Goal: Task Accomplishment & Management: Complete application form

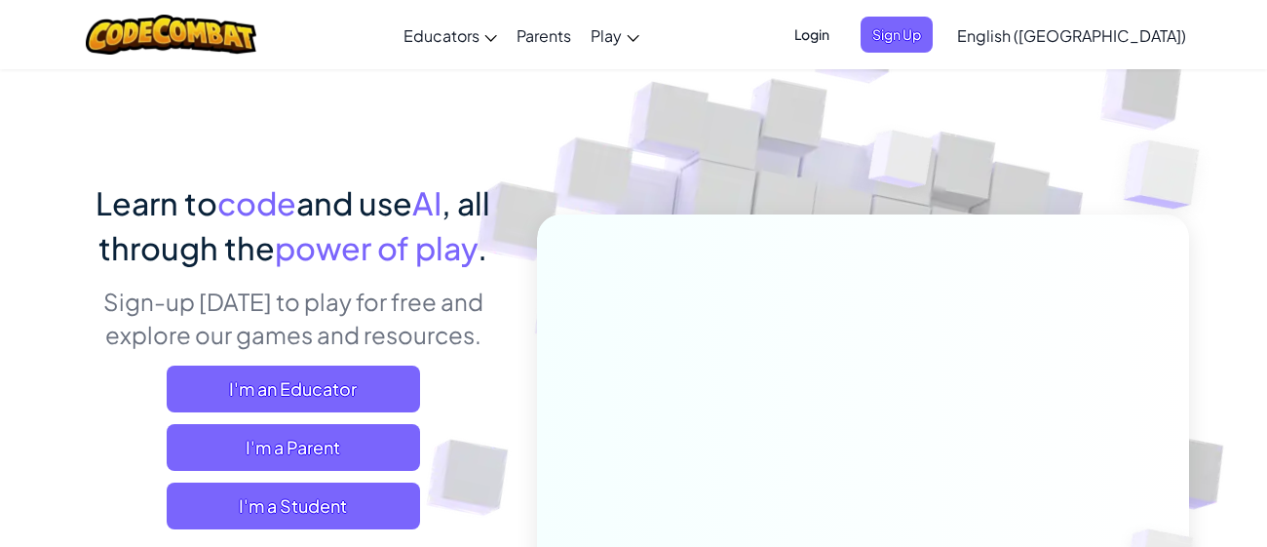
scroll to position [54, 0]
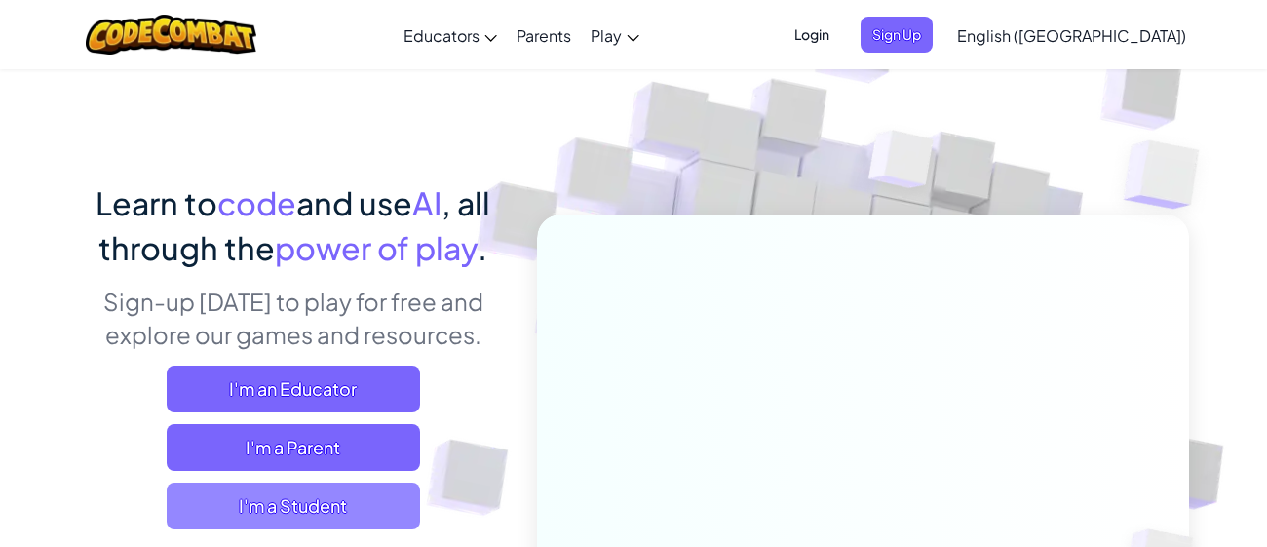
click at [233, 483] on span "I'm a Student" at bounding box center [293, 505] width 253 height 47
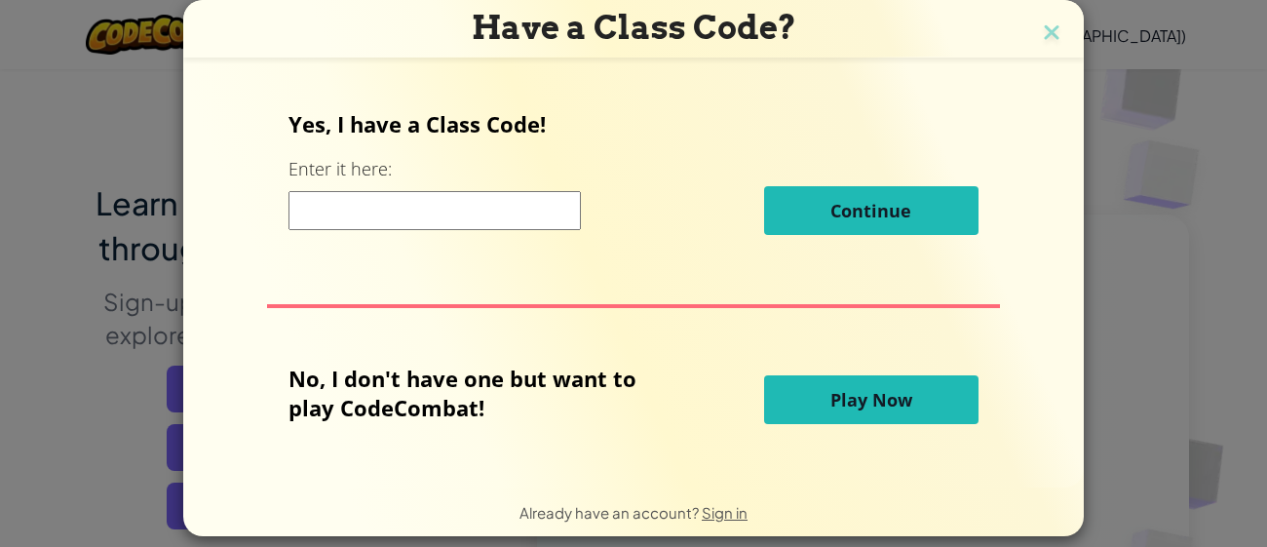
click at [857, 393] on span "Play Now" at bounding box center [871, 399] width 82 height 23
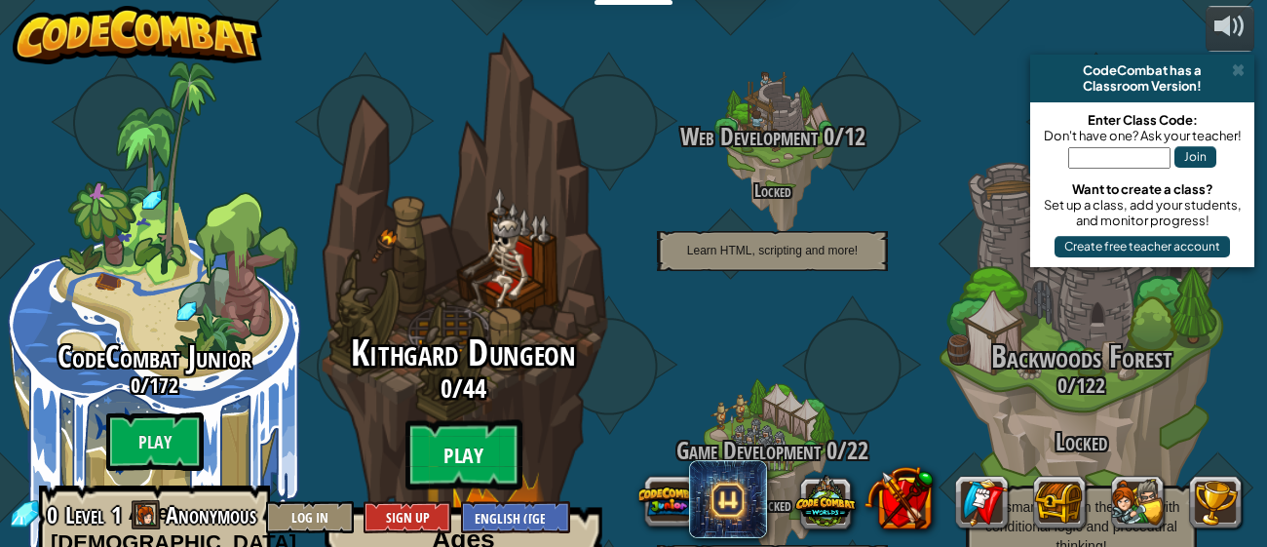
click at [431, 420] on btn "Play" at bounding box center [463, 455] width 117 height 70
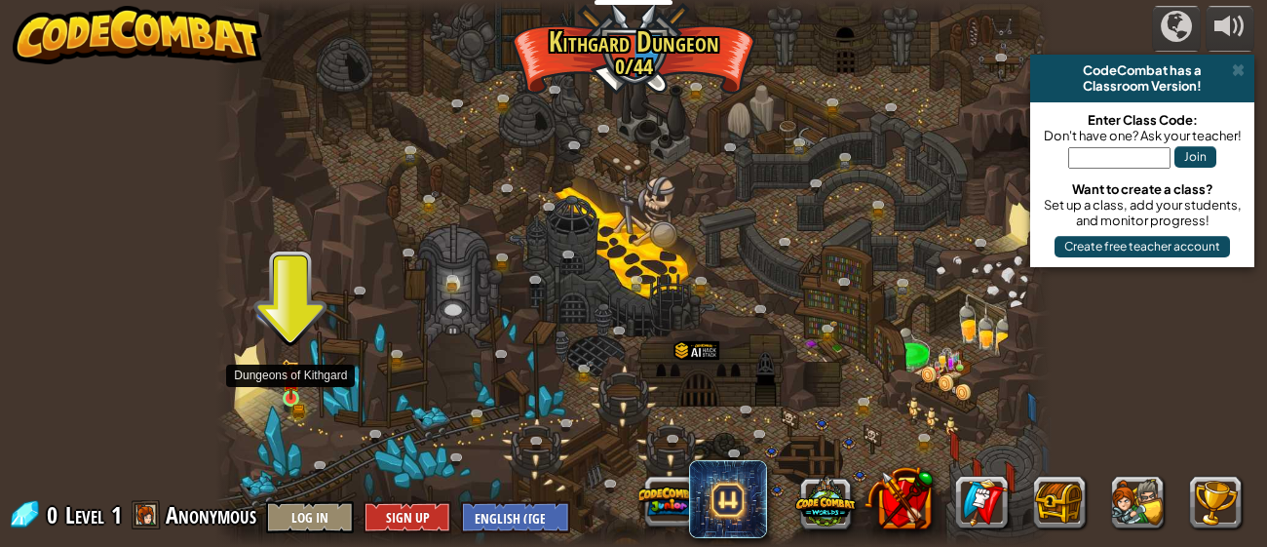
click at [288, 391] on img at bounding box center [291, 379] width 19 height 41
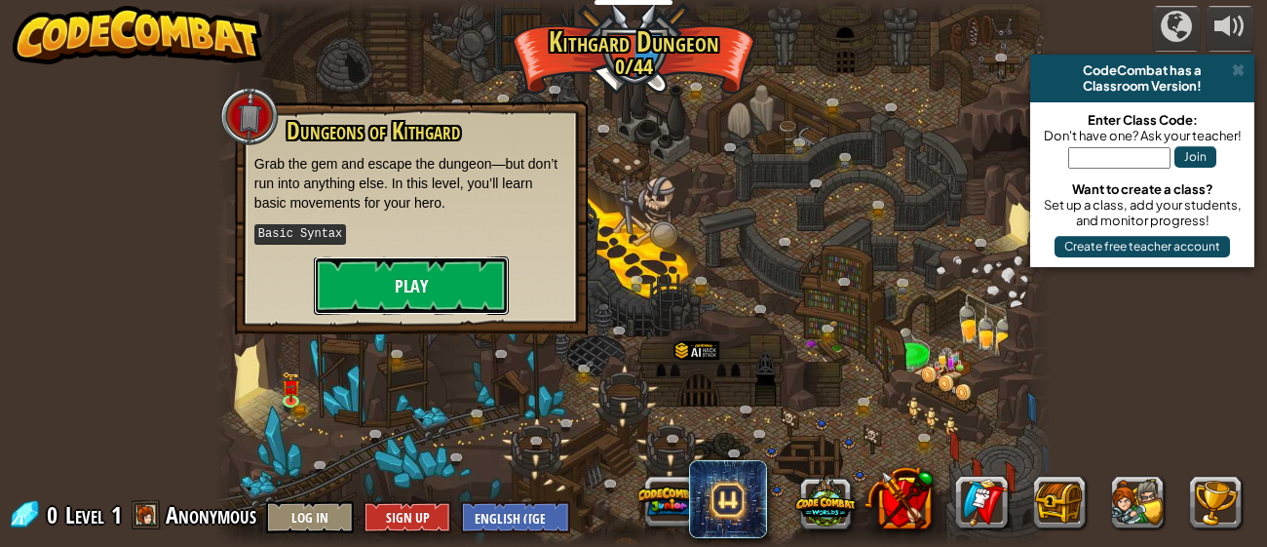
click at [451, 276] on button "Play" at bounding box center [411, 285] width 195 height 58
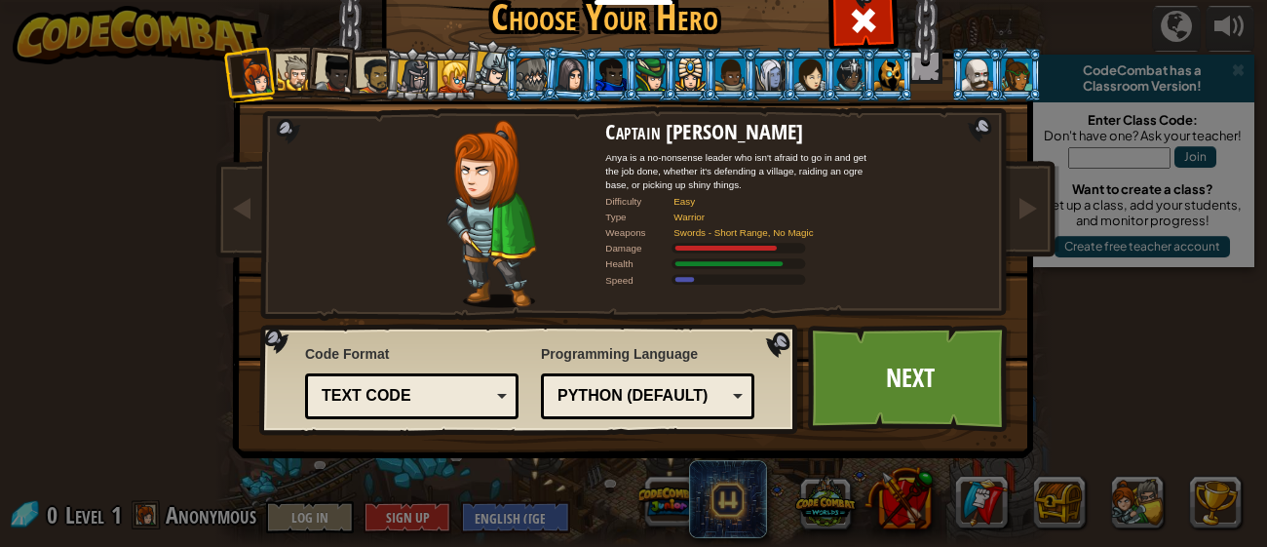
click at [601, 66] on div at bounding box center [610, 73] width 30 height 31
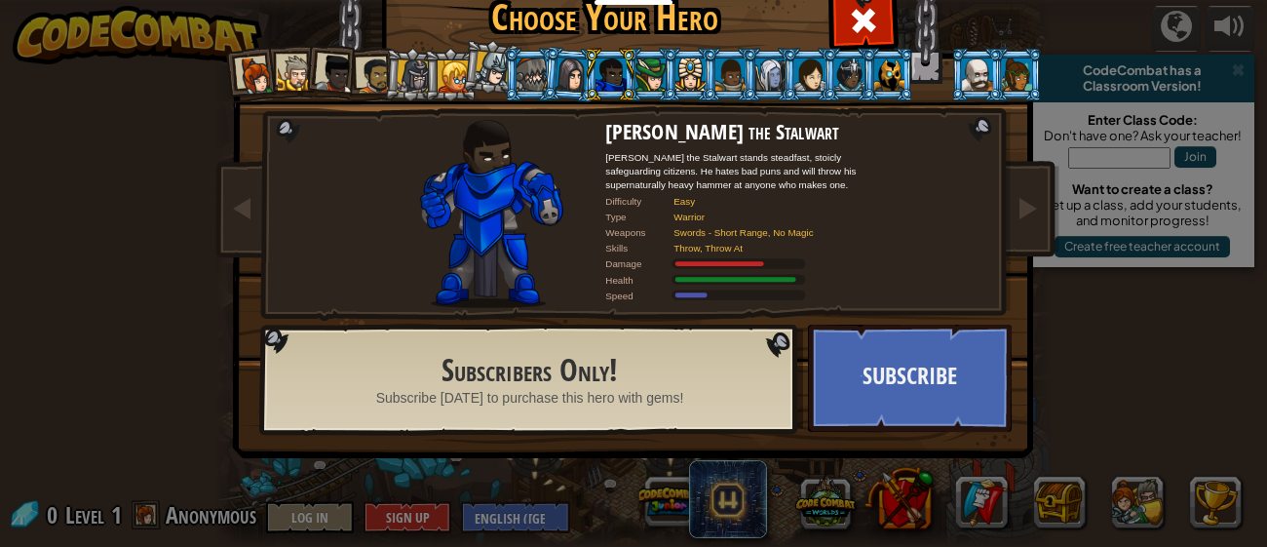
click at [370, 58] on div at bounding box center [375, 75] width 36 height 36
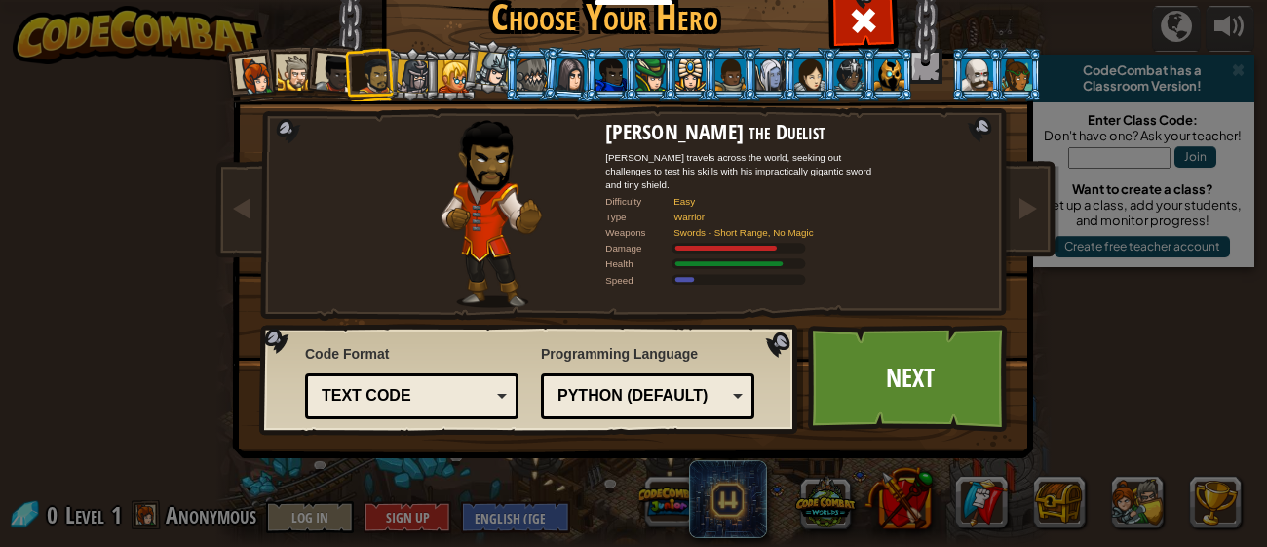
click at [245, 64] on div at bounding box center [256, 76] width 39 height 39
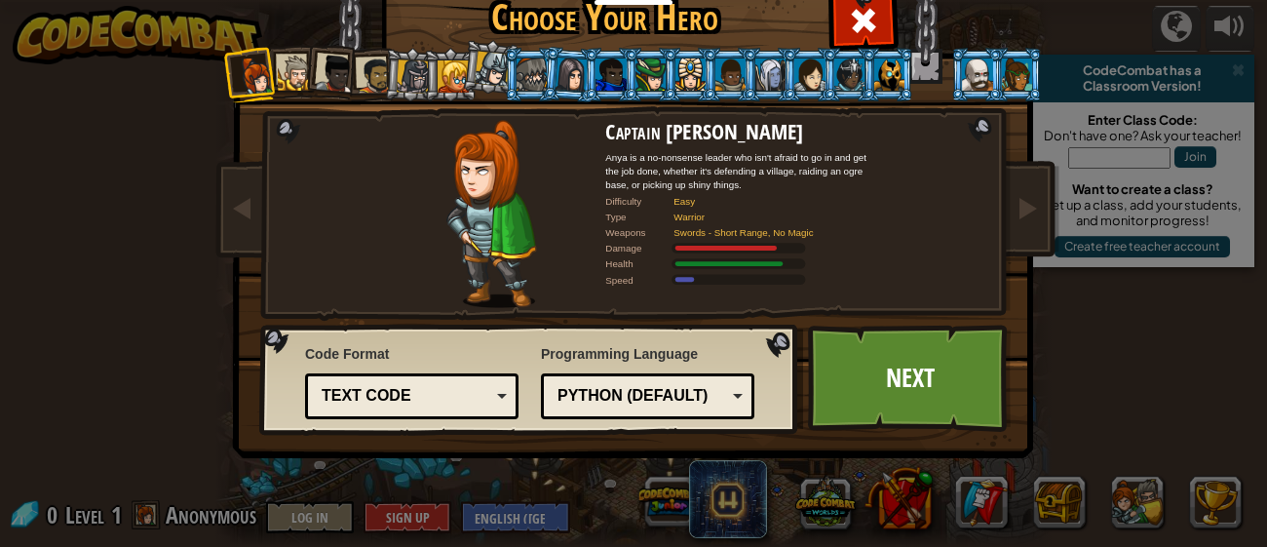
click at [295, 54] on li at bounding box center [291, 72] width 53 height 54
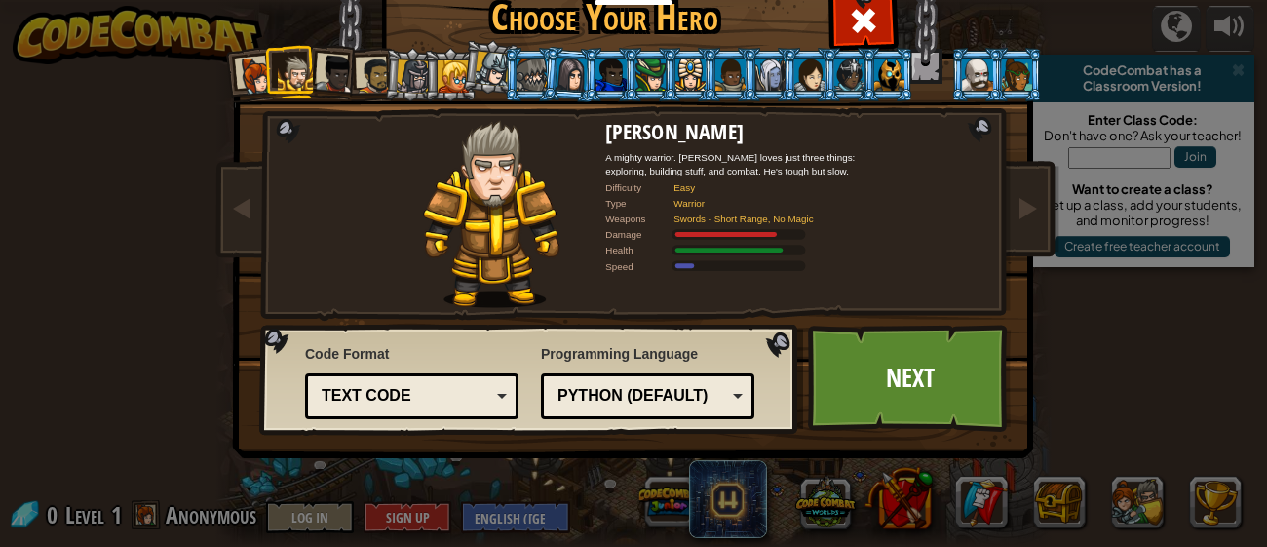
click at [338, 62] on div at bounding box center [335, 74] width 39 height 39
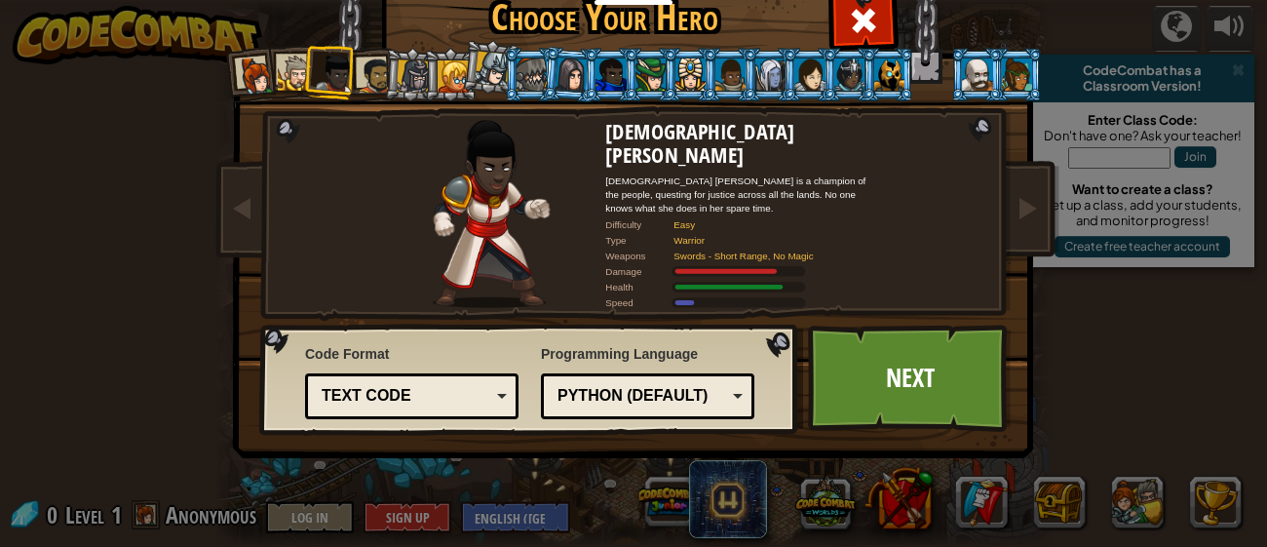
click at [367, 65] on div at bounding box center [375, 75] width 36 height 36
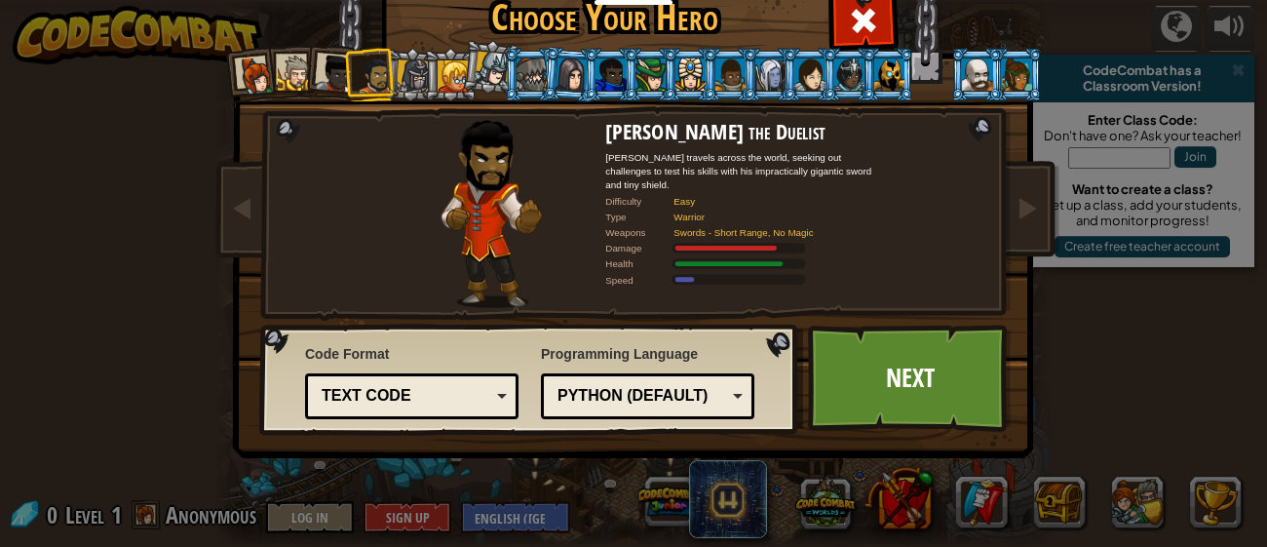
click at [398, 66] on div at bounding box center [413, 75] width 33 height 33
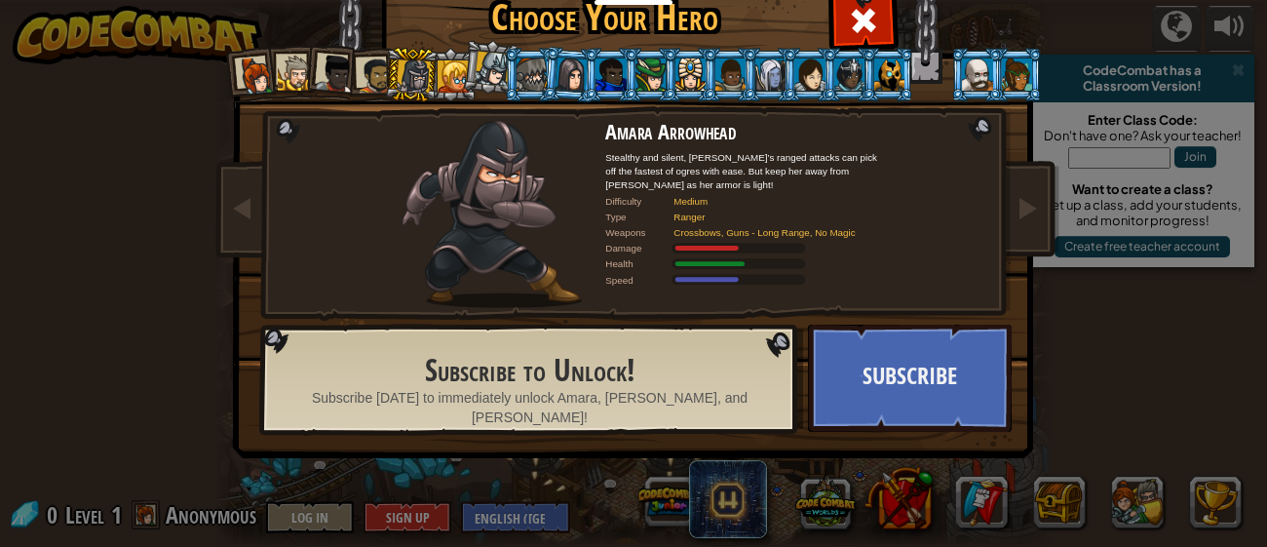
click at [291, 68] on div at bounding box center [296, 74] width 36 height 36
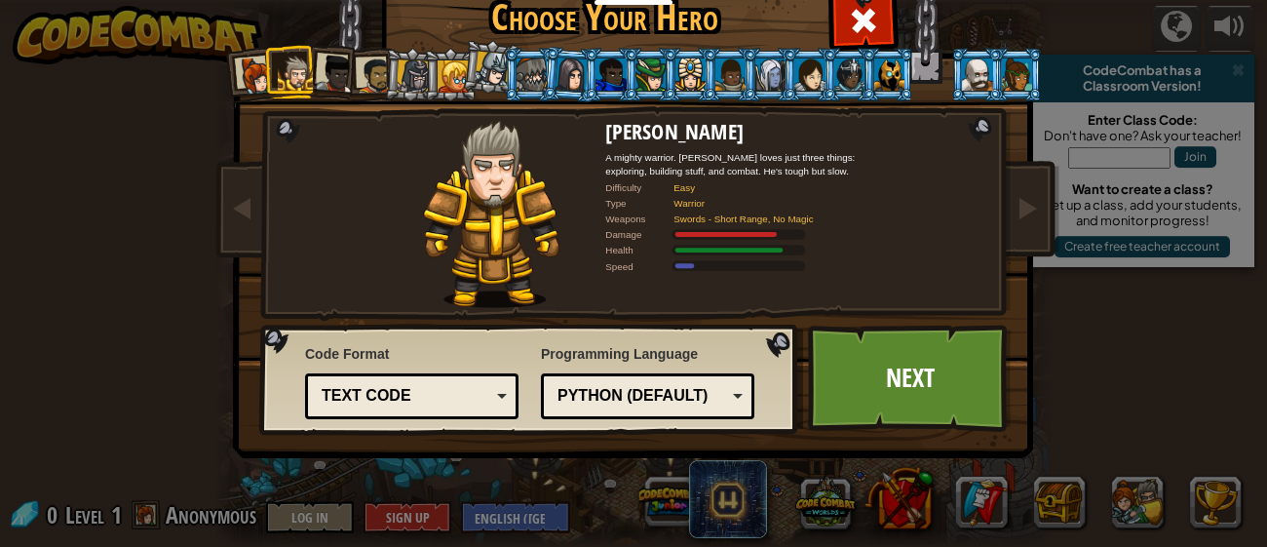
click at [483, 401] on div "Text code" at bounding box center [406, 396] width 169 height 22
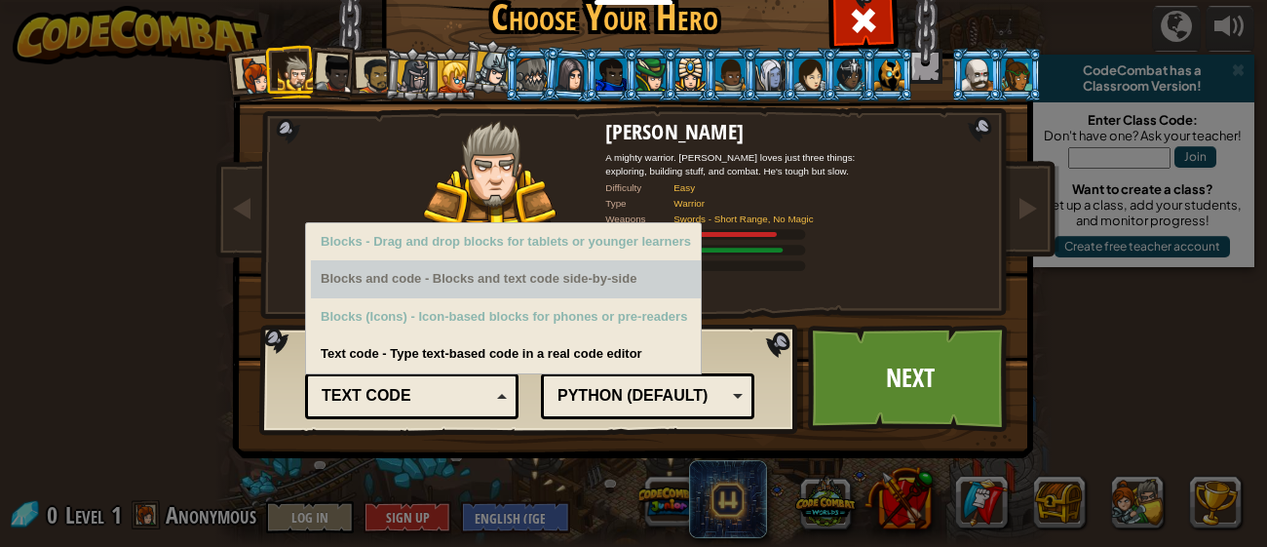
click at [441, 291] on div "Blocks and code - Blocks and text code side-by-side" at bounding box center [506, 279] width 390 height 38
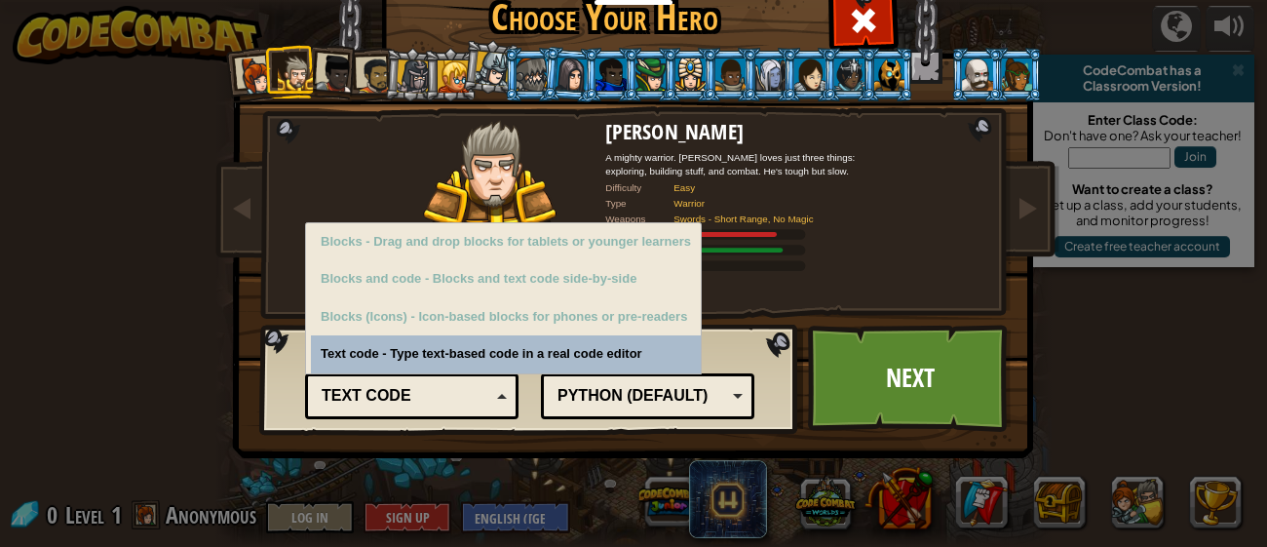
click at [630, 397] on div "Python (Default)" at bounding box center [641, 396] width 169 height 22
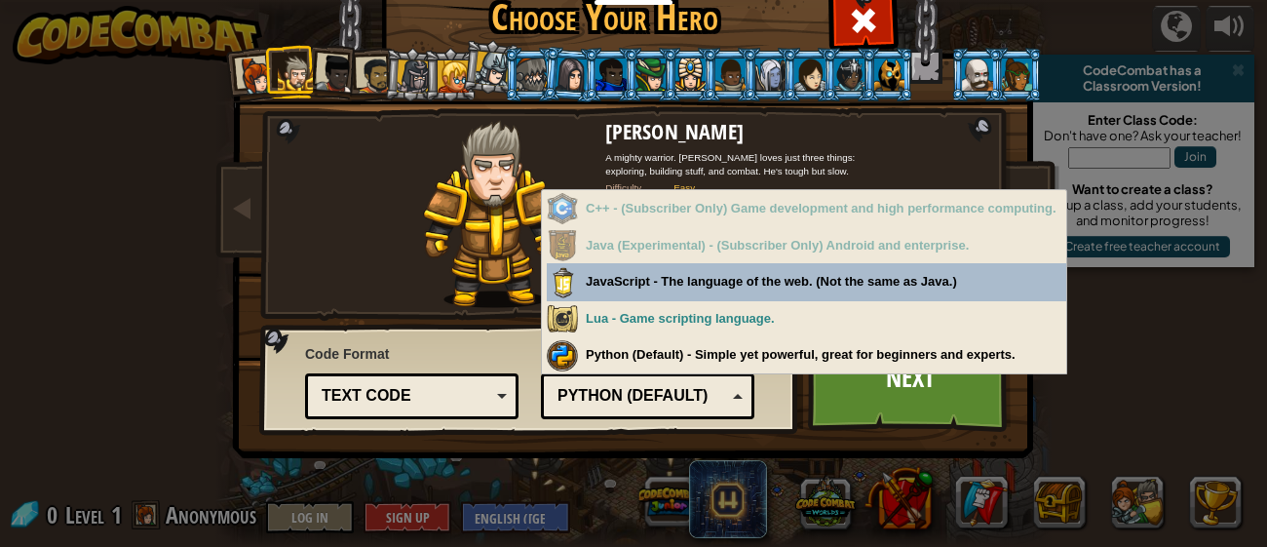
click at [489, 387] on div "Text code" at bounding box center [406, 396] width 169 height 22
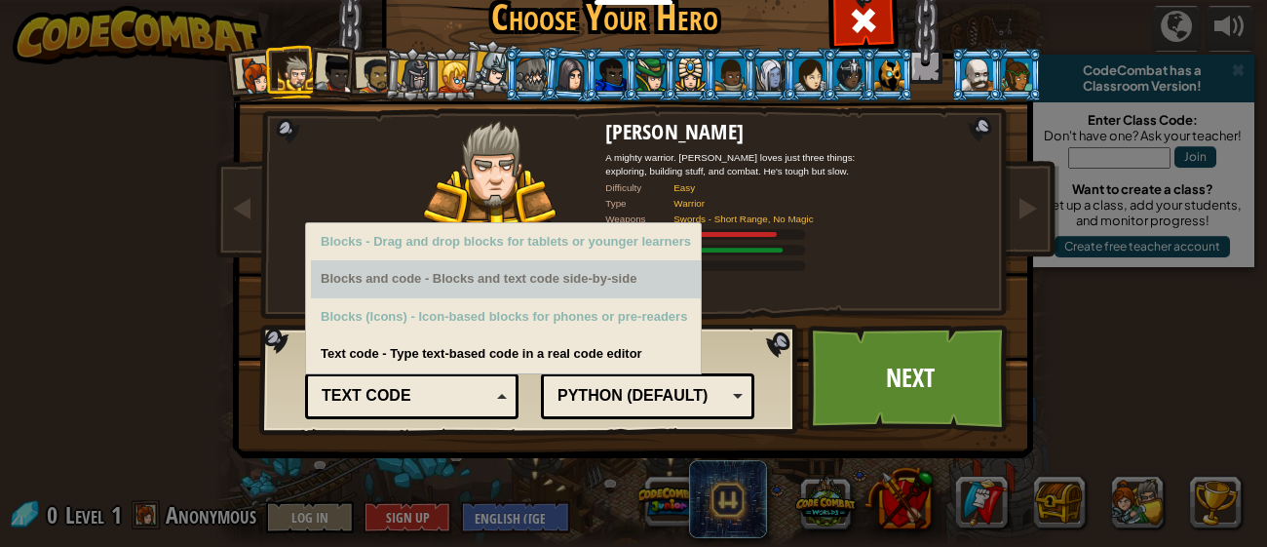
click at [502, 279] on div "Blocks and code - Blocks and text code side-by-side" at bounding box center [506, 279] width 390 height 38
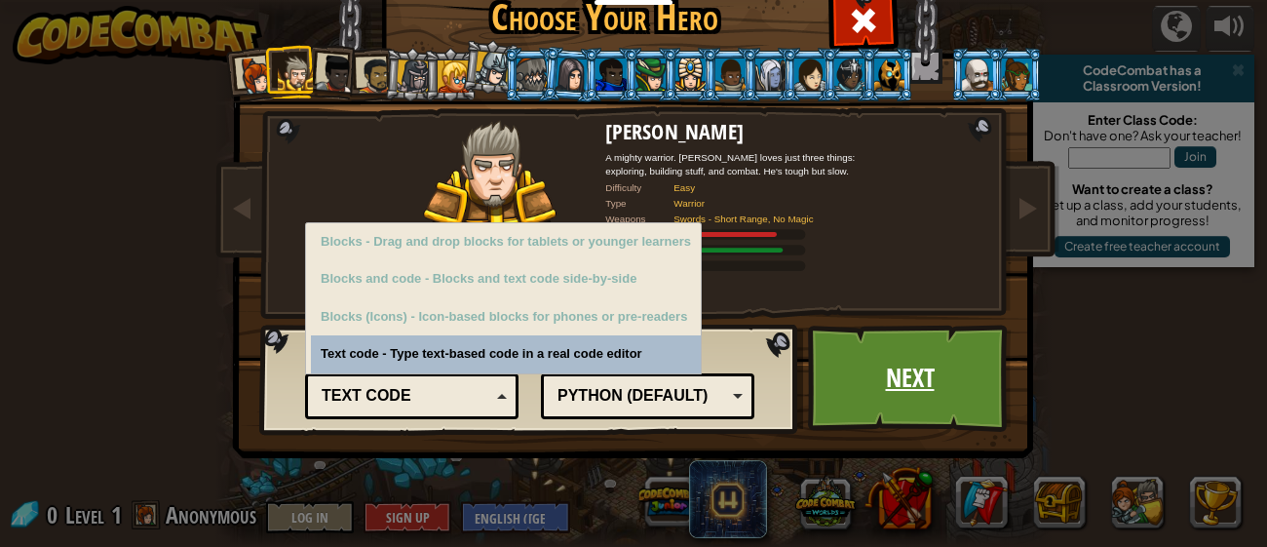
click at [937, 363] on link "Next" at bounding box center [910, 377] width 204 height 107
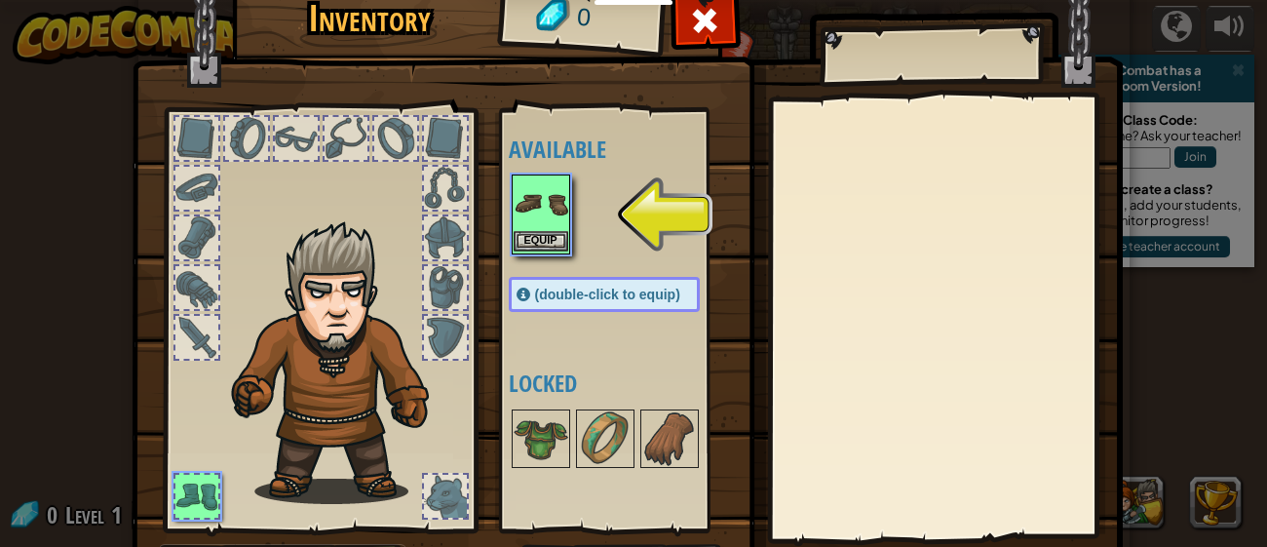
click at [545, 213] on img at bounding box center [540, 203] width 55 height 55
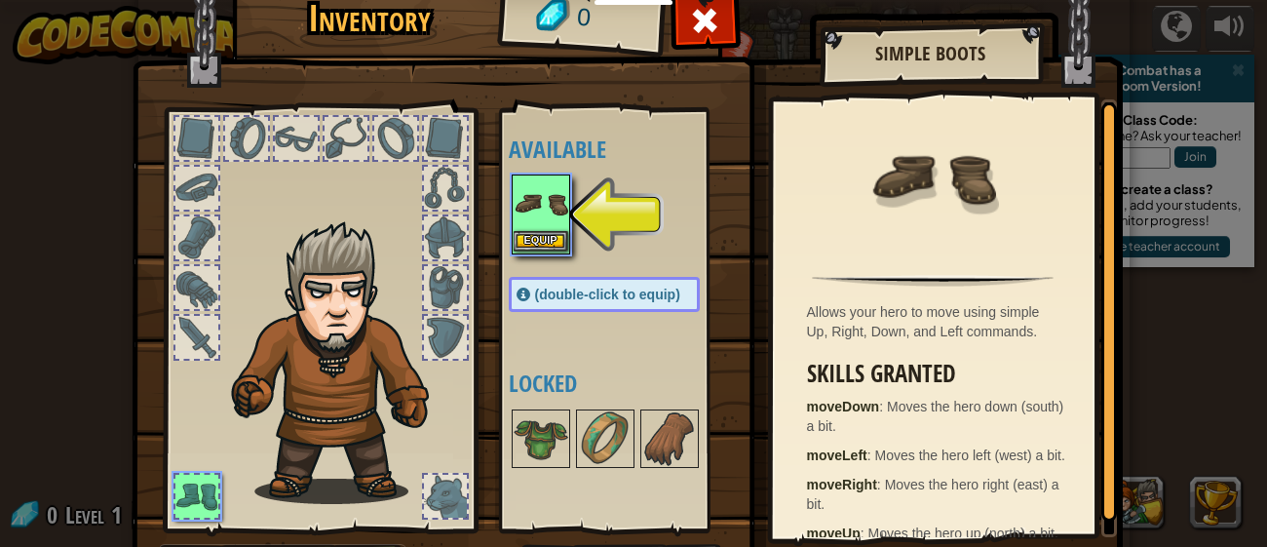
click at [521, 224] on img at bounding box center [540, 203] width 55 height 55
click at [531, 237] on button "Equip" at bounding box center [540, 241] width 55 height 20
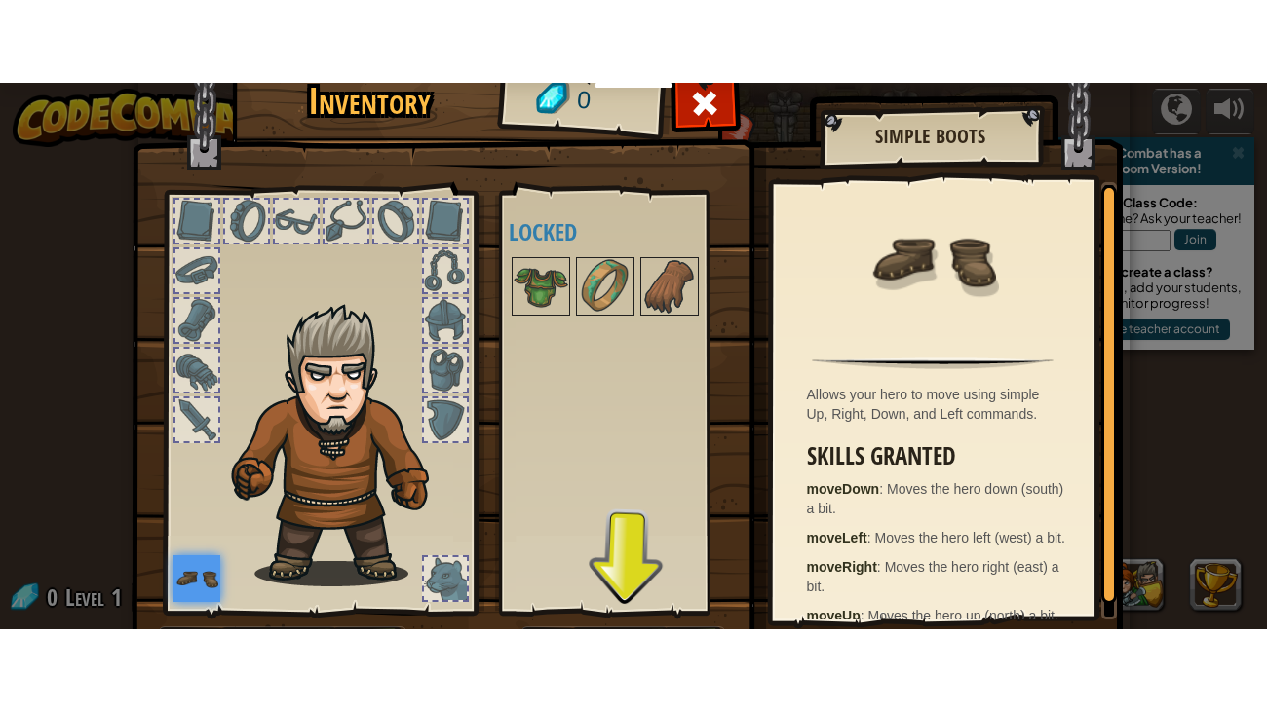
scroll to position [125, 0]
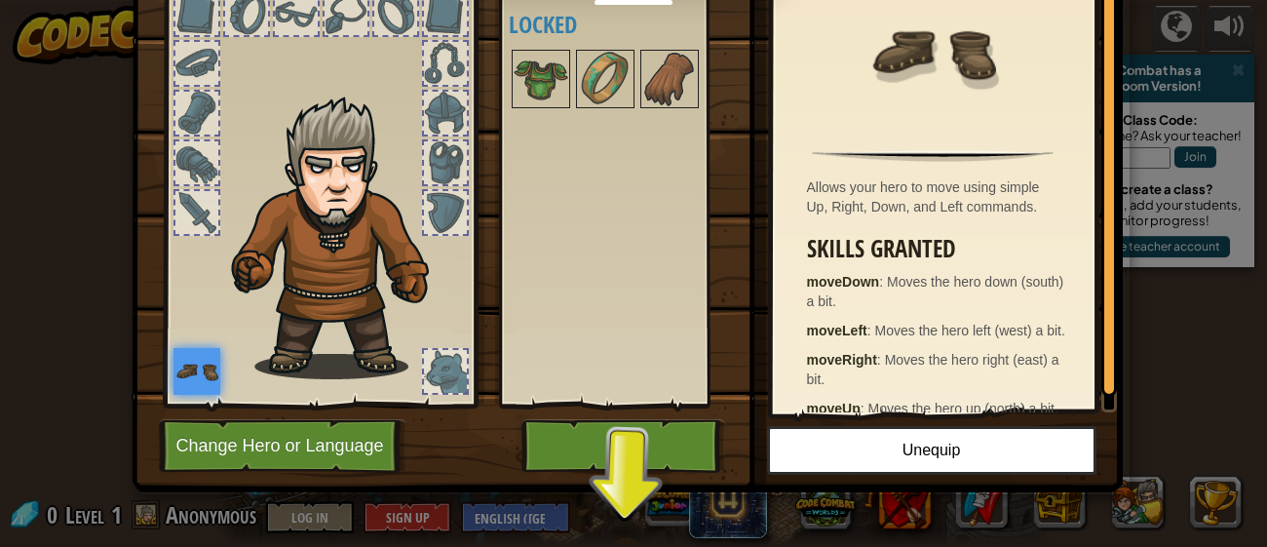
click at [619, 504] on div "Inventory 0 Available Equip (double-click to equip) Locked Simple Boots Allows …" at bounding box center [633, 226] width 991 height 643
click at [587, 464] on button "Play" at bounding box center [623, 446] width 204 height 54
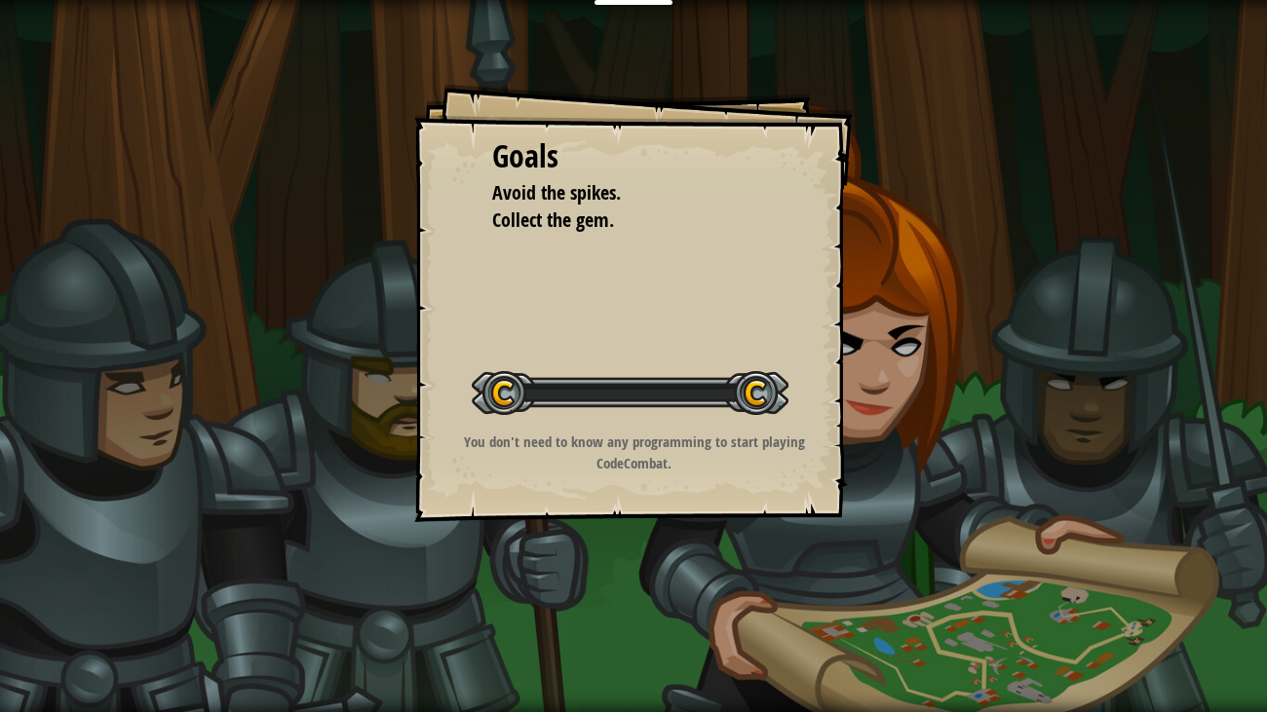
click at [606, 546] on div "Goals Avoid the spikes. Collect the gem. Start Level Error loading from server.…" at bounding box center [633, 356] width 1267 height 712
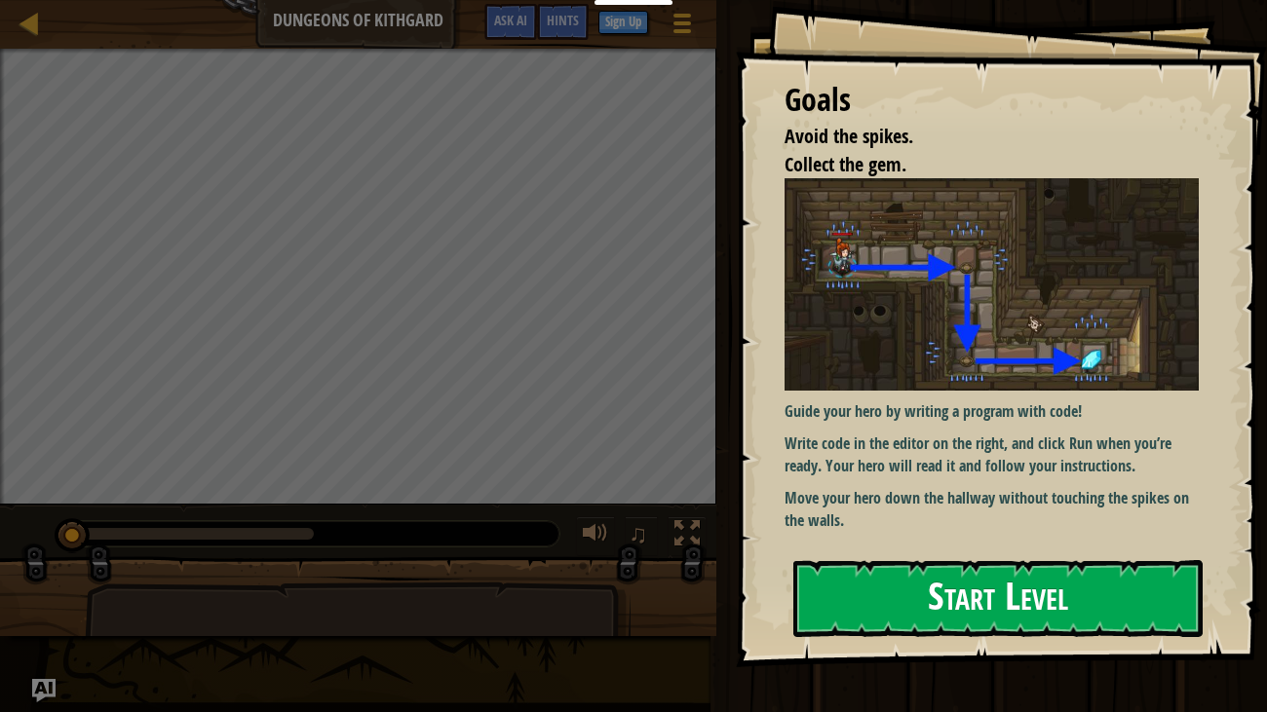
click at [1023, 315] on img at bounding box center [991, 284] width 415 height 212
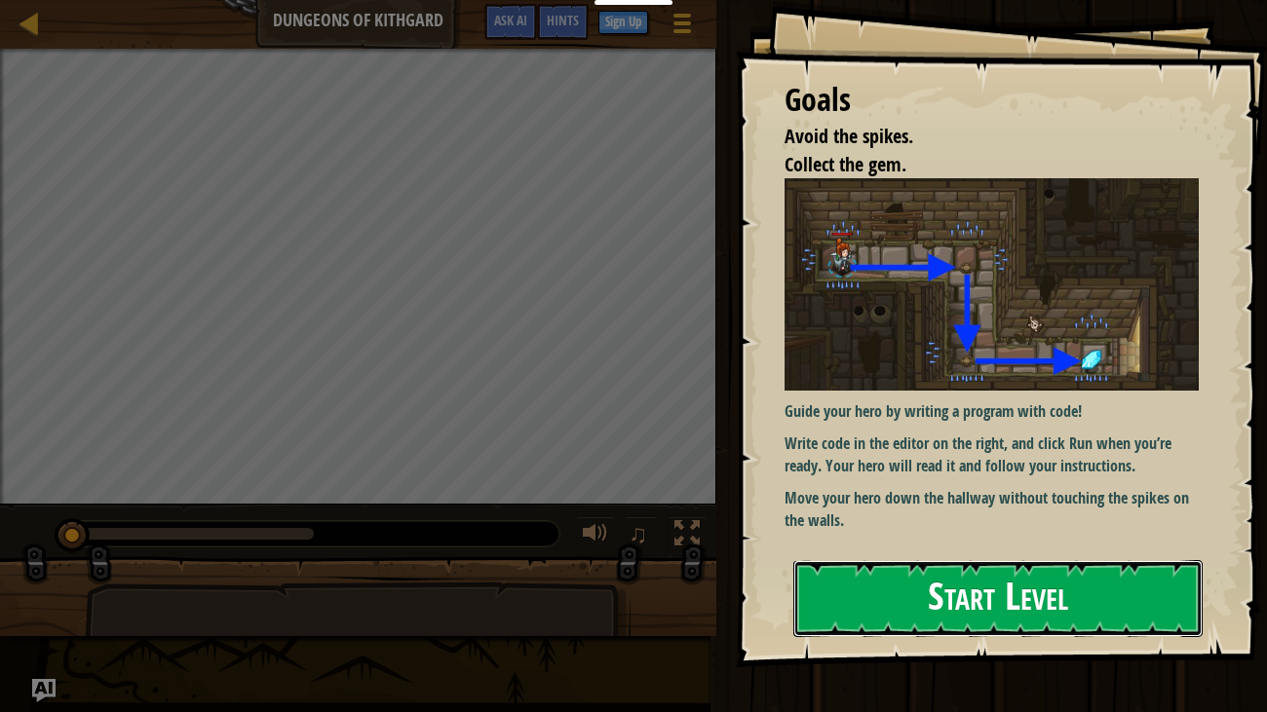
click at [957, 546] on button "Start Level" at bounding box center [998, 598] width 410 height 77
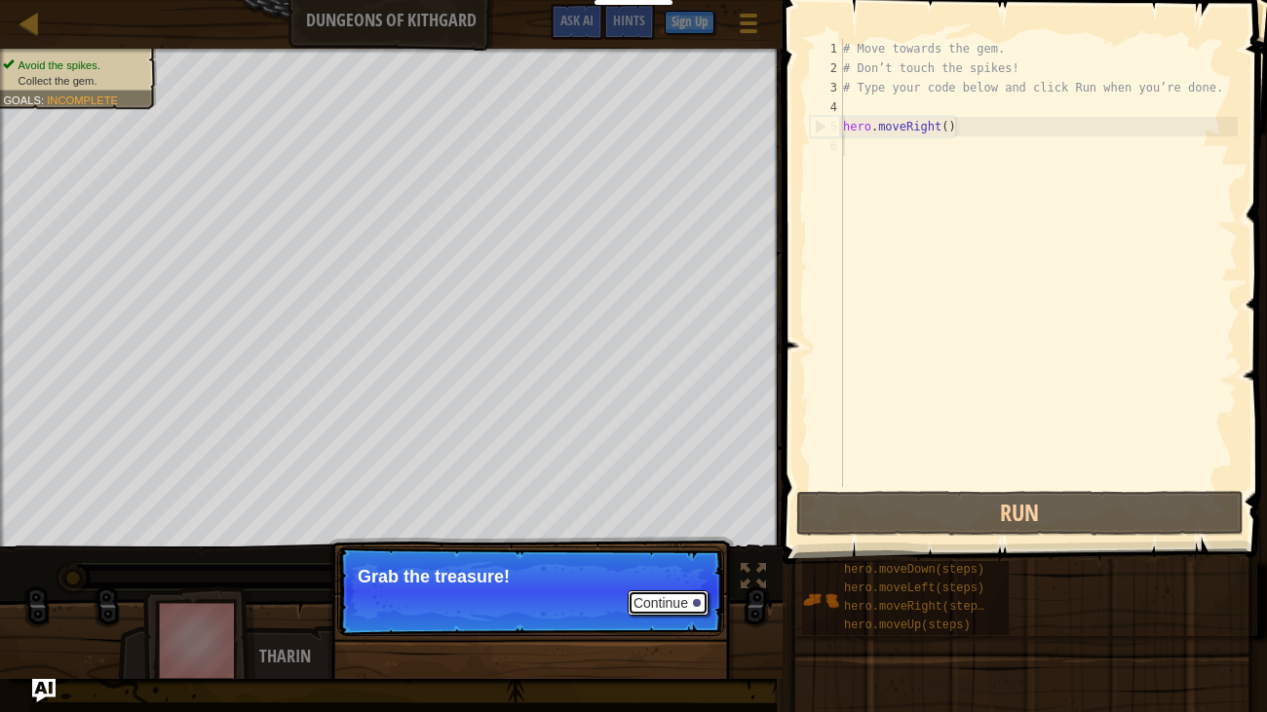
click at [645, 546] on button "Continue" at bounding box center [667, 602] width 81 height 25
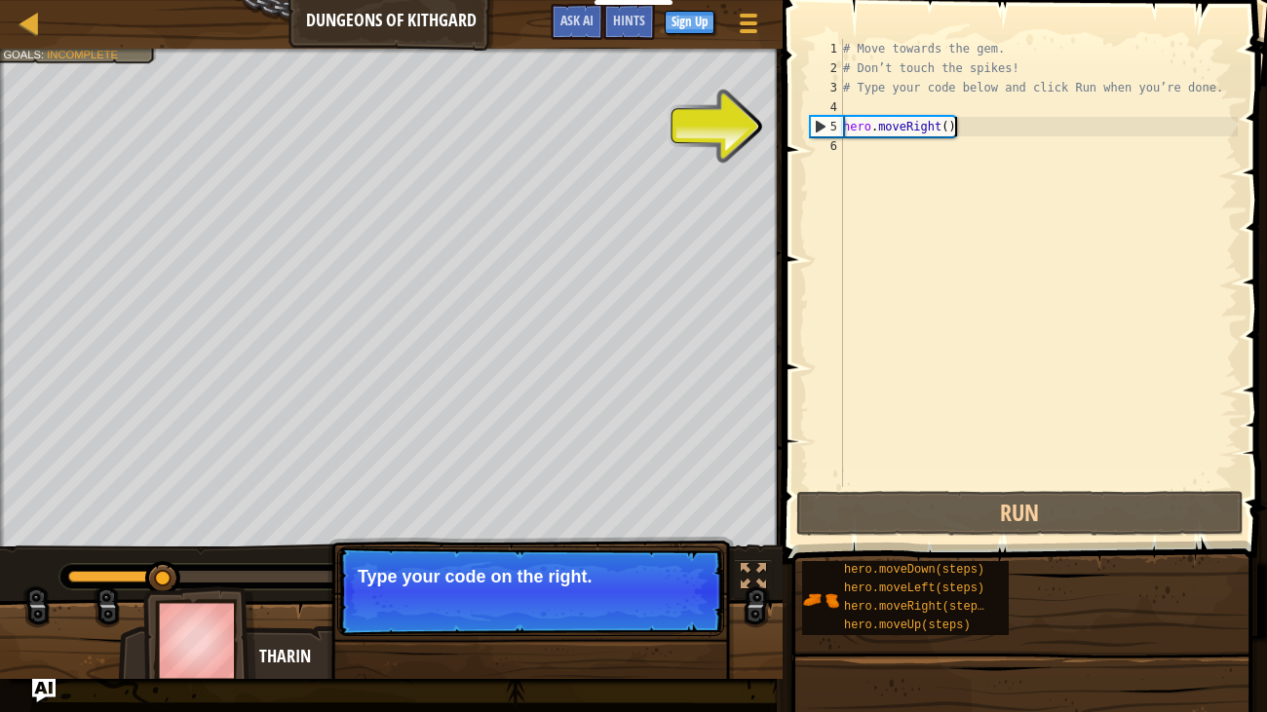
click at [990, 129] on div "# Move towards the gem. # Don’t touch the spikes! # Type your code below and cl…" at bounding box center [1038, 282] width 398 height 487
type textarea "hero.moveRight()"
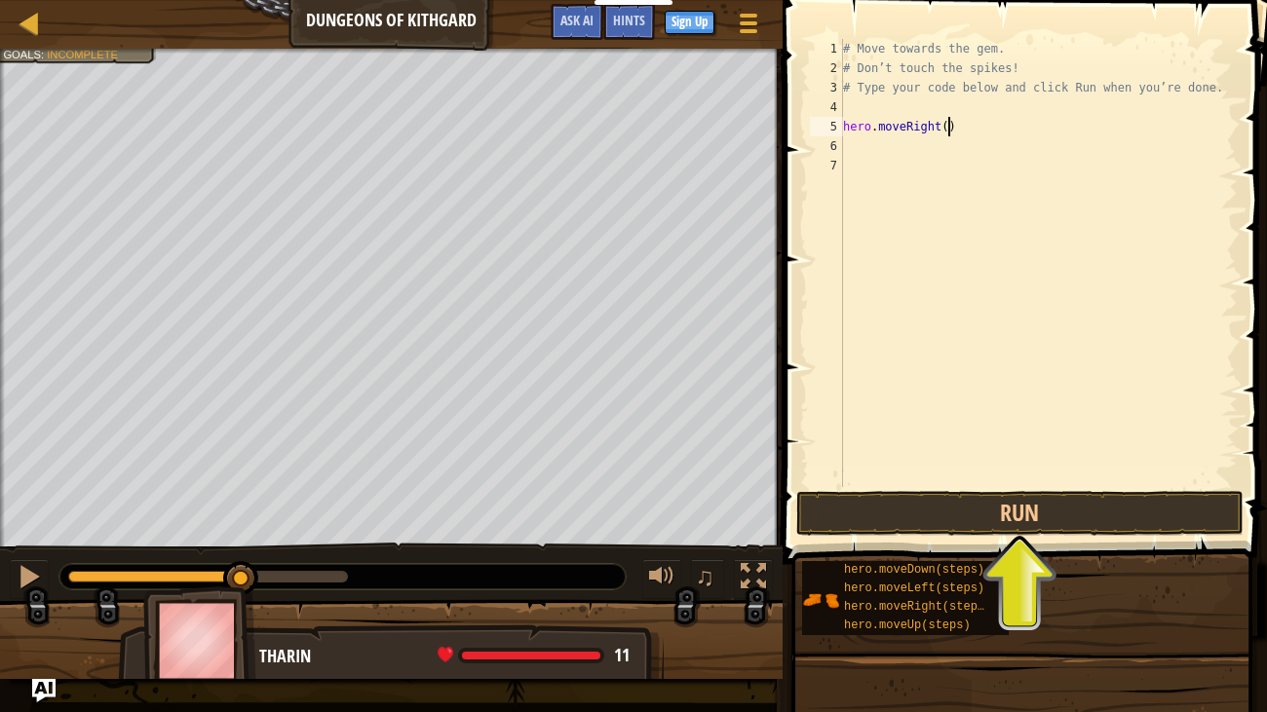
click at [946, 124] on div "# Move towards the gem. # Don’t touch the spikes! # Type your code below and cl…" at bounding box center [1038, 282] width 398 height 487
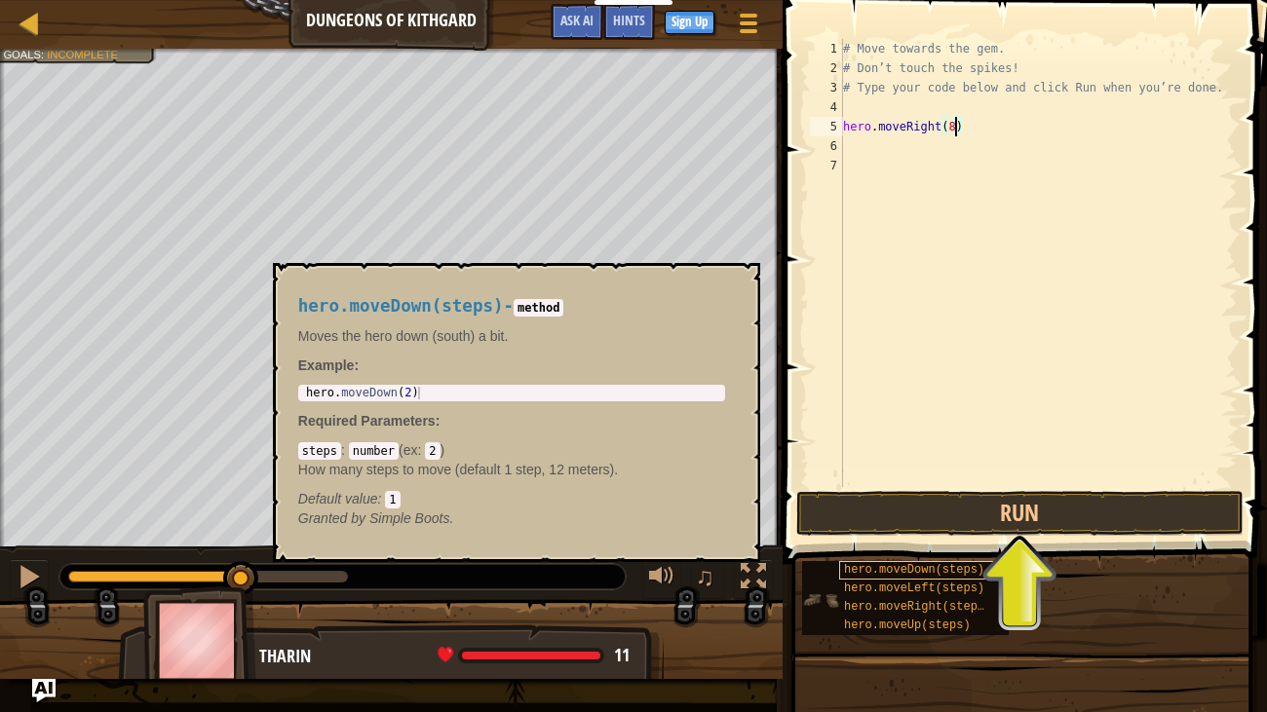
type textarea "hero.moveRight(8)"
click at [981, 546] on span "hero.moveDown(steps)" at bounding box center [914, 570] width 140 height 14
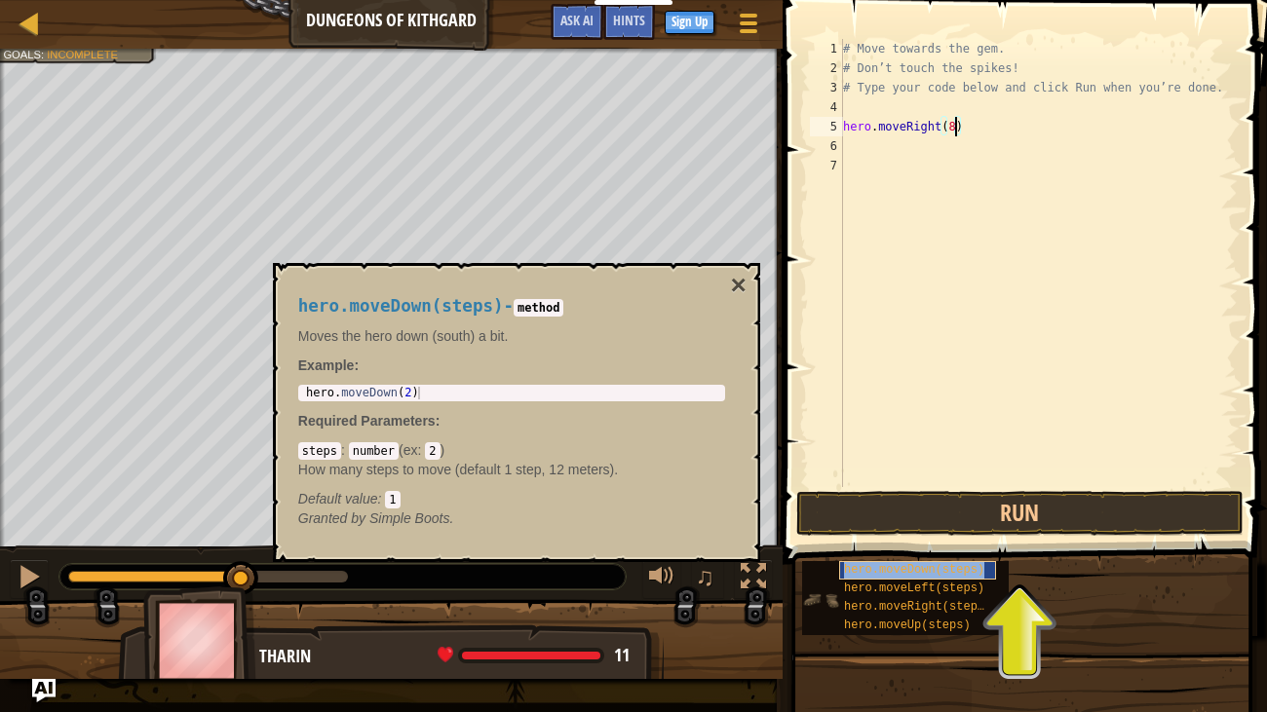
click at [939, 546] on span "hero.moveDown(steps)" at bounding box center [914, 570] width 140 height 14
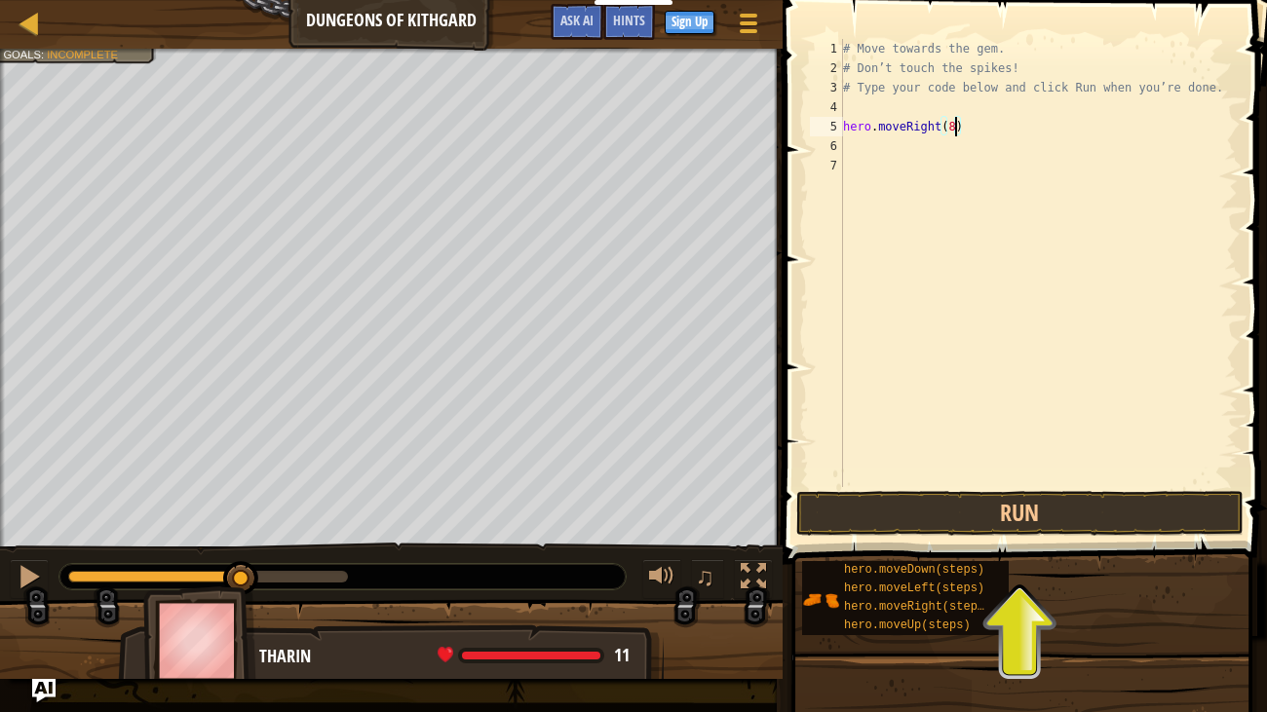
click at [861, 146] on div "# Move towards the gem. # Don’t touch the spikes! # Type your code below and cl…" at bounding box center [1038, 282] width 398 height 487
type textarea "h"
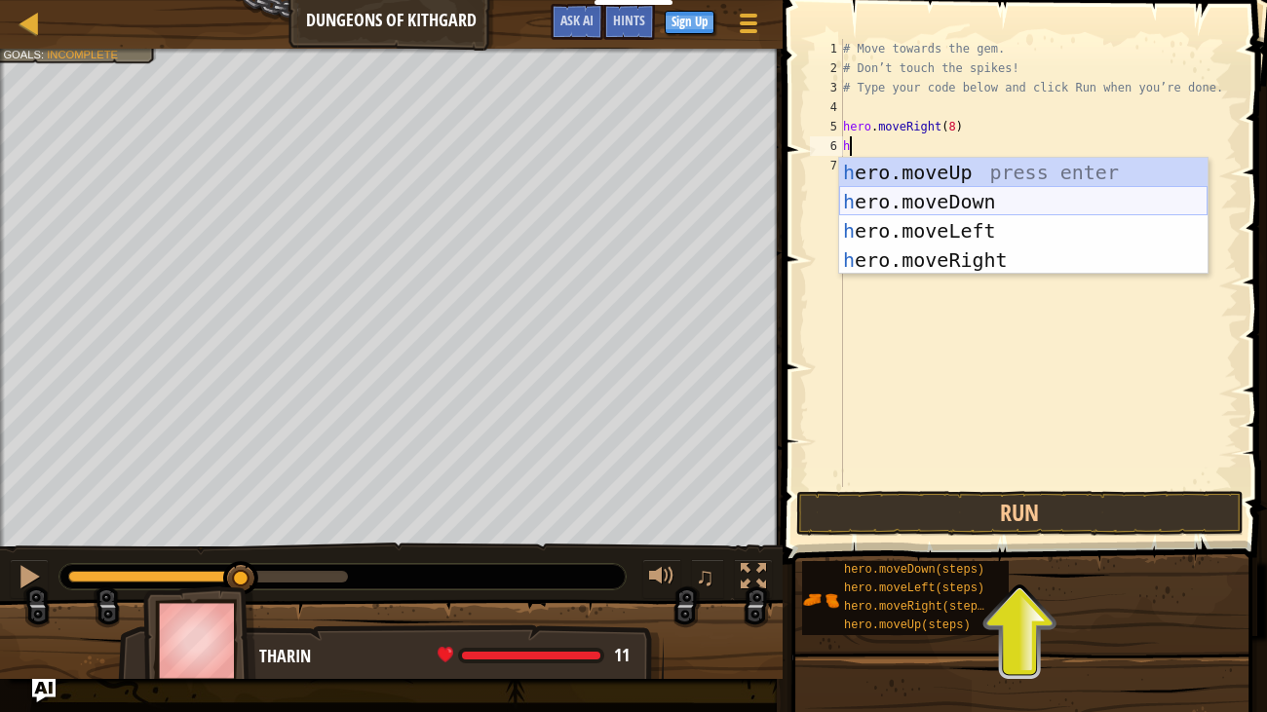
click at [892, 190] on div "h ero.moveUp press enter h ero.moveDown press enter h ero.moveLeft press enter …" at bounding box center [1023, 245] width 368 height 175
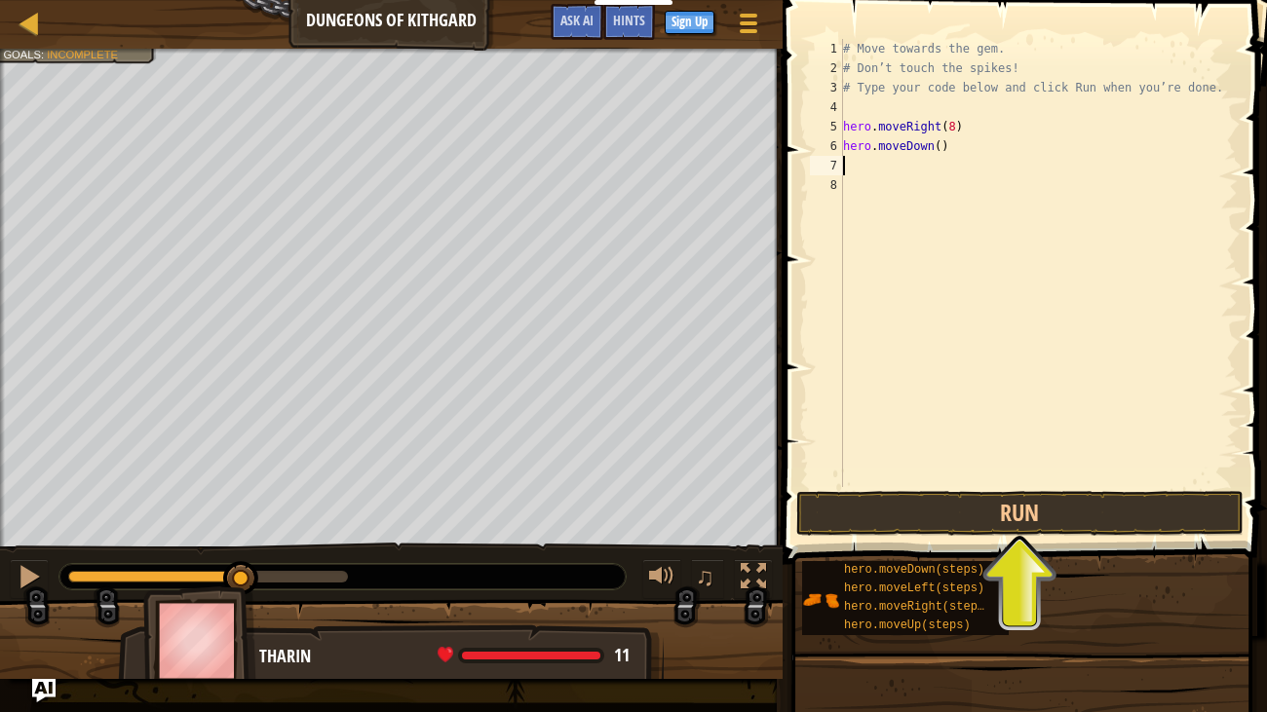
click at [943, 154] on div "# Move towards the gem. # Don’t touch the spikes! # Type your code below and cl…" at bounding box center [1038, 282] width 398 height 487
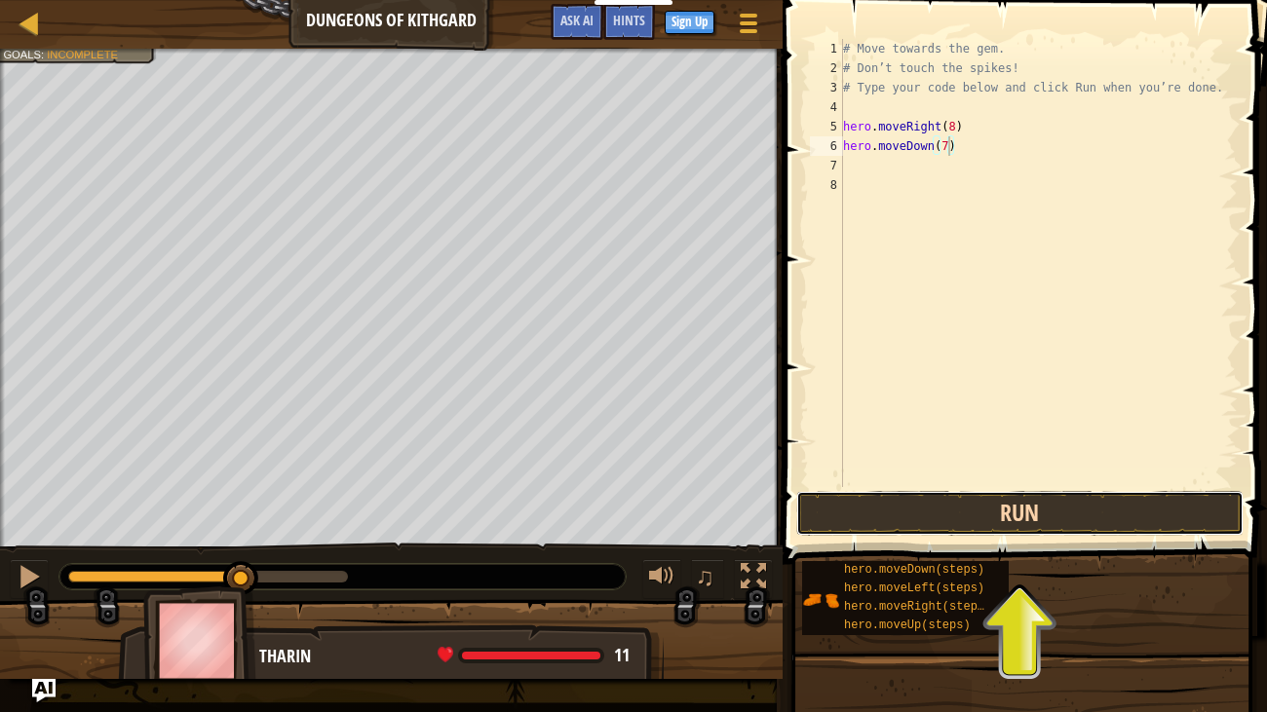
click at [1071, 494] on button "Run" at bounding box center [1019, 513] width 447 height 45
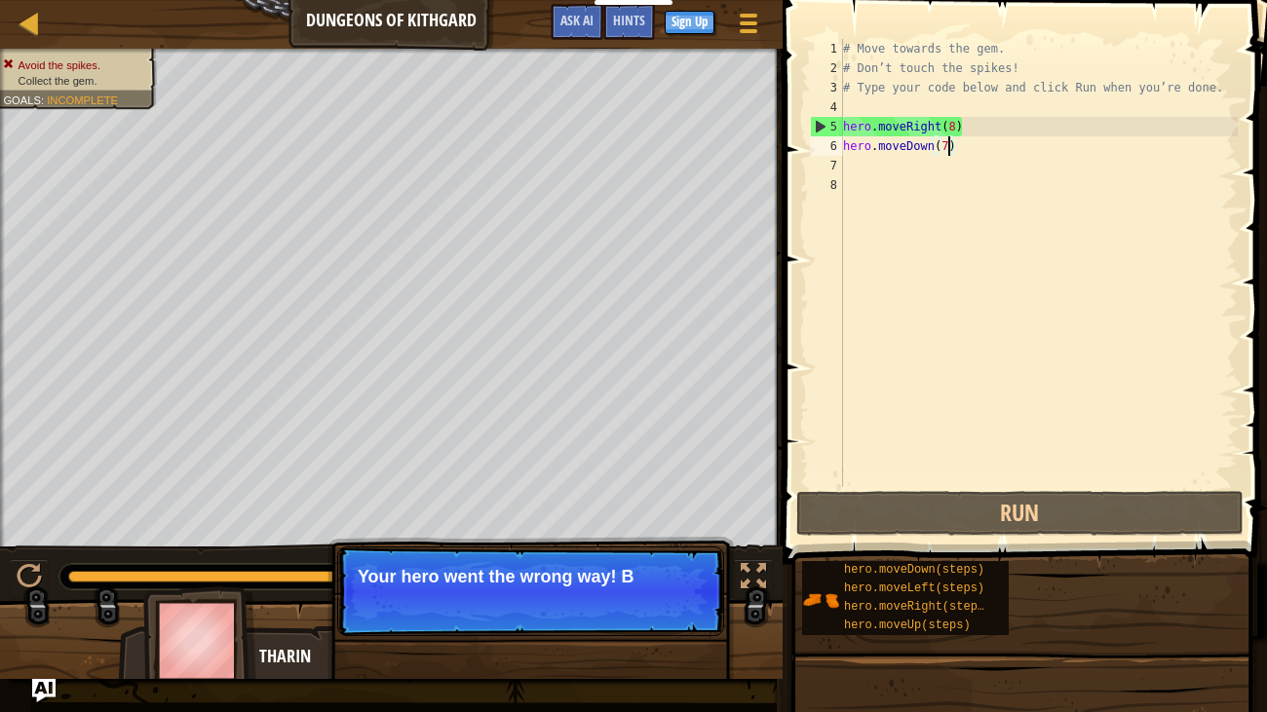
click at [956, 124] on div "# Move towards the gem. # Don’t touch the spikes! # Type your code below and cl…" at bounding box center [1038, 282] width 398 height 487
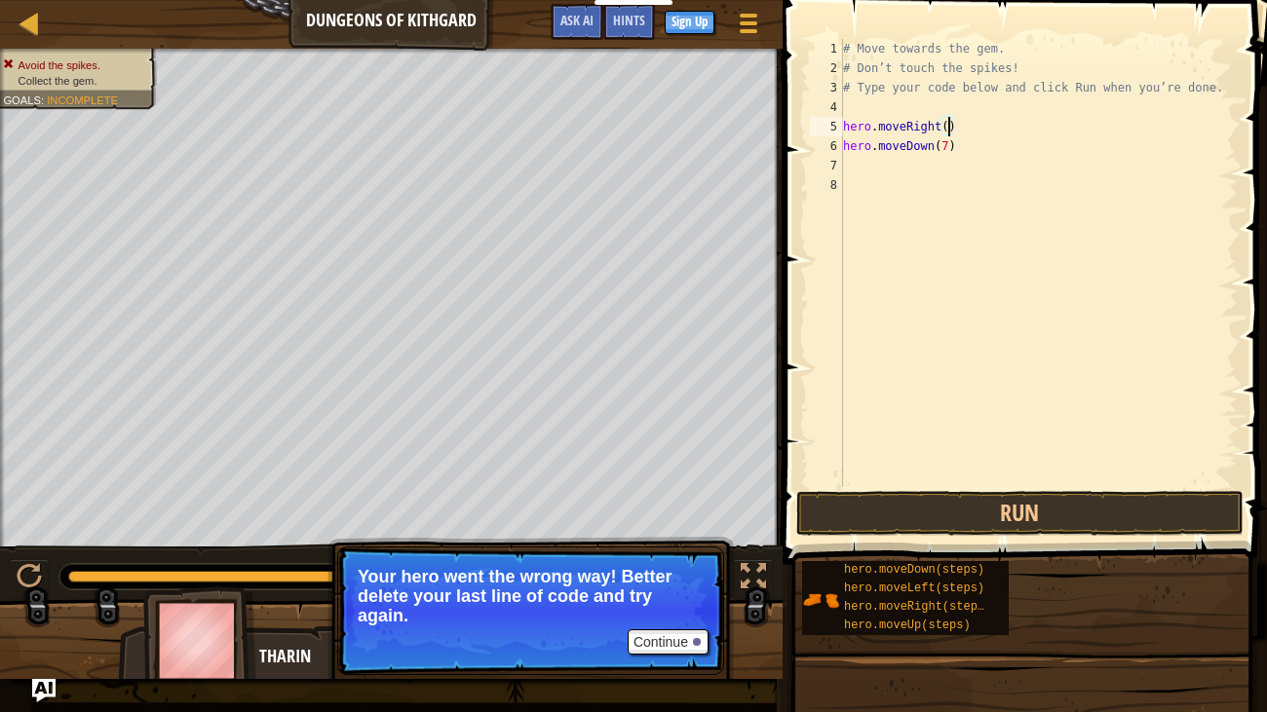
scroll to position [9, 9]
click at [1015, 511] on button "Run" at bounding box center [1019, 513] width 447 height 45
click at [976, 506] on button "Run" at bounding box center [1019, 513] width 447 height 45
type textarea "hero.moveRight(3)"
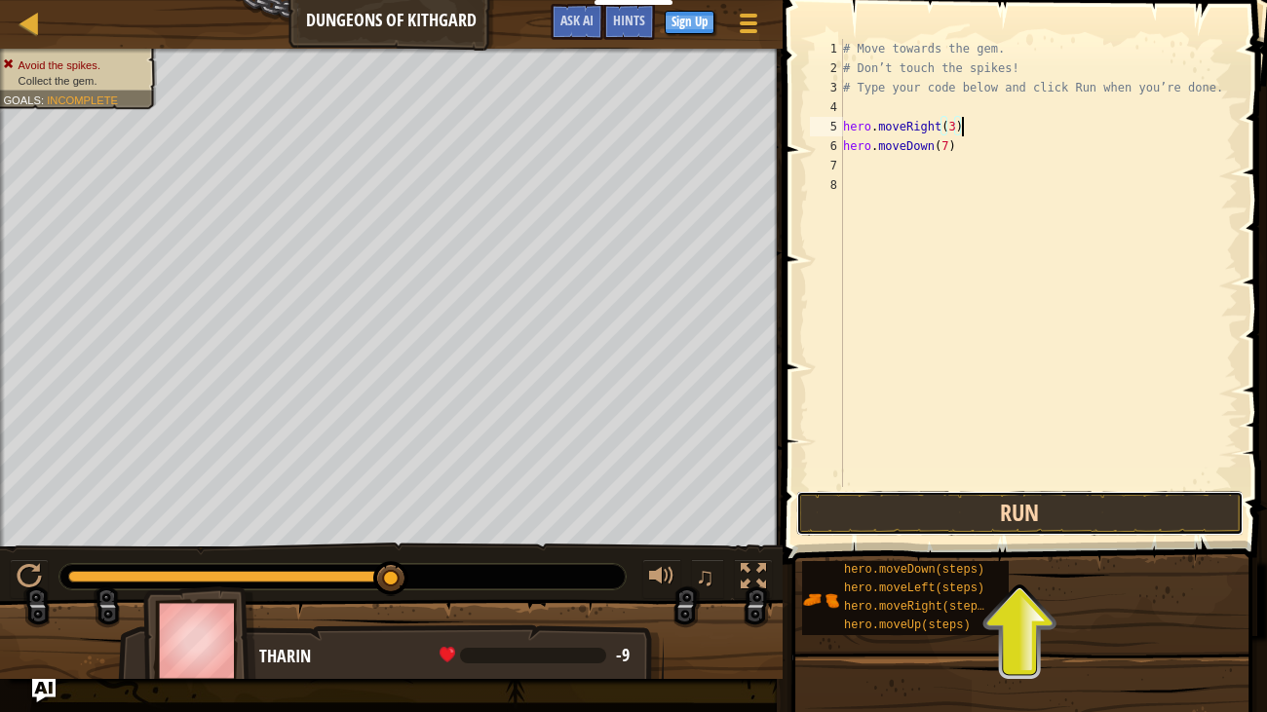
click at [953, 511] on button "Run" at bounding box center [1019, 513] width 447 height 45
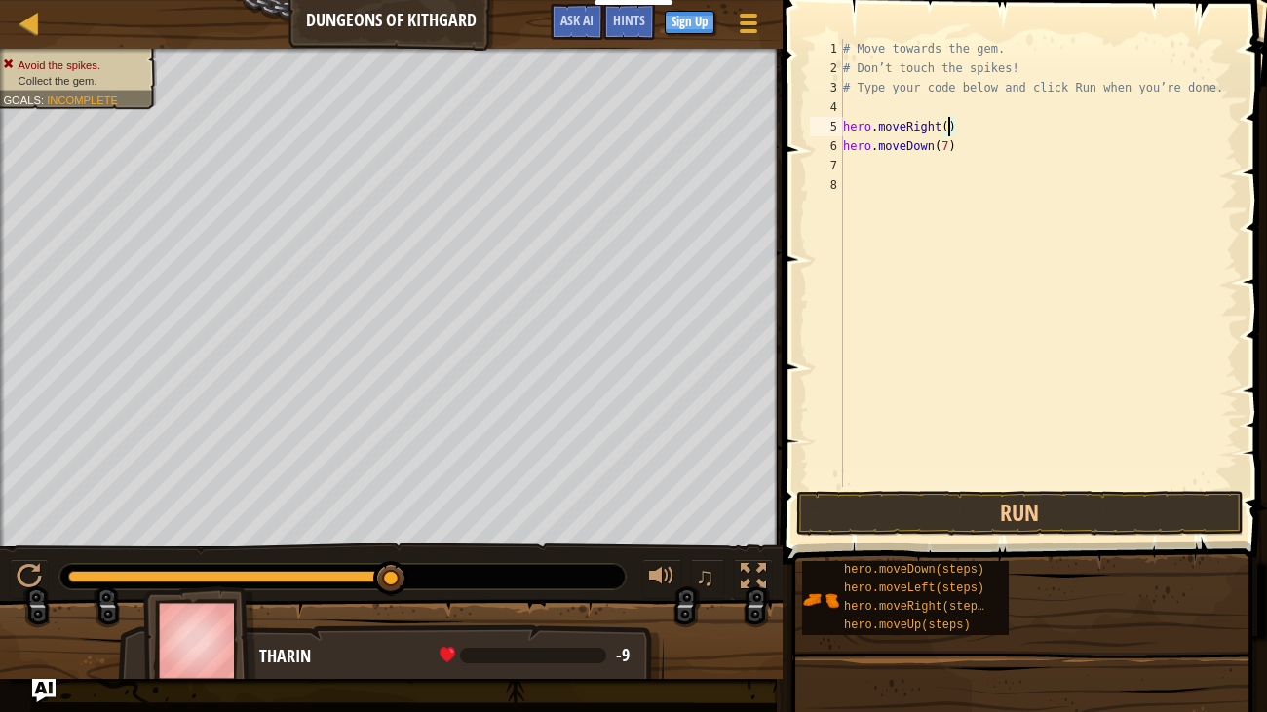
scroll to position [9, 9]
click at [978, 146] on div "# Move towards the gem. # Don’t touch the spikes! # Type your code below and cl…" at bounding box center [1038, 282] width 398 height 487
type textarea "h"
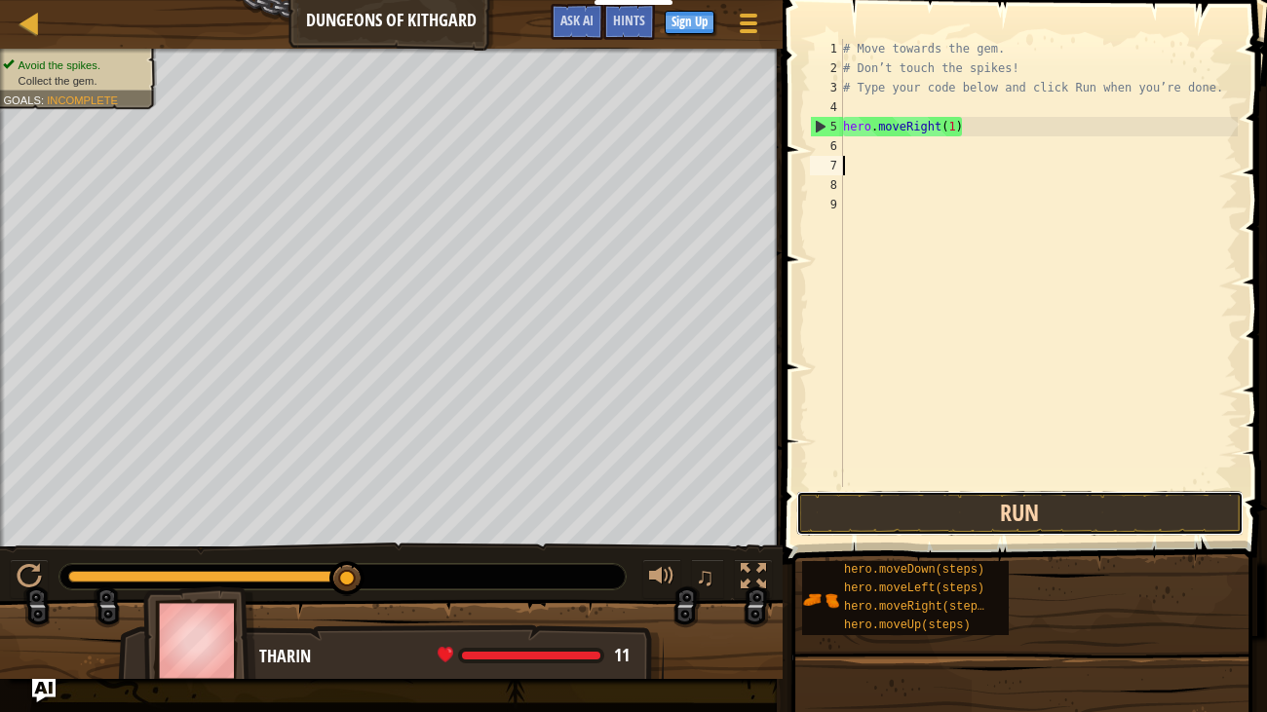
click at [1108, 524] on button "Run" at bounding box center [1019, 513] width 447 height 45
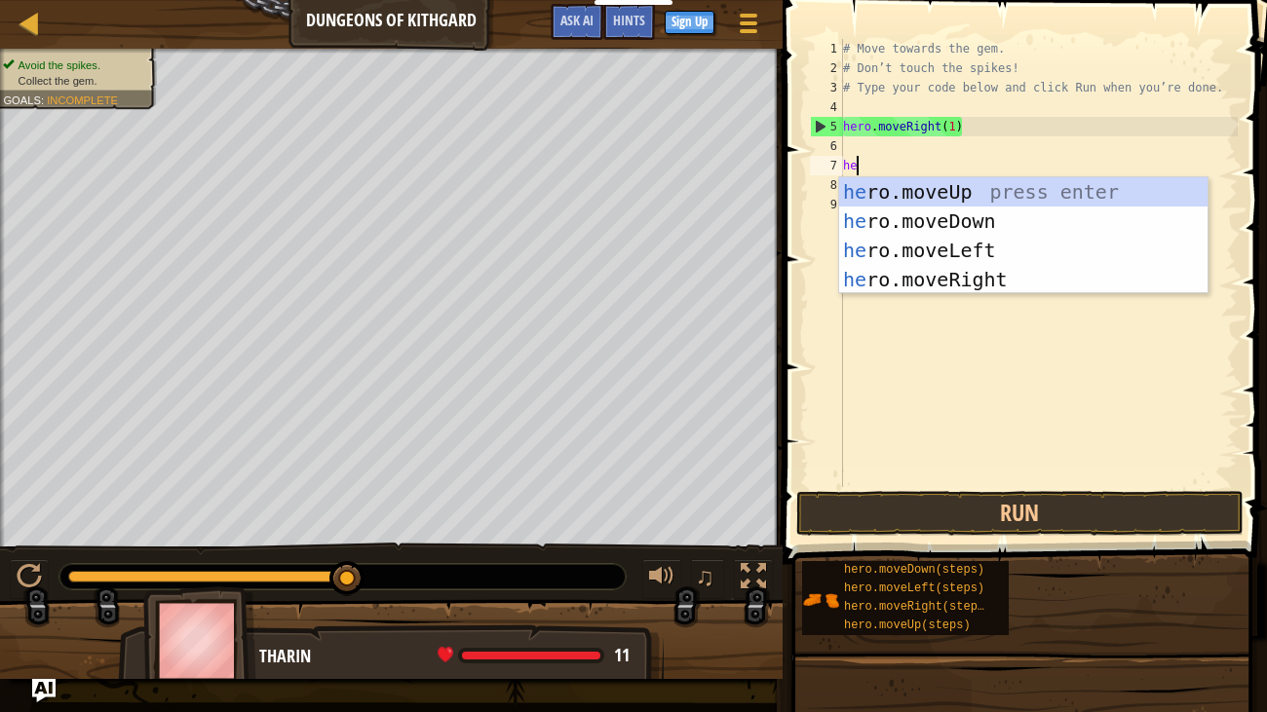
type textarea "her"
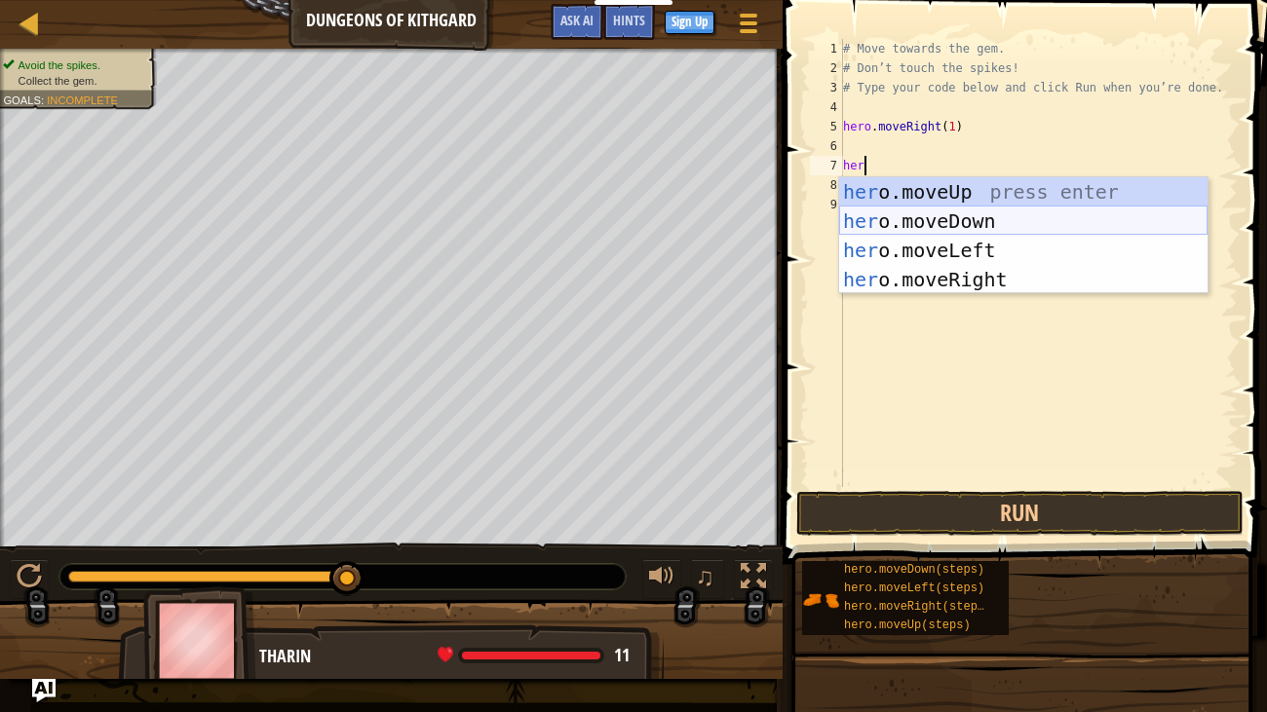
click at [1074, 223] on div "her o.moveUp press enter her o.moveDown press enter her o.moveLeft press enter …" at bounding box center [1023, 264] width 368 height 175
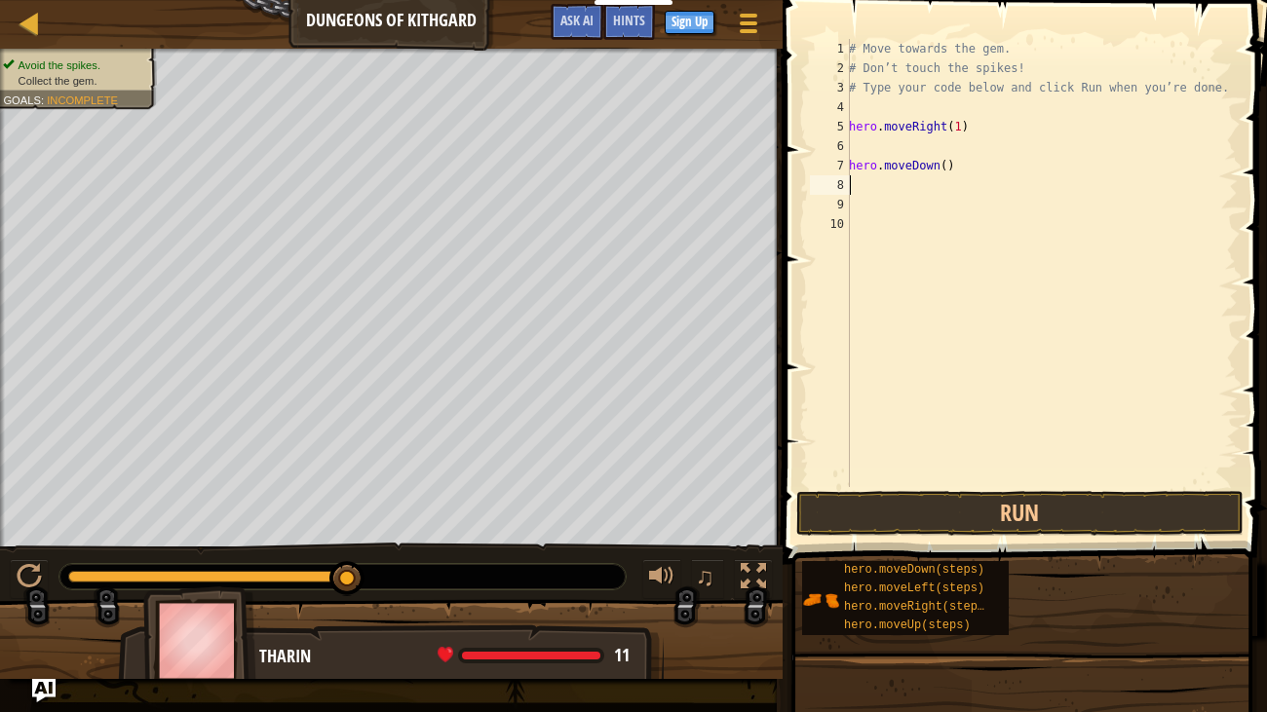
click at [949, 167] on div "# Move towards the gem. # Don’t touch the spikes! # Type your code below and cl…" at bounding box center [1041, 282] width 393 height 487
type textarea "hero.moveDown(2)"
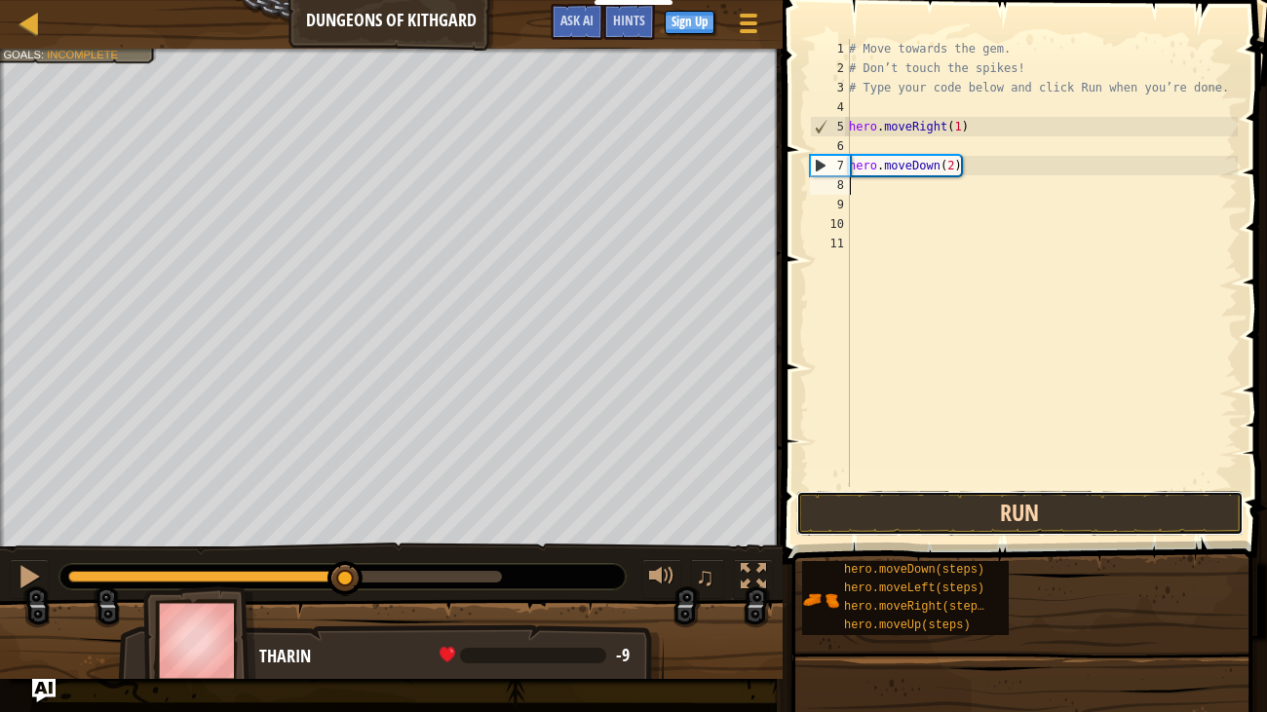
click at [945, 510] on button "Run" at bounding box center [1019, 513] width 447 height 45
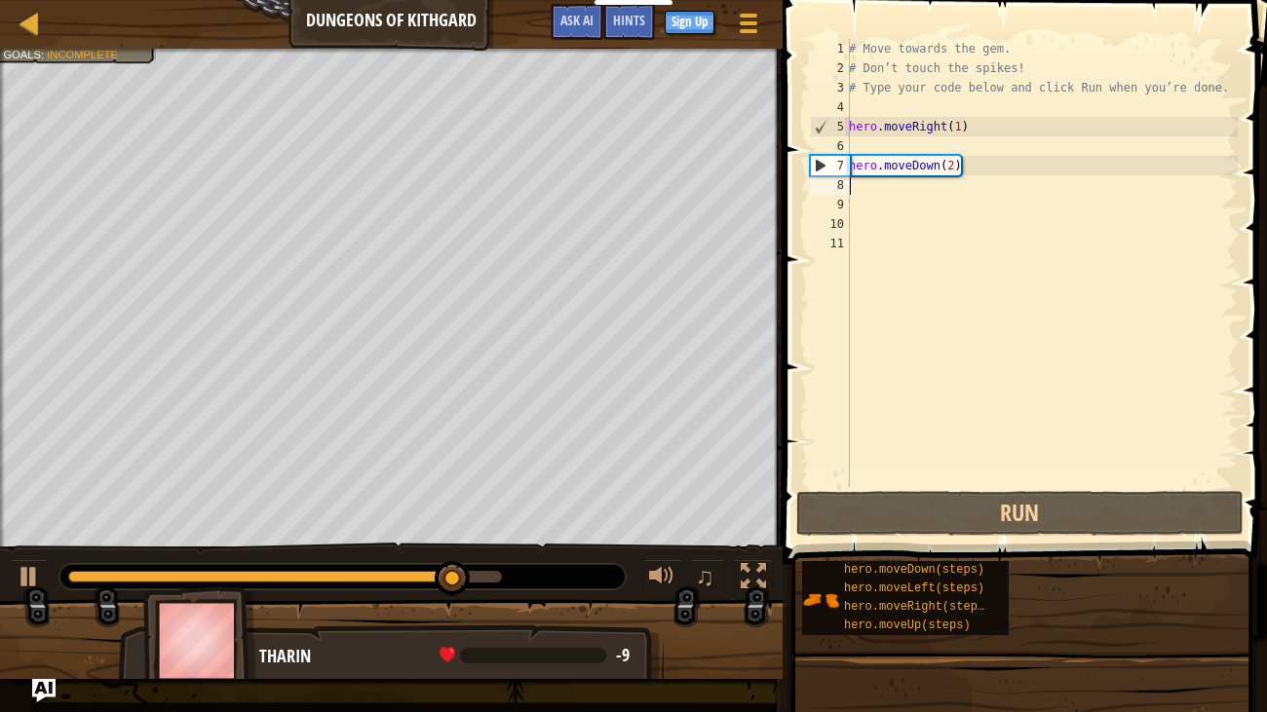
click at [950, 169] on div "# Move towards the gem. # Don’t touch the spikes! # Type your code below and cl…" at bounding box center [1041, 282] width 393 height 487
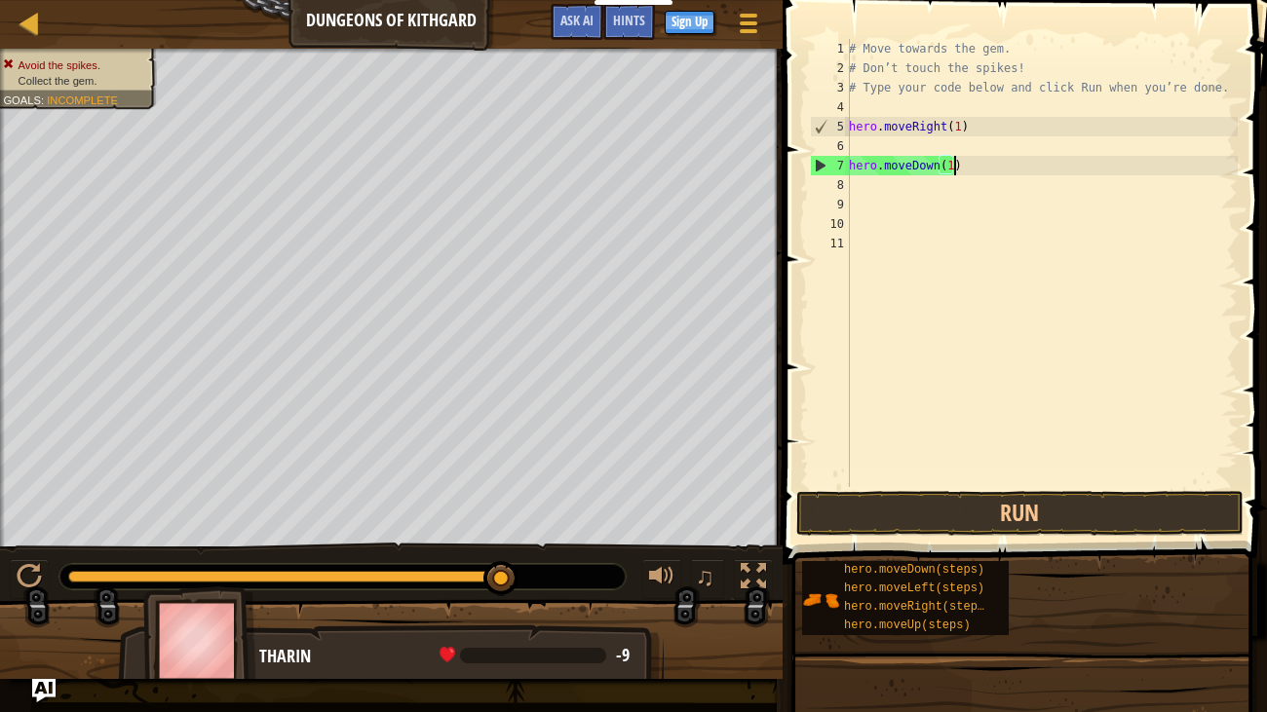
scroll to position [9, 8]
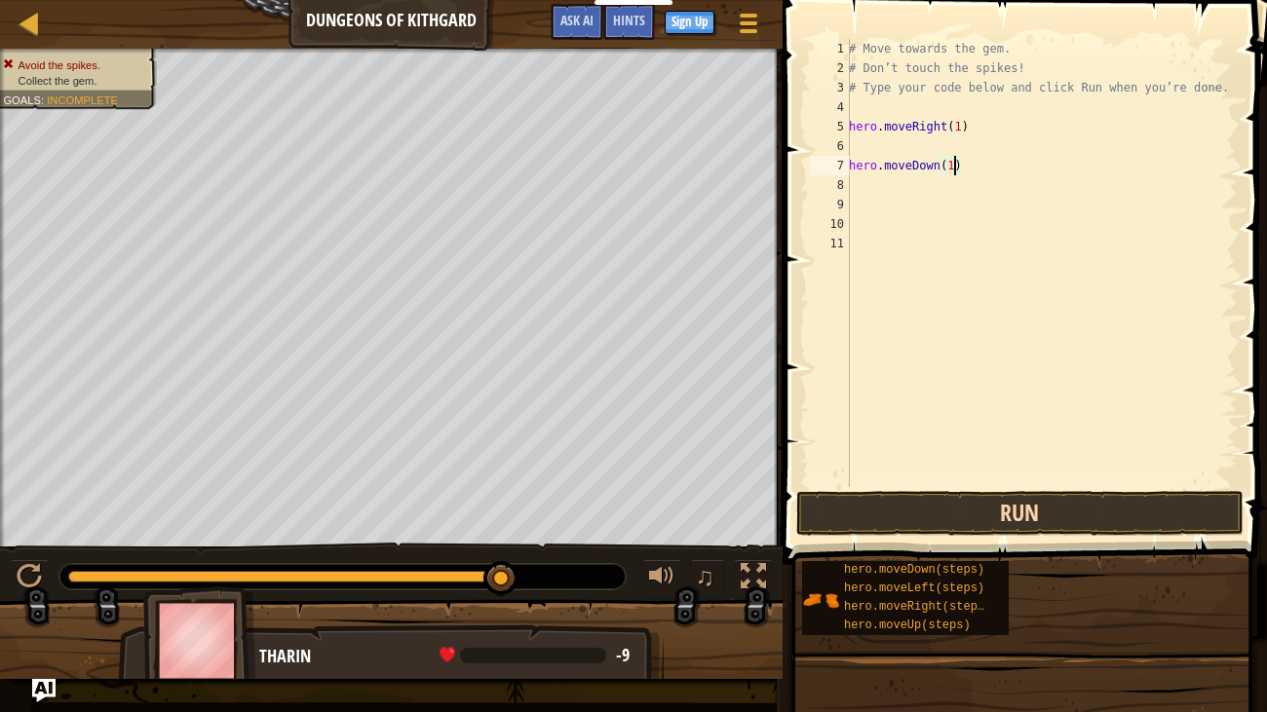
type textarea "hero.moveDown(1)"
click at [926, 510] on button "Run" at bounding box center [1019, 513] width 447 height 45
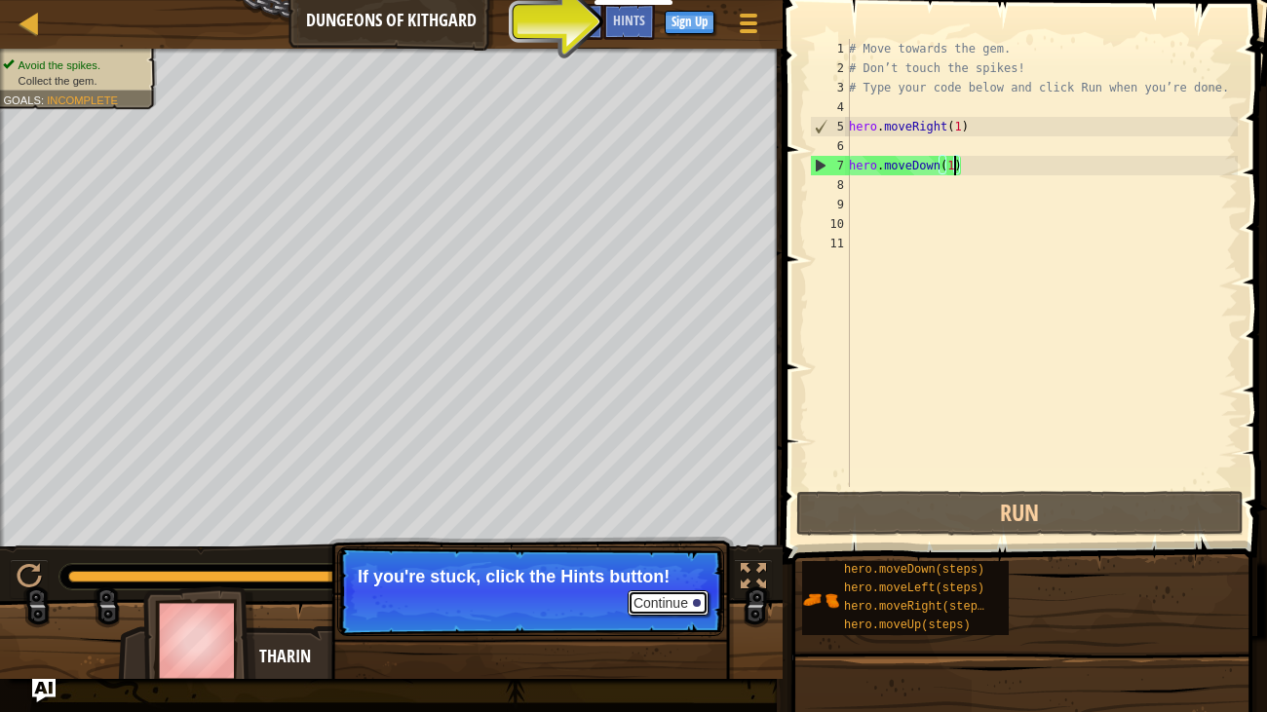
click at [679, 546] on button "Continue" at bounding box center [667, 602] width 81 height 25
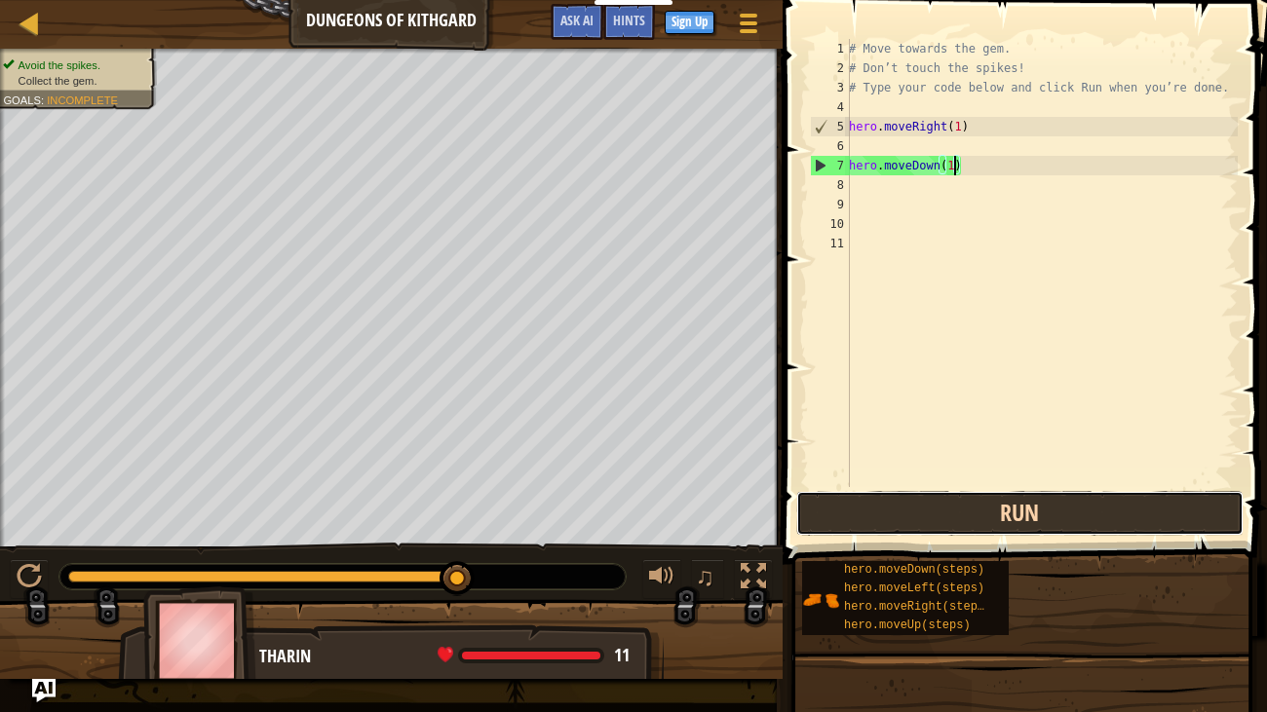
click at [897, 511] on button "Run" at bounding box center [1019, 513] width 447 height 45
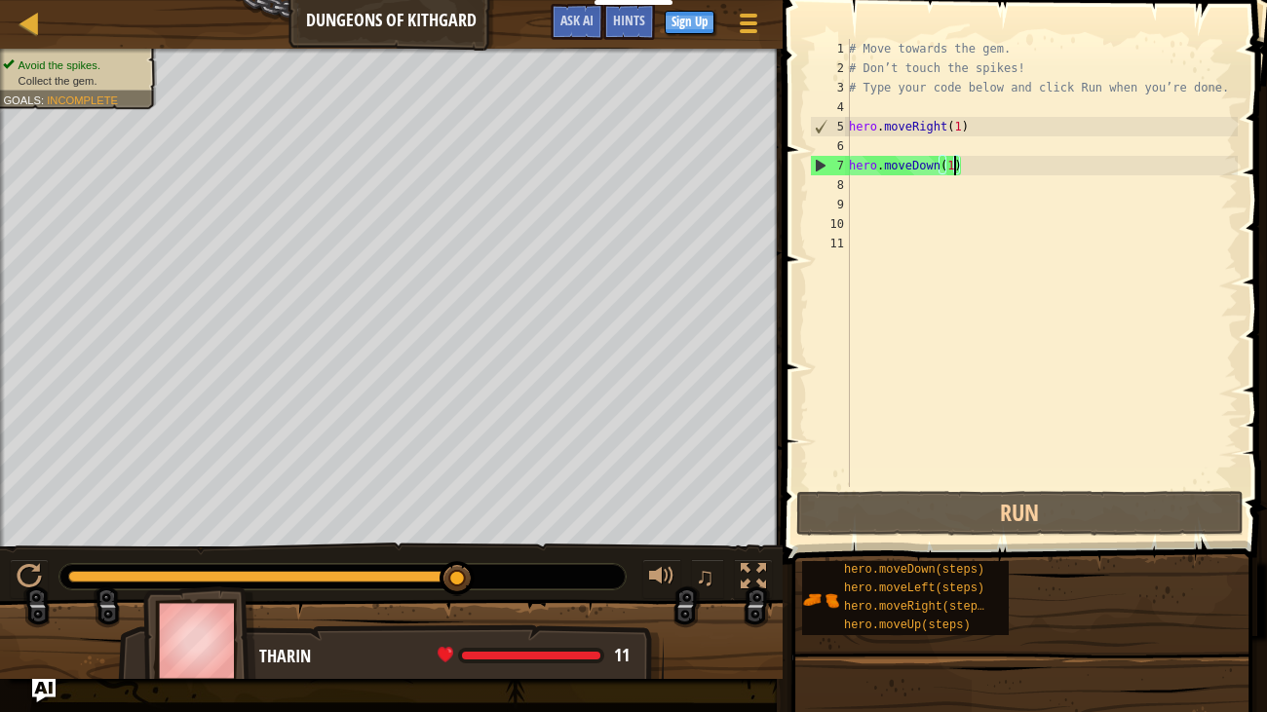
click at [882, 207] on div "# Move towards the gem. # Don’t touch the spikes! # Type your code below and cl…" at bounding box center [1041, 282] width 393 height 487
type textarea "h"
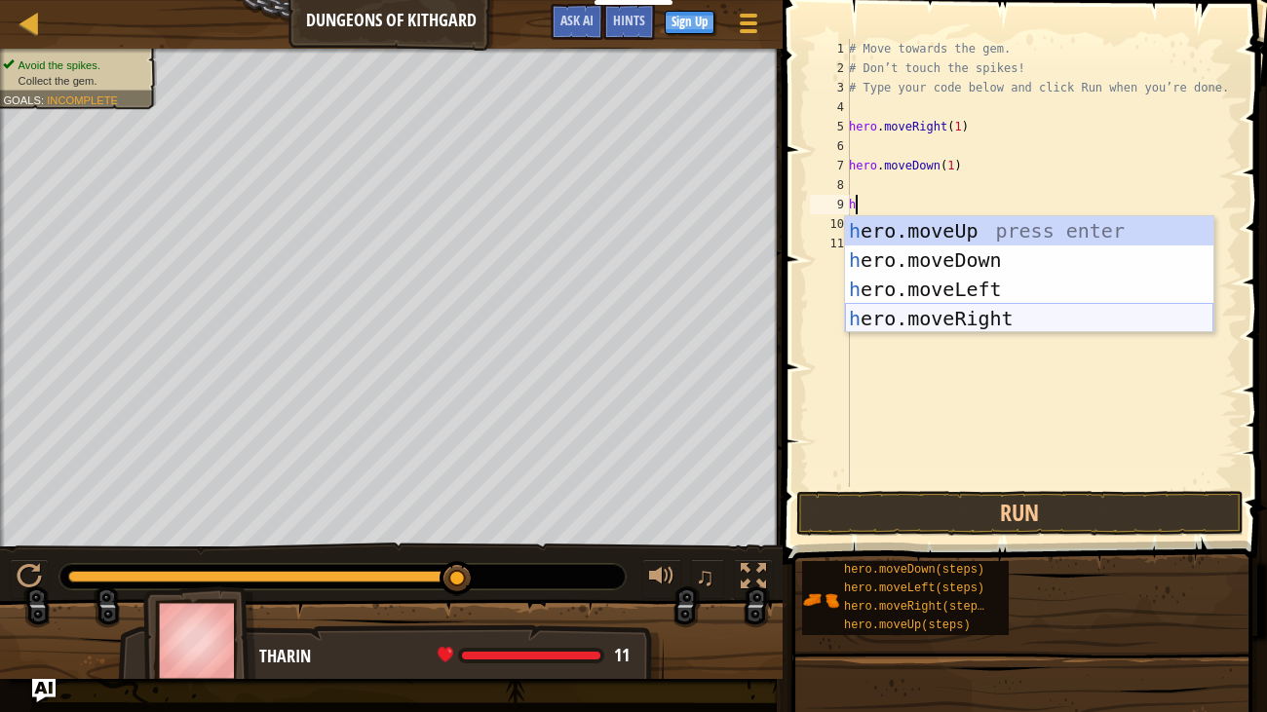
click at [906, 307] on div "h ero.moveUp press enter h ero.moveDown press enter h ero.moveLeft press enter …" at bounding box center [1029, 303] width 368 height 175
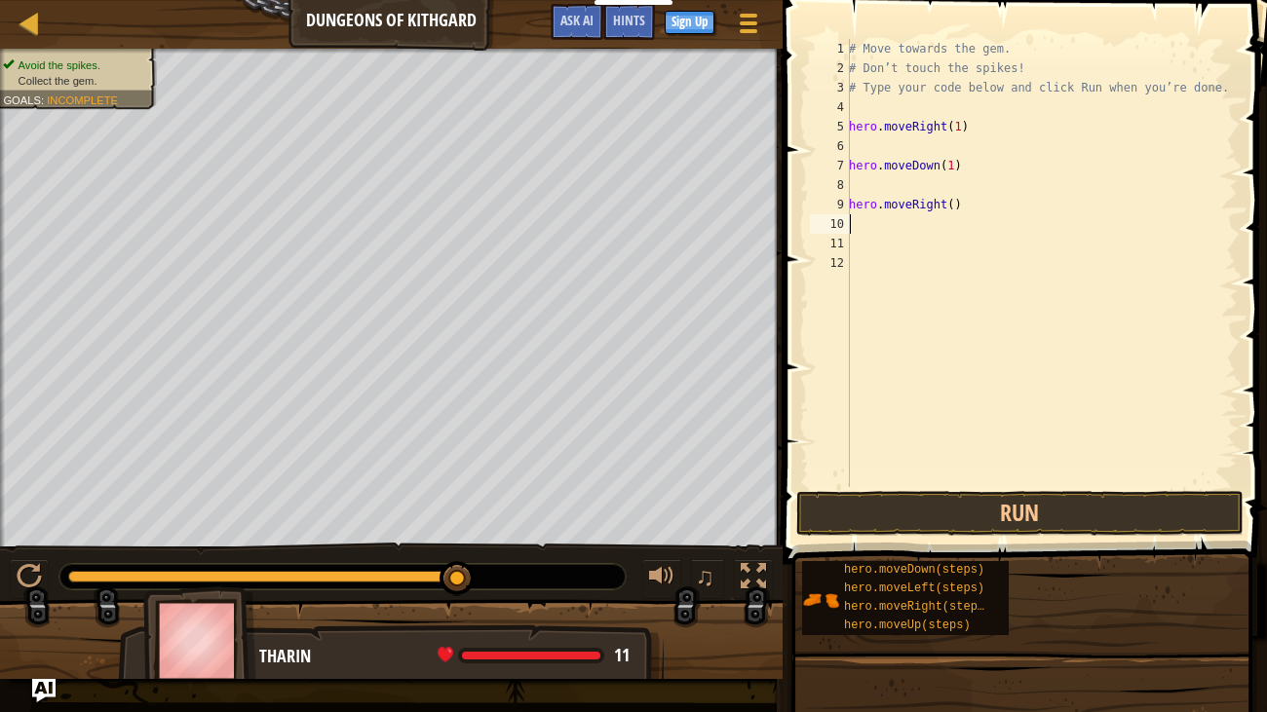
click at [954, 203] on div "# Move towards the gem. # Don’t touch the spikes! # Type your code below and cl…" at bounding box center [1041, 282] width 393 height 487
type textarea "hero.moveRight(1)"
click at [1016, 519] on button "Run" at bounding box center [1019, 513] width 447 height 45
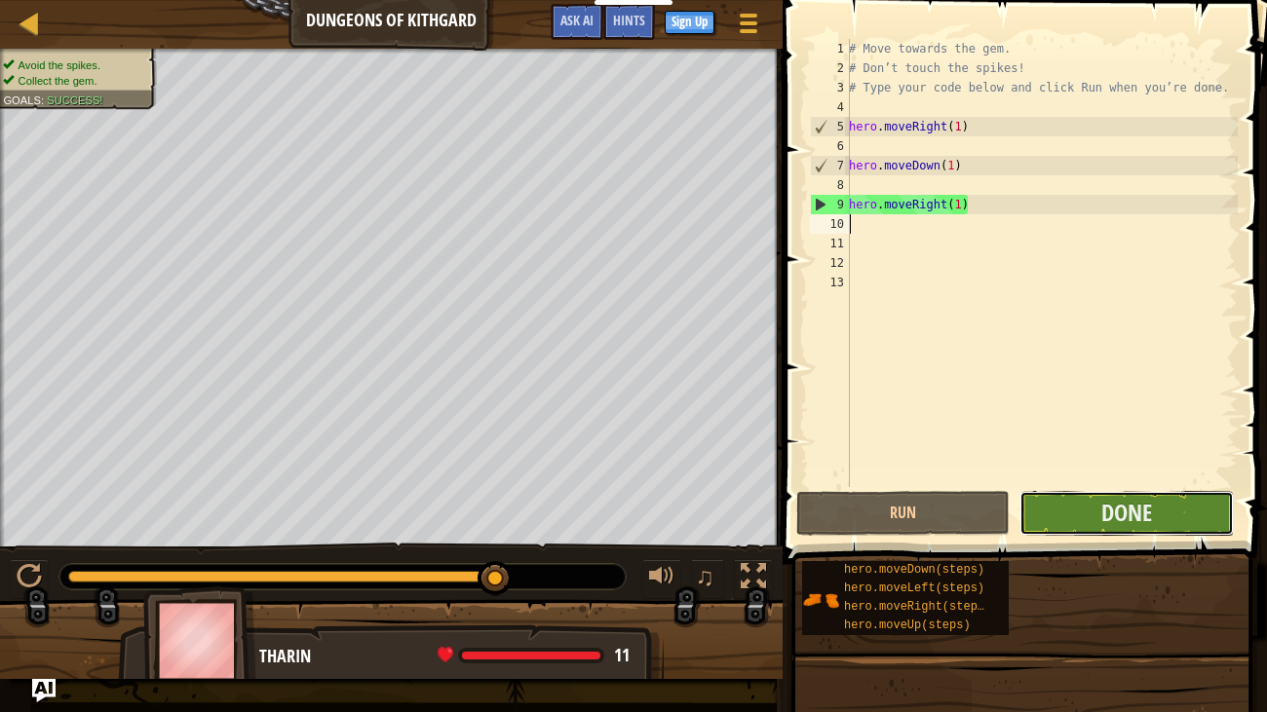
click at [1059, 506] on button "Done" at bounding box center [1125, 513] width 213 height 45
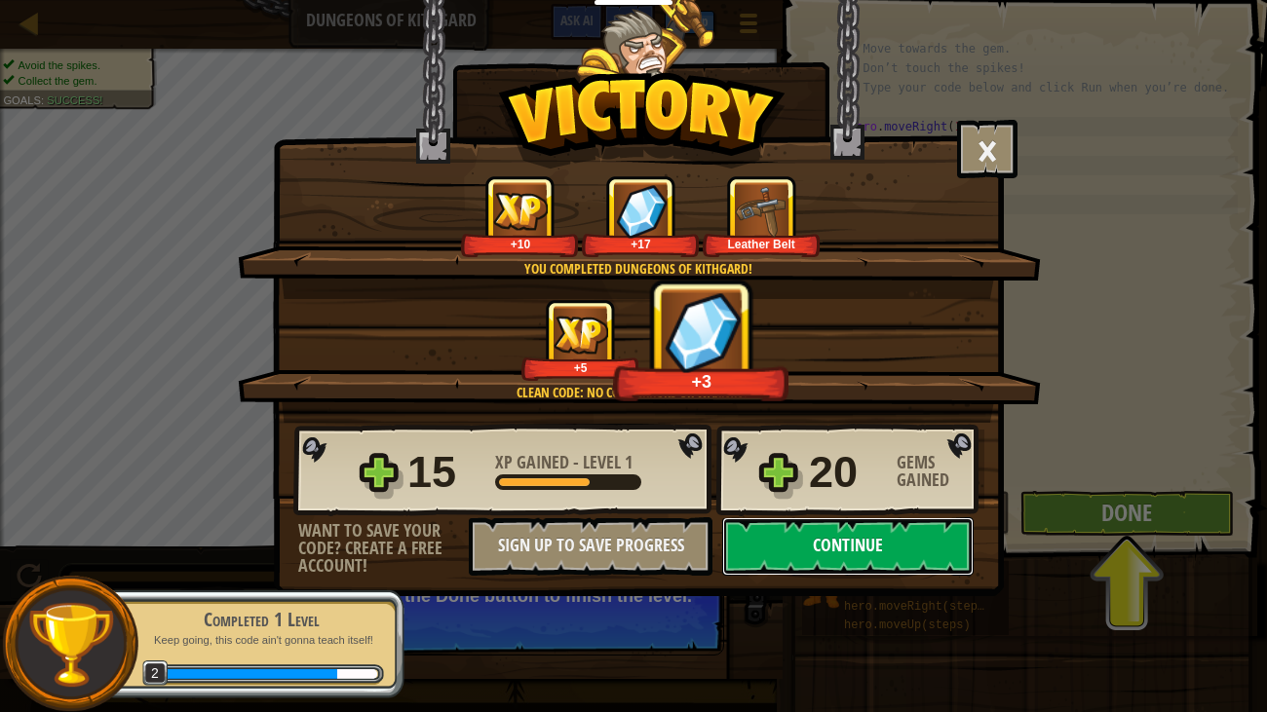
click at [968, 527] on button "Continue" at bounding box center [847, 546] width 251 height 58
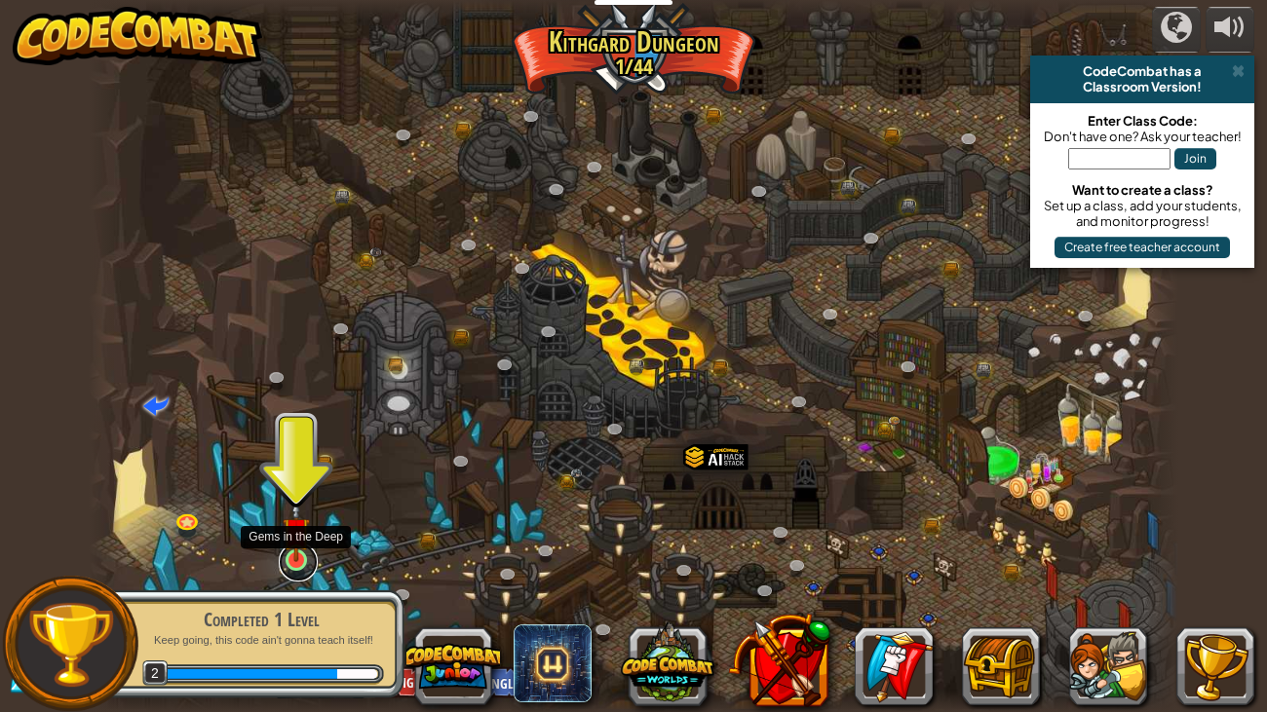
click at [284, 546] on link at bounding box center [298, 562] width 39 height 39
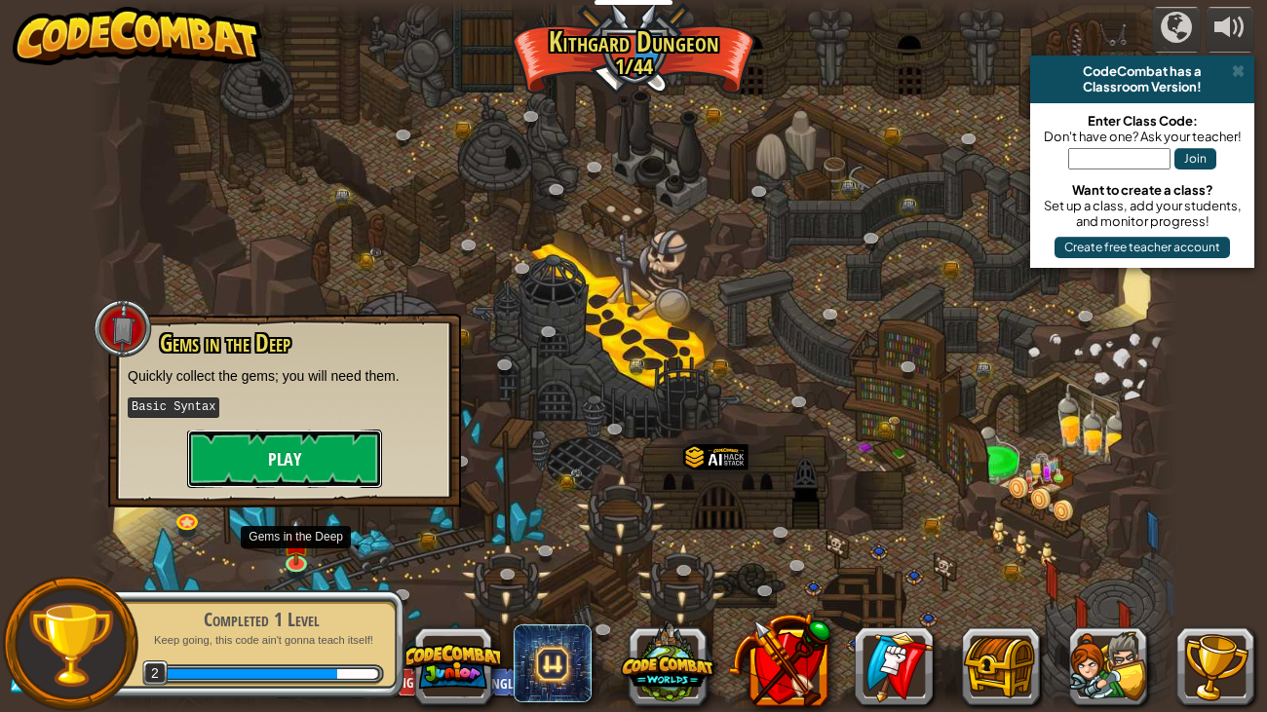
click at [320, 464] on button "Play" at bounding box center [284, 459] width 195 height 58
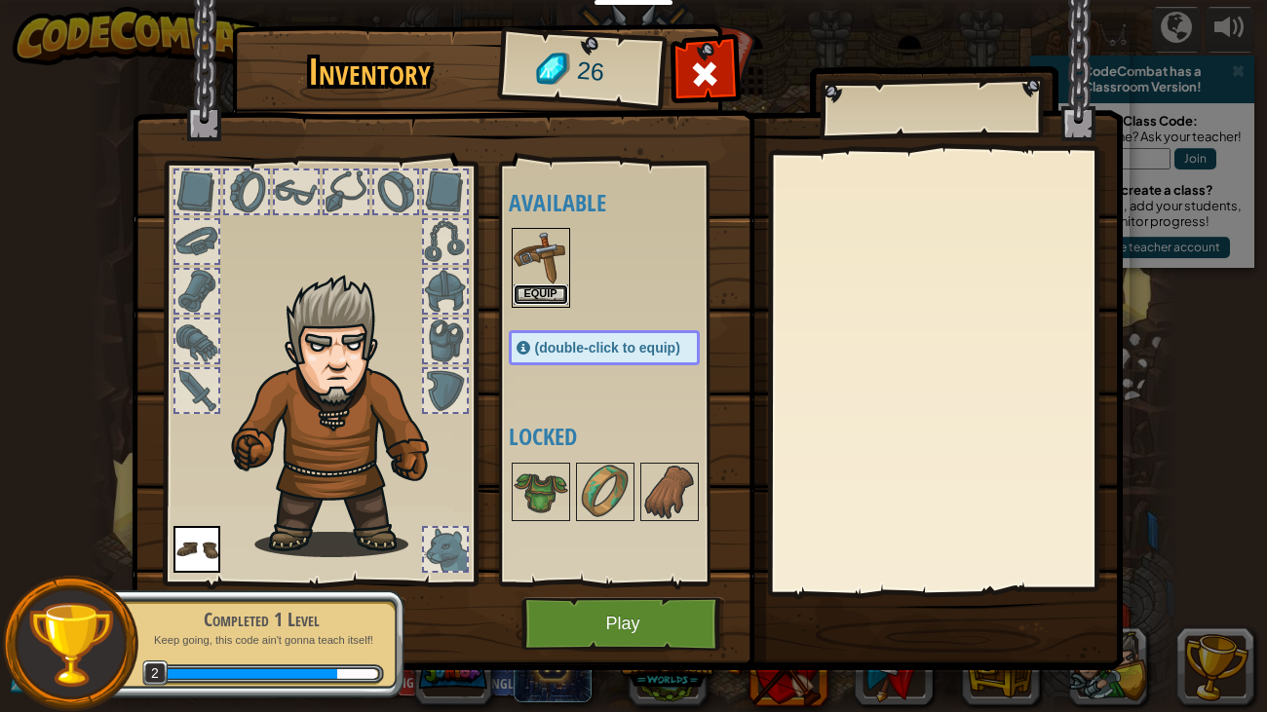
click at [528, 285] on button "Equip" at bounding box center [540, 294] width 55 height 20
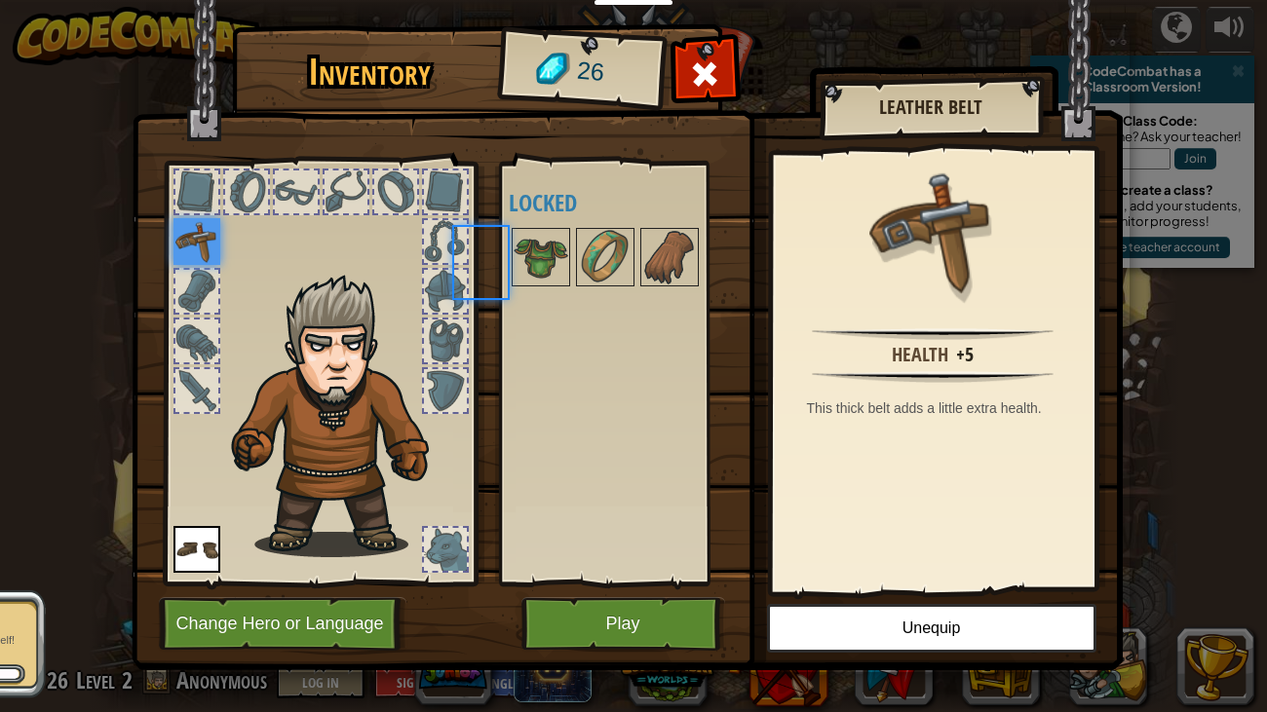
click at [528, 285] on div at bounding box center [540, 257] width 58 height 58
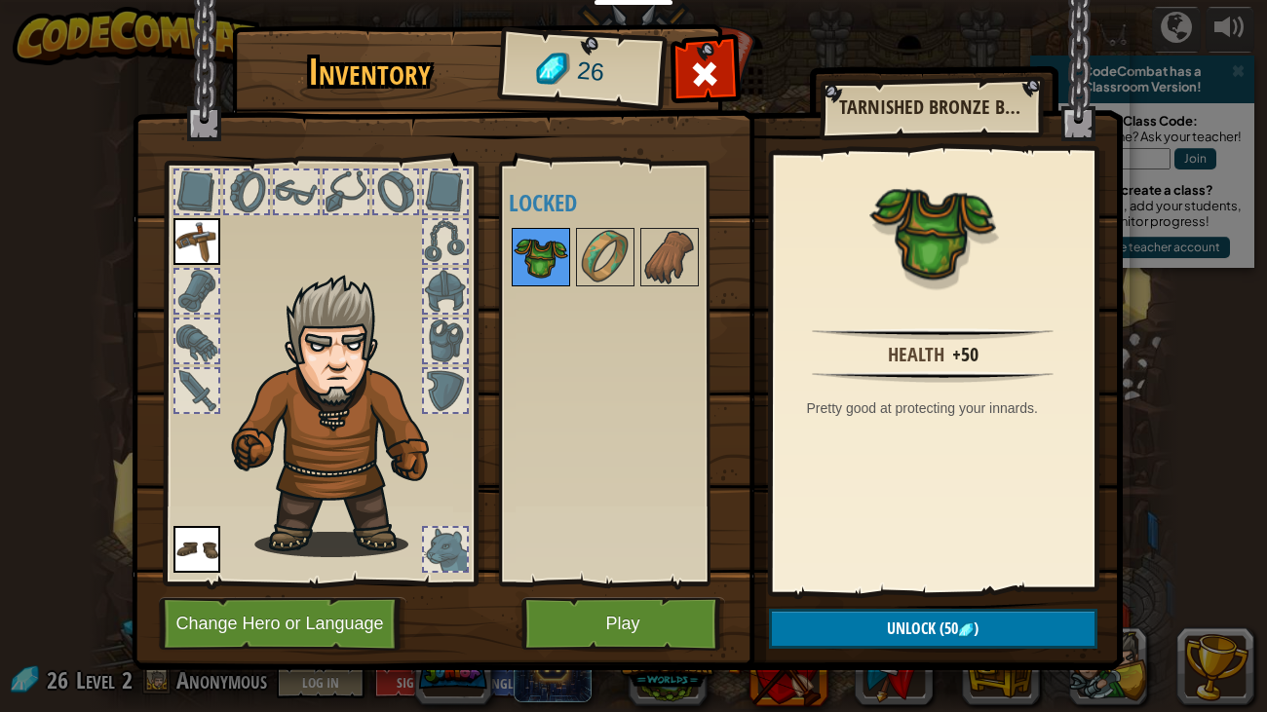
click at [547, 255] on img at bounding box center [540, 257] width 55 height 55
click at [442, 192] on div at bounding box center [445, 191] width 43 height 43
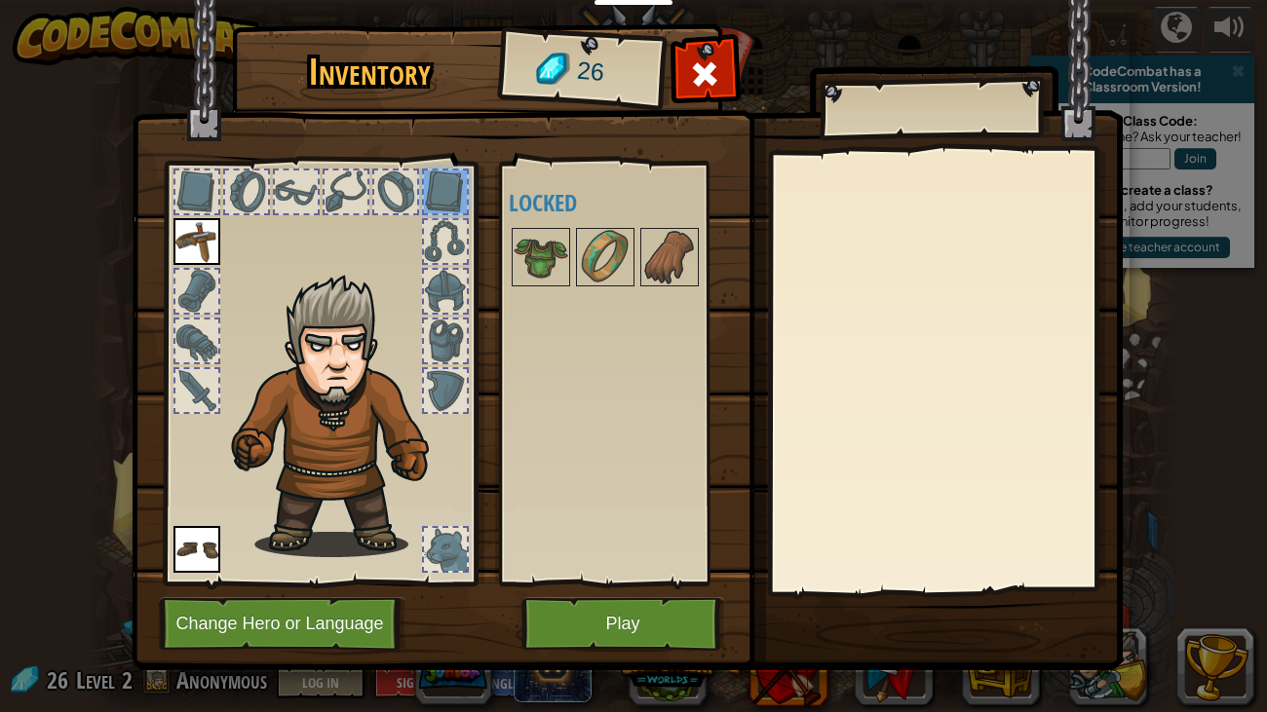
click at [408, 189] on div at bounding box center [395, 191] width 43 height 43
click at [611, 546] on button "Play" at bounding box center [623, 624] width 204 height 54
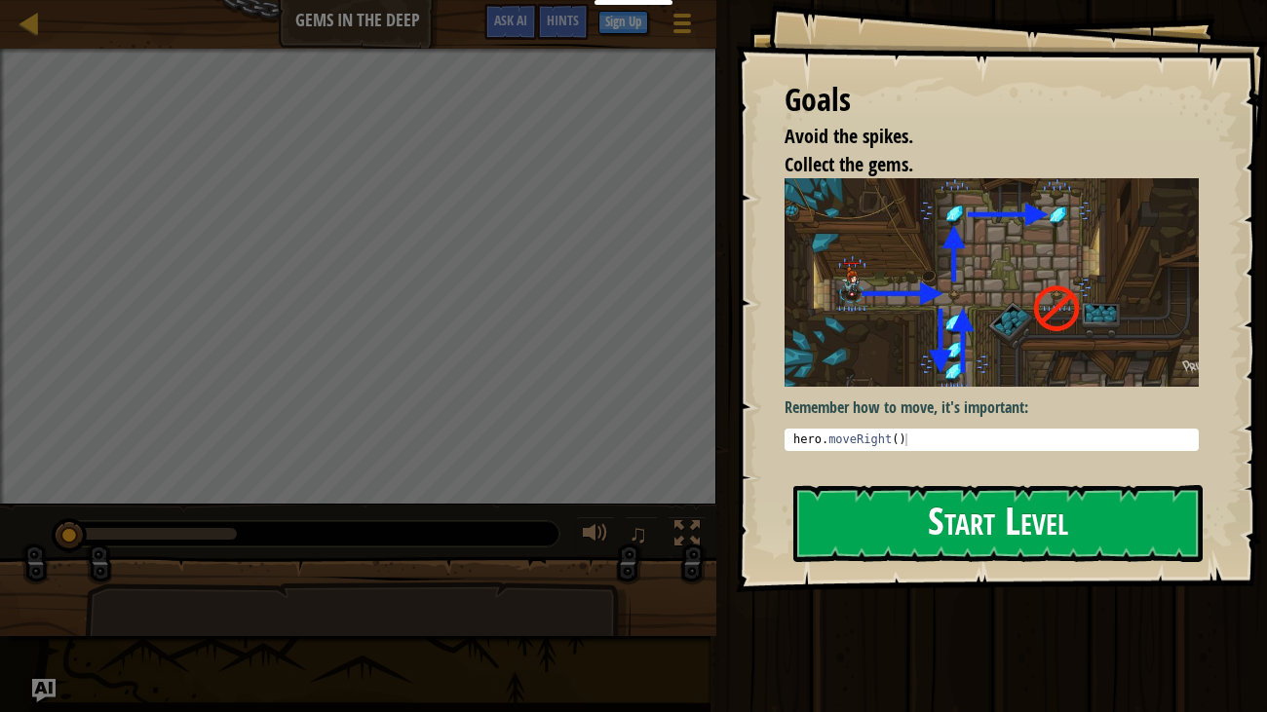
click at [923, 320] on img at bounding box center [991, 282] width 415 height 208
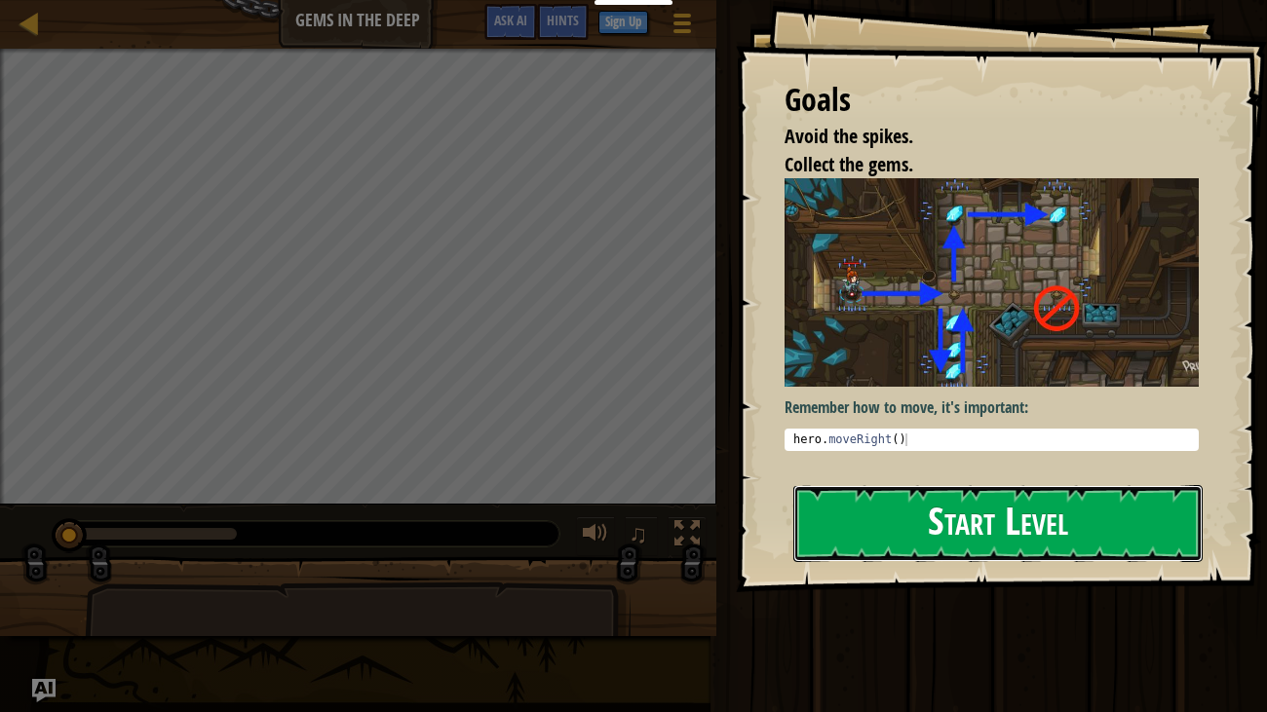
click at [878, 541] on button "Start Level" at bounding box center [998, 523] width 410 height 77
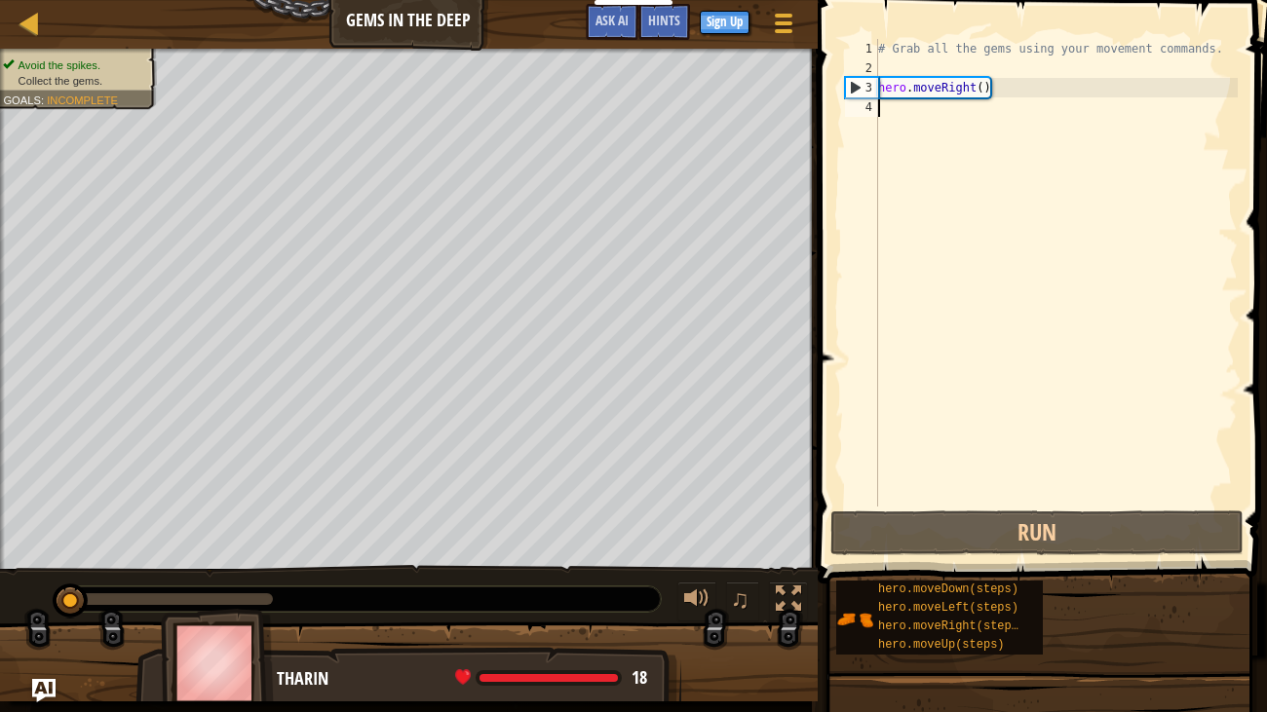
click at [981, 83] on div "# Grab all the gems using your movement commands. hero . moveRight ( )" at bounding box center [1055, 292] width 363 height 507
type textarea "hero.moveRight(1)"
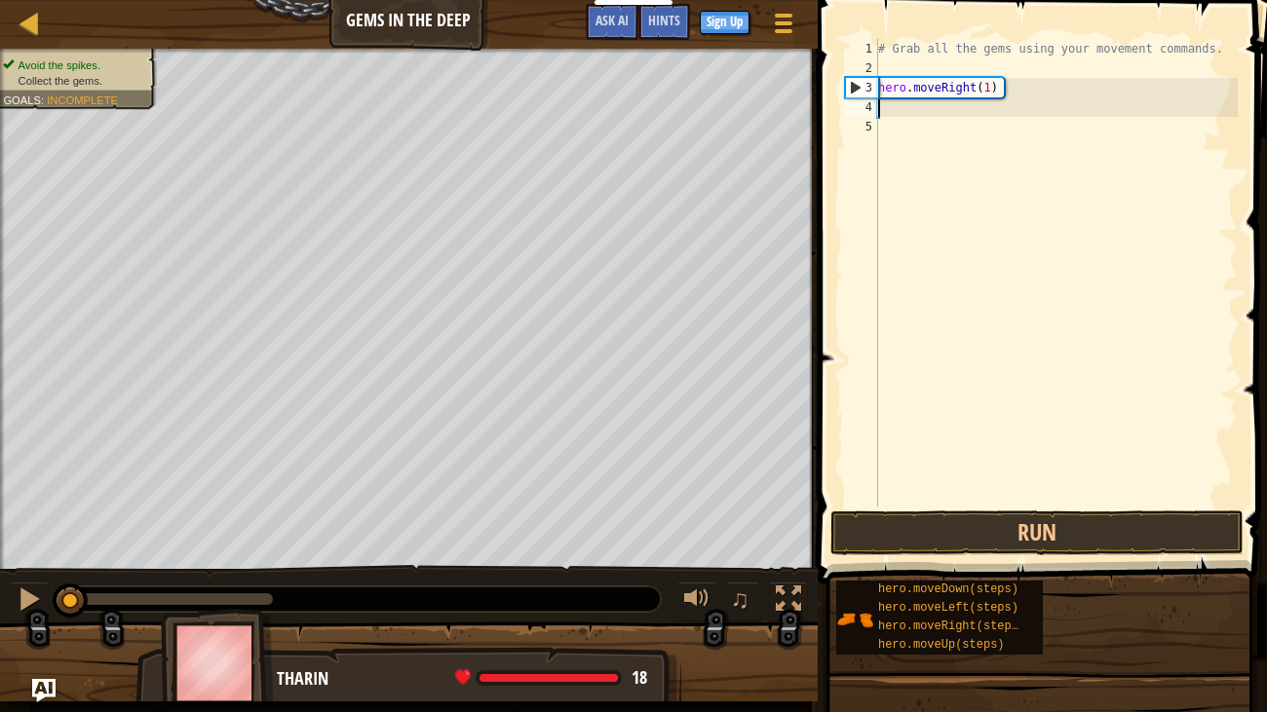
scroll to position [9, 0]
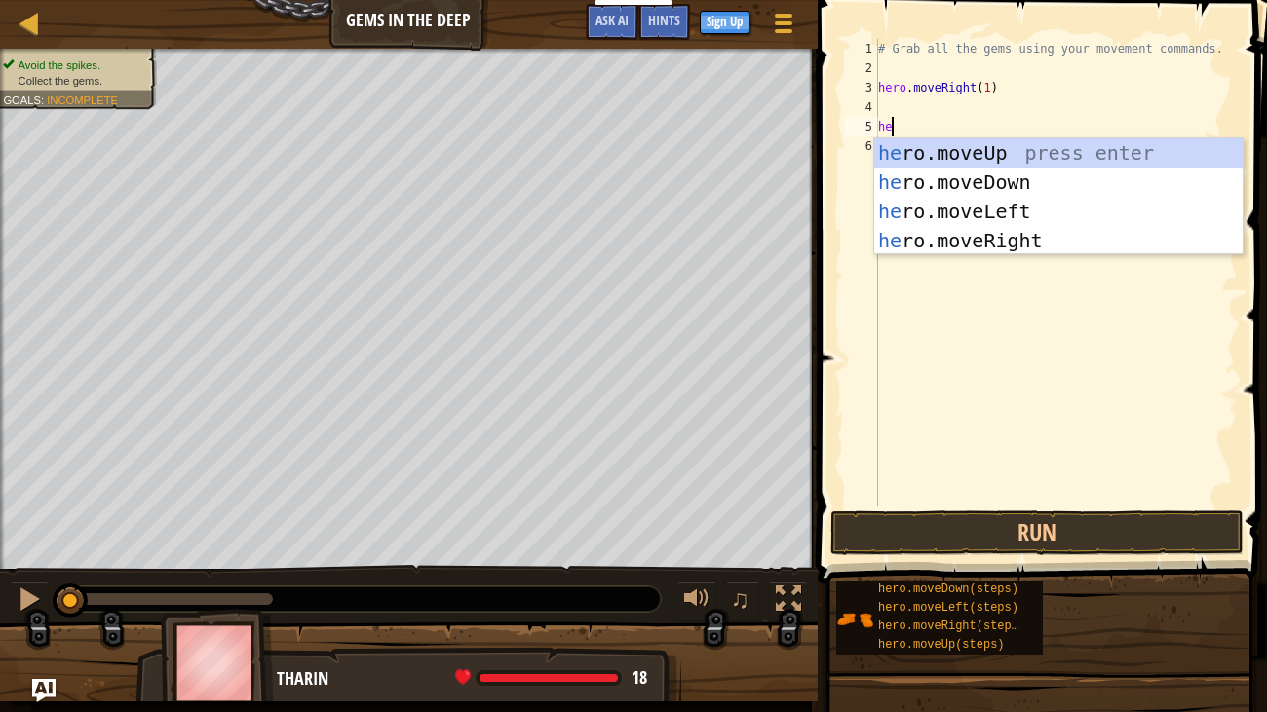
type textarea "her"
click at [976, 180] on div "her o.moveUp press enter her o.moveDown press enter her o.moveLeft press enter …" at bounding box center [1058, 225] width 368 height 175
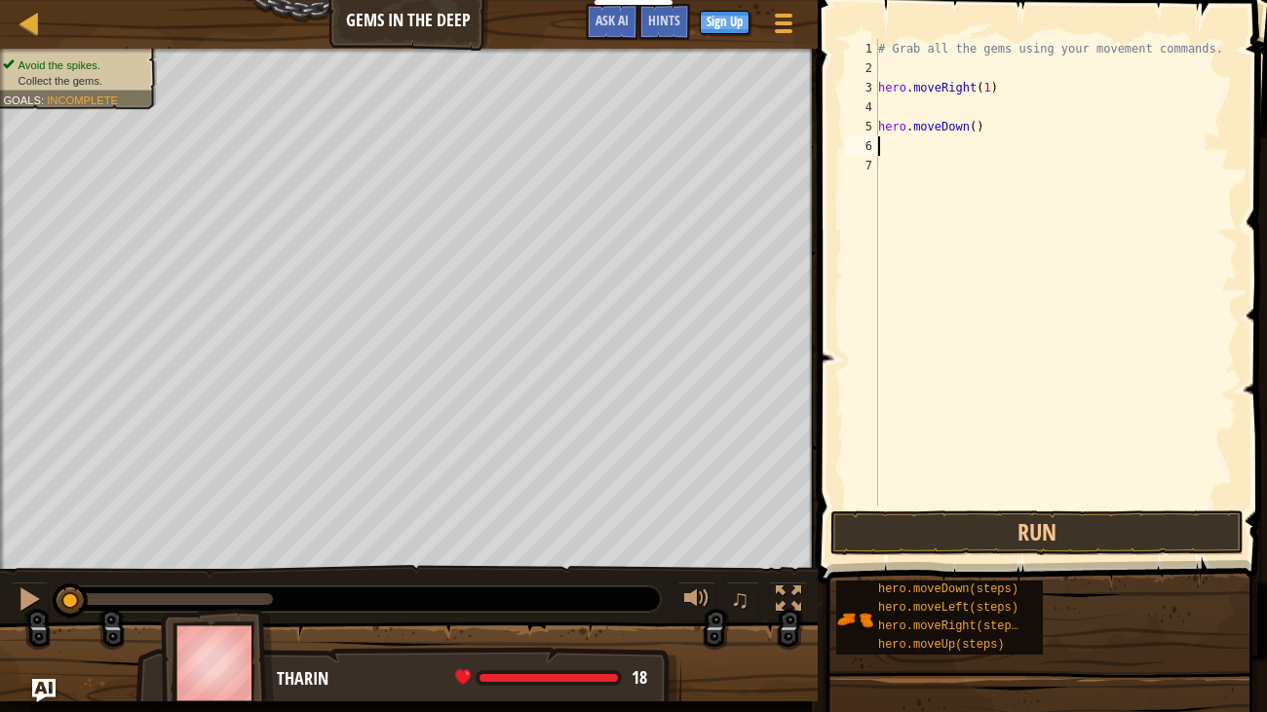
click at [979, 133] on div "# Grab all the gems using your movement commands. hero . moveRight ( 1 ) hero .…" at bounding box center [1055, 292] width 363 height 507
type textarea "hero.moveDown(1)"
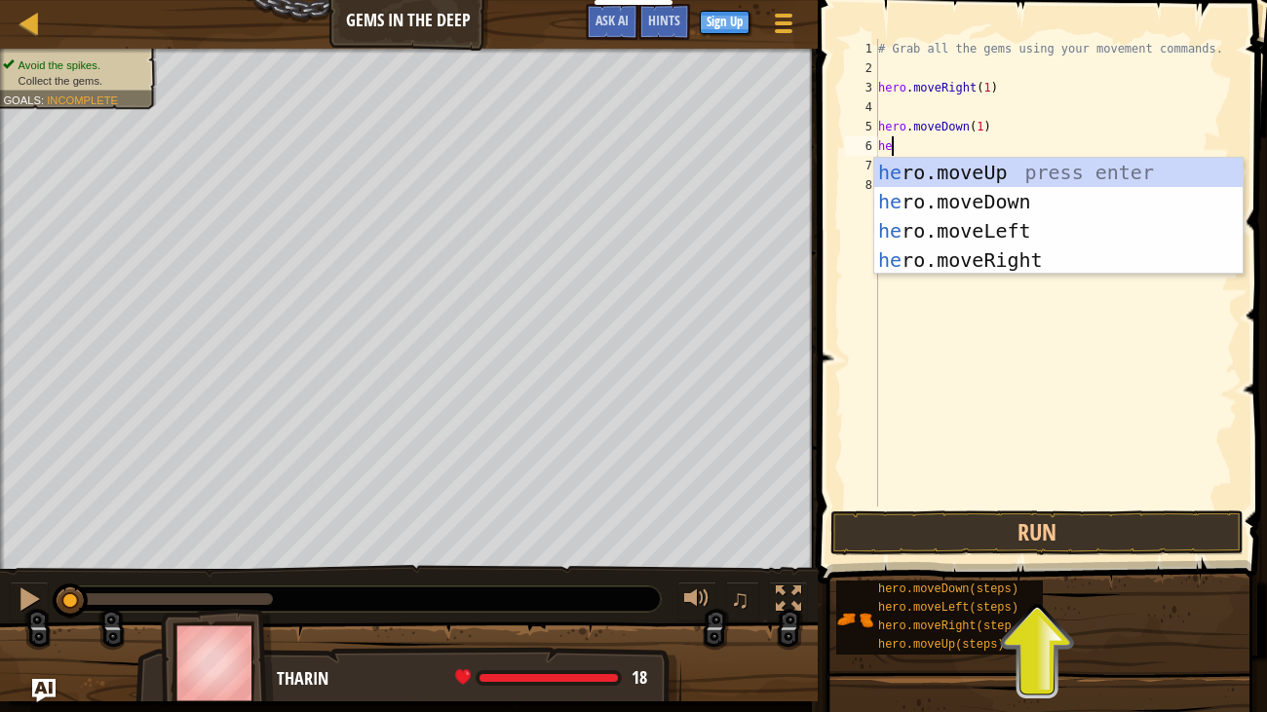
type textarea "her"
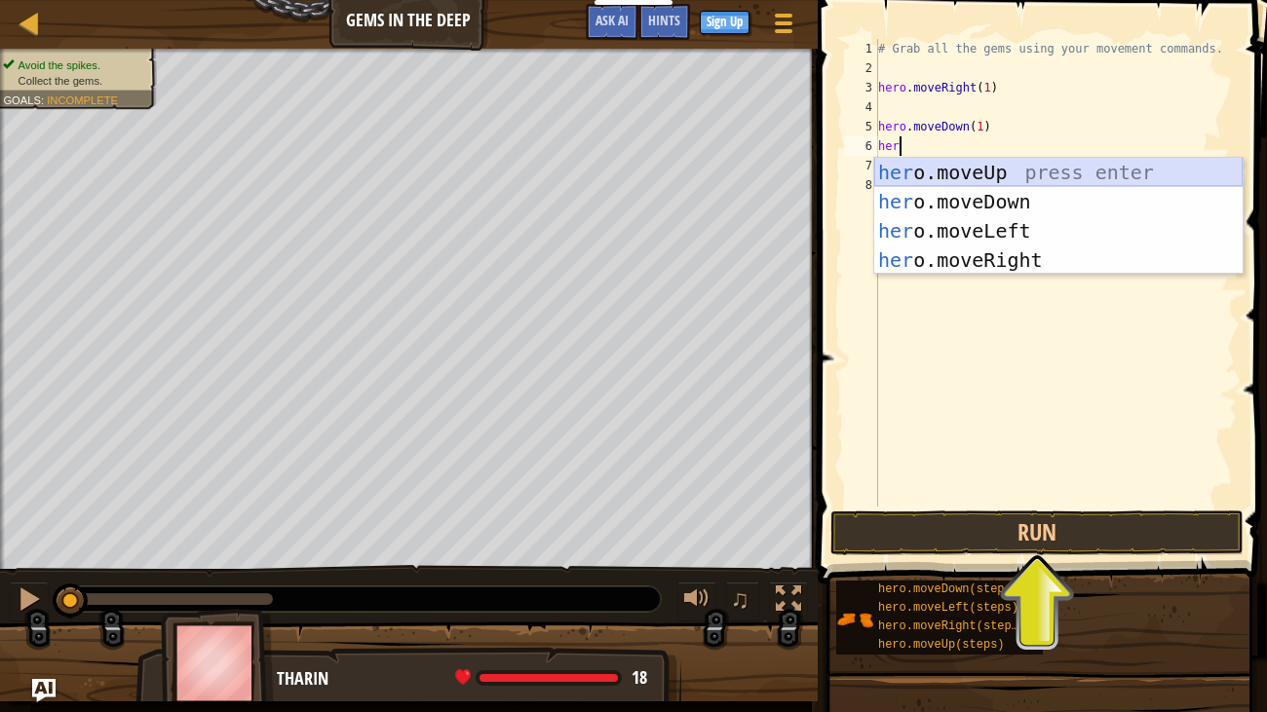
click at [1063, 180] on div "her o.moveUp press enter her o.moveDown press enter her o.moveLeft press enter …" at bounding box center [1058, 245] width 368 height 175
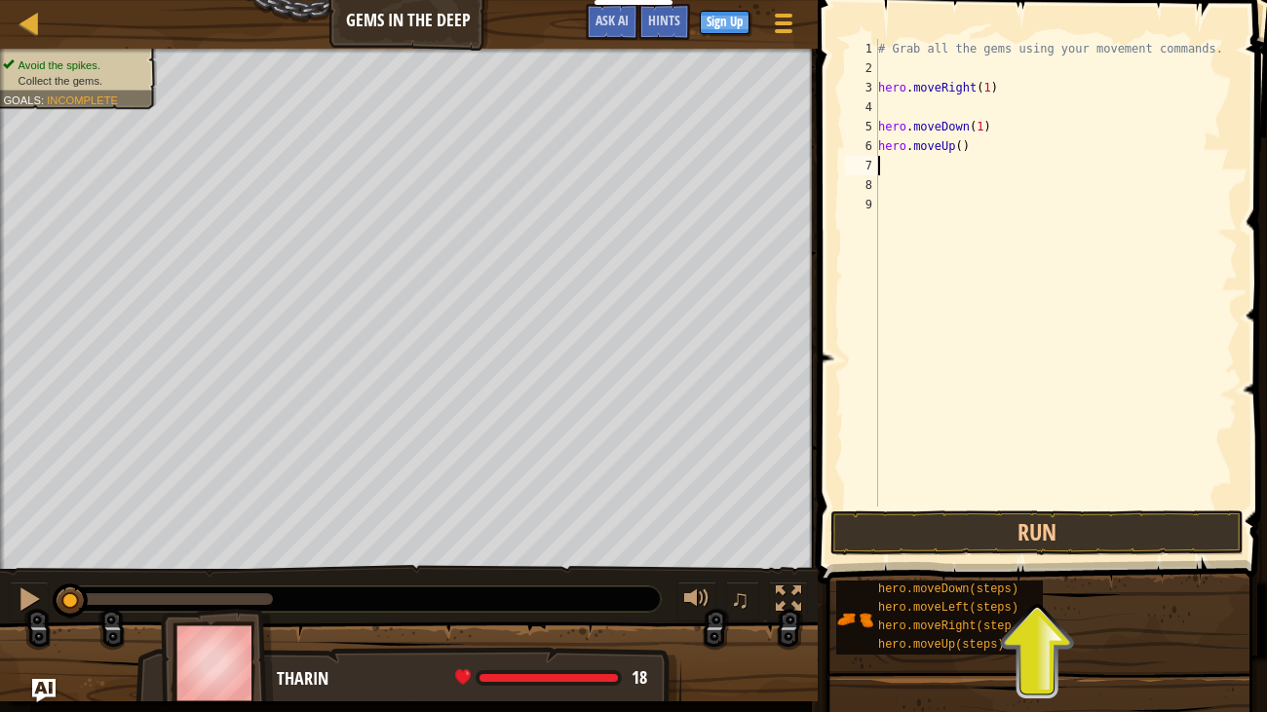
click at [959, 143] on div "# Grab all the gems using your movement commands. hero . moveRight ( 1 ) hero .…" at bounding box center [1055, 292] width 363 height 507
type textarea "hero.moveUp(2)"
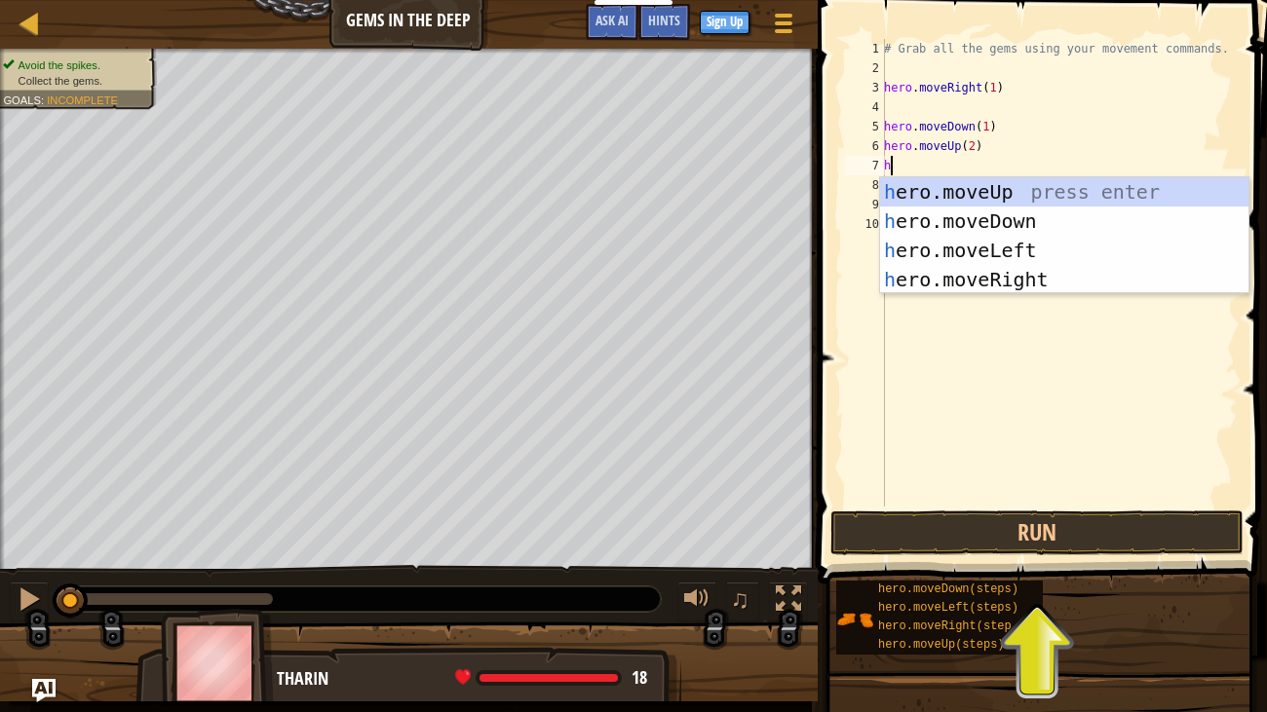
type textarea "he"
click at [1028, 265] on div "he ro.moveUp press enter he ro.moveDown press enter he ro.moveLeft press enter …" at bounding box center [1064, 264] width 368 height 175
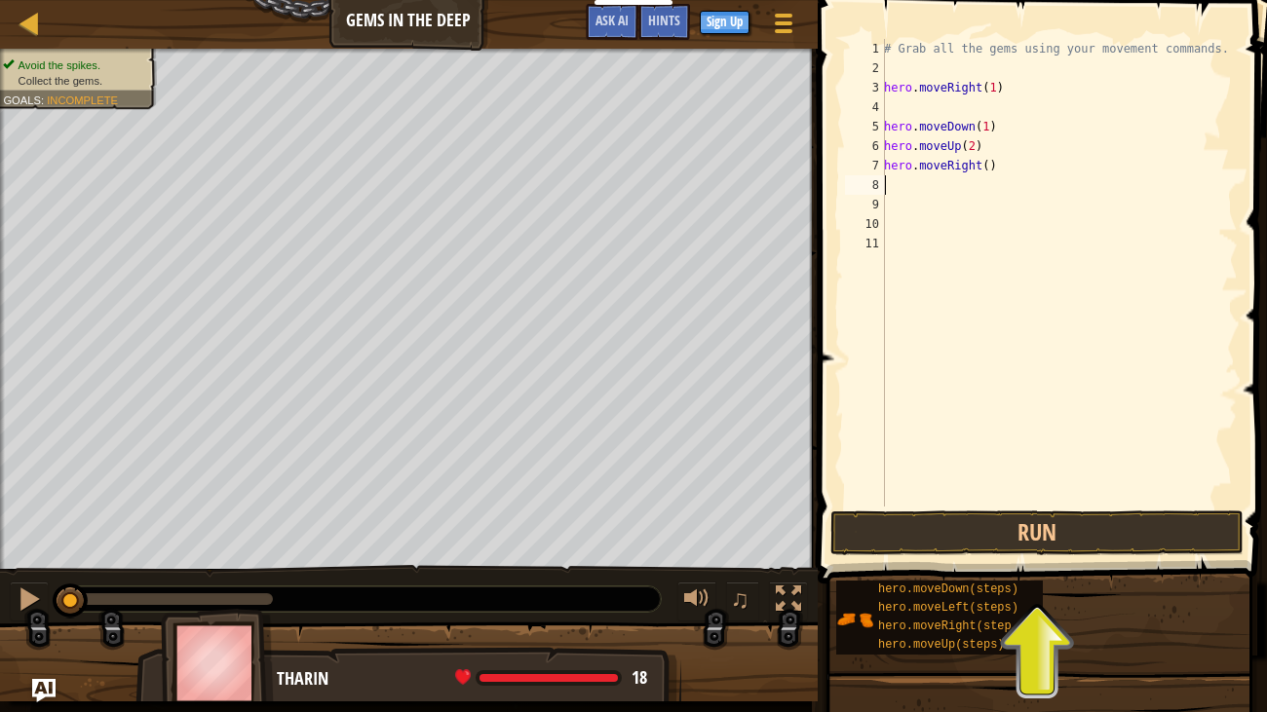
click at [985, 164] on div "# Grab all the gems using your movement commands. hero . moveRight ( 1 ) hero .…" at bounding box center [1059, 292] width 358 height 507
type textarea "hero.moveRight(1)"
click at [1050, 521] on button "Run" at bounding box center [1036, 533] width 413 height 45
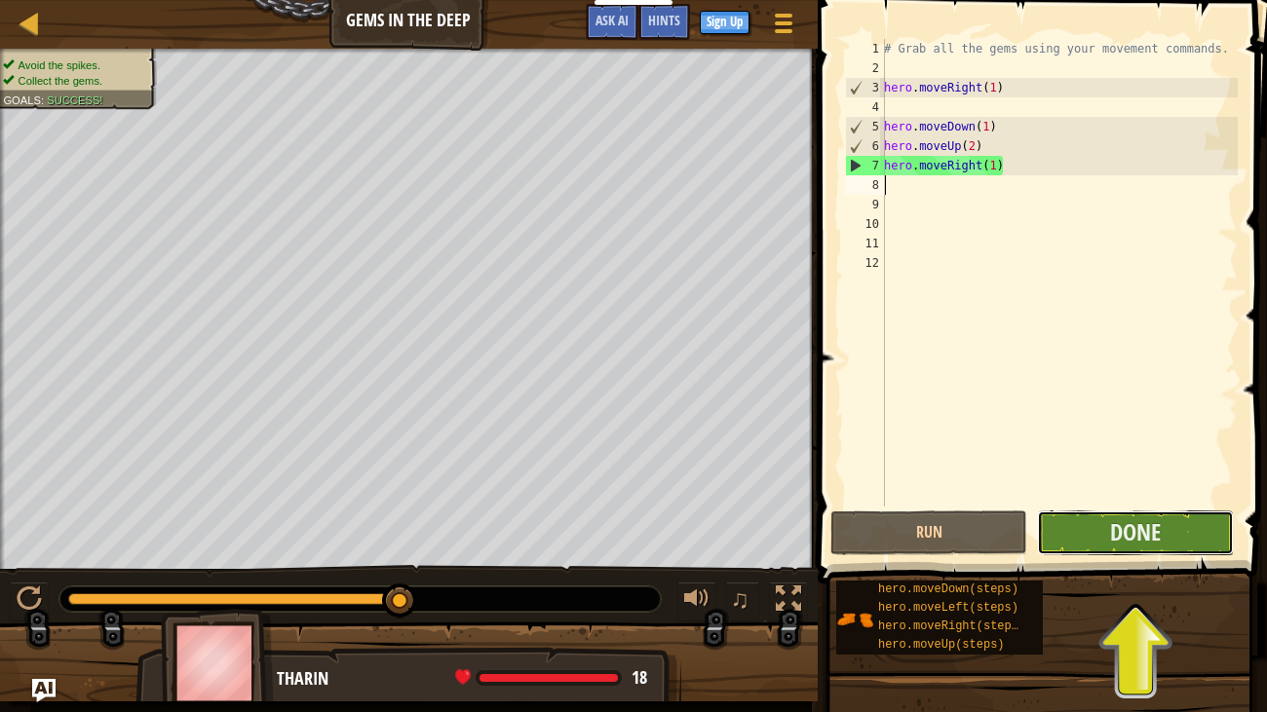
click at [1105, 521] on button "Done" at bounding box center [1135, 533] width 197 height 45
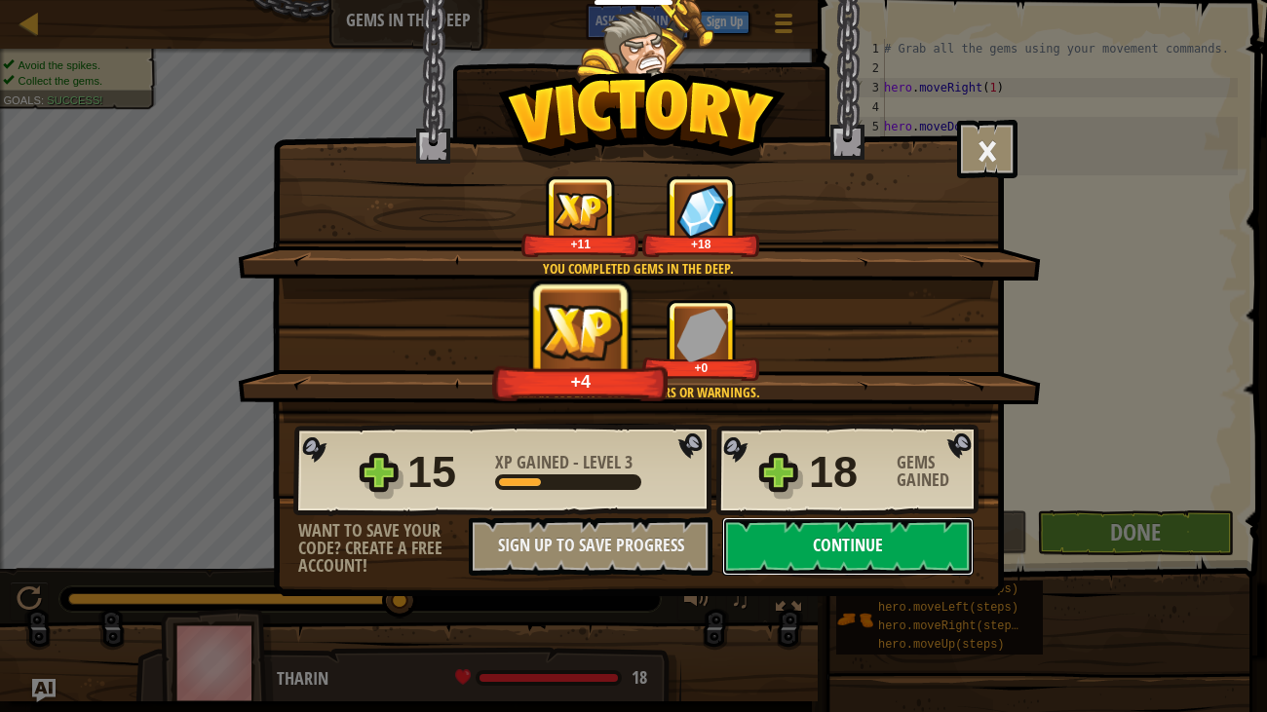
click at [822, 546] on button "Continue" at bounding box center [847, 546] width 251 height 58
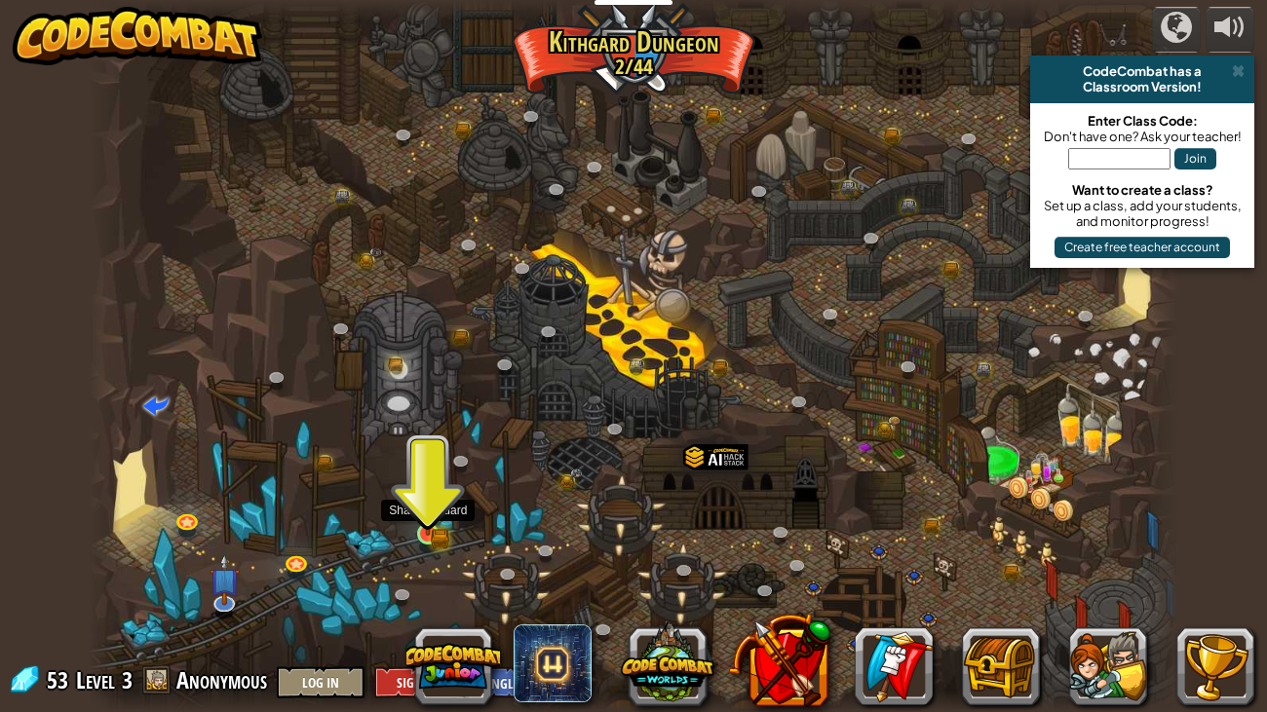
click at [427, 532] on img at bounding box center [427, 505] width 27 height 59
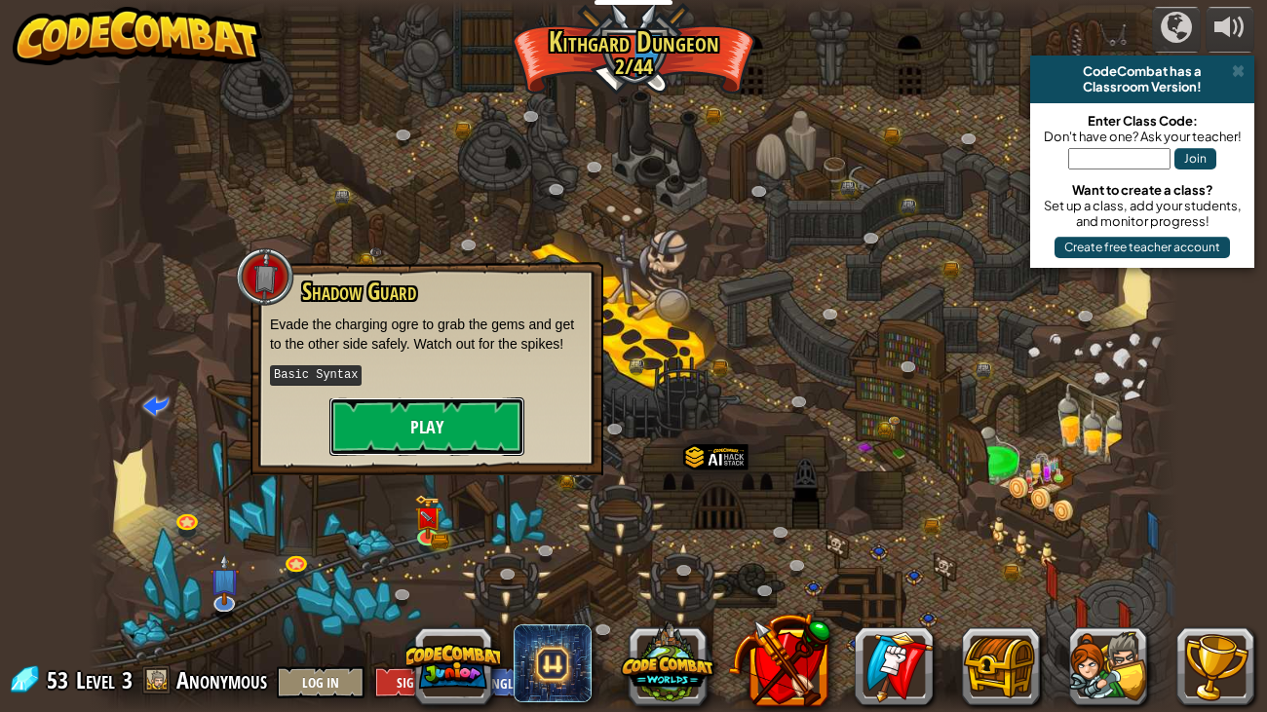
click at [457, 434] on button "Play" at bounding box center [426, 427] width 195 height 58
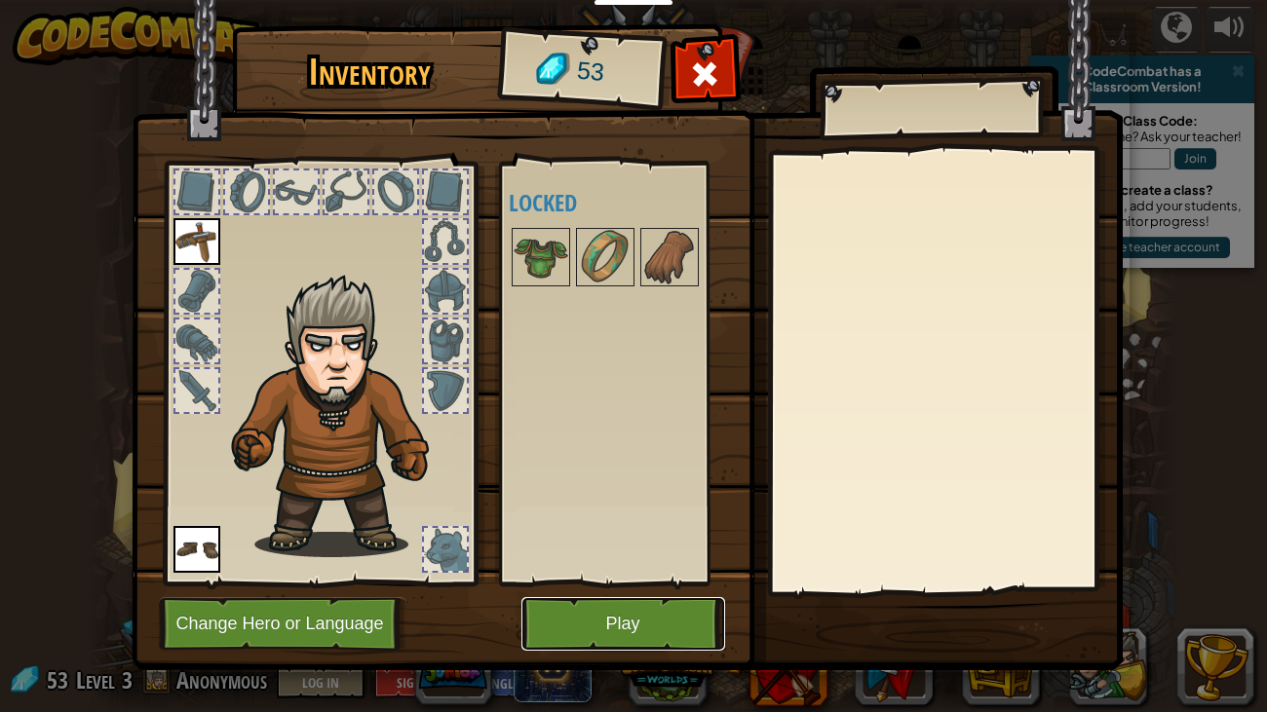
click at [601, 546] on button "Play" at bounding box center [623, 624] width 204 height 54
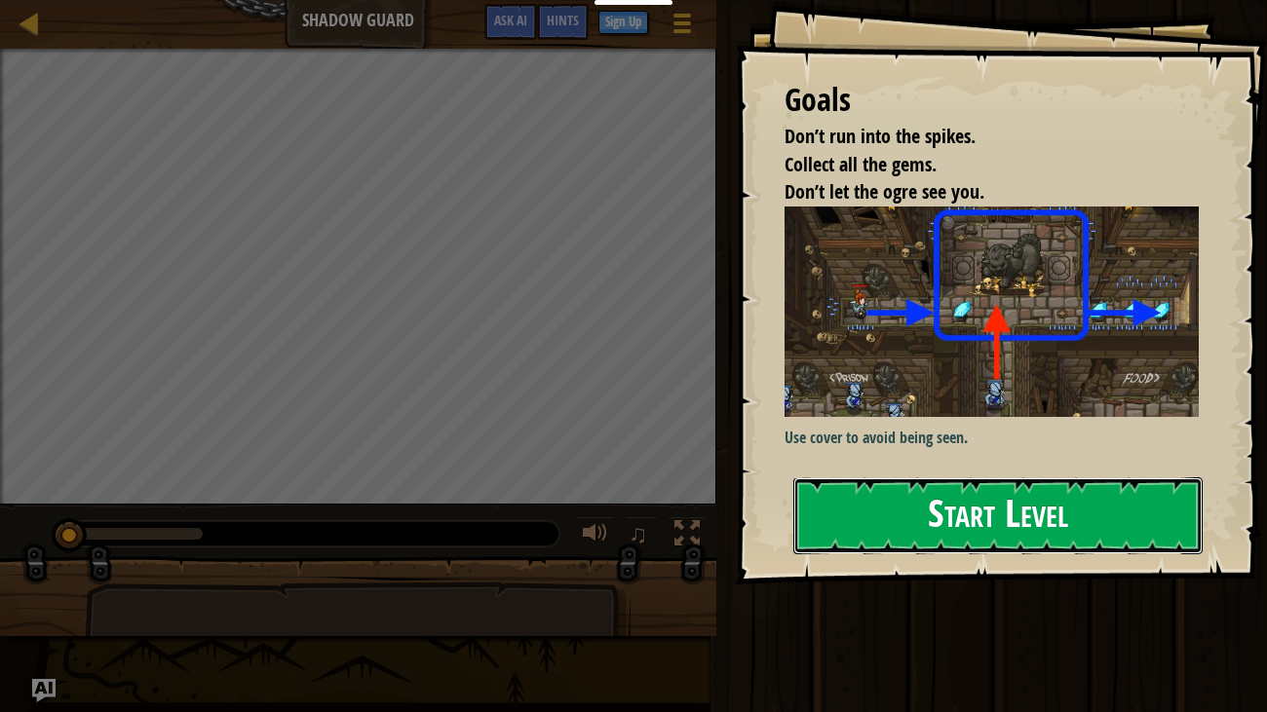
click at [876, 525] on button "Start Level" at bounding box center [998, 515] width 410 height 77
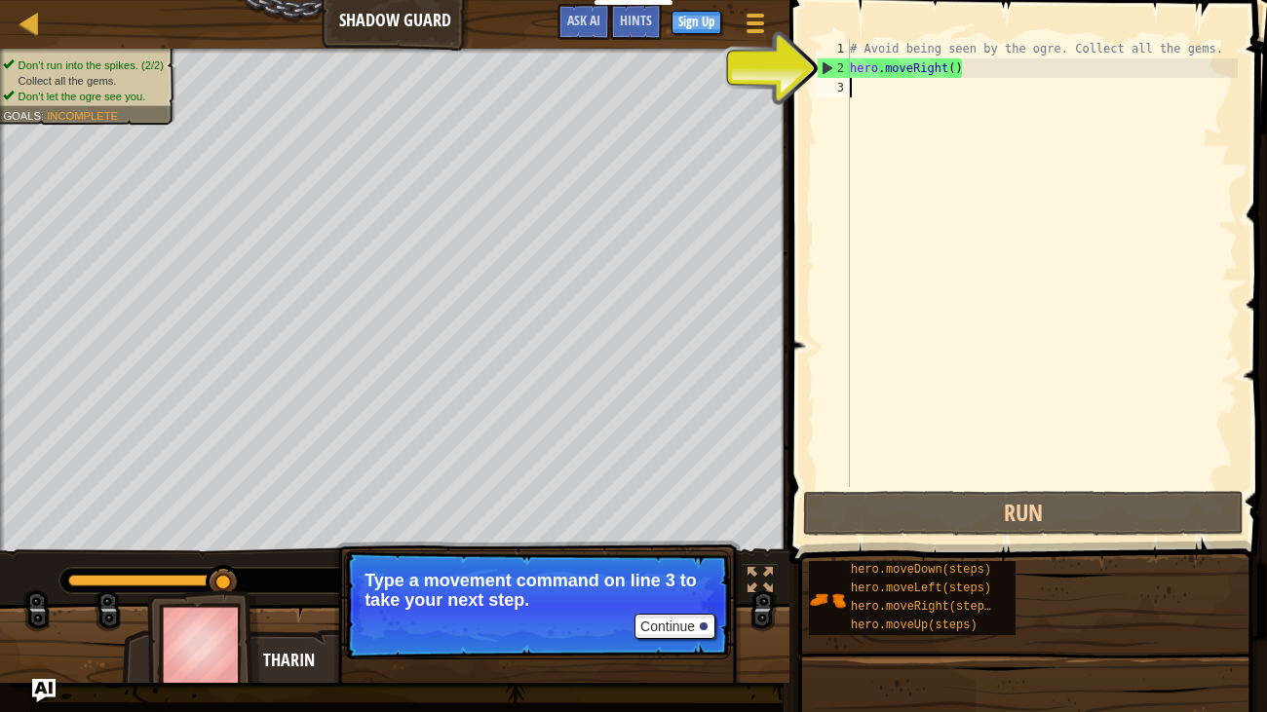
click at [955, 69] on div "# Avoid being seen by the ogre. Collect all the gems. hero . moveRight ( )" at bounding box center [1042, 282] width 392 height 487
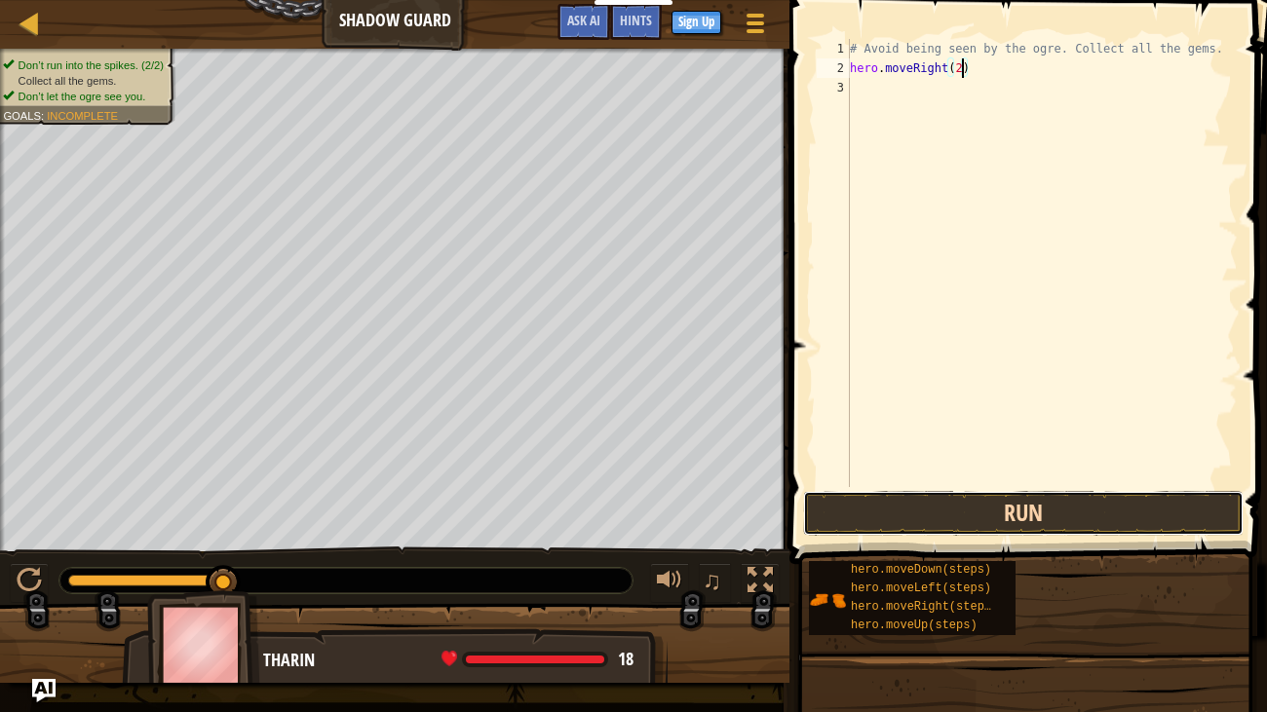
click at [1011, 520] on button "Run" at bounding box center [1023, 513] width 440 height 45
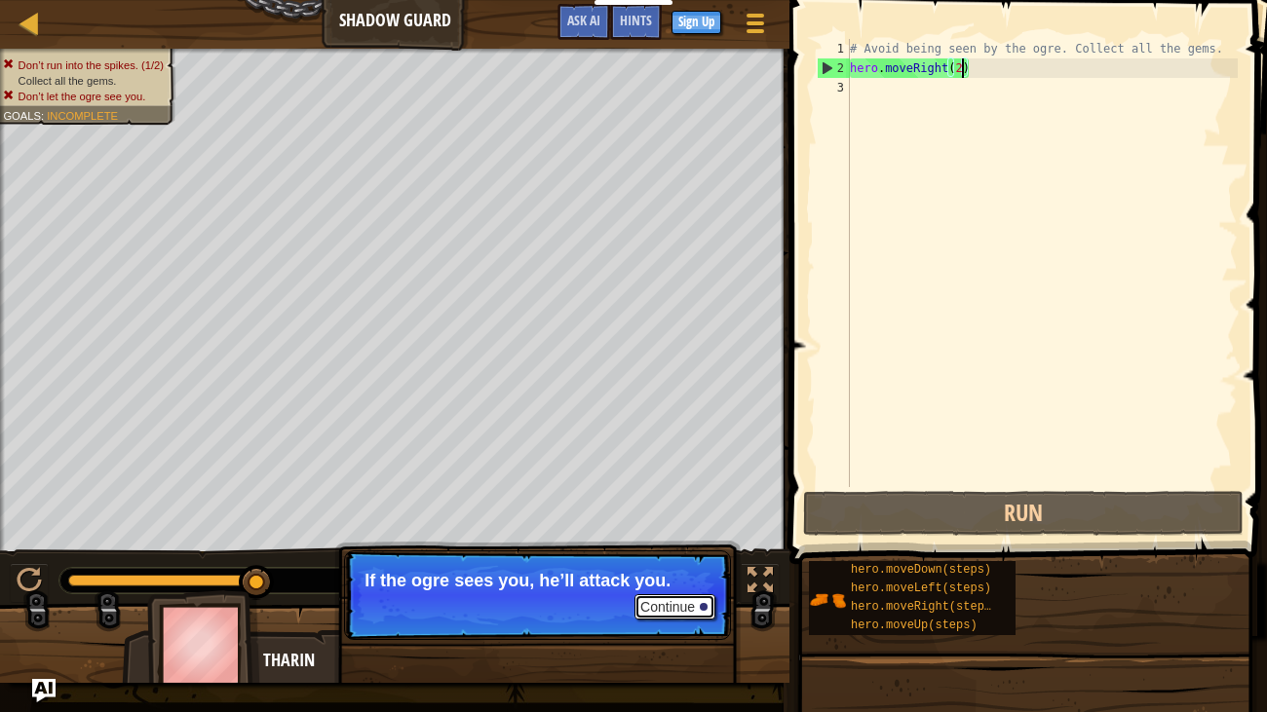
click at [657, 546] on button "Continue" at bounding box center [674, 606] width 81 height 25
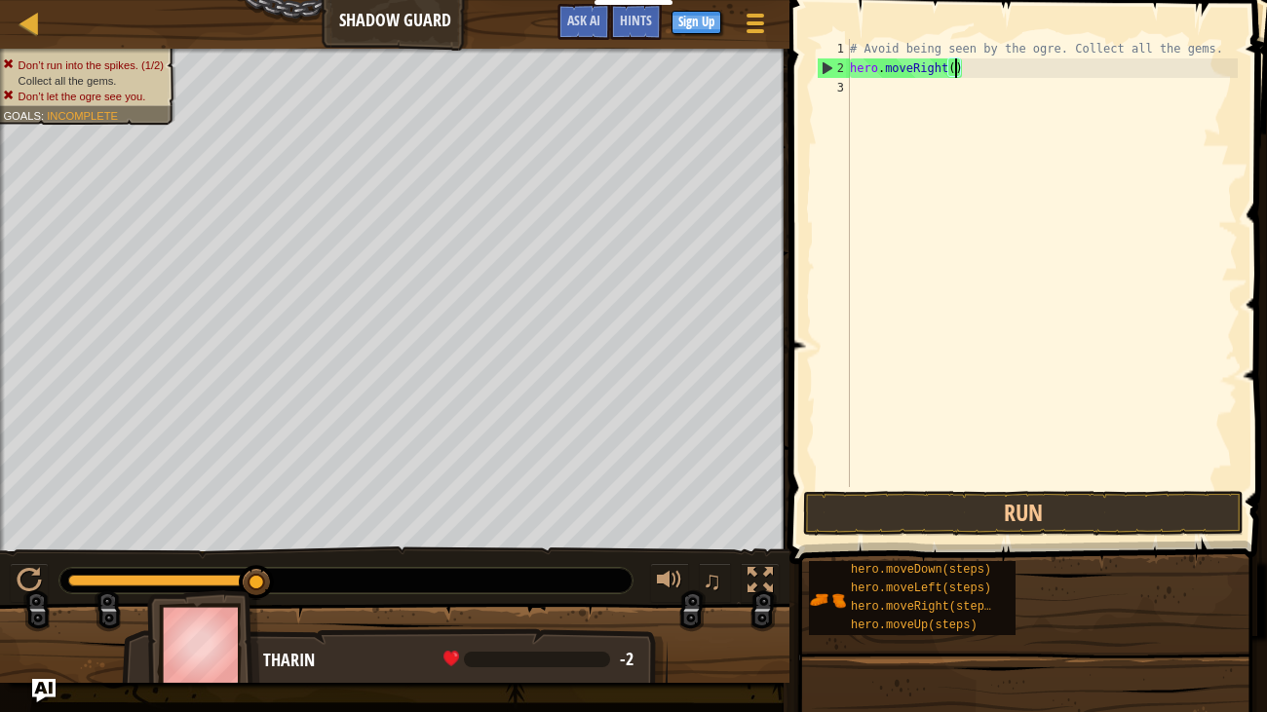
type textarea "hero.moveRight(1)"
click at [955, 92] on div "# Avoid being seen by the ogre. Collect all the gems. hero . moveRight ( 1 )" at bounding box center [1042, 282] width 392 height 487
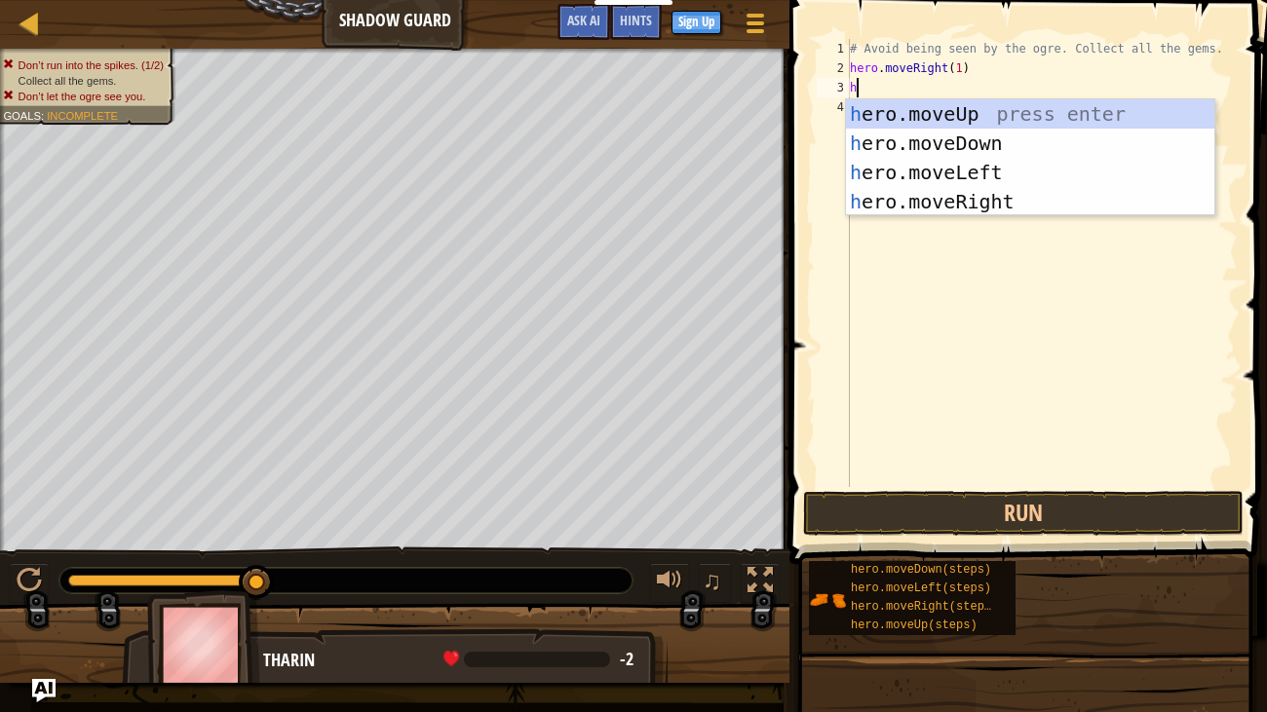
type textarea "he"
click at [983, 117] on div "he ro.moveUp press enter he ro.moveDown press enter he ro.moveLeft press enter …" at bounding box center [1030, 186] width 368 height 175
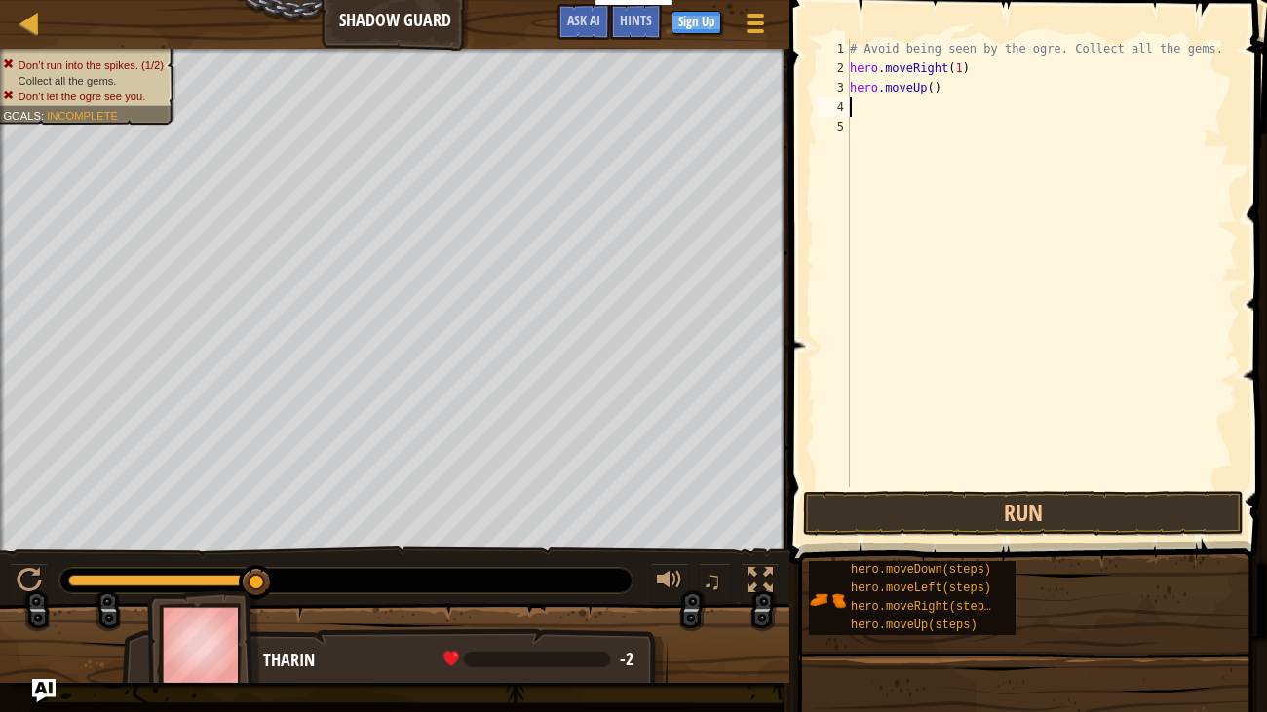
click at [933, 80] on div "# Avoid being seen by the ogre. Collect all the gems. hero . moveRight ( 1 ) he…" at bounding box center [1042, 282] width 392 height 487
type textarea "hero.moveUp(1)"
type textarea "h"
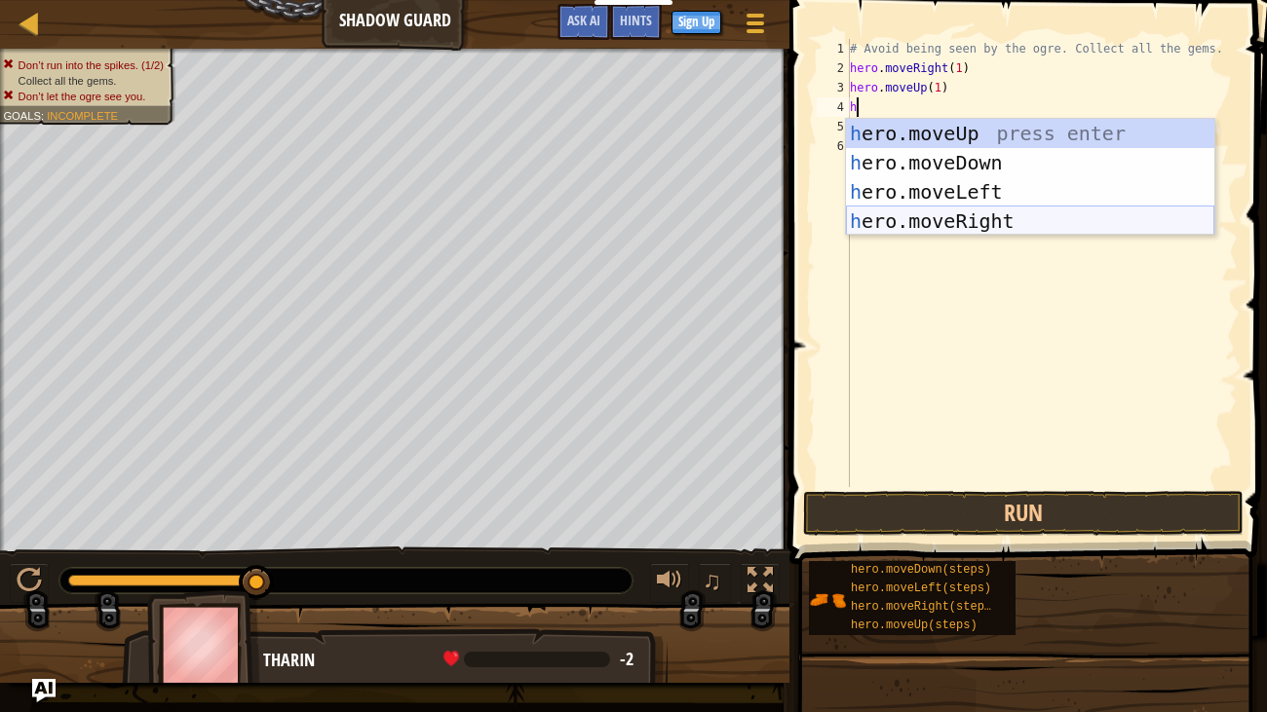
click at [1027, 211] on div "h ero.moveUp press enter h ero.moveDown press enter h ero.moveLeft press enter …" at bounding box center [1030, 206] width 368 height 175
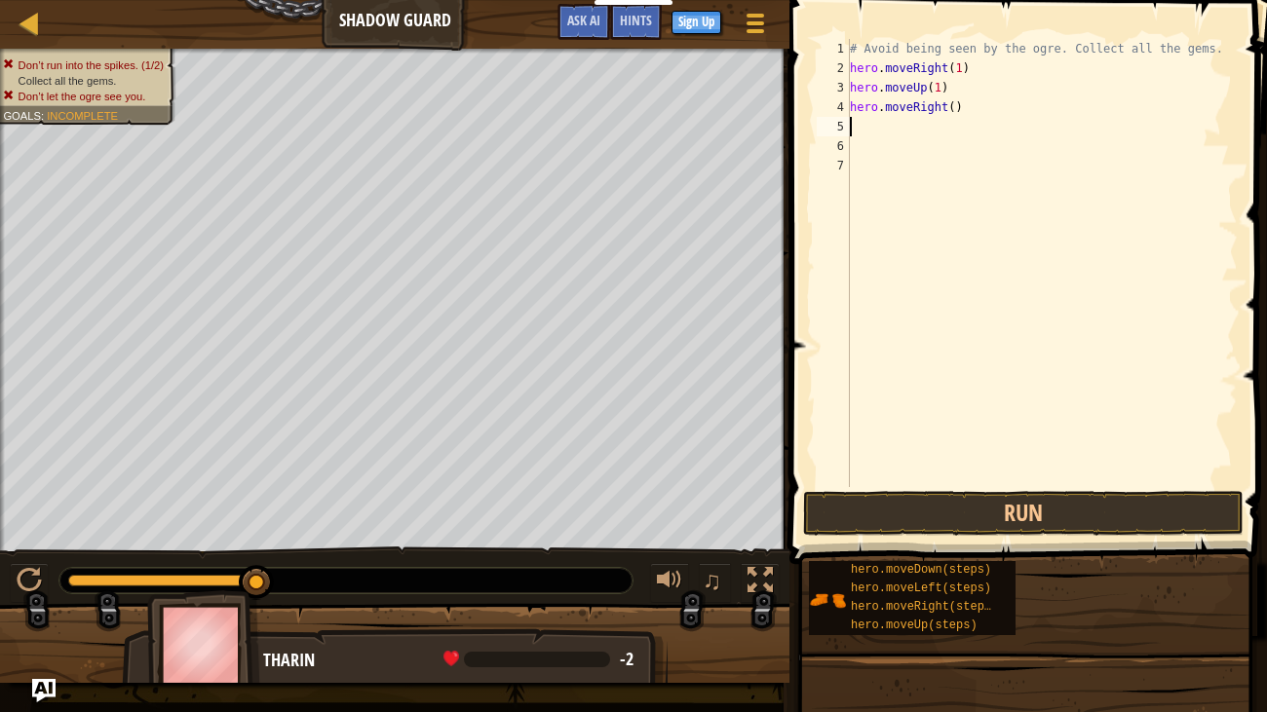
type textarea "1"
click at [956, 108] on div "# Avoid being seen by the ogre. Collect all the gems. hero . moveRight ( 1 ) he…" at bounding box center [1042, 282] width 392 height 487
type textarea "hero.moveRight(1)"
type textarea "h"
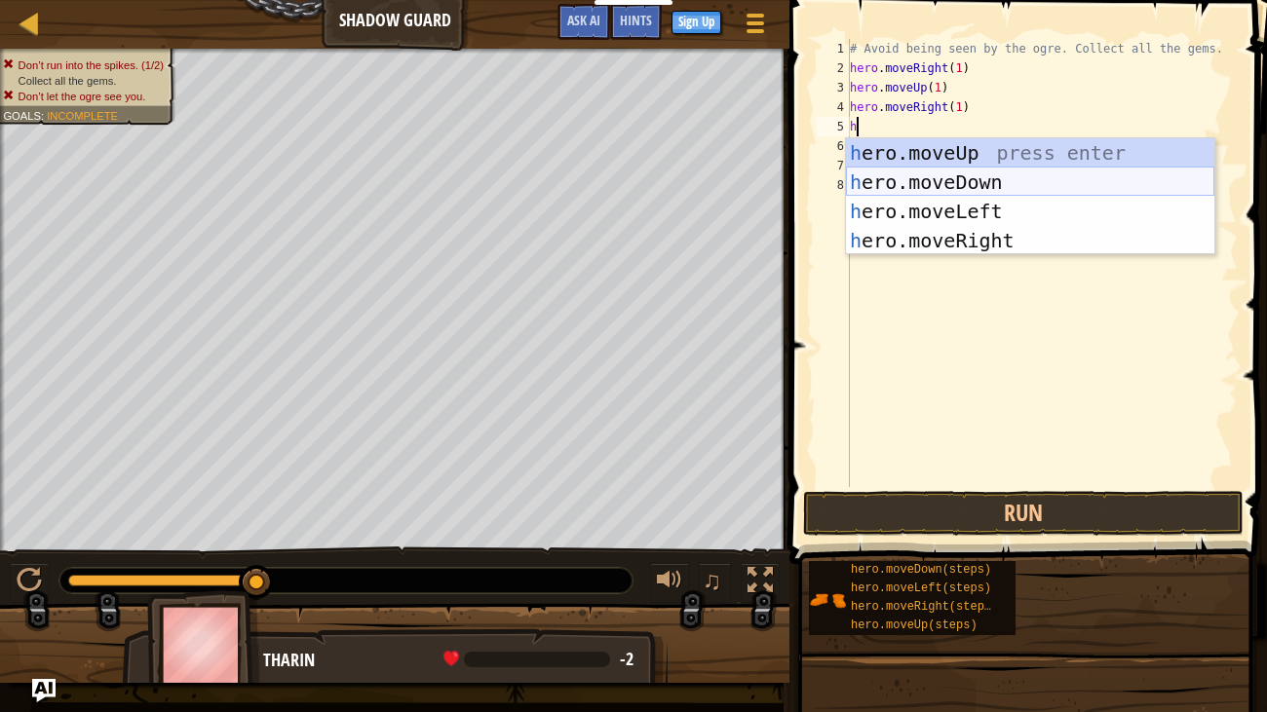
click at [1062, 191] on div "h ero.moveUp press enter h ero.moveDown press enter h ero.moveLeft press enter …" at bounding box center [1030, 225] width 368 height 175
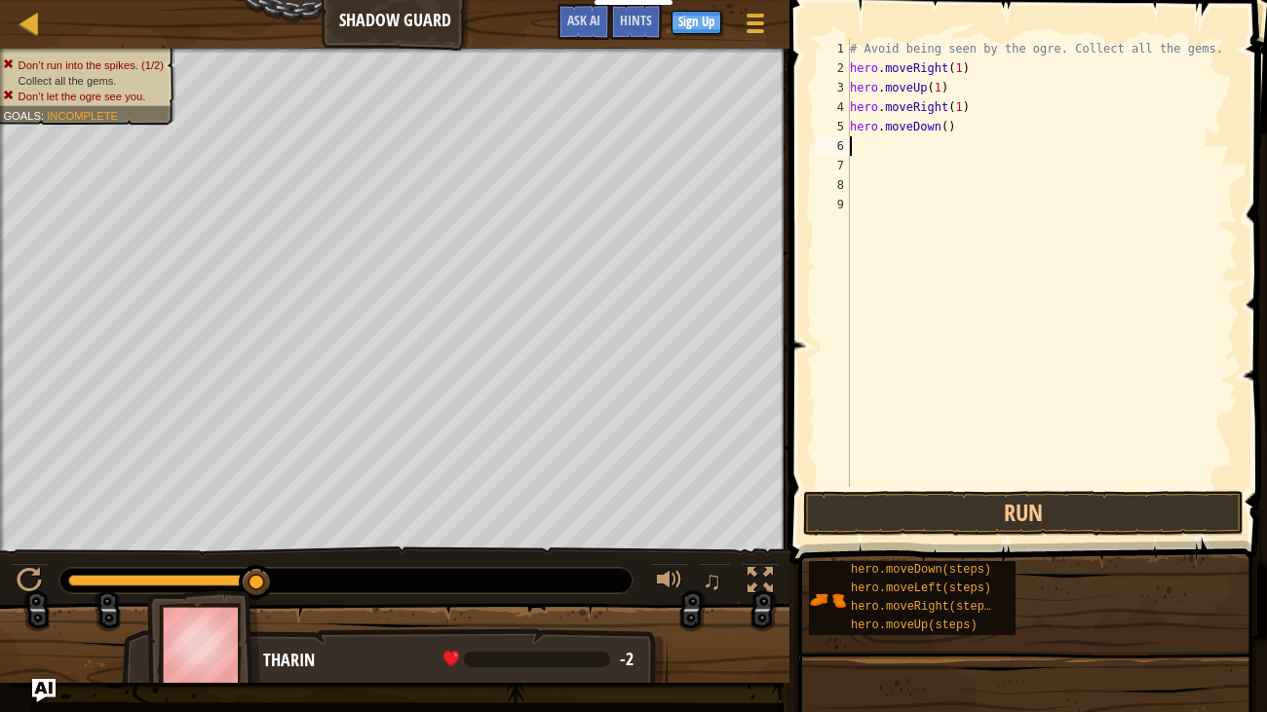
click at [949, 121] on div "# Avoid being seen by the ogre. Collect all the gems. hero . moveRight ( 1 ) he…" at bounding box center [1042, 282] width 392 height 487
type textarea "hero.moveDown(1)"
click at [969, 147] on div "# Avoid being seen by the ogre. Collect all the gems. hero . moveRight ( 1 ) he…" at bounding box center [1042, 282] width 392 height 487
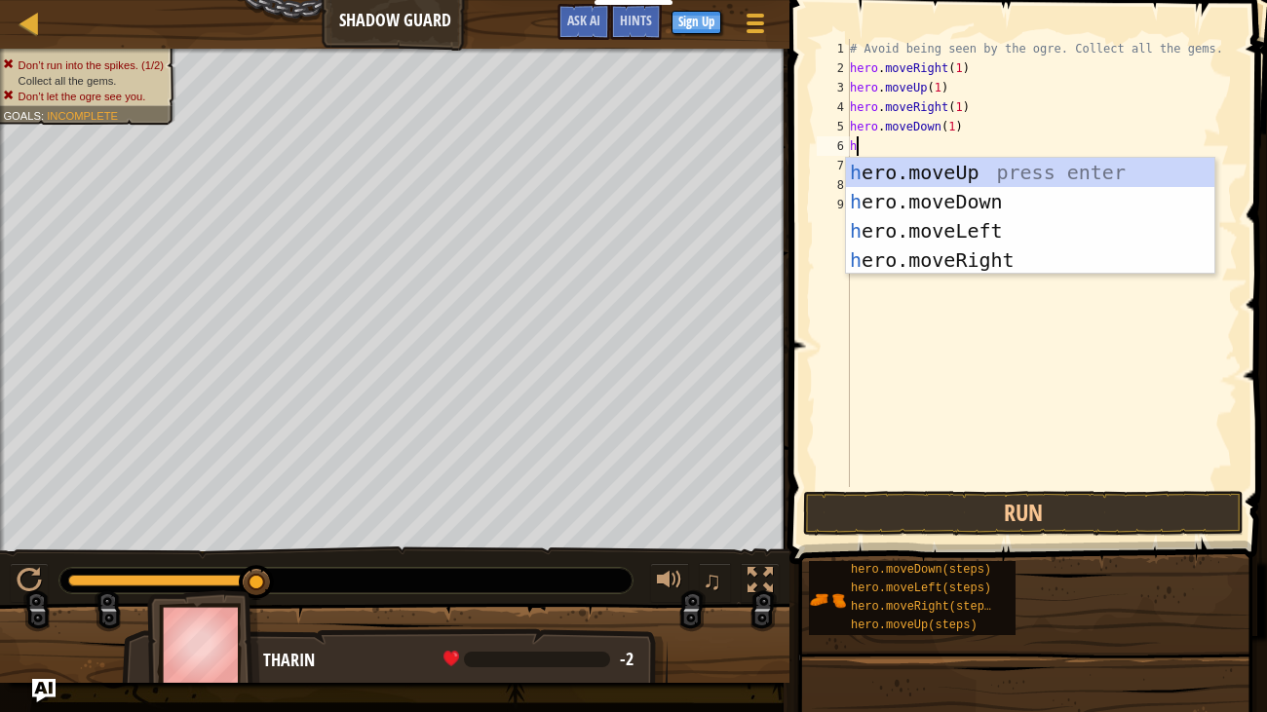
type textarea "he"
click at [974, 260] on div "he ro.moveUp press enter he ro.moveDown press enter he ro.moveLeft press enter …" at bounding box center [1030, 245] width 368 height 175
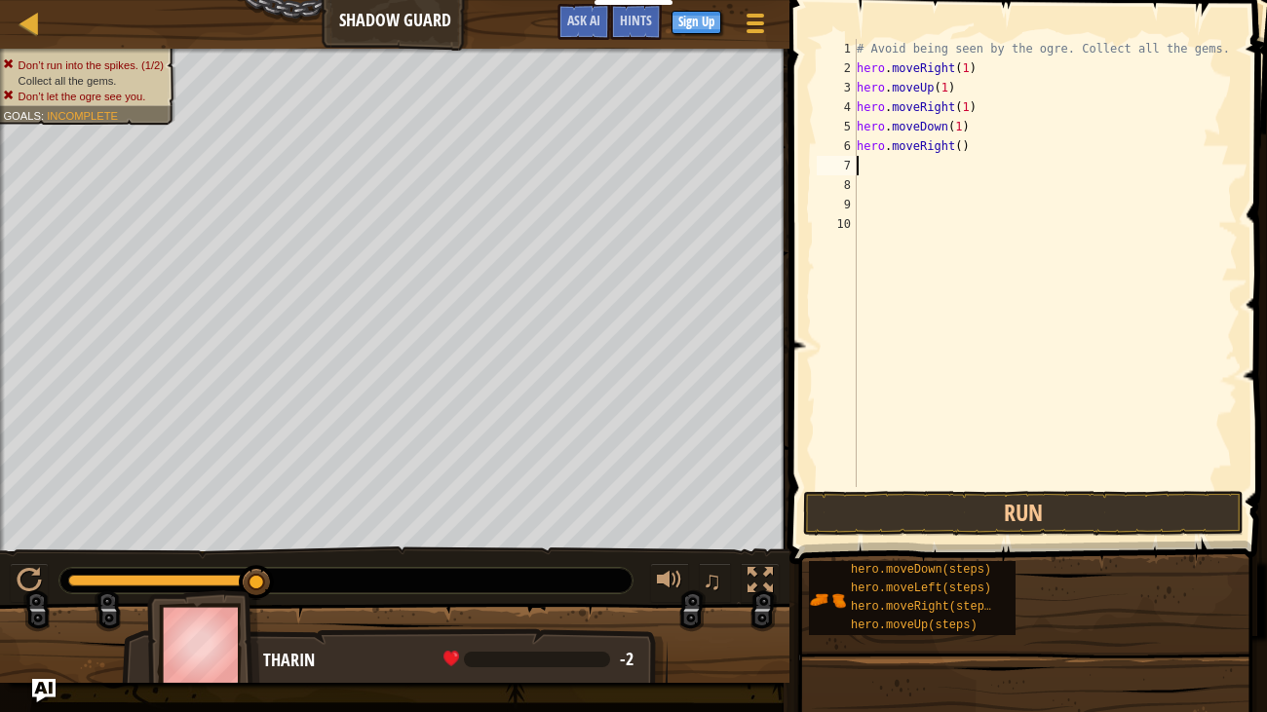
click at [960, 147] on div "# Avoid being seen by the ogre. Collect all the gems. hero . moveRight ( 1 ) he…" at bounding box center [1045, 282] width 386 height 487
type textarea "hero.moveRight(1)"
click at [1000, 511] on button "Run" at bounding box center [1023, 513] width 440 height 45
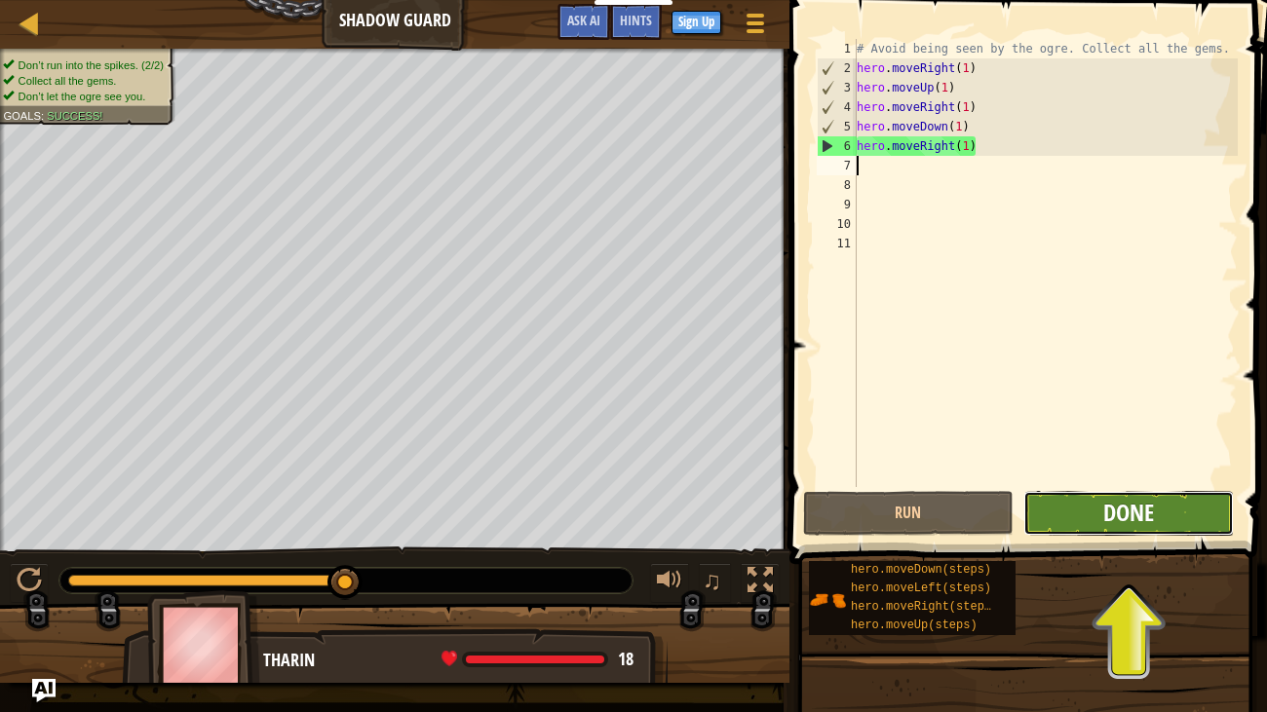
click at [1131, 518] on span "Done" at bounding box center [1128, 512] width 51 height 31
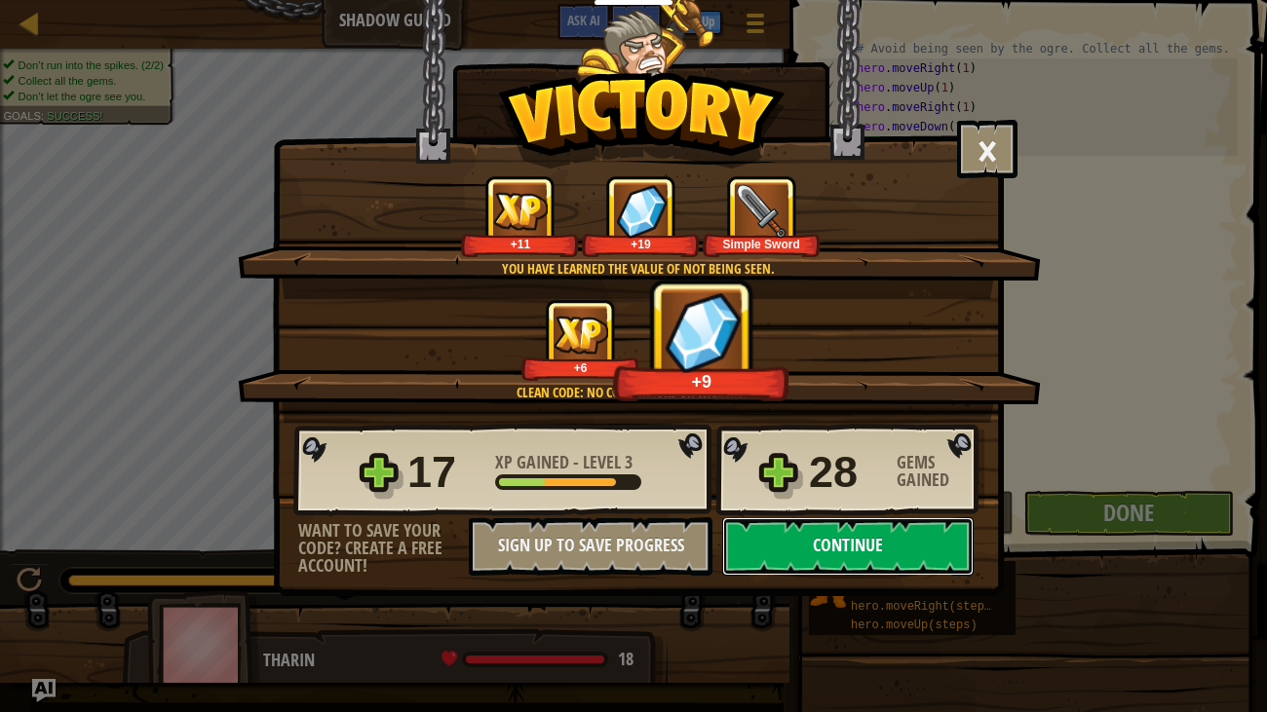
click at [917, 538] on button "Continue" at bounding box center [847, 546] width 251 height 58
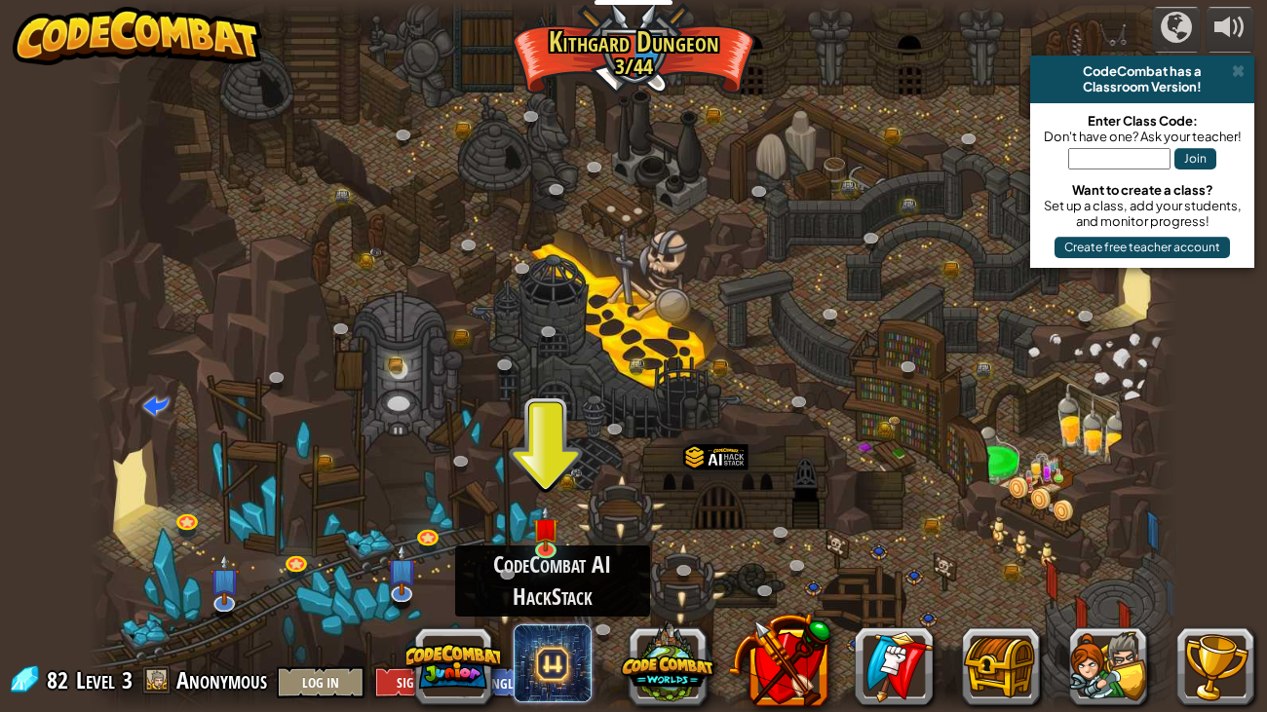
click at [543, 546] on span at bounding box center [552, 664] width 78 height 78
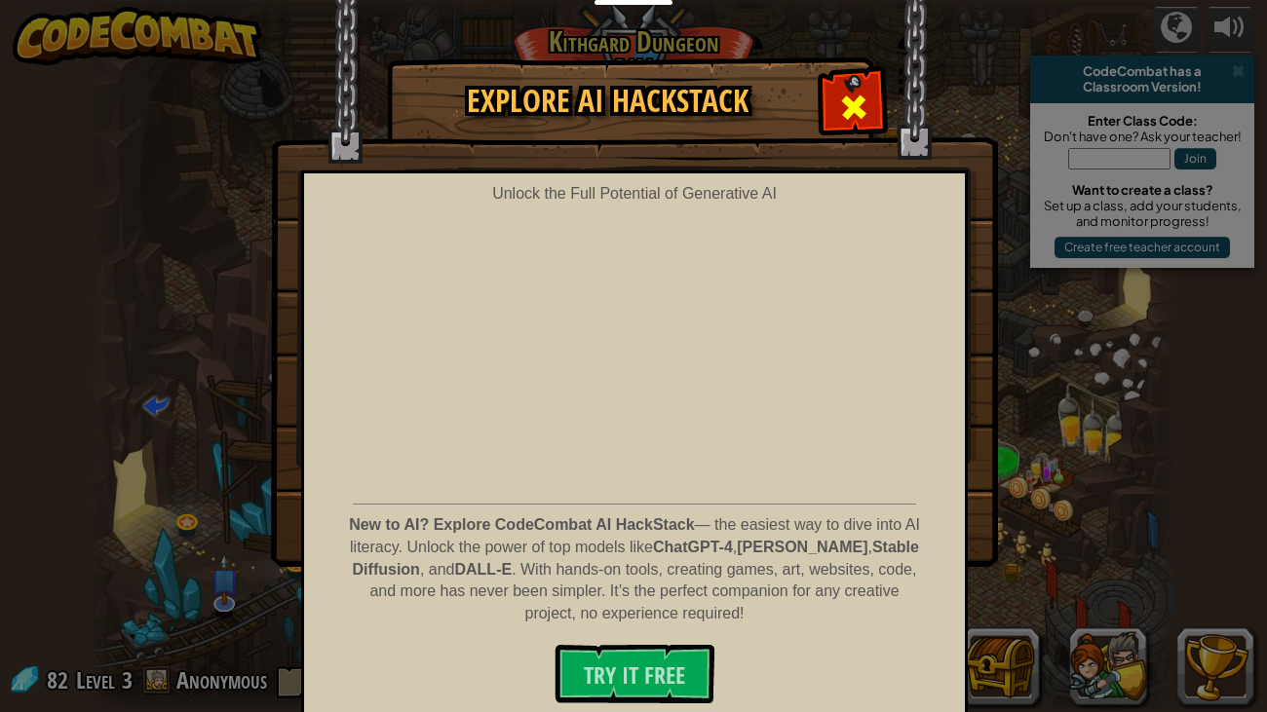
click at [881, 109] on div at bounding box center [852, 104] width 61 height 61
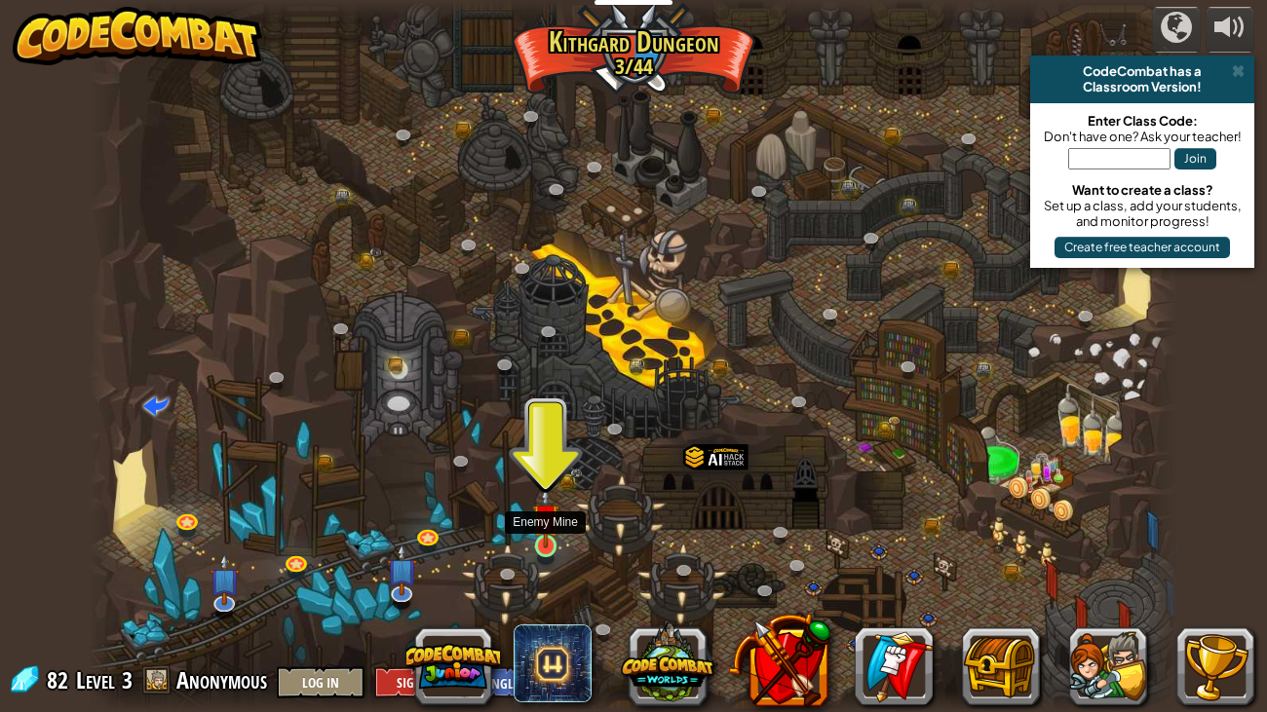
click at [538, 546] on img at bounding box center [545, 517] width 27 height 62
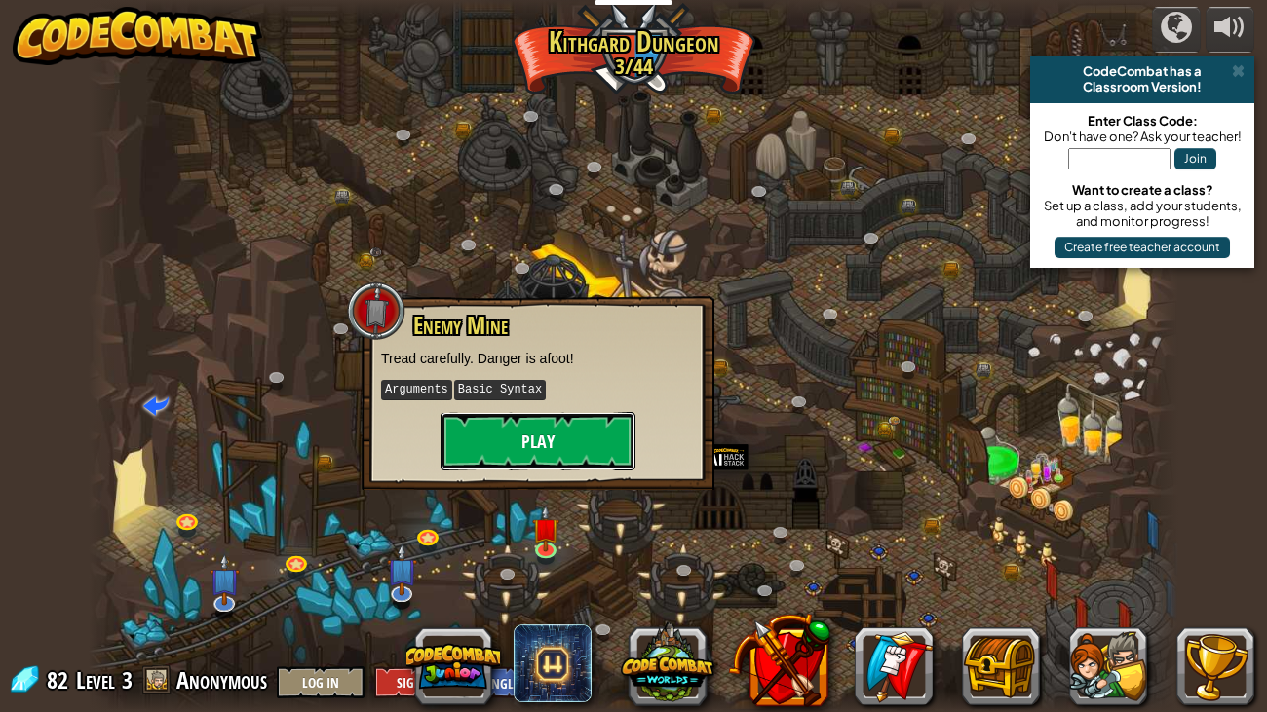
click at [544, 466] on button "Play" at bounding box center [537, 441] width 195 height 58
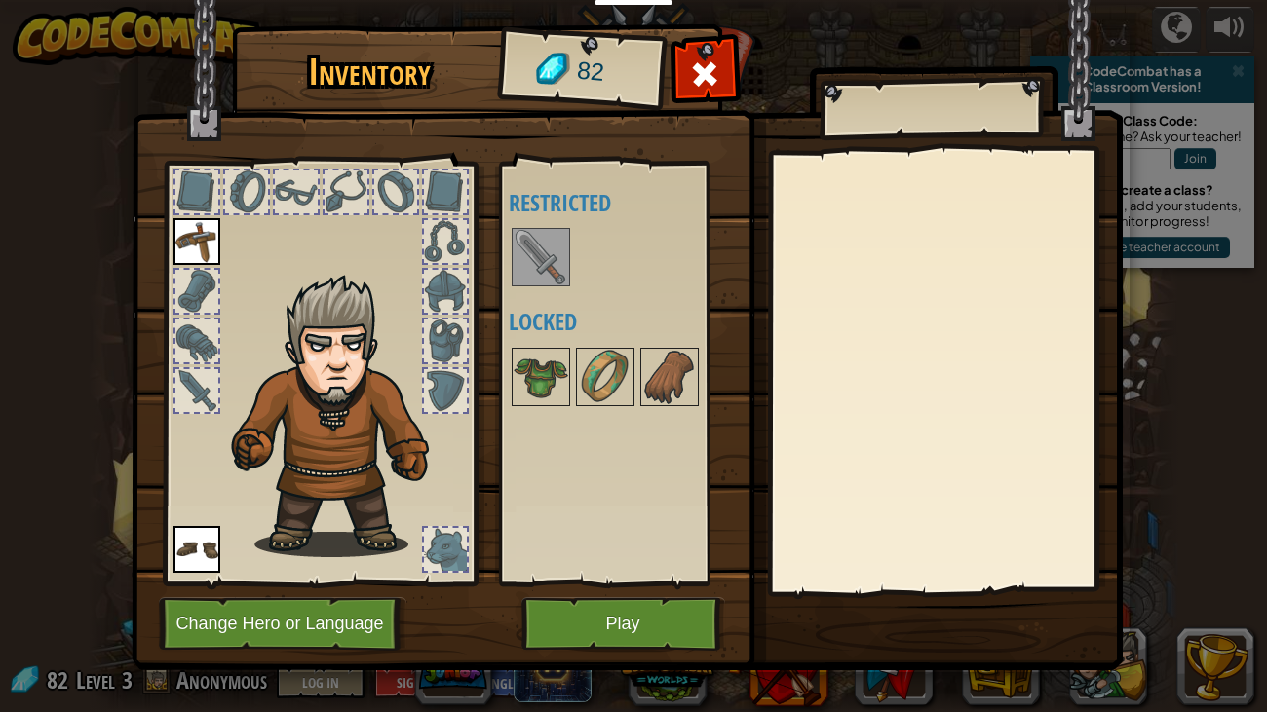
click at [555, 245] on img at bounding box center [540, 257] width 55 height 55
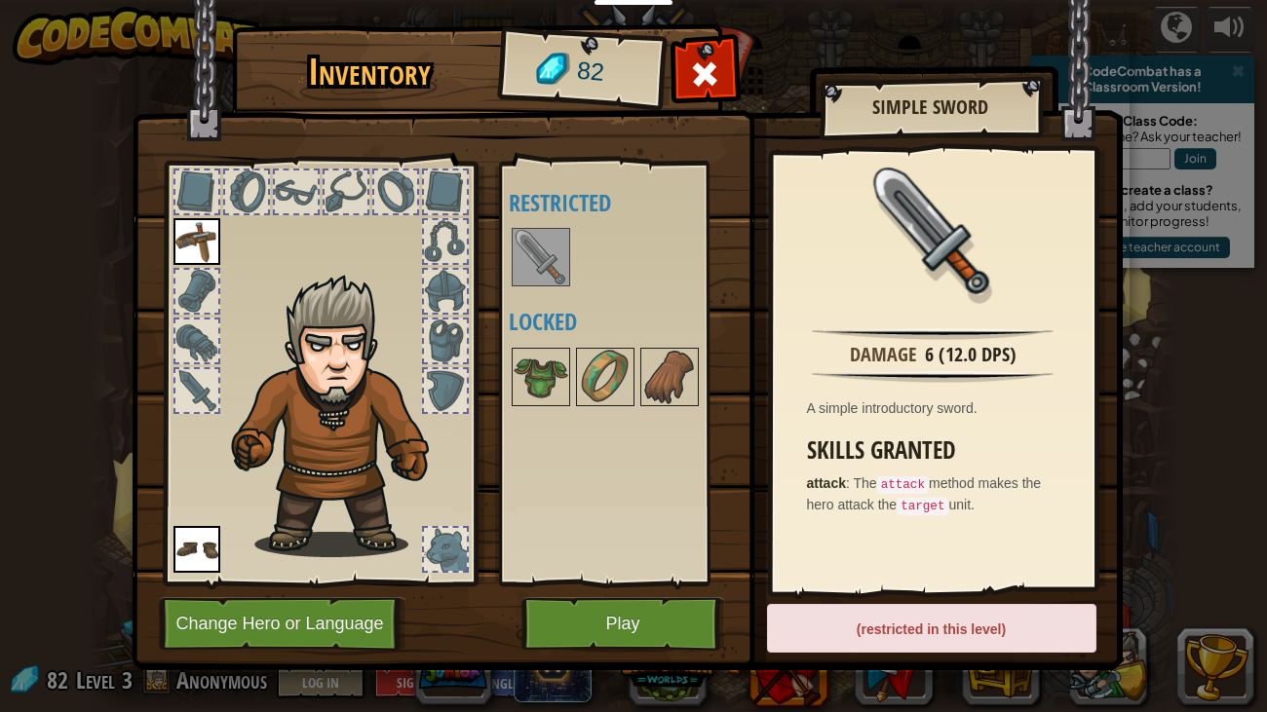
click at [207, 229] on img at bounding box center [196, 241] width 47 height 47
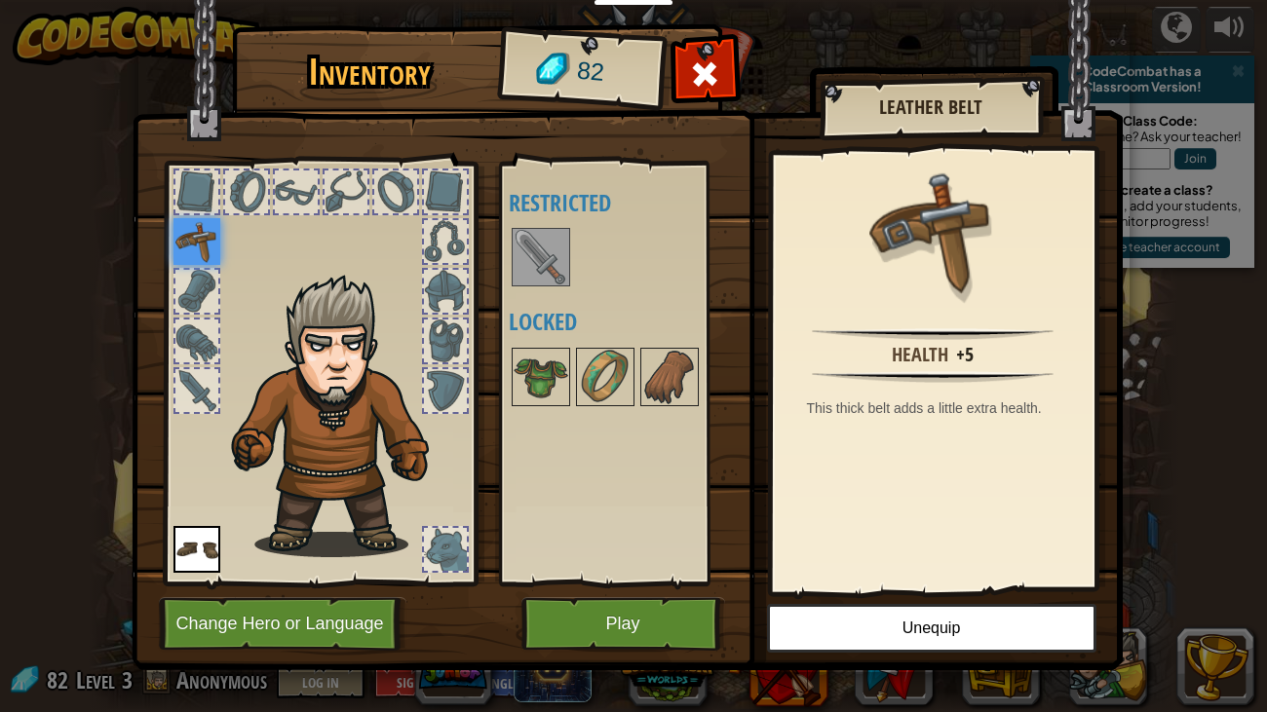
click at [186, 370] on div at bounding box center [196, 390] width 43 height 43
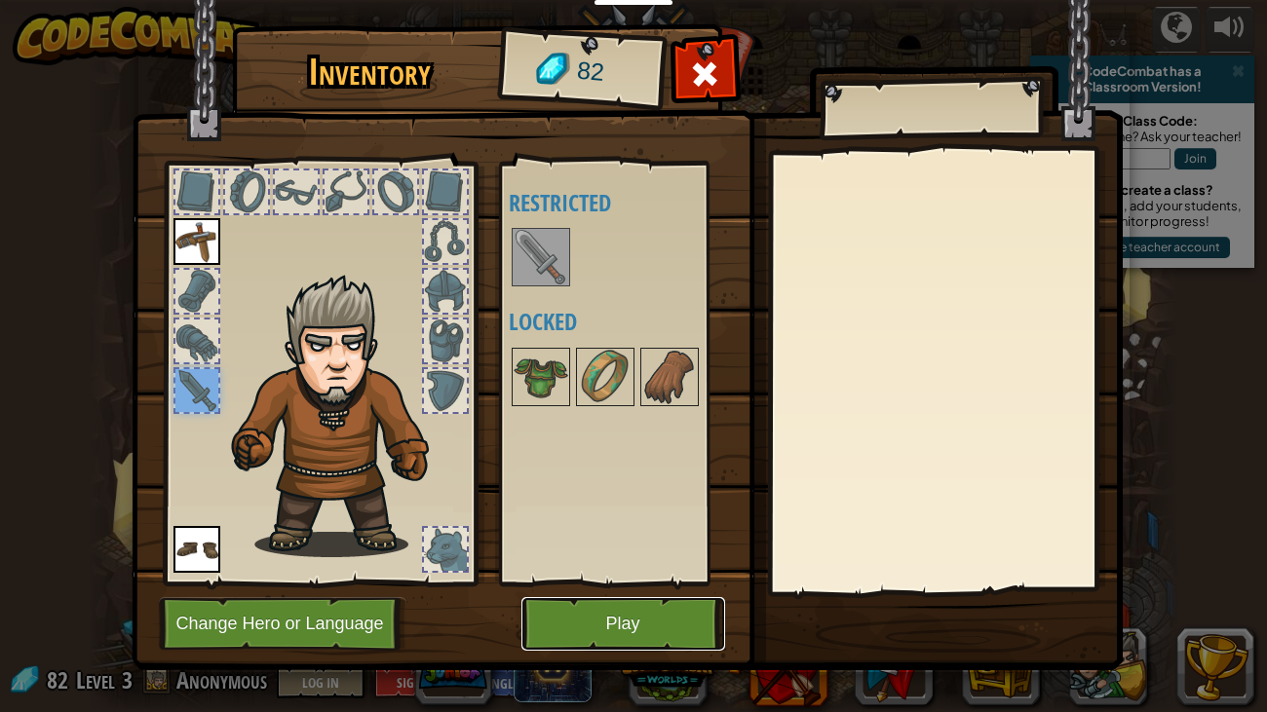
click at [630, 546] on button "Play" at bounding box center [623, 624] width 204 height 54
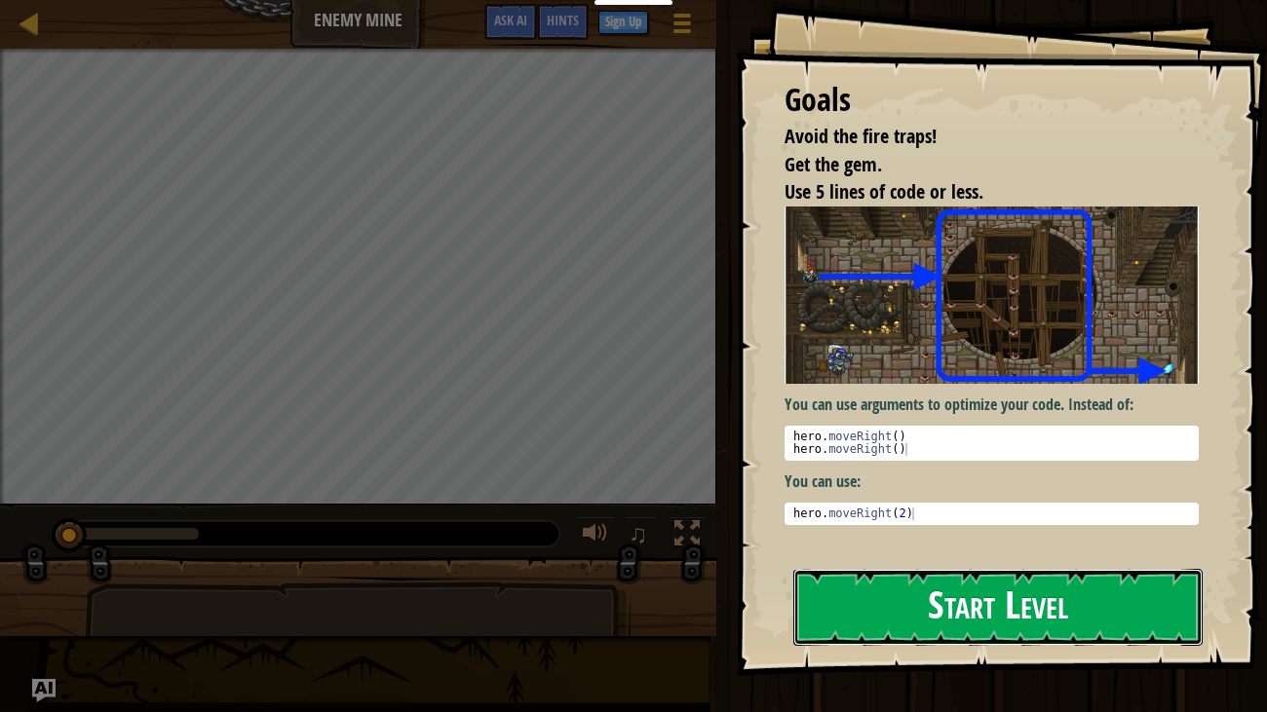
click at [883, 546] on button "Start Level" at bounding box center [998, 607] width 410 height 77
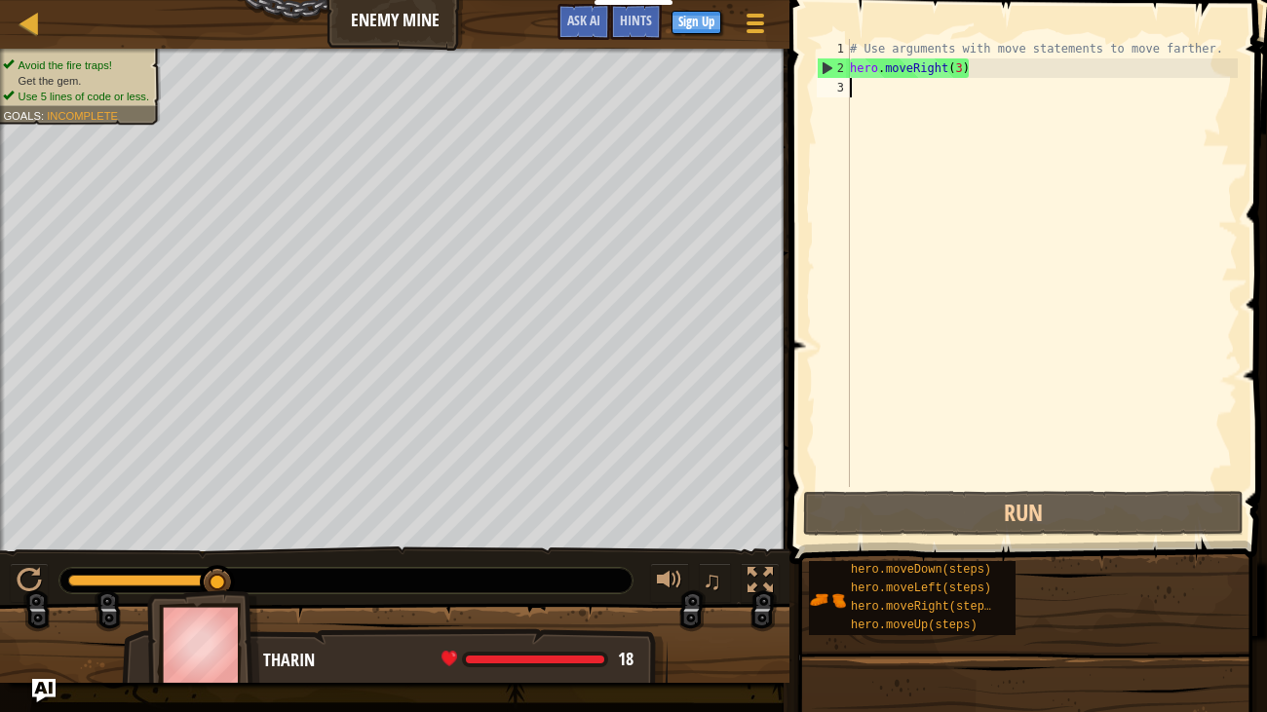
click at [884, 93] on div "# Use arguments with move statements to move farther. hero . moveRight ( 3 )" at bounding box center [1042, 282] width 392 height 487
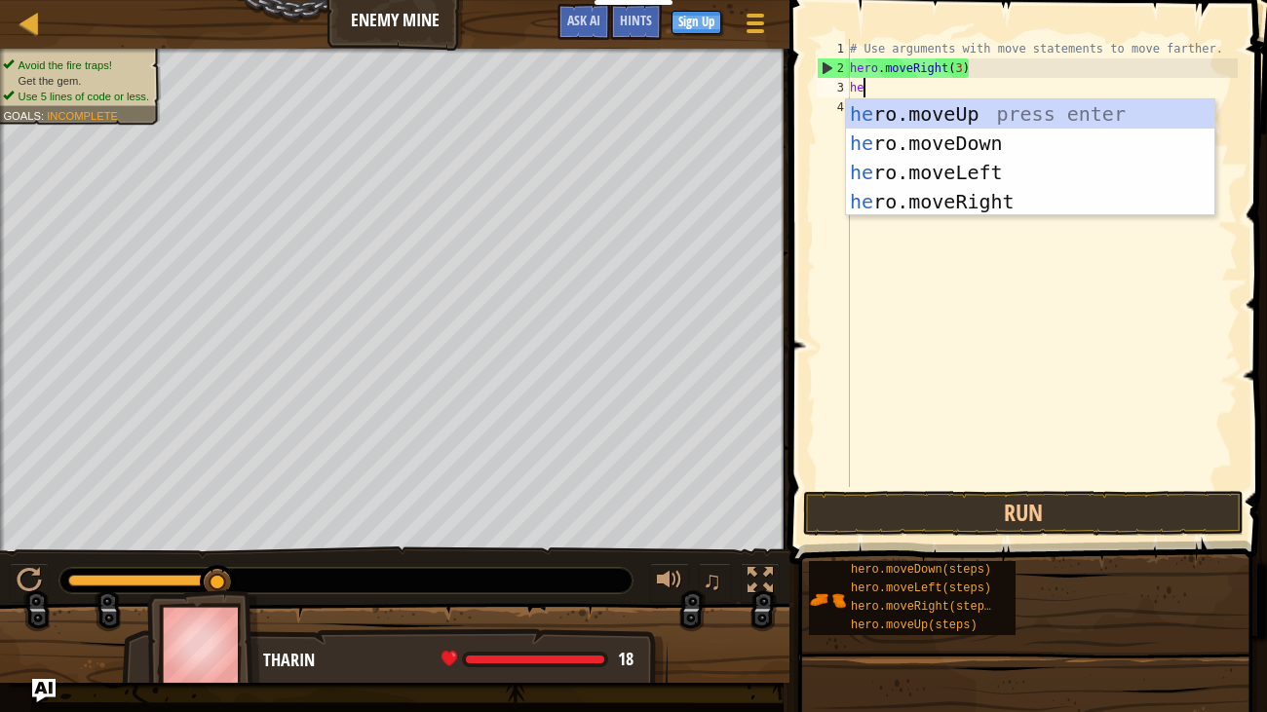
type textarea "her"
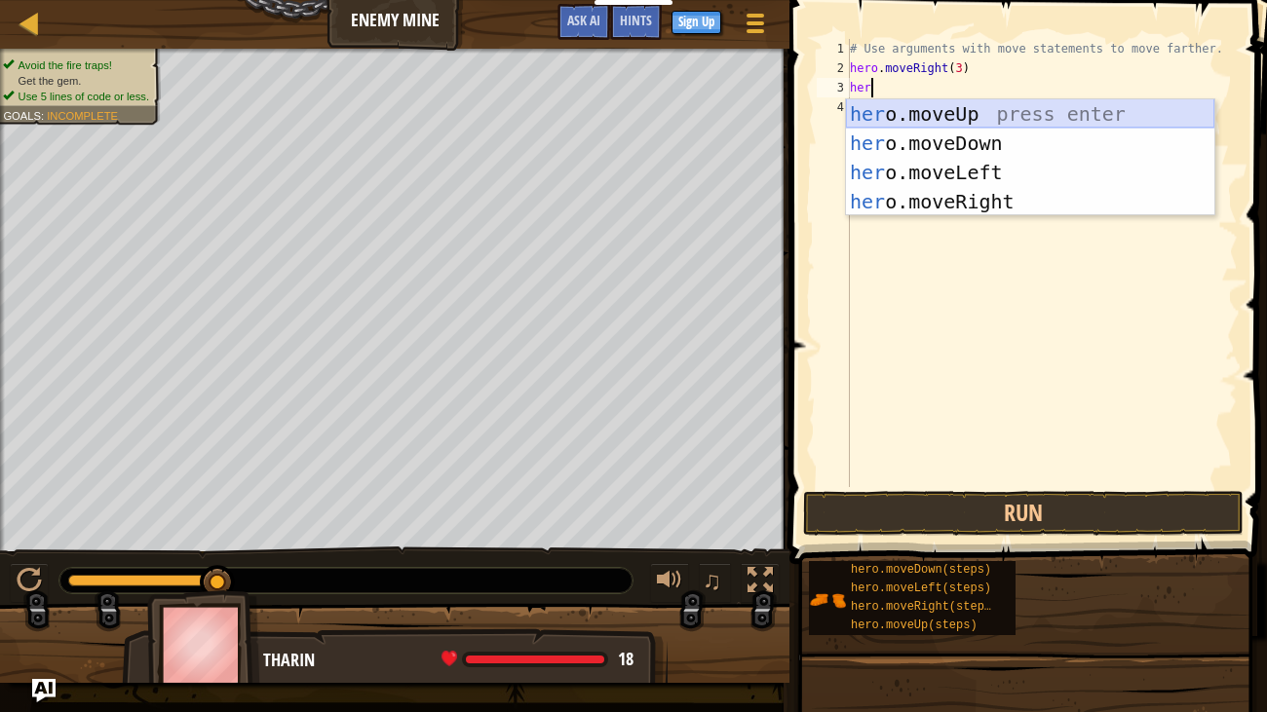
click at [941, 116] on div "her o.moveUp press enter her o.moveDown press enter her o.moveLeft press enter …" at bounding box center [1030, 186] width 368 height 175
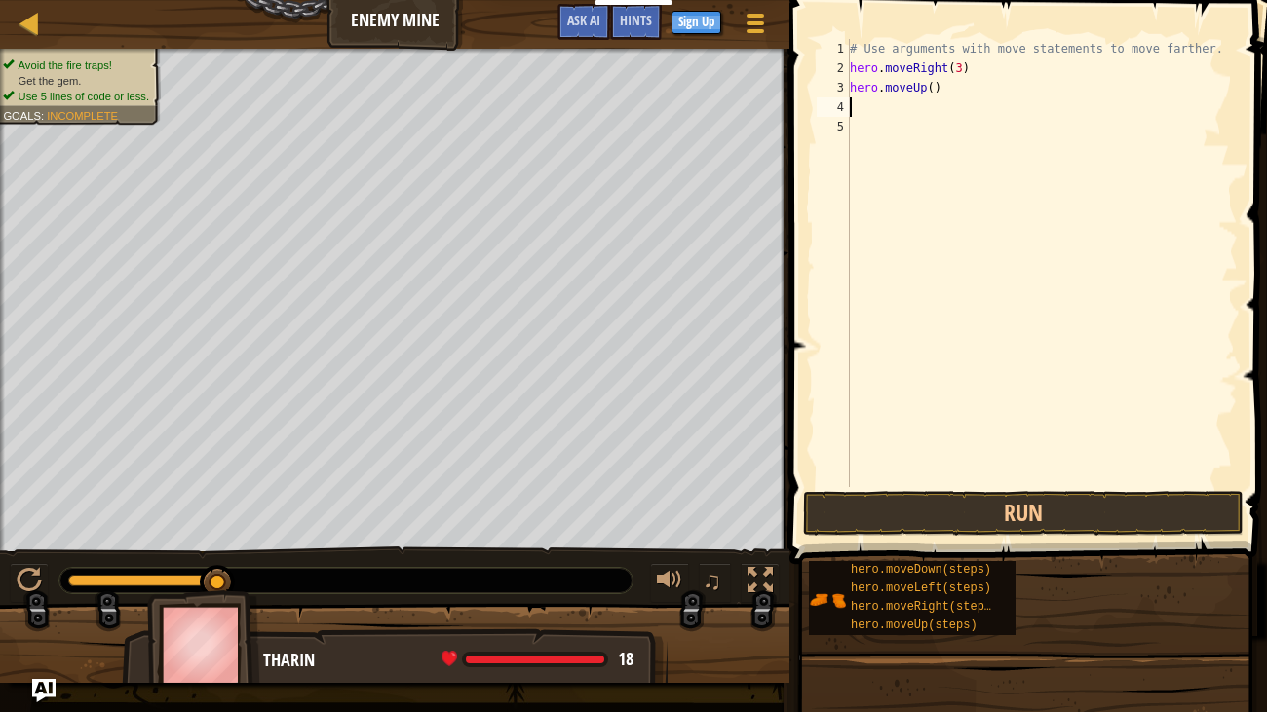
click at [933, 93] on div "# Use arguments with move statements to move farther. hero . moveRight ( 3 ) he…" at bounding box center [1042, 282] width 392 height 487
type textarea "hero.moveUp(1)"
type textarea "h"
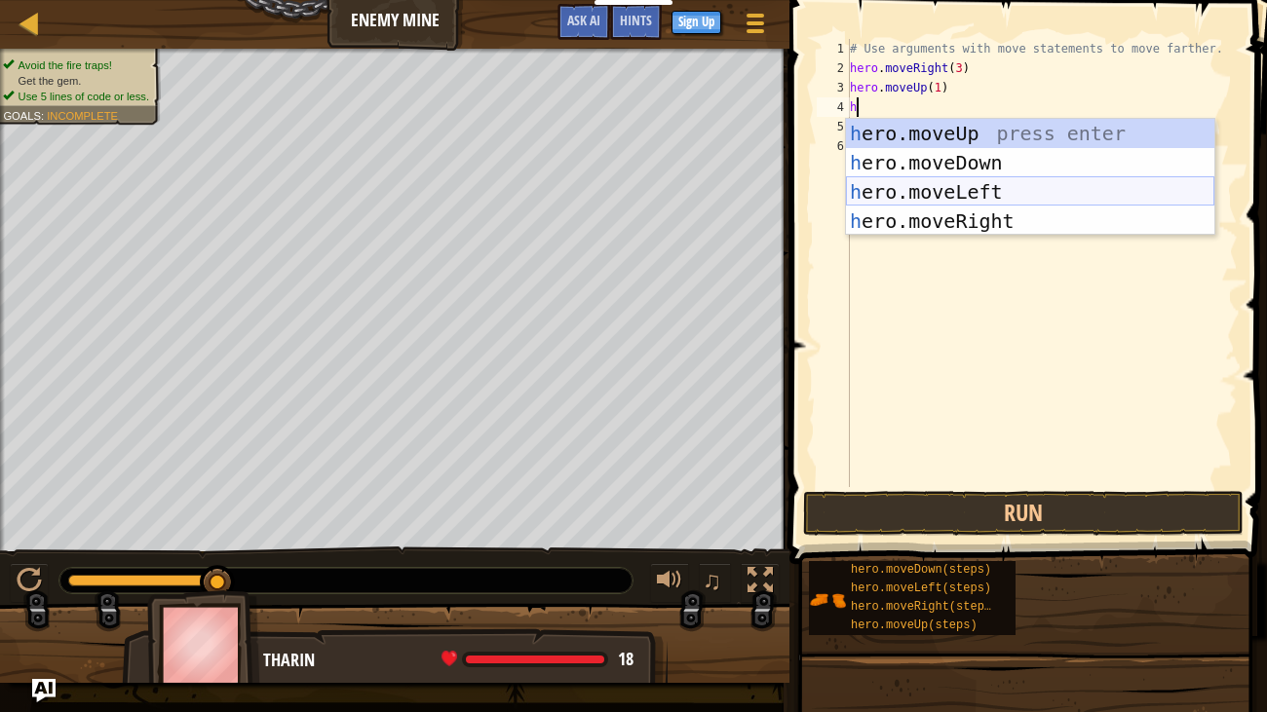
click at [1073, 206] on div "h ero.moveUp press enter h ero.moveDown press enter h ero.moveLeft press enter …" at bounding box center [1030, 206] width 368 height 175
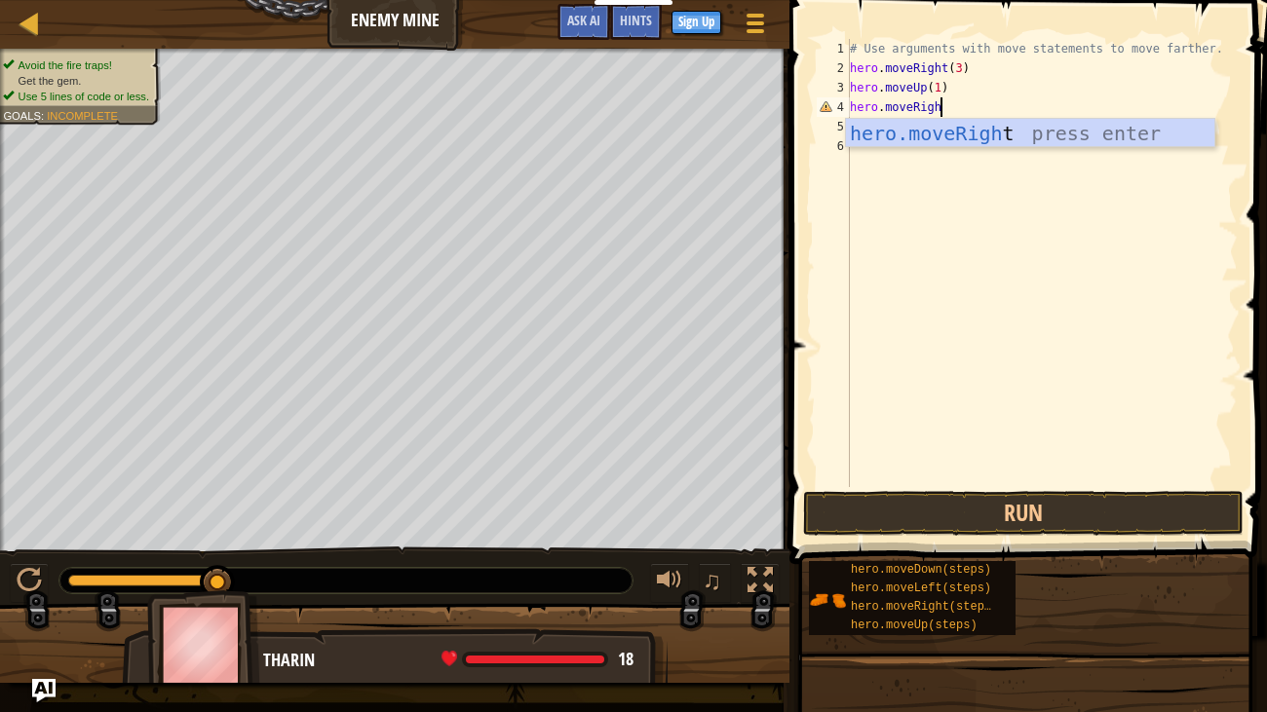
type textarea "hero.moveRight"
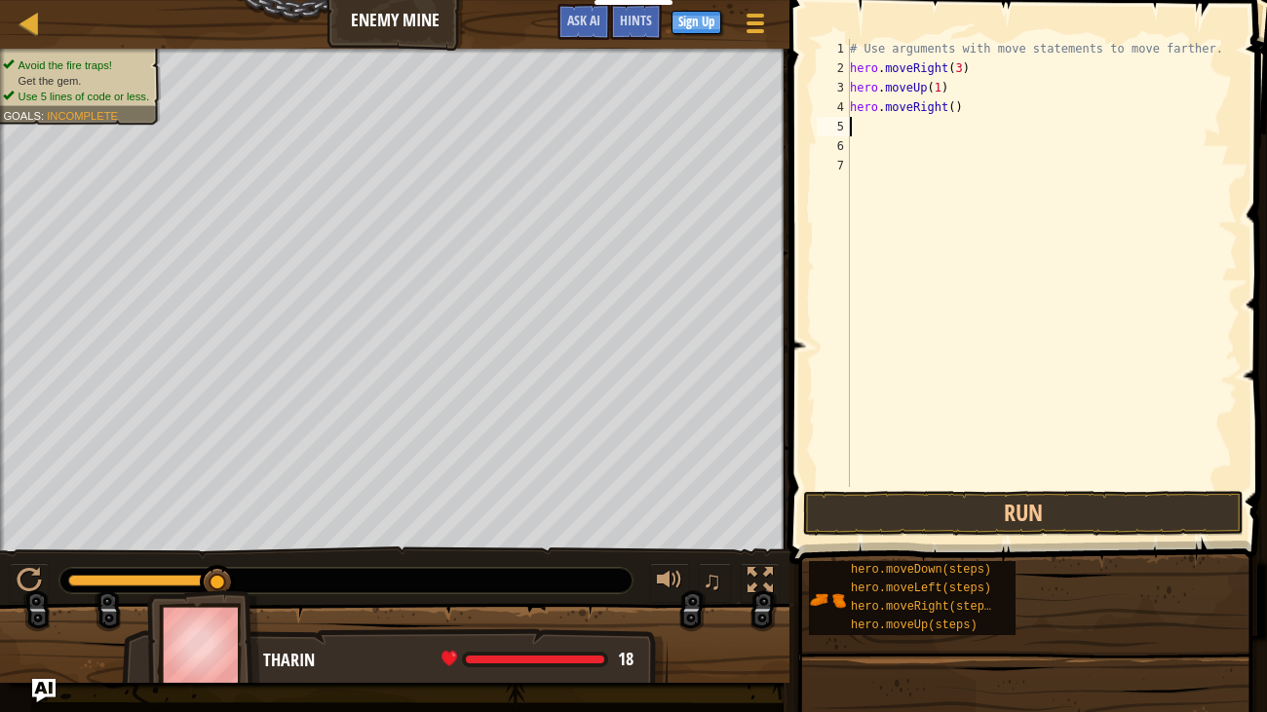
click at [956, 110] on div "# Use arguments with move statements to move farther. hero . moveRight ( 3 ) he…" at bounding box center [1042, 282] width 392 height 487
type textarea "hero.moveRight(1)"
type textarea "h"
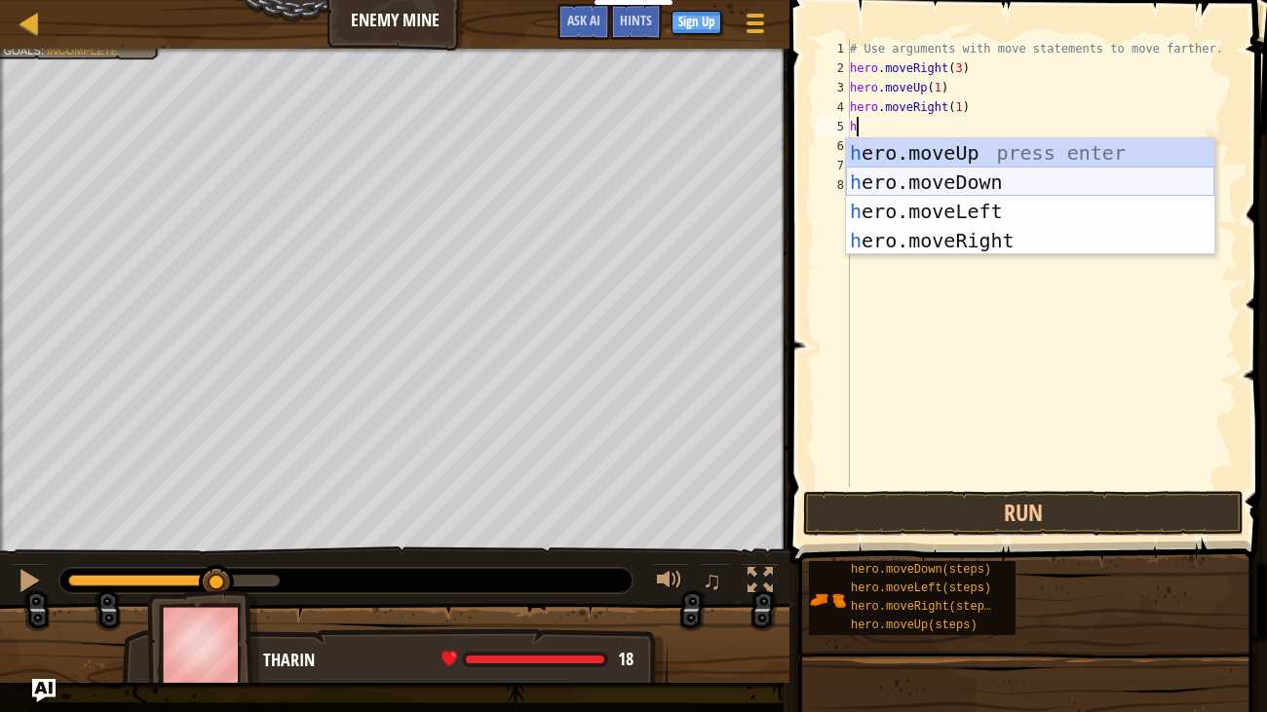
click at [1085, 188] on div "h ero.moveUp press enter h ero.moveDown press enter h ero.moveLeft press enter …" at bounding box center [1030, 225] width 368 height 175
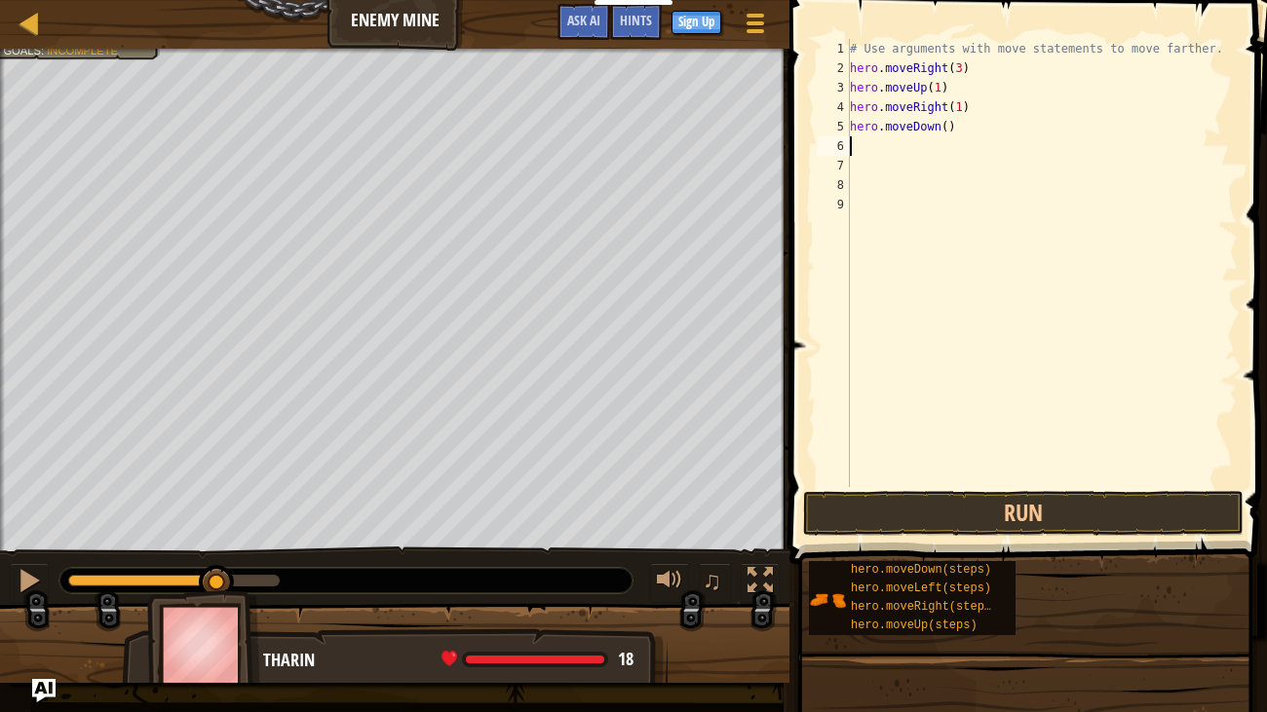
click at [950, 121] on div "# Use arguments with move statements to move farther. hero . moveRight ( 3 ) he…" at bounding box center [1042, 282] width 392 height 487
type textarea "hero.moveDown(2)"
click at [960, 126] on div "# Use arguments with move statements to move farther. hero . moveRight ( 3 ) he…" at bounding box center [1045, 282] width 386 height 487
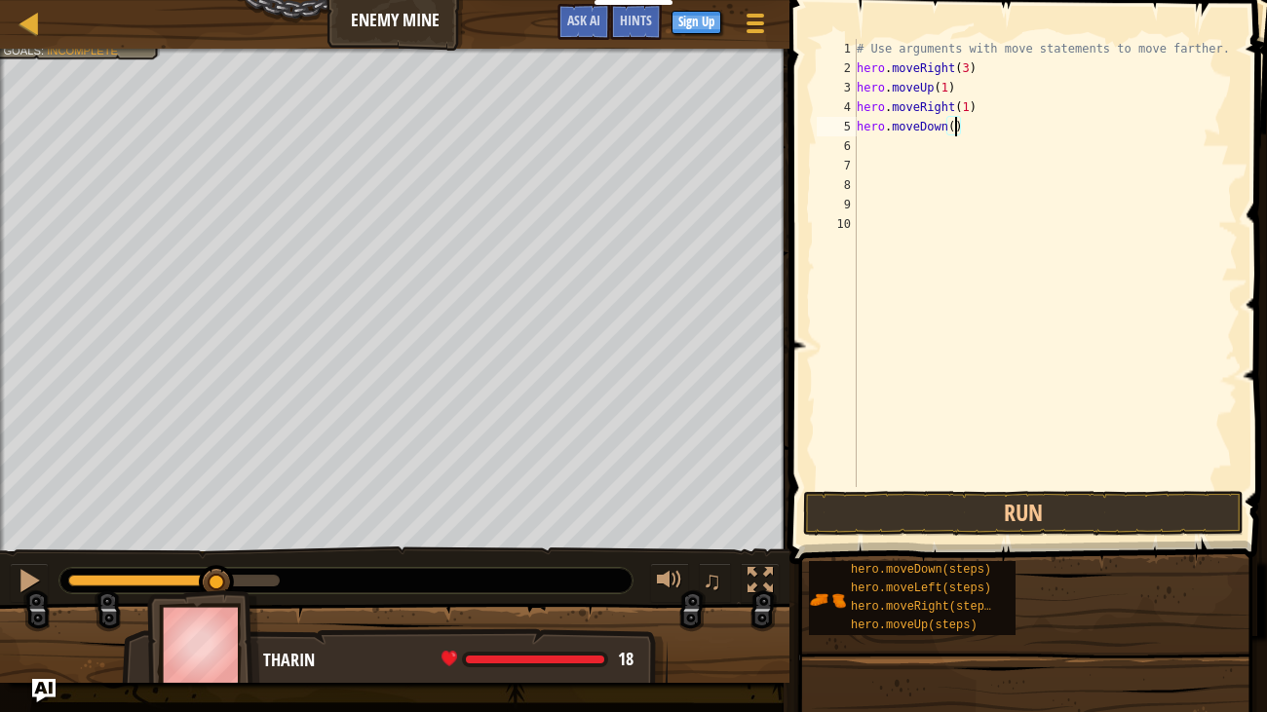
type textarea "hero.moveDown(3)"
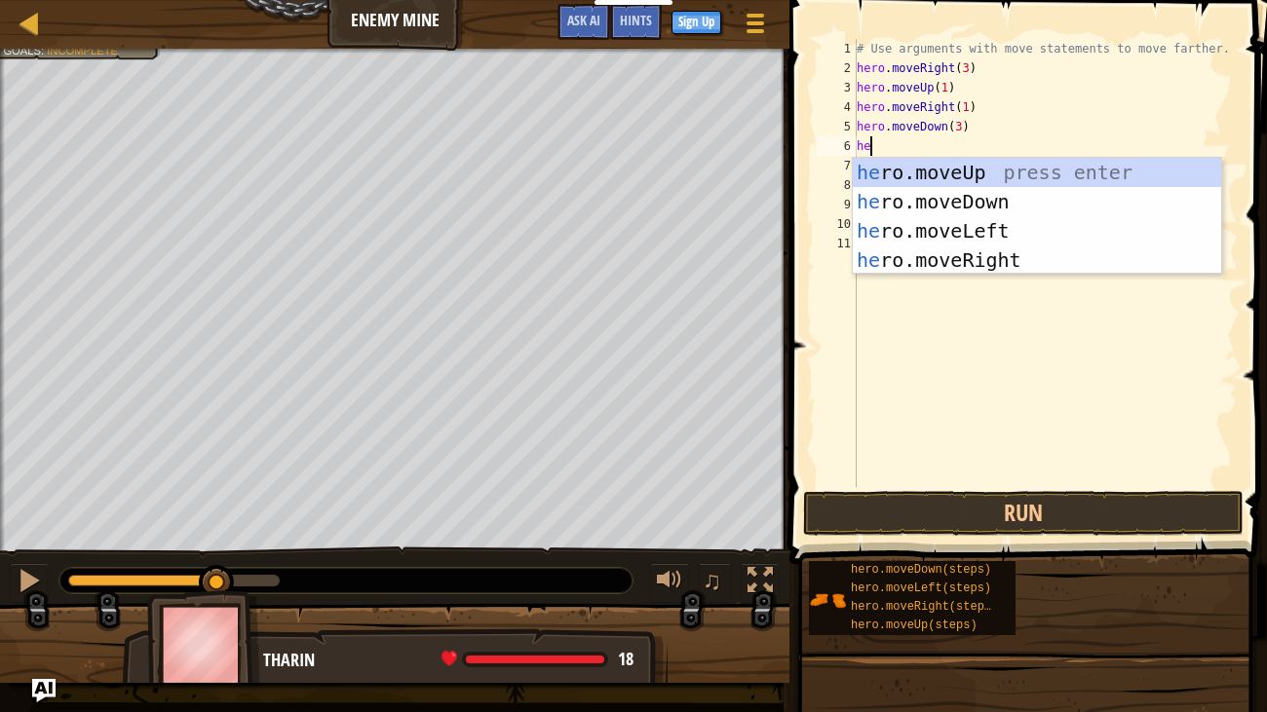
type textarea "her"
click at [1062, 256] on div "her o.moveUp press enter her o.moveDown press enter her o.moveLeft press enter …" at bounding box center [1036, 245] width 368 height 175
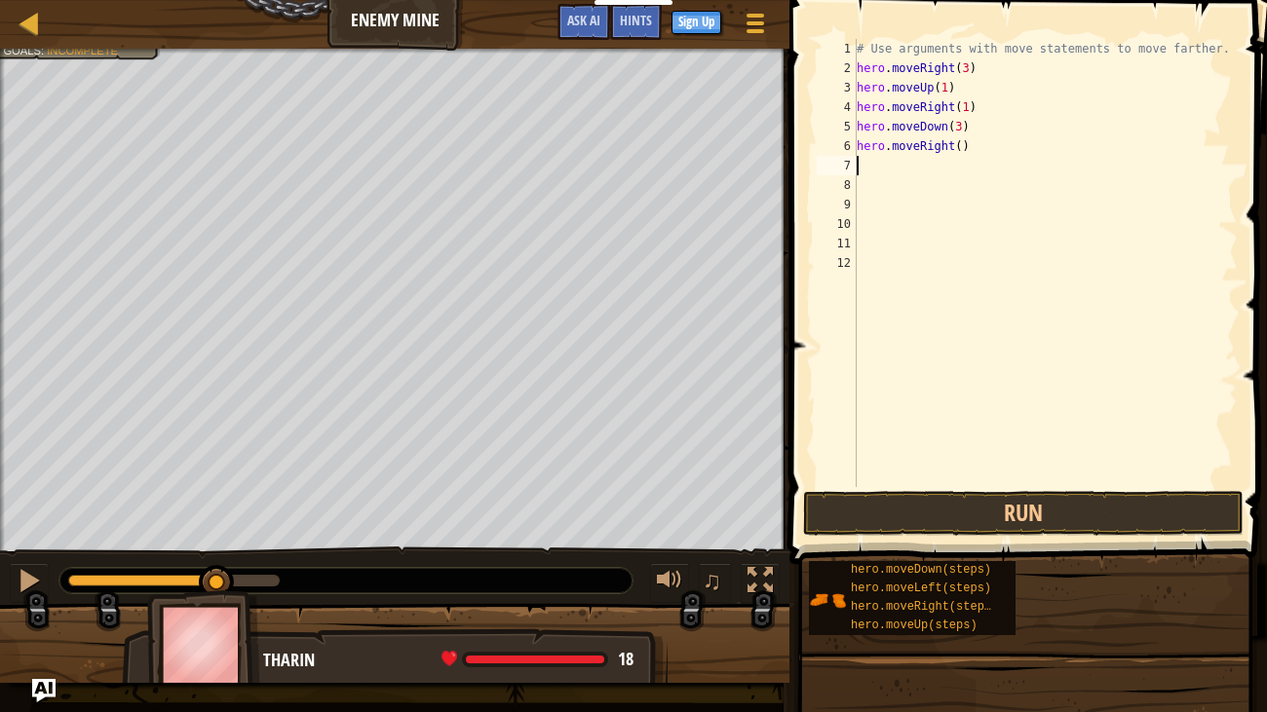
type textarea "1"
click at [962, 144] on div "# Use arguments with move statements to move farther. hero . moveRight ( 3 ) he…" at bounding box center [1045, 282] width 386 height 487
type textarea "hero.moveRight(1)"
click at [917, 518] on button "Run" at bounding box center [1023, 513] width 440 height 45
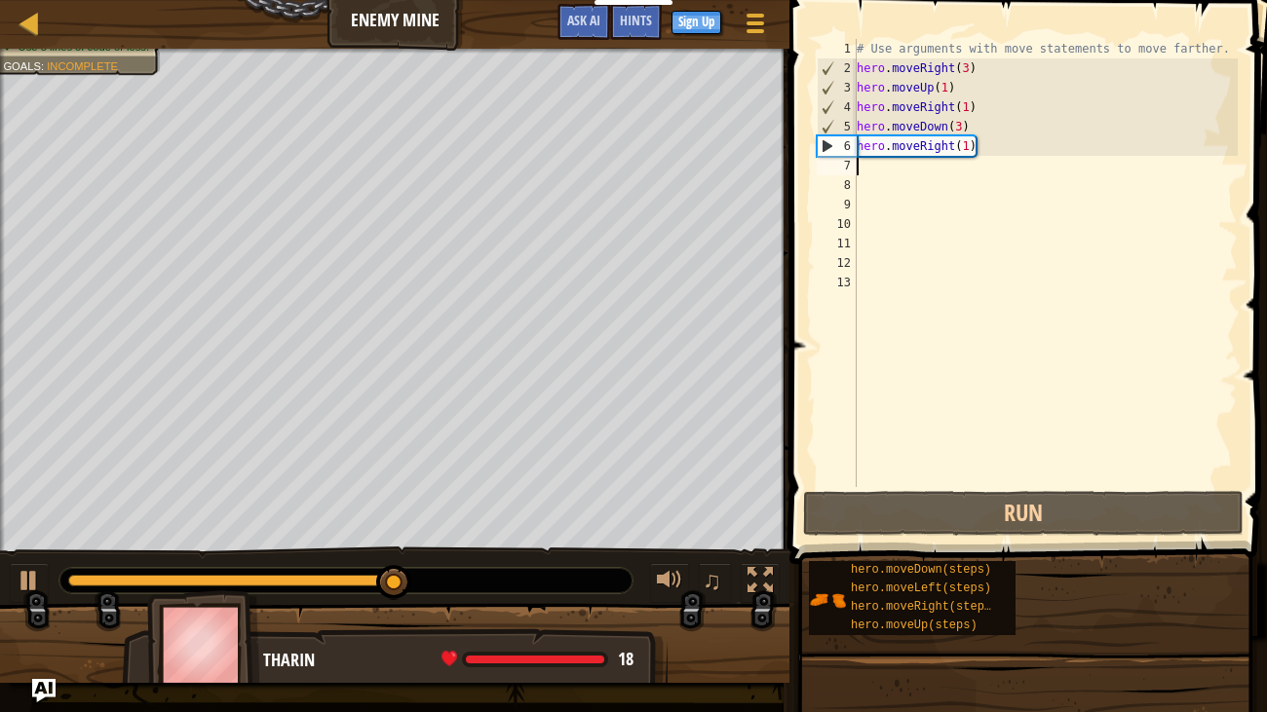
click at [966, 144] on div "# Use arguments with move statements to move farther. hero . moveRight ( 3 ) he…" at bounding box center [1045, 282] width 386 height 487
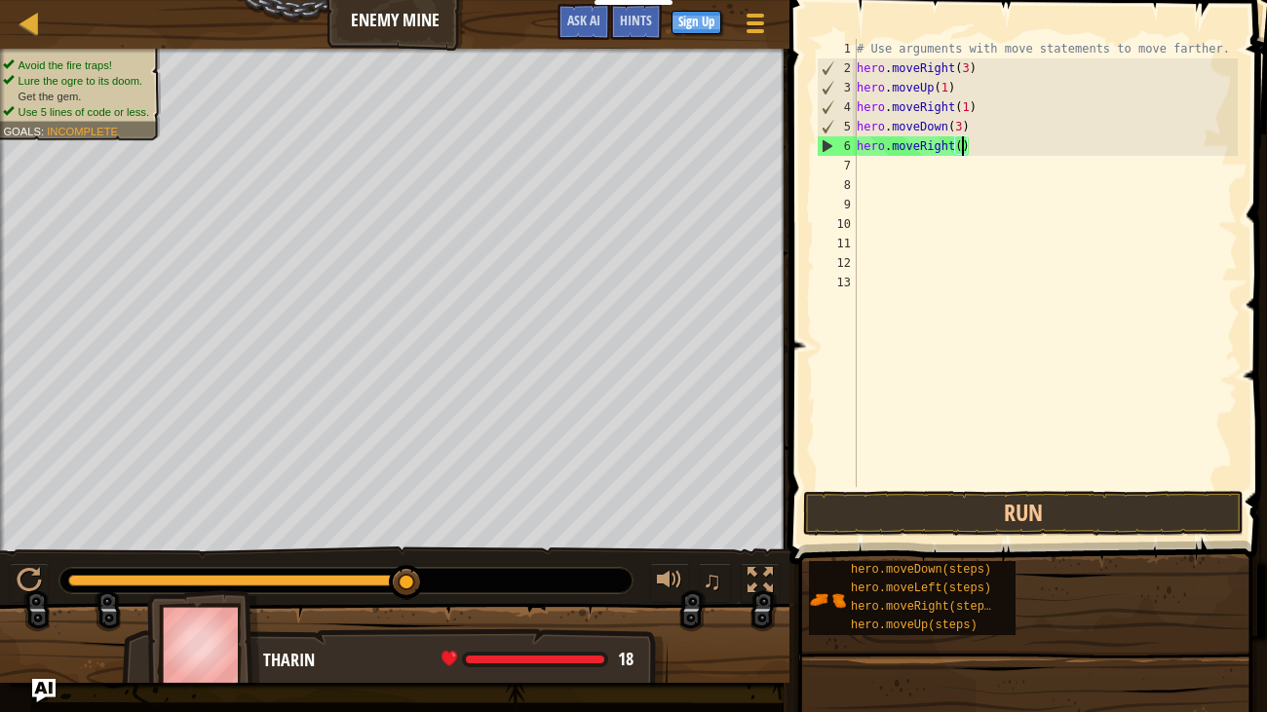
scroll to position [9, 9]
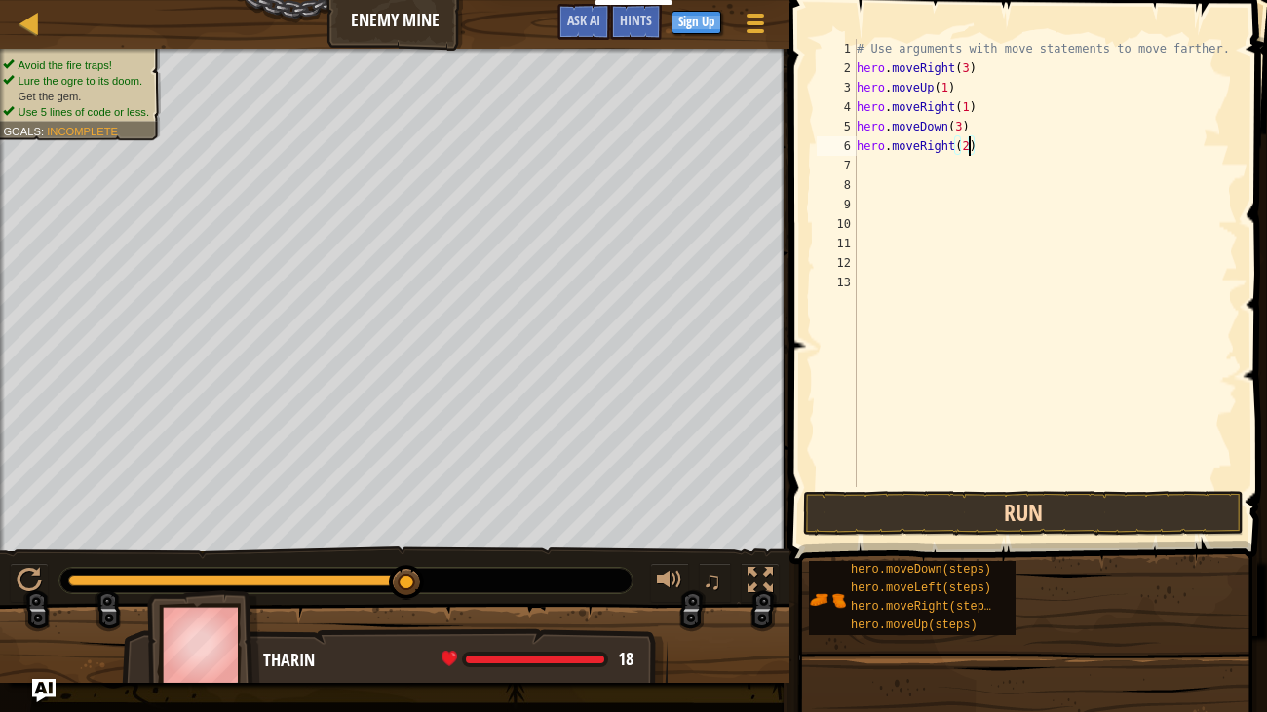
type textarea "hero.moveRight(2)"
click at [950, 506] on button "Run" at bounding box center [1023, 513] width 440 height 45
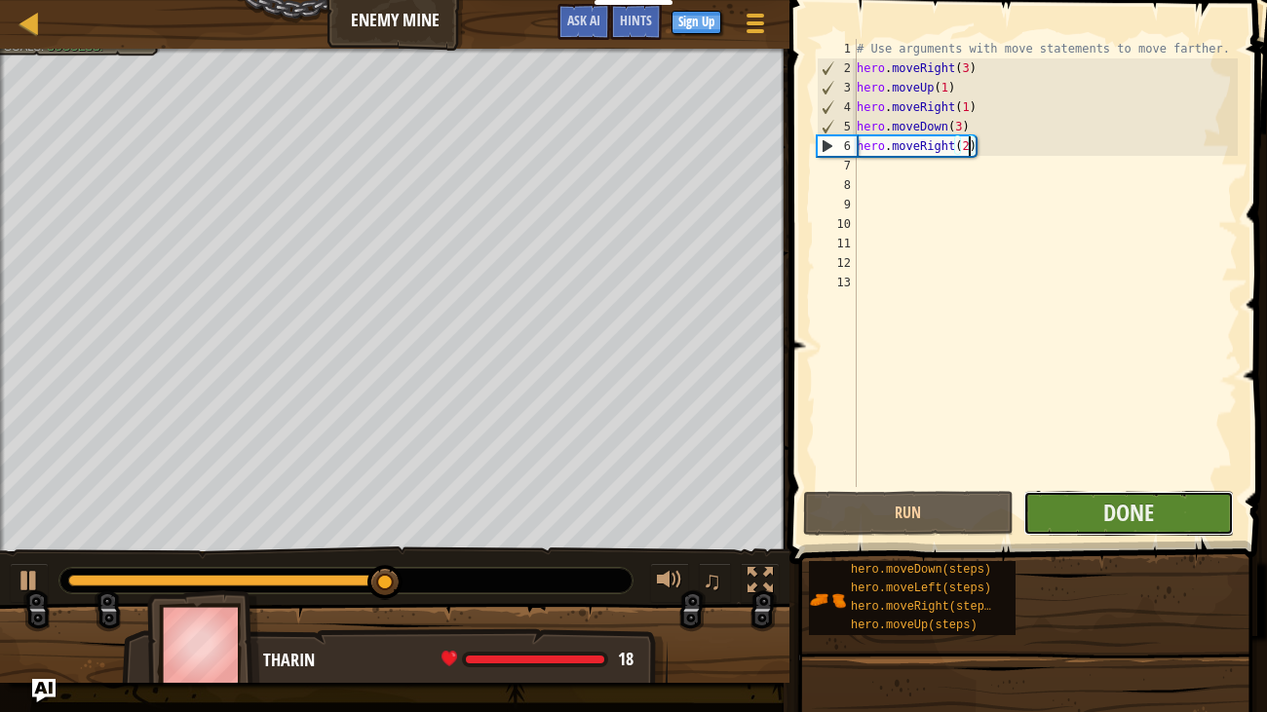
click at [1166, 522] on button "Done" at bounding box center [1128, 513] width 210 height 45
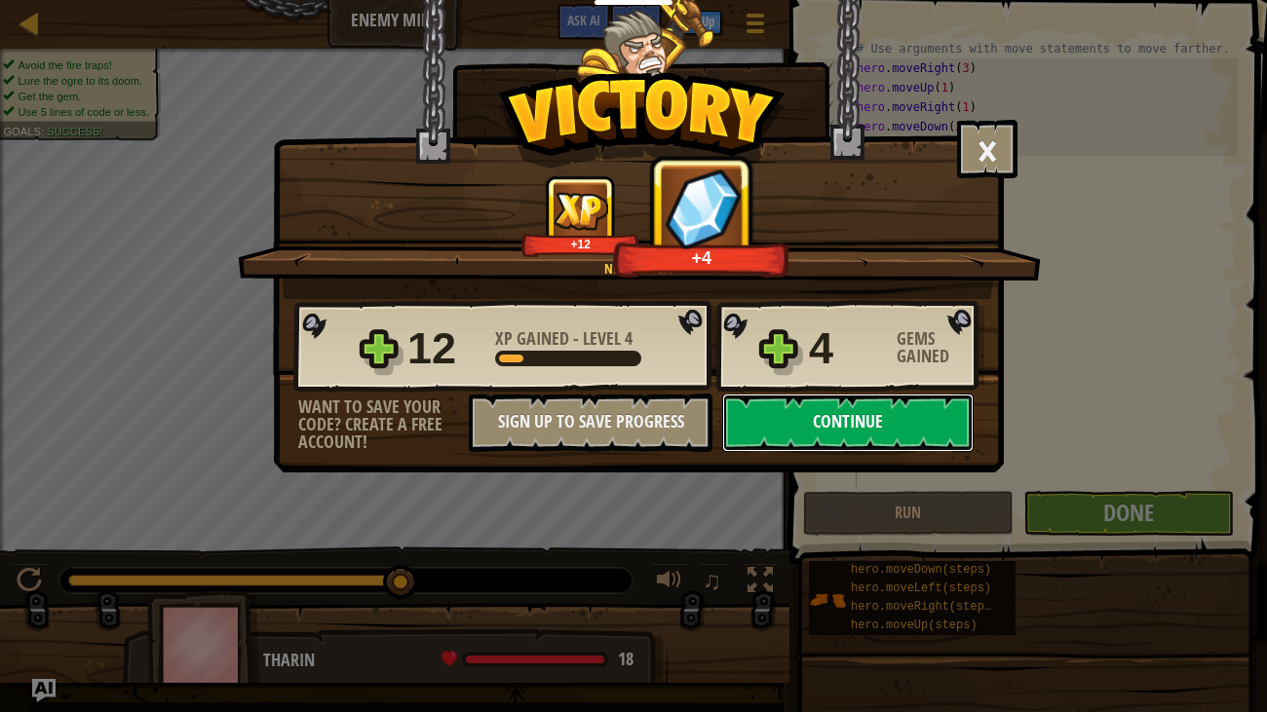
click at [861, 407] on button "Continue" at bounding box center [847, 423] width 251 height 58
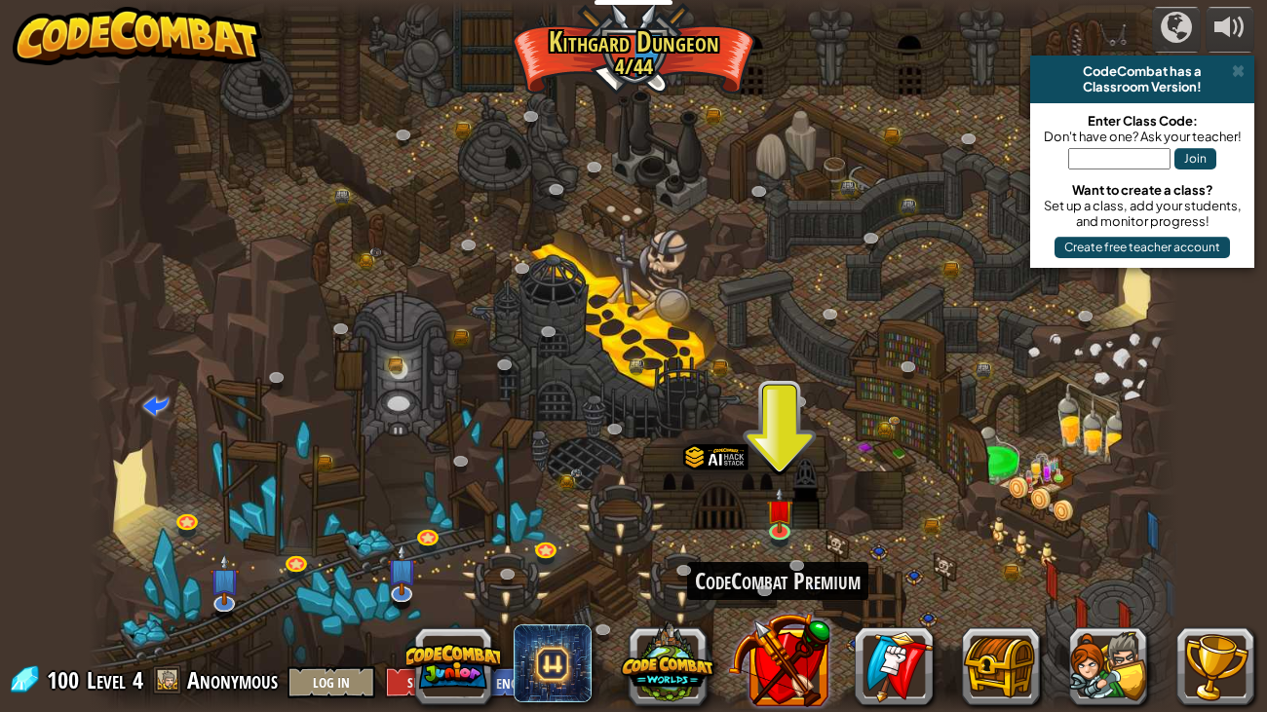
click at [779, 546] on button at bounding box center [779, 660] width 102 height 102
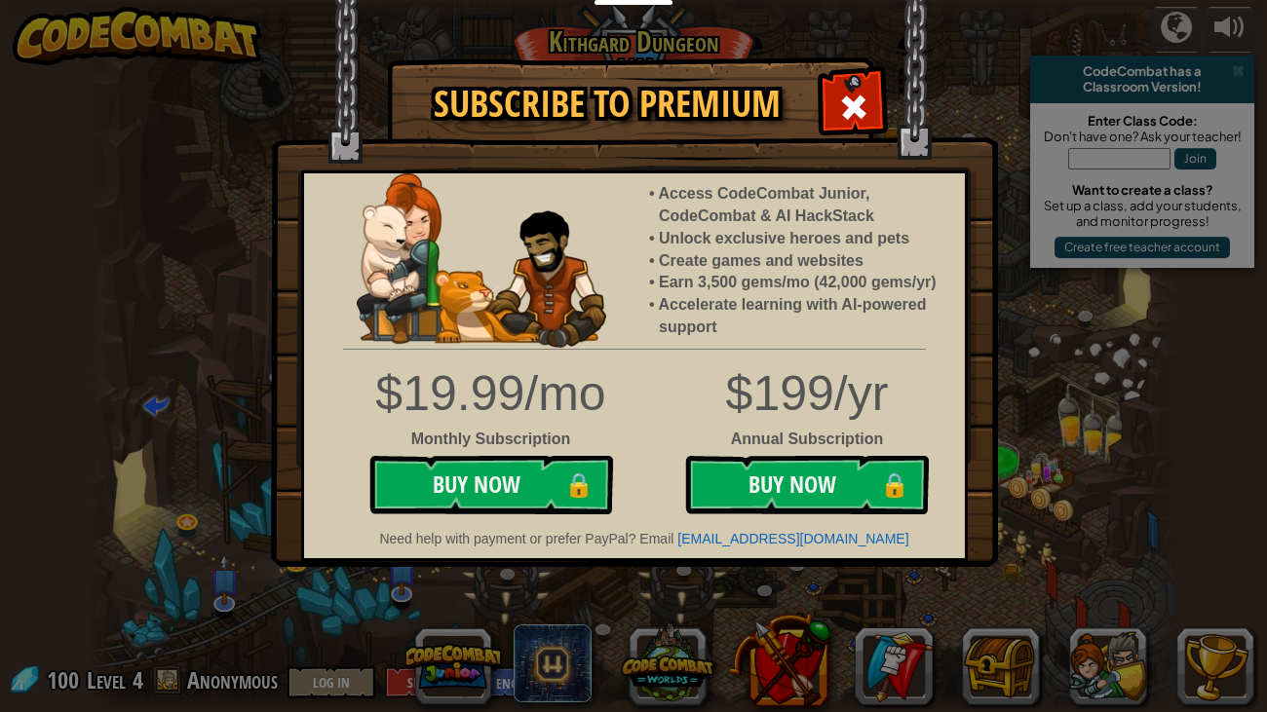
click at [863, 74] on img at bounding box center [634, 283] width 727 height 567
click at [851, 86] on div at bounding box center [852, 104] width 61 height 61
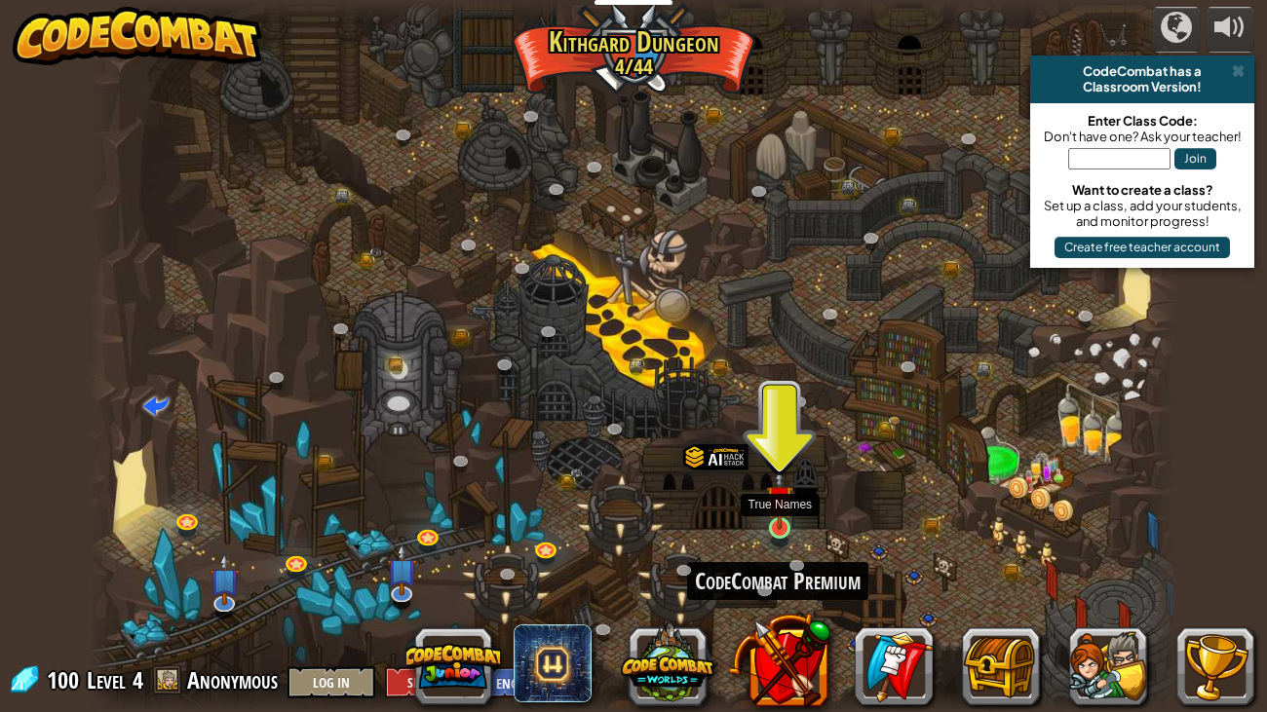
click at [773, 515] on img at bounding box center [779, 499] width 27 height 62
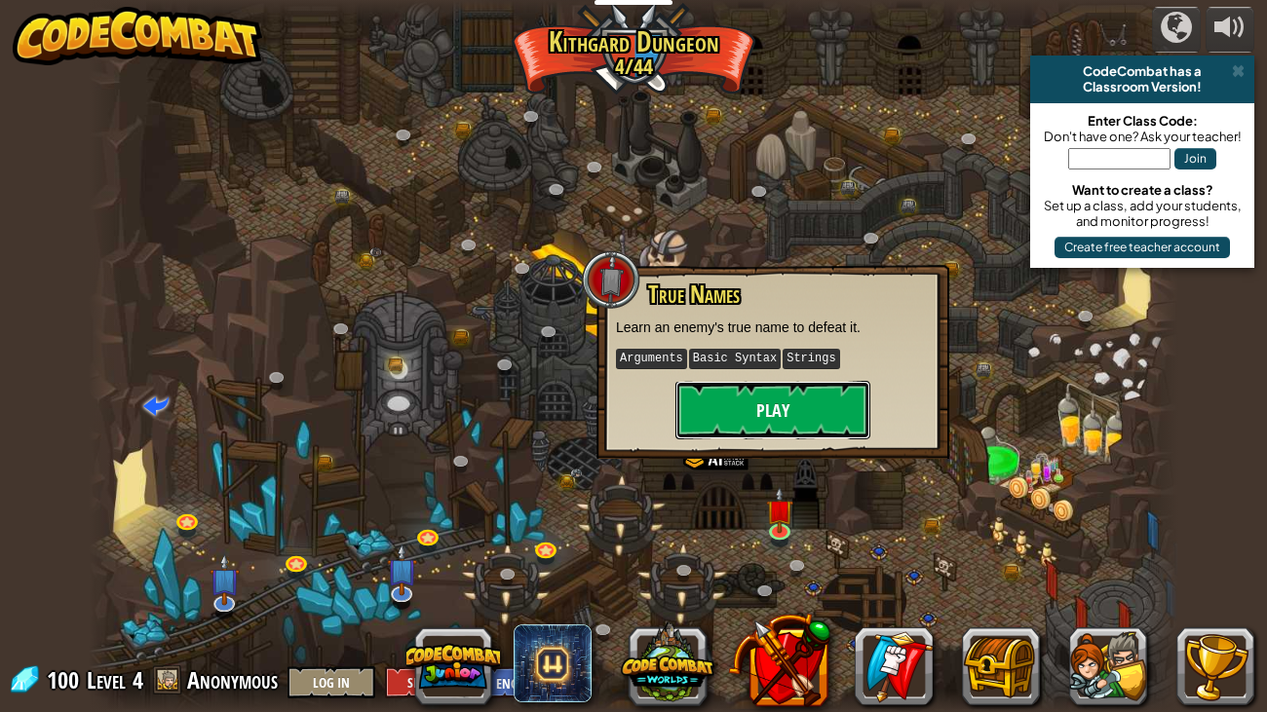
click at [766, 430] on button "Play" at bounding box center [772, 410] width 195 height 58
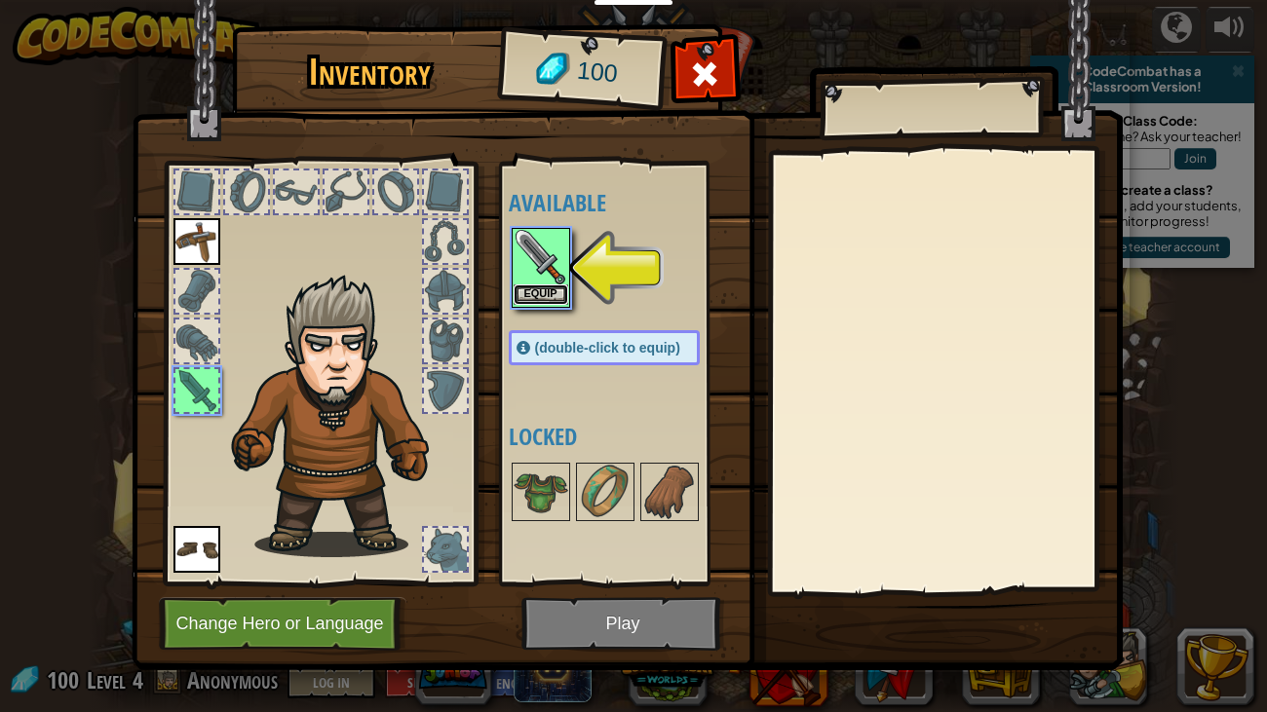
click at [567, 290] on button "Equip" at bounding box center [540, 294] width 55 height 20
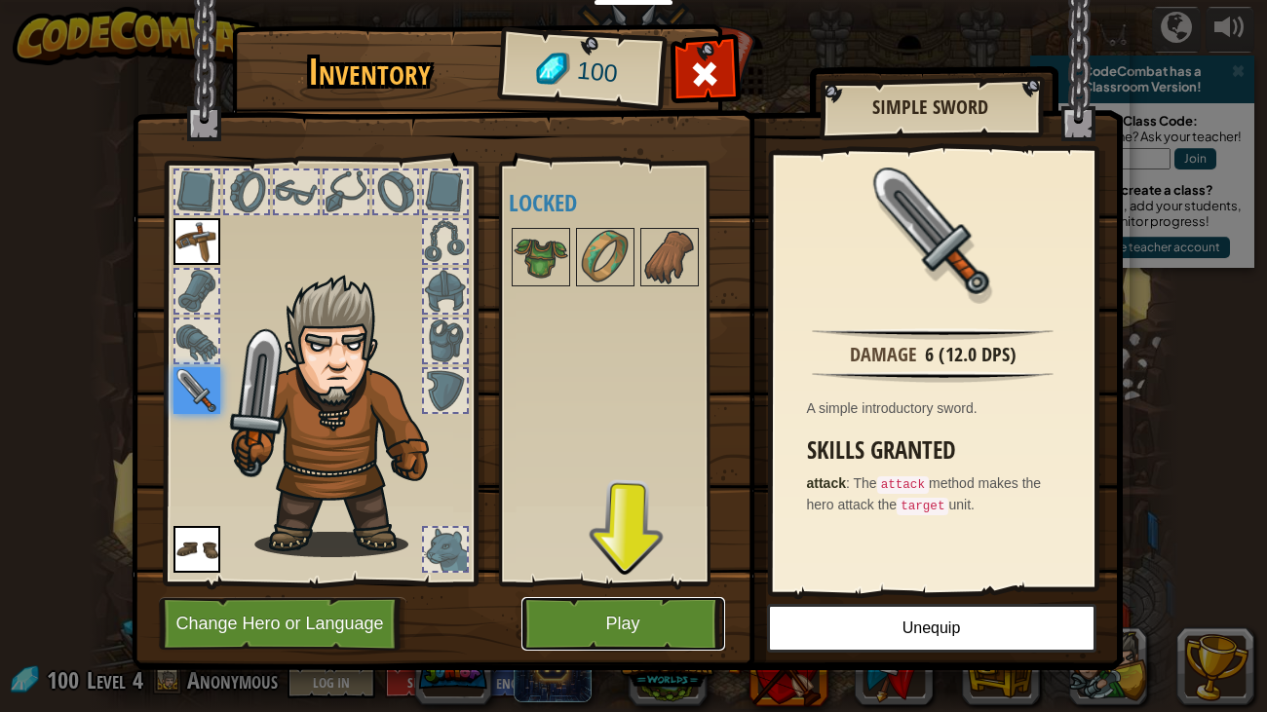
click at [649, 546] on button "Play" at bounding box center [623, 624] width 204 height 54
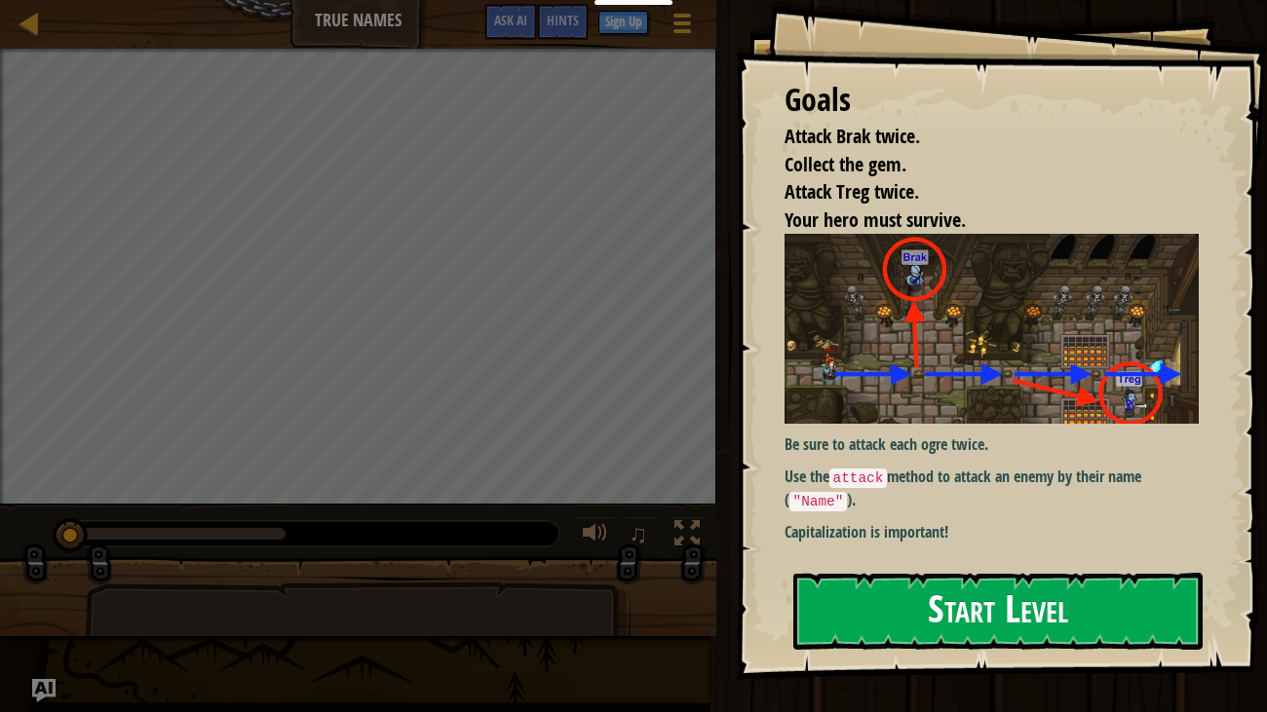
click at [930, 398] on img at bounding box center [991, 329] width 415 height 190
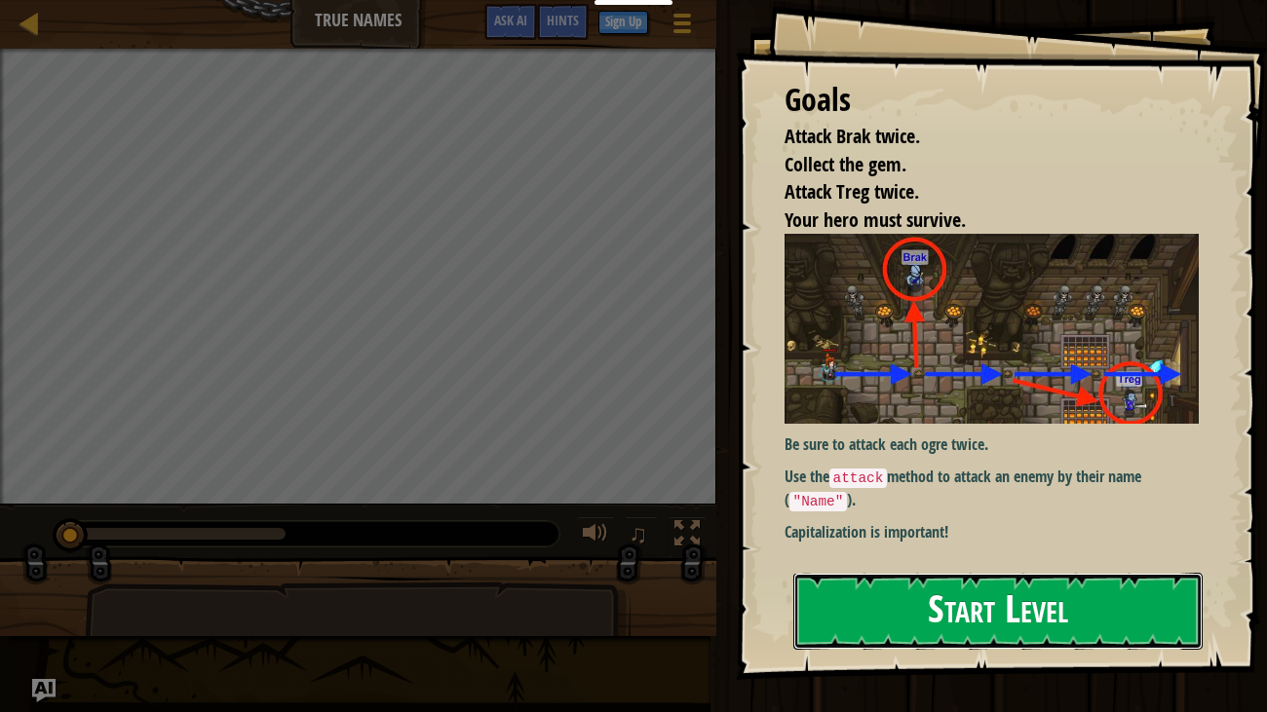
click at [944, 546] on button "Start Level" at bounding box center [998, 611] width 410 height 77
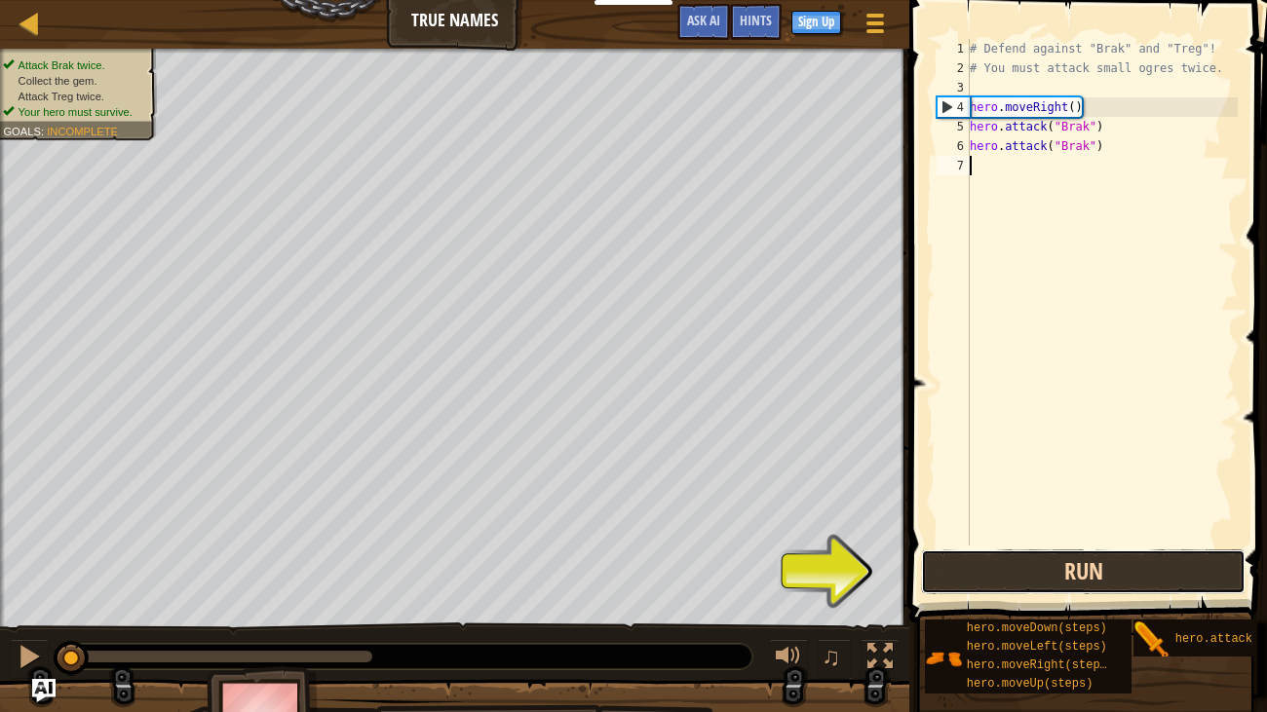
click at [988, 546] on button "Run" at bounding box center [1083, 571] width 324 height 45
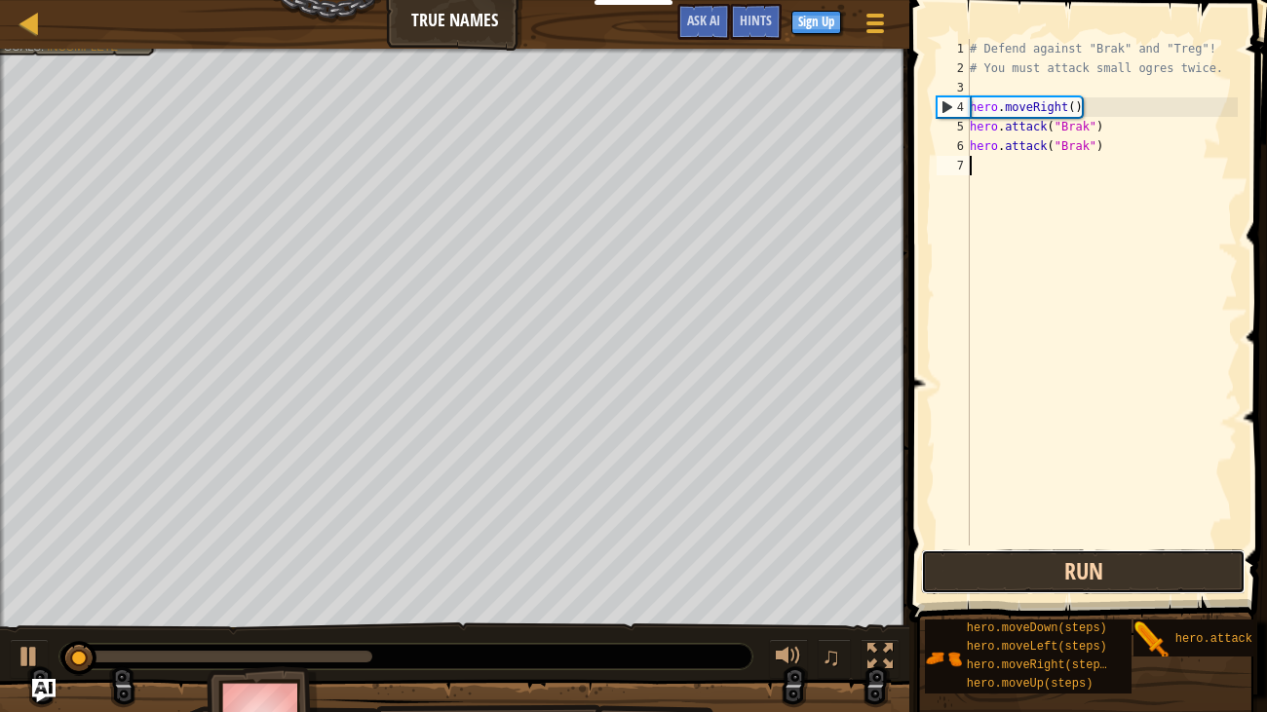
click at [988, 546] on button "Run" at bounding box center [1083, 571] width 324 height 45
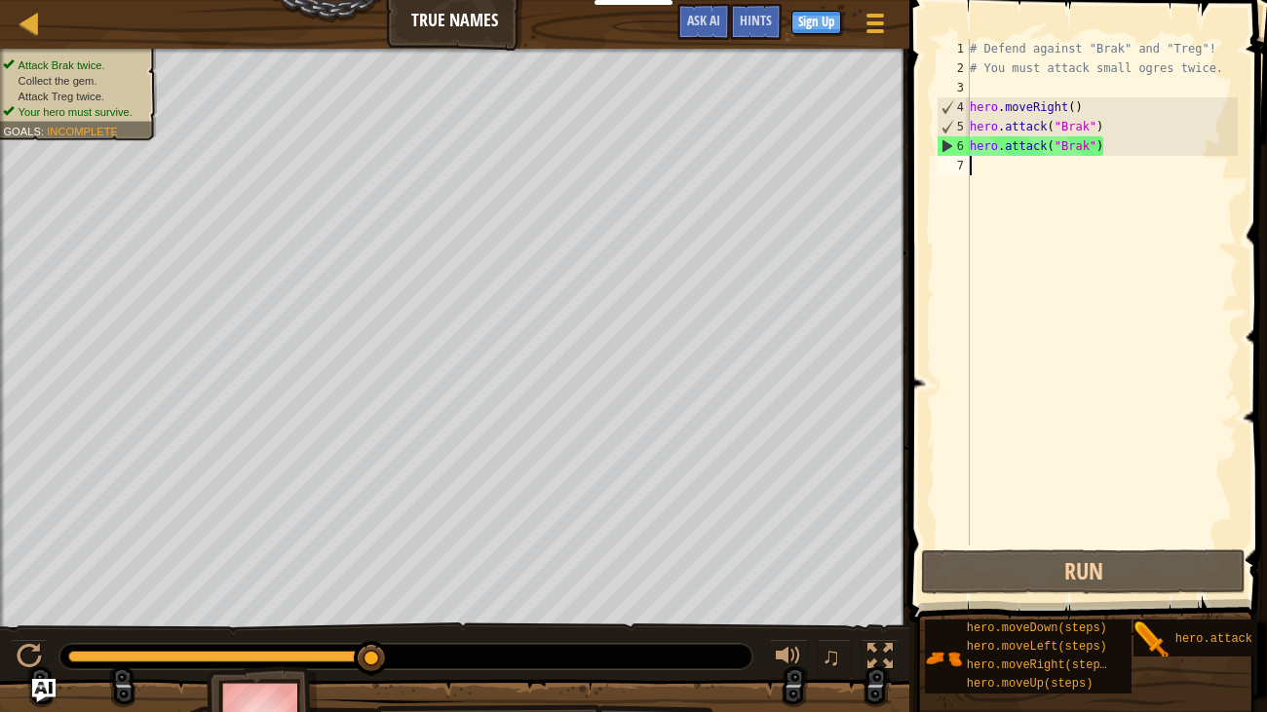
click at [1057, 288] on div "# Defend against "Brak" and "Treg"! # You must attack small ogres twice. hero .…" at bounding box center [1102, 312] width 272 height 546
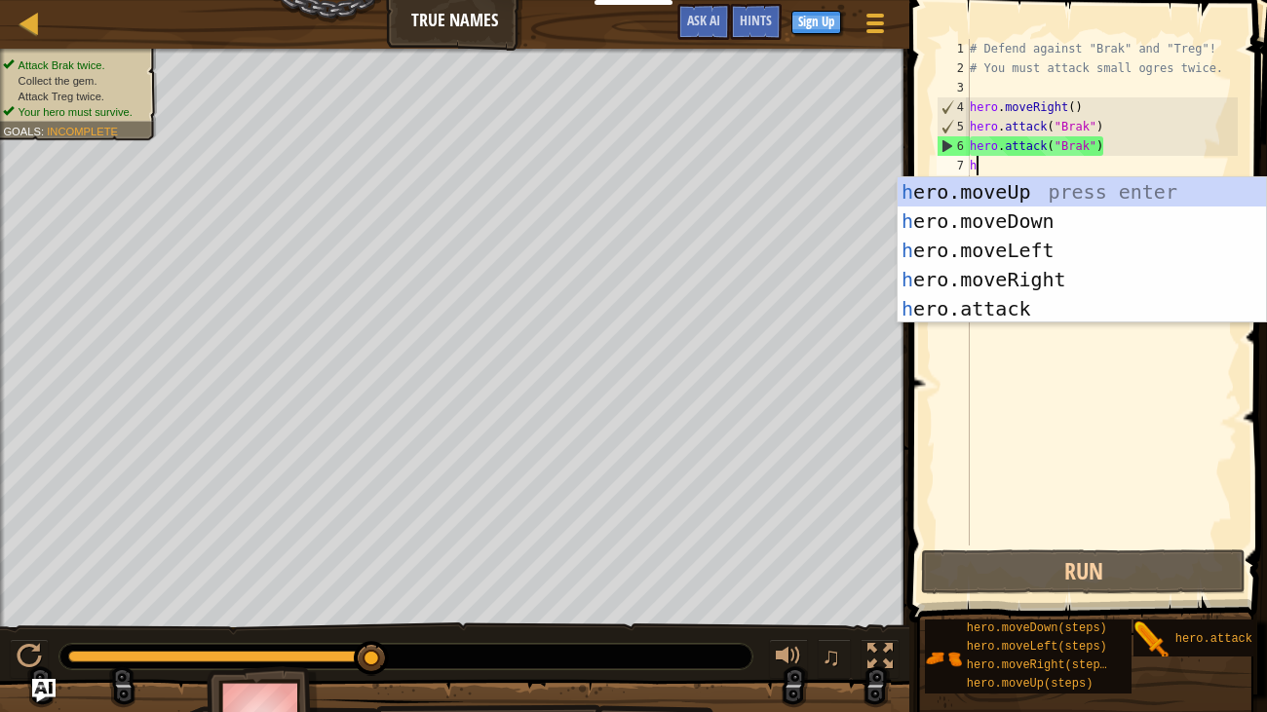
scroll to position [9, 0]
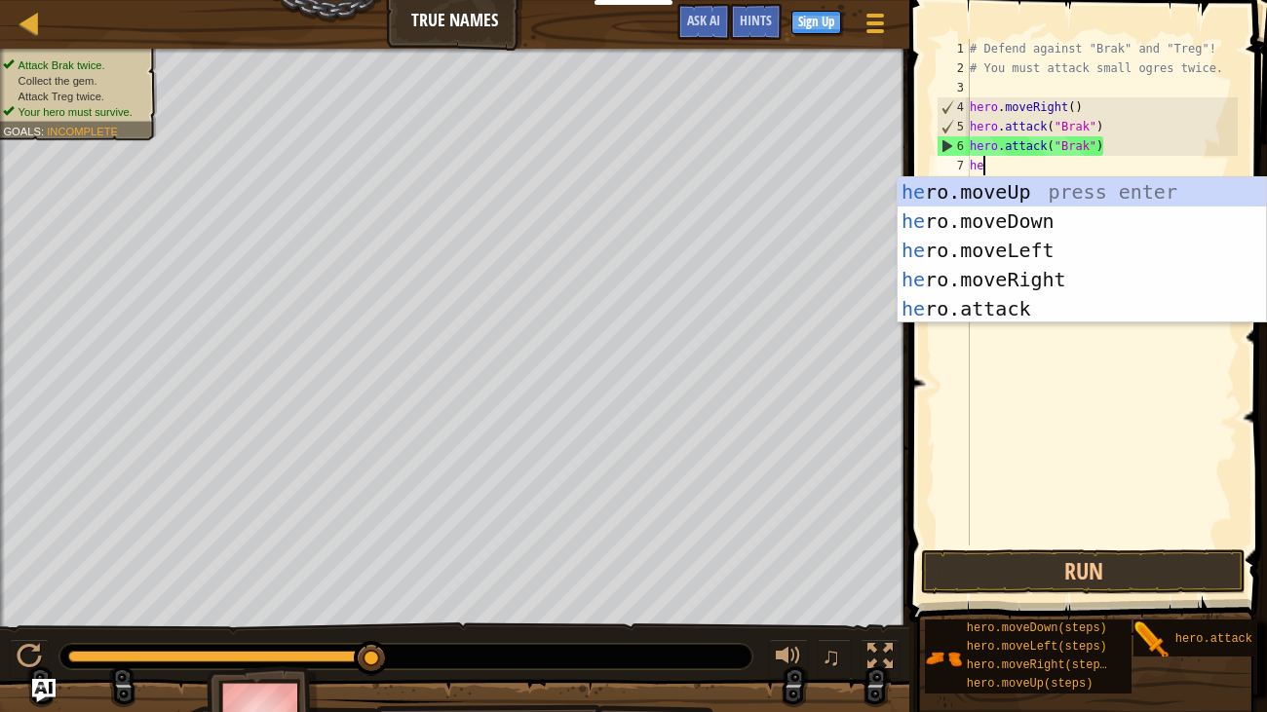
type textarea "her"
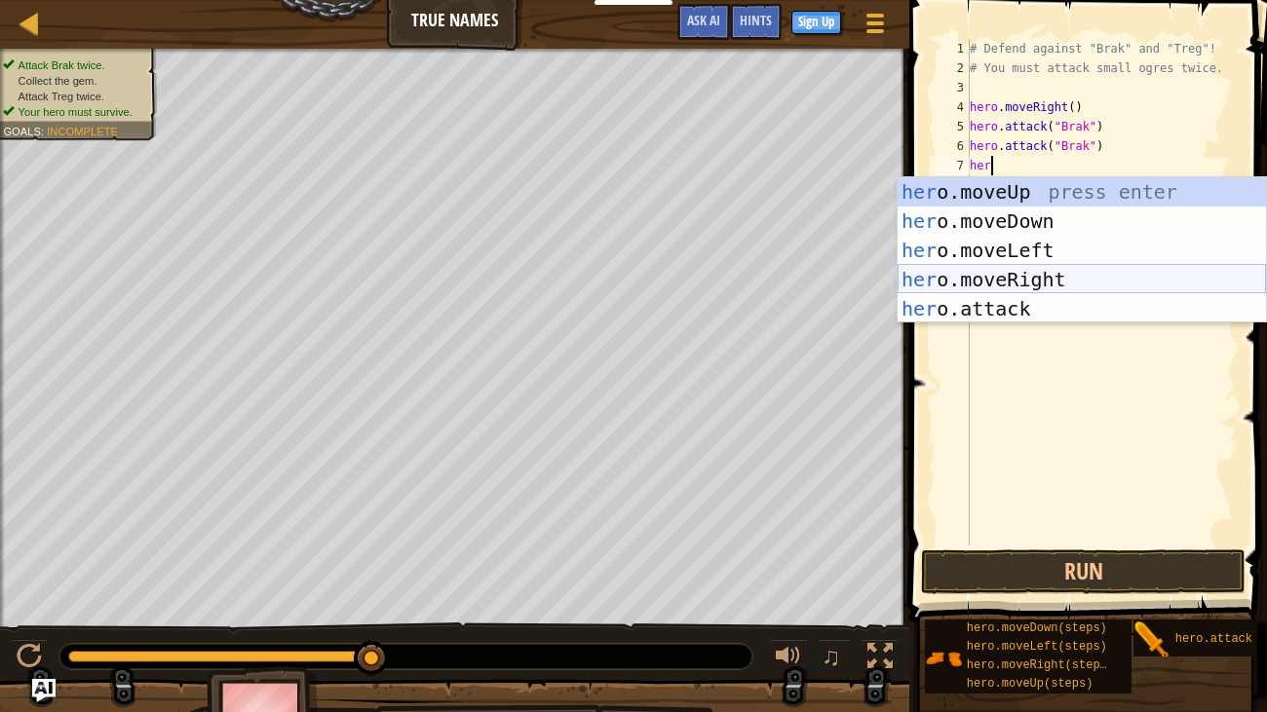
click at [1089, 276] on div "her o.moveUp press enter her o.moveDown press enter her o.moveLeft press enter …" at bounding box center [1081, 279] width 368 height 205
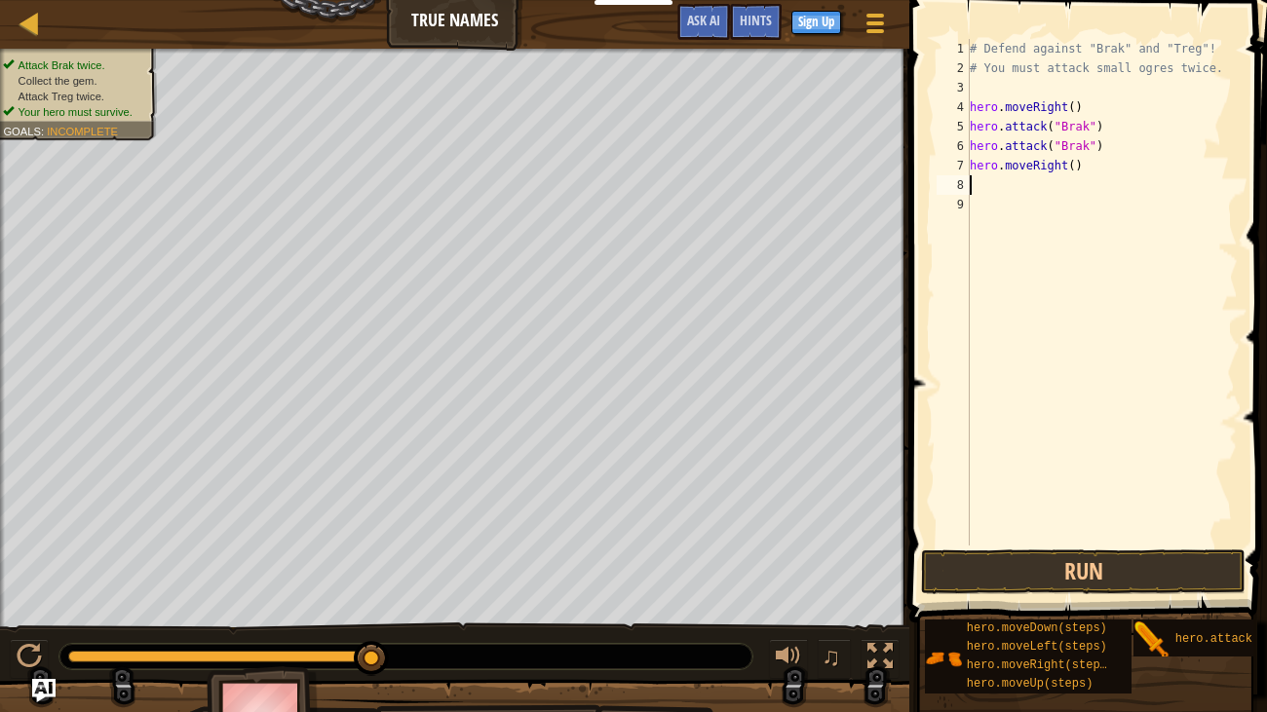
type textarea "3"
click at [1076, 170] on div "# Defend against "Brak" and "Treg"! # You must attack small ogres twice. hero .…" at bounding box center [1102, 312] width 272 height 546
type textarea "hero.moveRight(3)"
click at [1140, 193] on div "# Defend against "Brak" and "Treg"! # You must attack small ogres twice. hero .…" at bounding box center [1102, 312] width 272 height 546
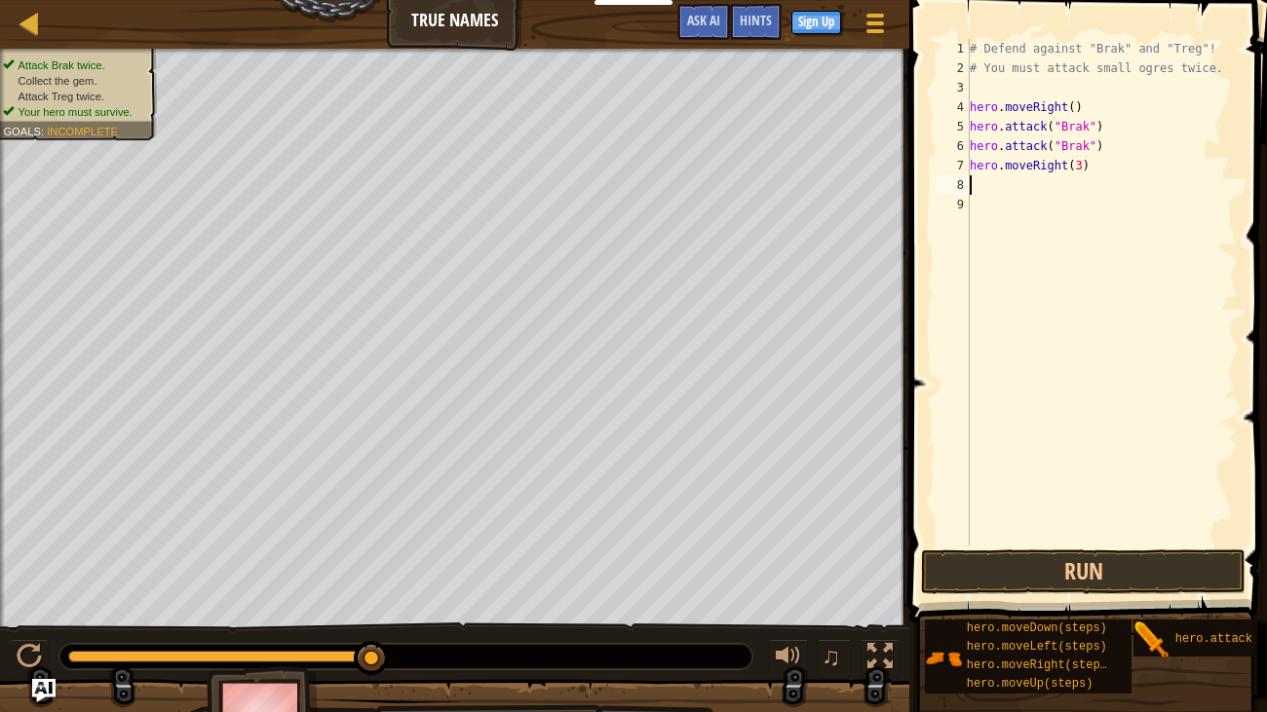
scroll to position [9, 0]
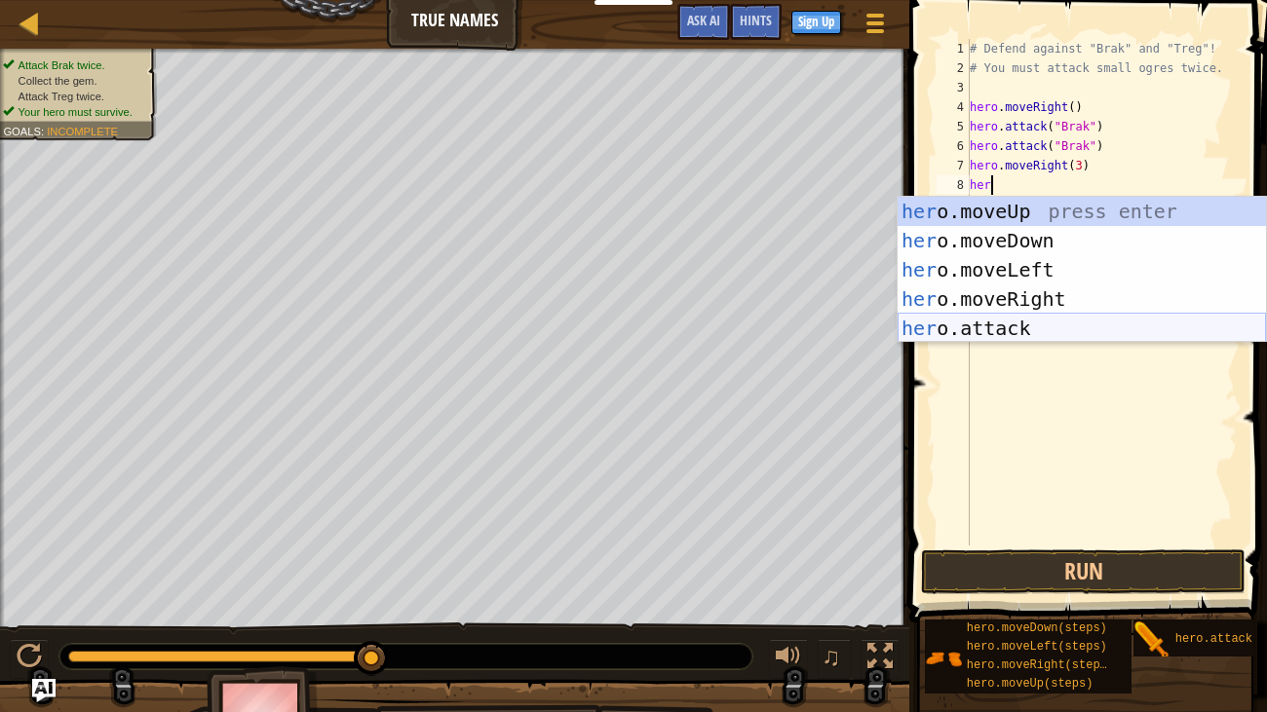
click at [1118, 328] on div "her o.moveUp press enter her o.moveDown press enter her o.moveLeft press enter …" at bounding box center [1081, 299] width 368 height 205
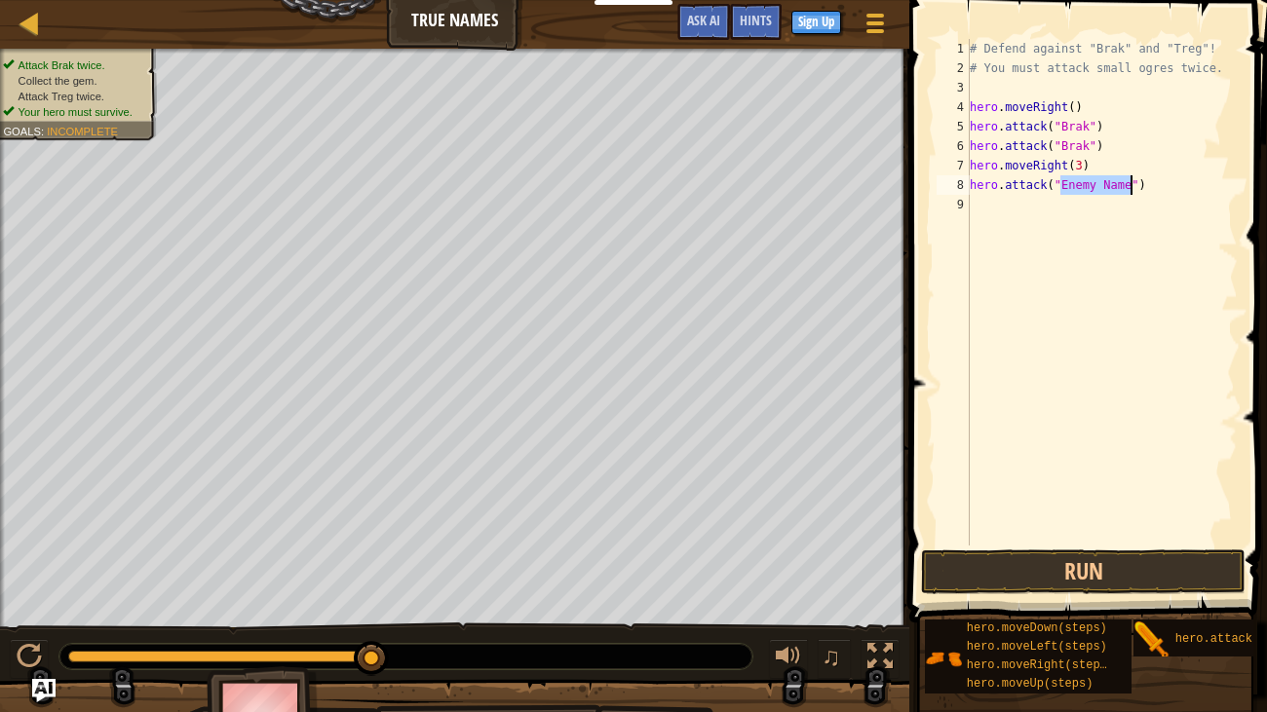
click at [1192, 100] on div "# Defend against "Brak" and "Treg"! # You must attack small ogres twice. hero .…" at bounding box center [1102, 312] width 272 height 546
click at [1111, 185] on div "# Defend against "Brak" and "Treg"! # You must attack small ogres twice. hero .…" at bounding box center [1102, 312] width 272 height 546
click at [1111, 186] on div "# Defend against "Brak" and "Treg"! # You must attack small ogres twice. hero .…" at bounding box center [1102, 312] width 272 height 546
click at [1137, 187] on div "# Defend against "Brak" and "Treg"! # You must attack small ogres twice. hero .…" at bounding box center [1102, 312] width 272 height 546
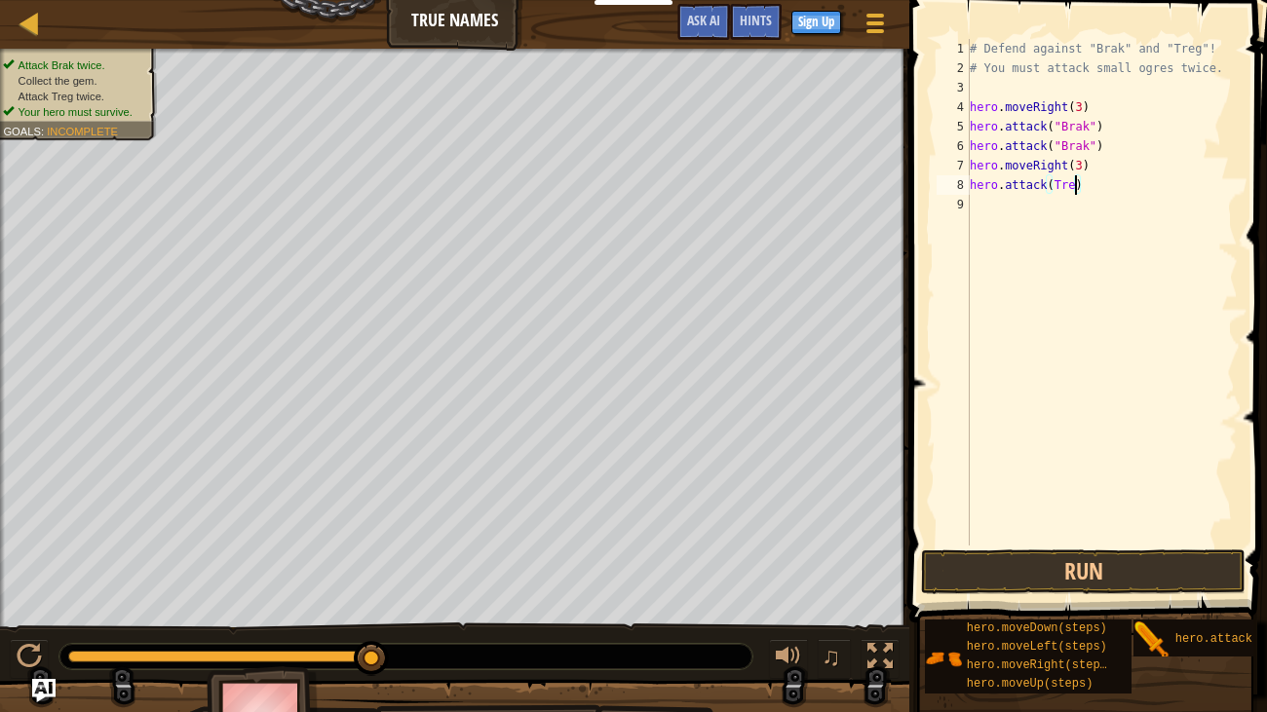
type textarea "hero.attack(Treg)"
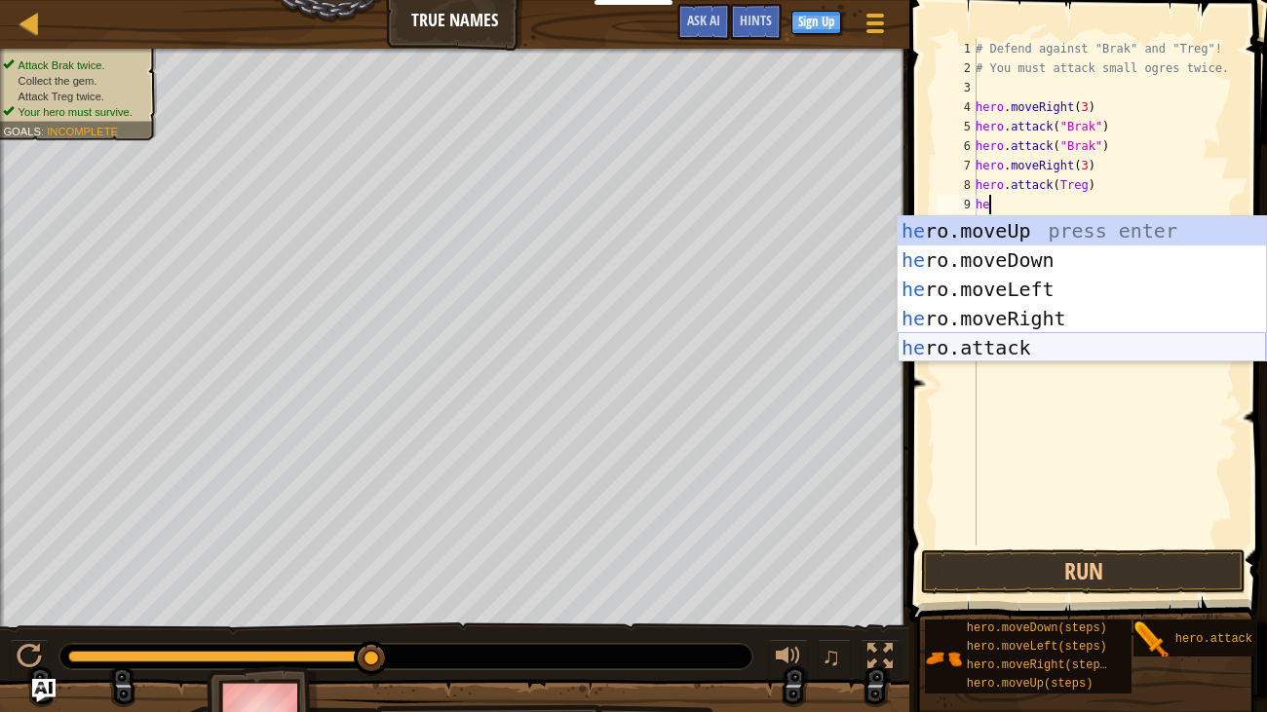
click at [1141, 350] on div "he ro.moveUp press enter he ro.moveDown press enter he ro.moveLeft press enter …" at bounding box center [1081, 318] width 368 height 205
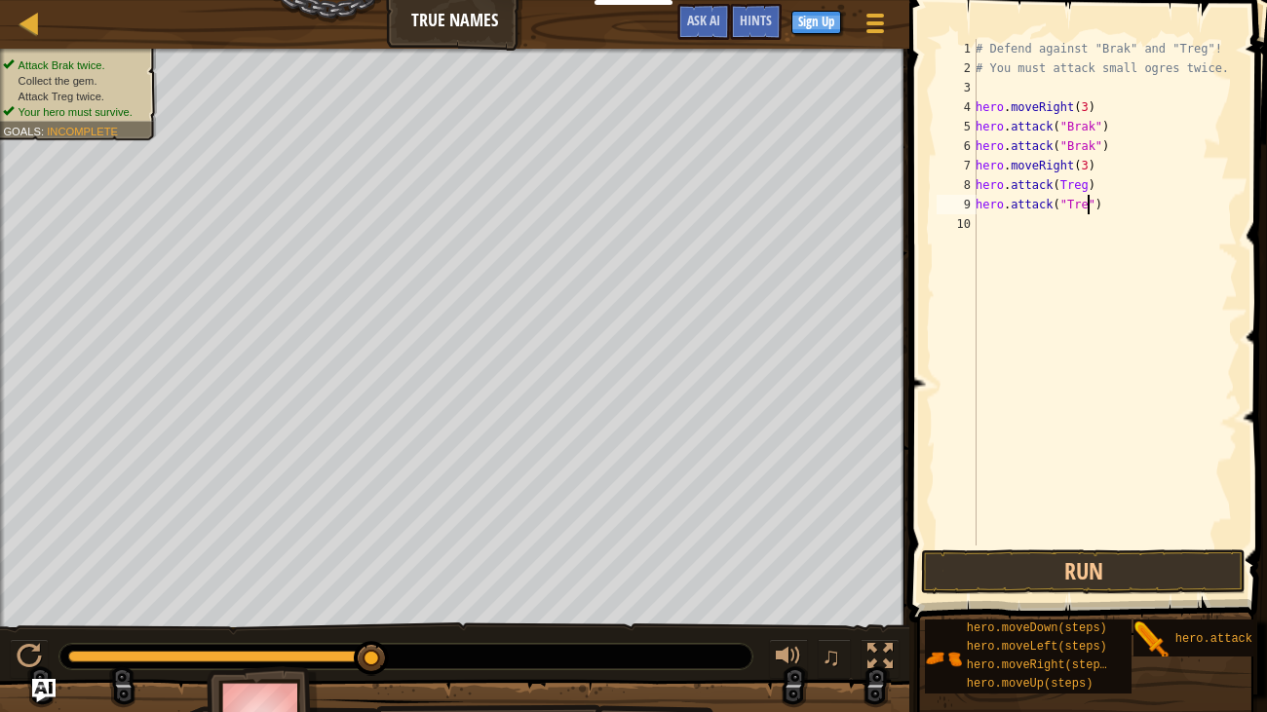
type textarea "hero.attack("Treg")"
click at [1068, 546] on button "Run" at bounding box center [1083, 571] width 324 height 45
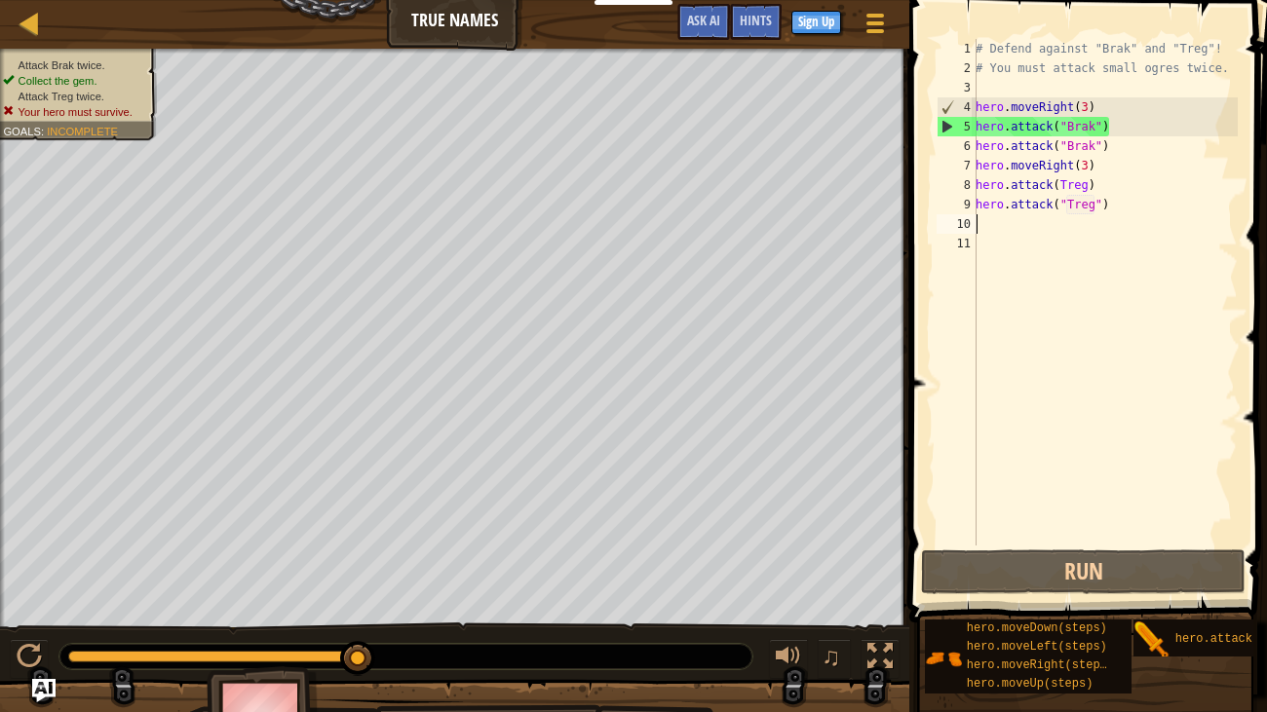
click at [1085, 113] on div "# Defend against "Brak" and "Treg"! # You must attack small ogres twice. hero .…" at bounding box center [1104, 312] width 266 height 546
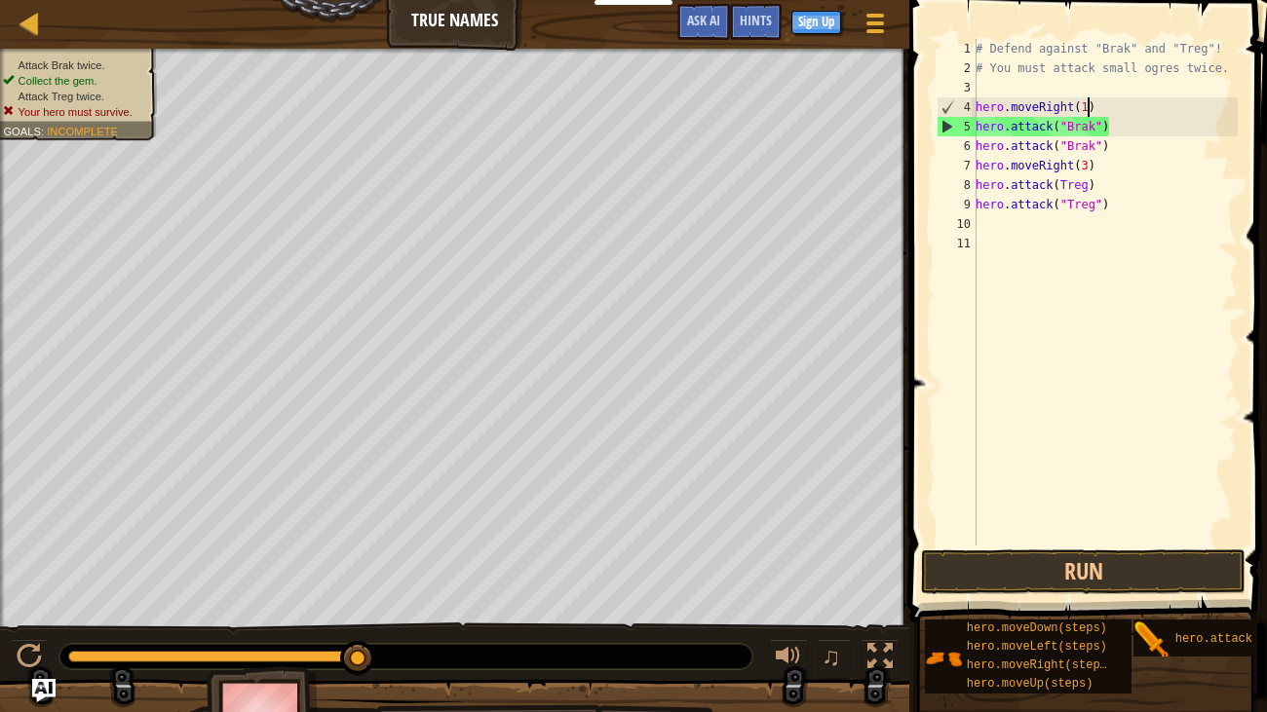
scroll to position [9, 8]
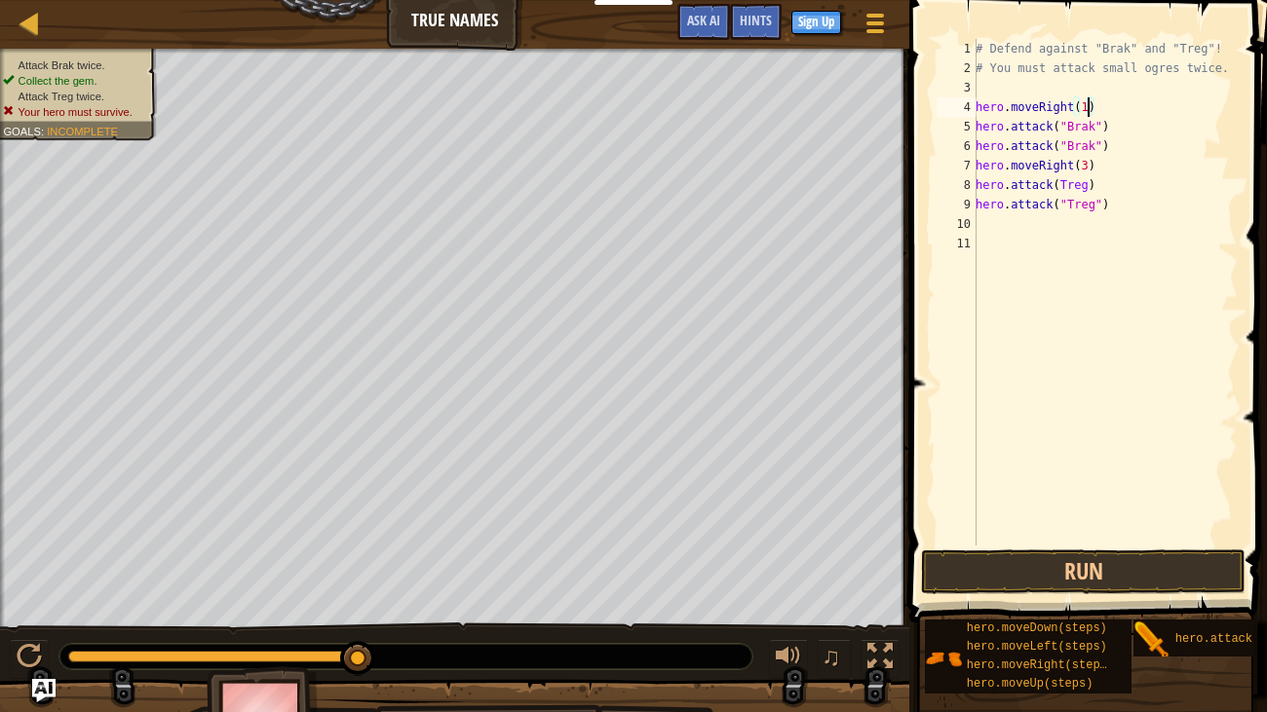
click at [1086, 164] on div "# Defend against "Brak" and "Treg"! # You must attack small ogres twice. hero .…" at bounding box center [1104, 312] width 266 height 546
type textarea "hero.moveRight(2)"
click at [1021, 546] on button "Run" at bounding box center [1083, 571] width 324 height 45
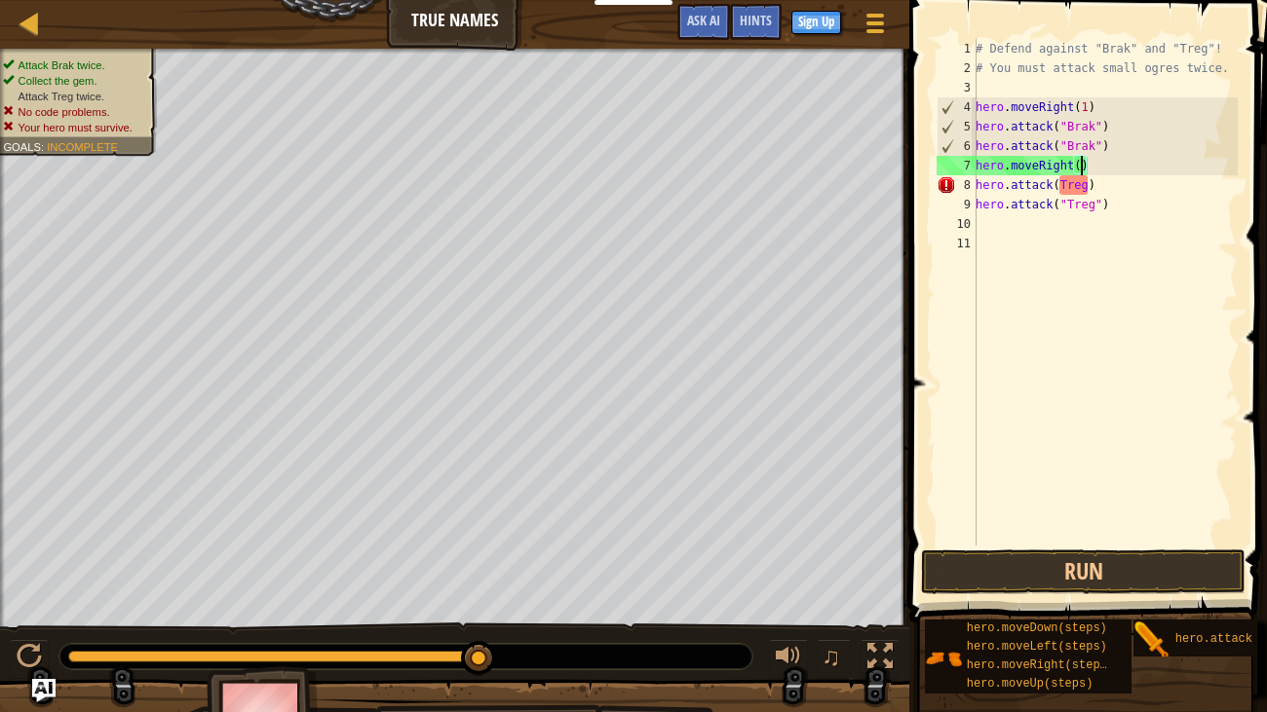
scroll to position [9, 8]
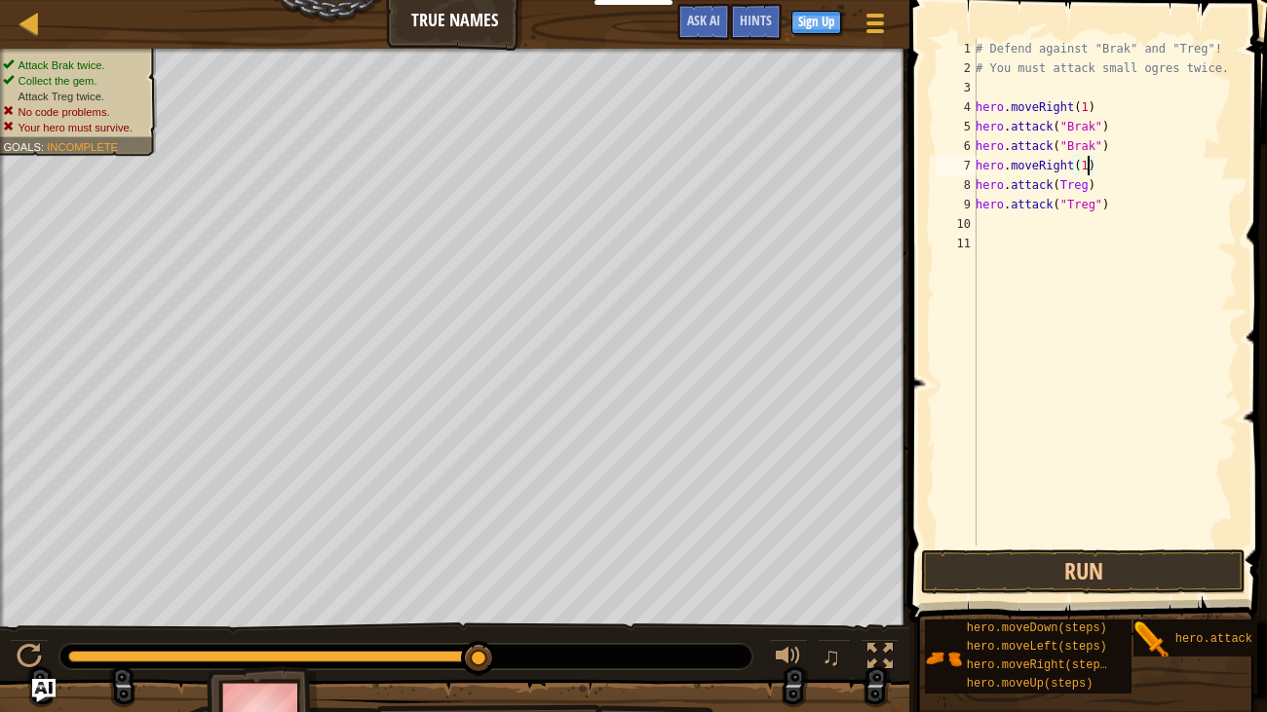
click at [1088, 187] on div "# Defend against "Brak" and "Treg"! # You must attack small ogres twice. hero .…" at bounding box center [1104, 312] width 266 height 546
type textarea "hero.attack("Treg")"
click at [1017, 546] on button "Run" at bounding box center [1083, 571] width 324 height 45
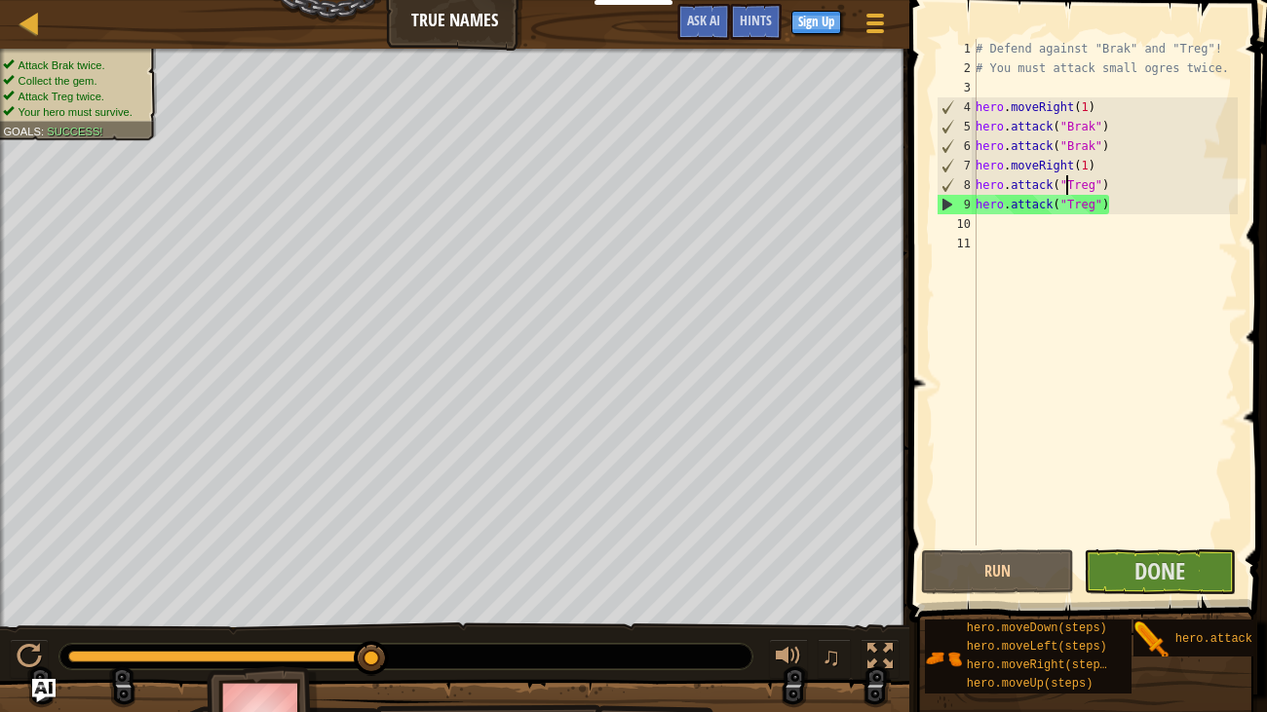
click at [1007, 220] on div "# Defend against "Brak" and "Treg"! # You must attack small ogres twice. hero .…" at bounding box center [1104, 312] width 266 height 546
type textarea "h"
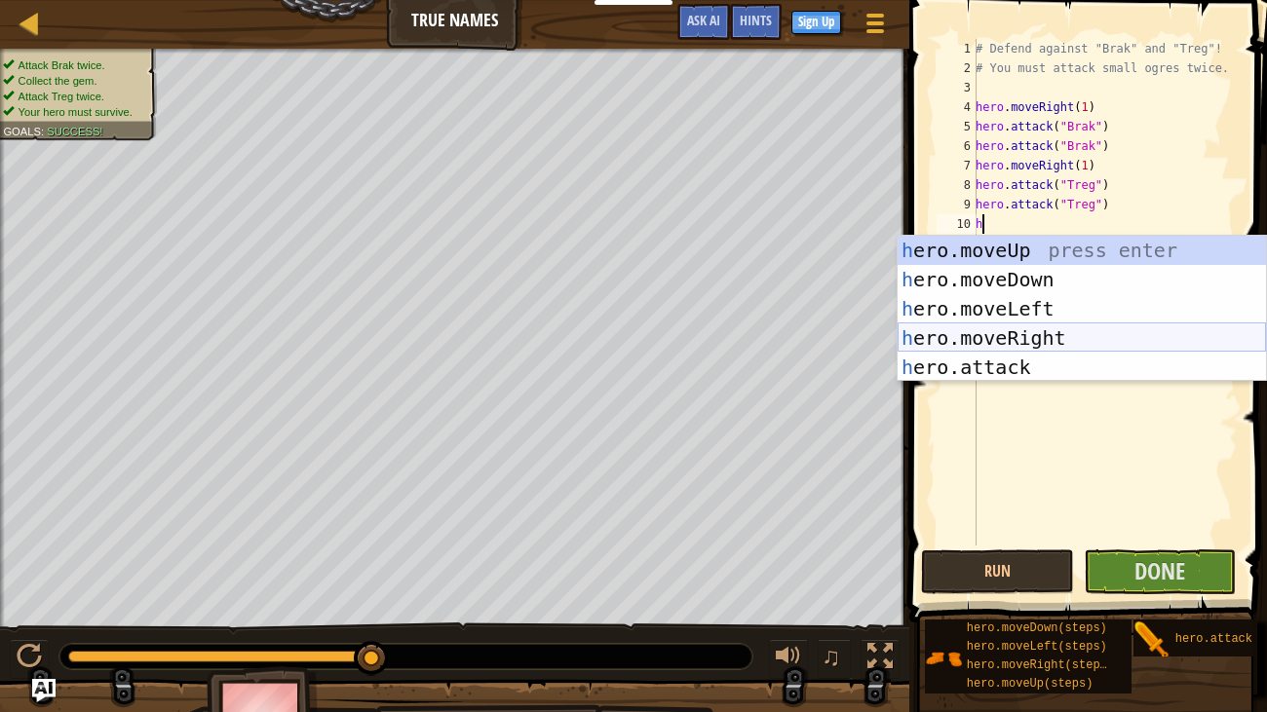
click at [1039, 327] on div "h ero.moveUp press enter h ero.moveDown press enter h ero.moveLeft press enter …" at bounding box center [1081, 338] width 368 height 205
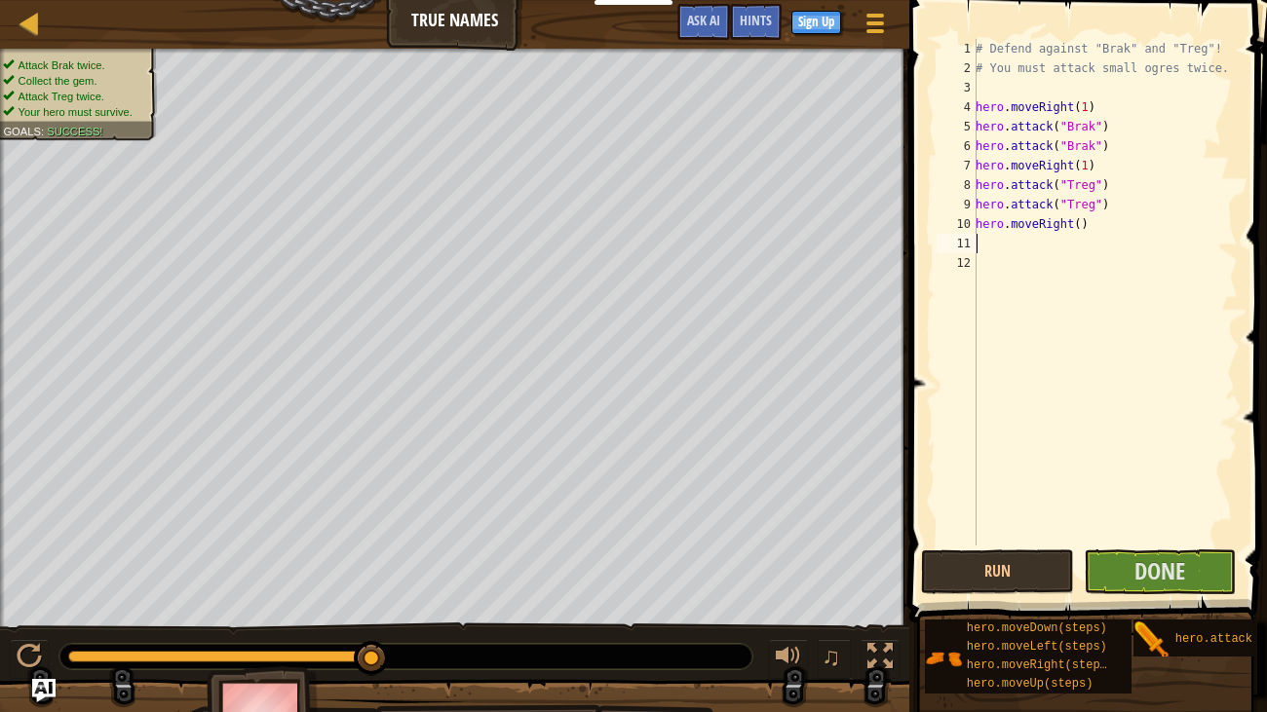
click at [1074, 227] on div "# Defend against "Brak" and "Treg"! # You must attack small ogres twice. hero .…" at bounding box center [1104, 312] width 266 height 546
type textarea "hero.moveRight(1)"
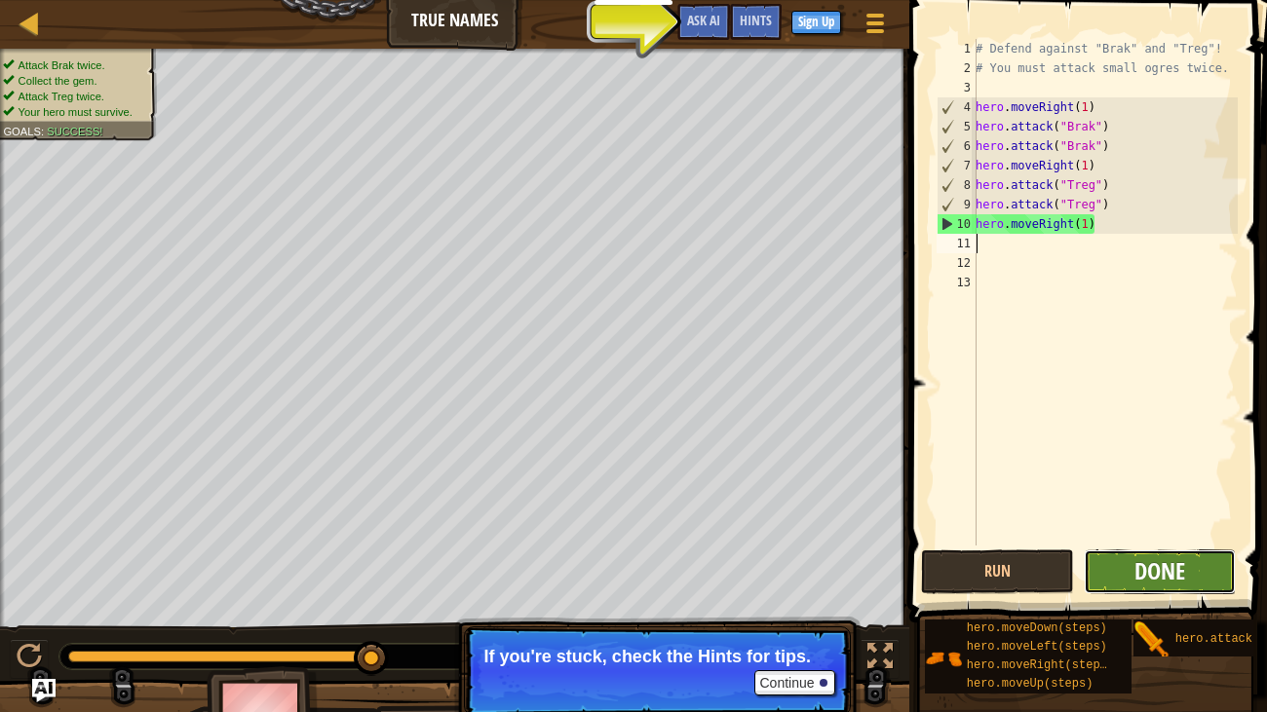
click at [1161, 546] on span "Done" at bounding box center [1159, 570] width 51 height 31
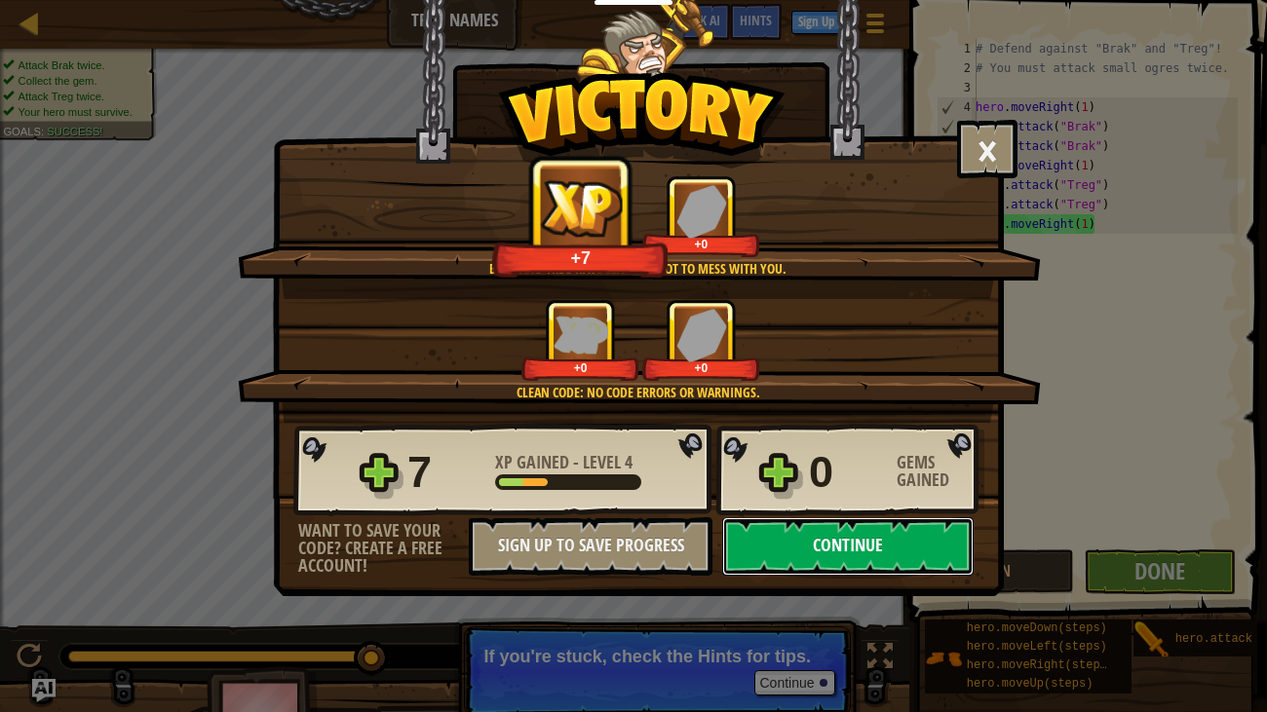
click at [840, 540] on button "Continue" at bounding box center [847, 546] width 251 height 58
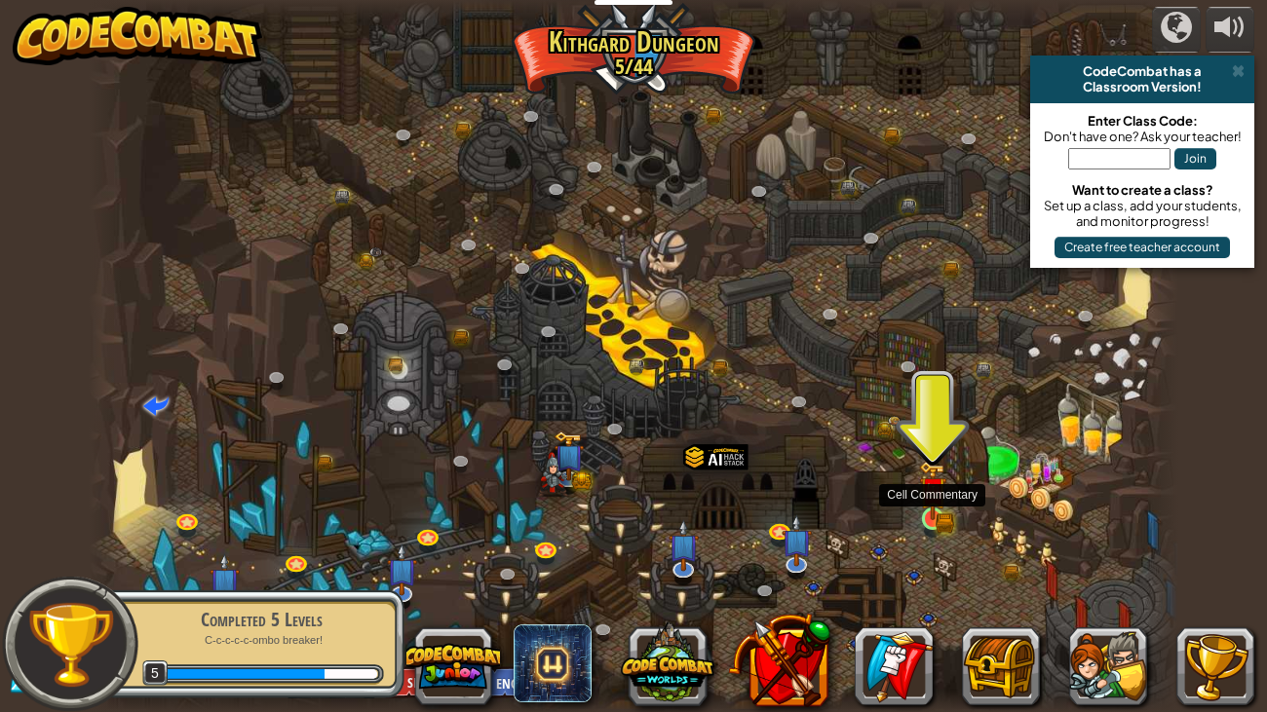
click at [939, 505] on img at bounding box center [932, 490] width 27 height 59
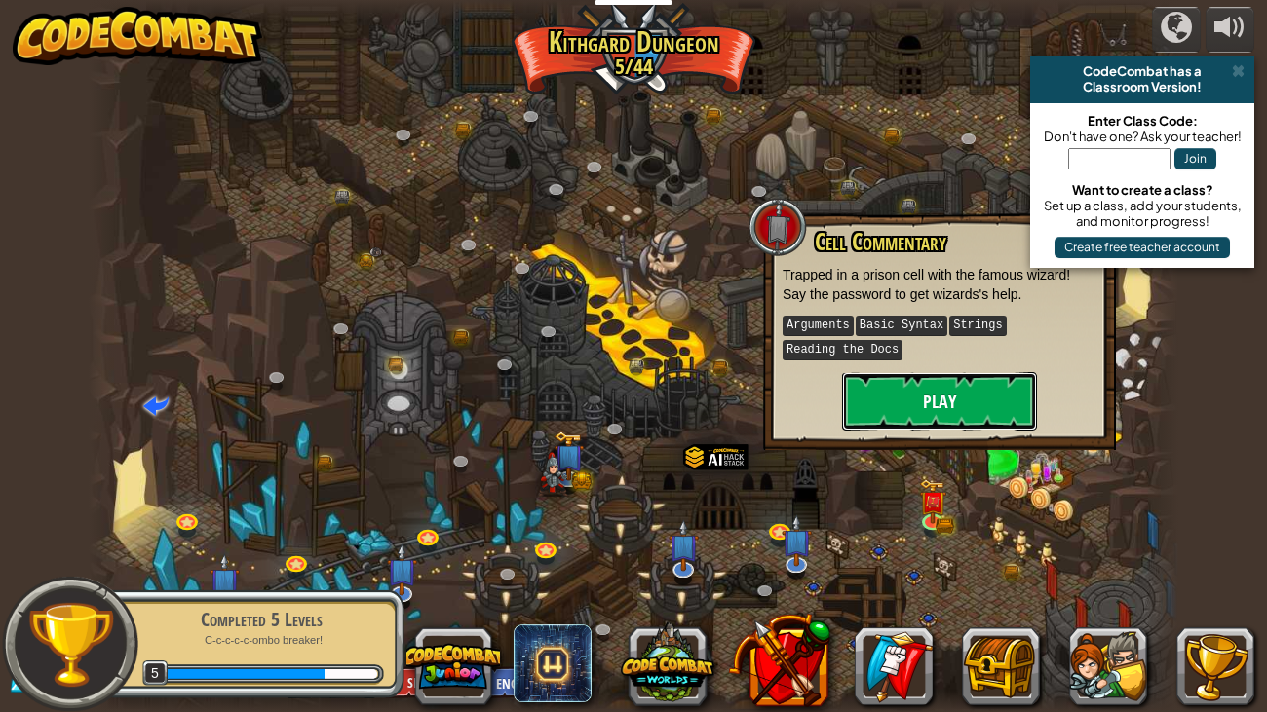
click at [961, 385] on button "Play" at bounding box center [939, 401] width 195 height 58
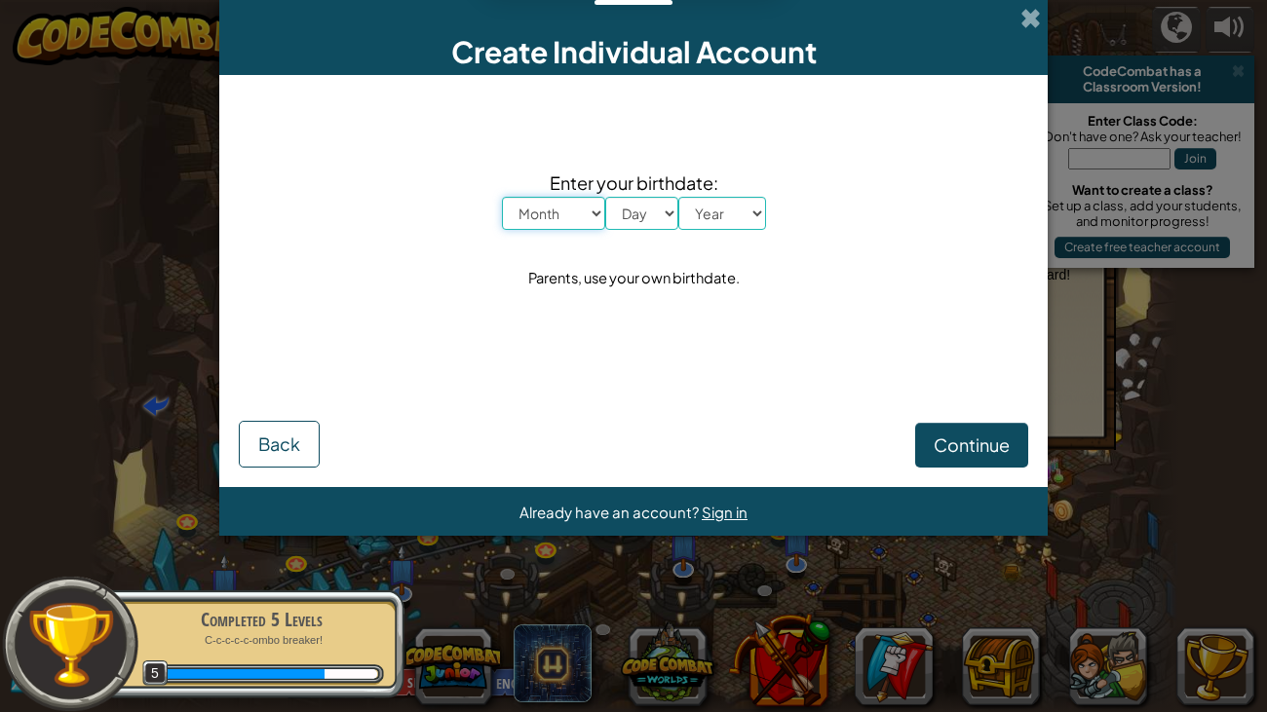
click at [585, 207] on select "Month January February March April May June July August September October Novem…" at bounding box center [553, 213] width 103 height 33
select select "1"
click at [502, 197] on select "Month January February March April May June July August September October Novem…" at bounding box center [553, 213] width 103 height 33
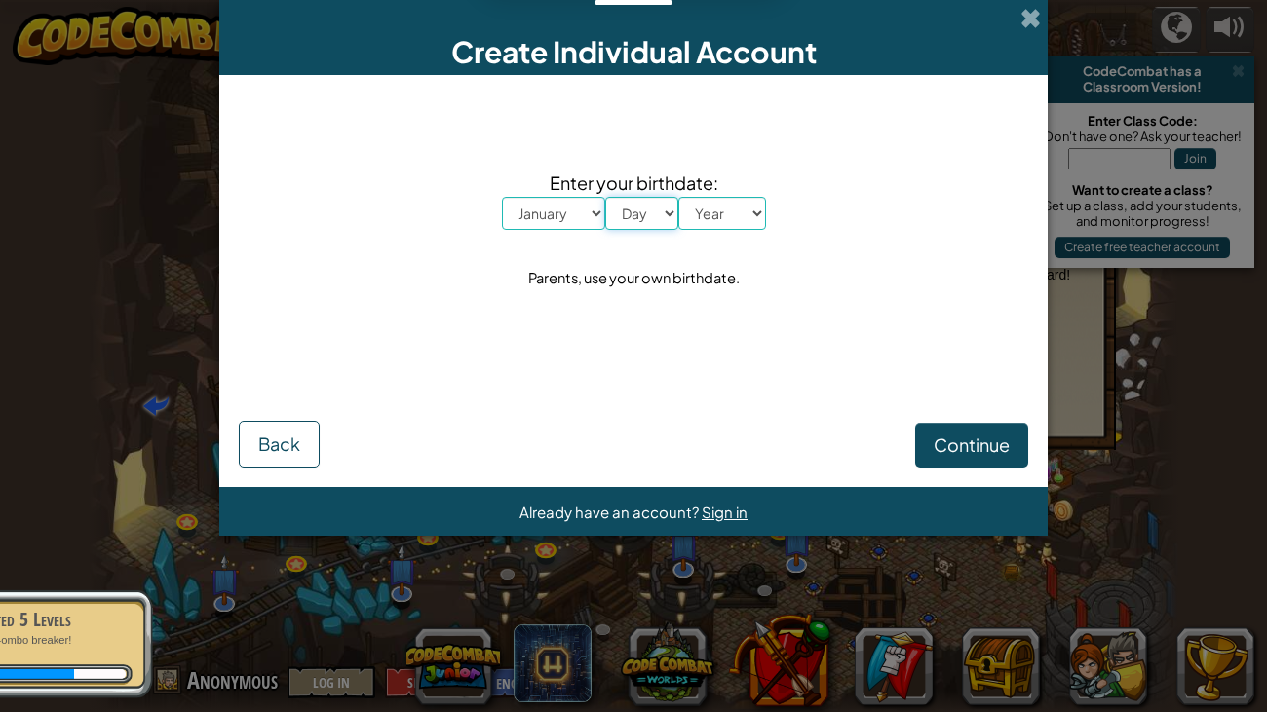
click at [653, 197] on select "Day 1 2 3 4 5 6 7 8 9 10 11 12 13 14 15 16 17 18 19 20 21 22 23 24 25 26 27 28 …" at bounding box center [641, 213] width 73 height 33
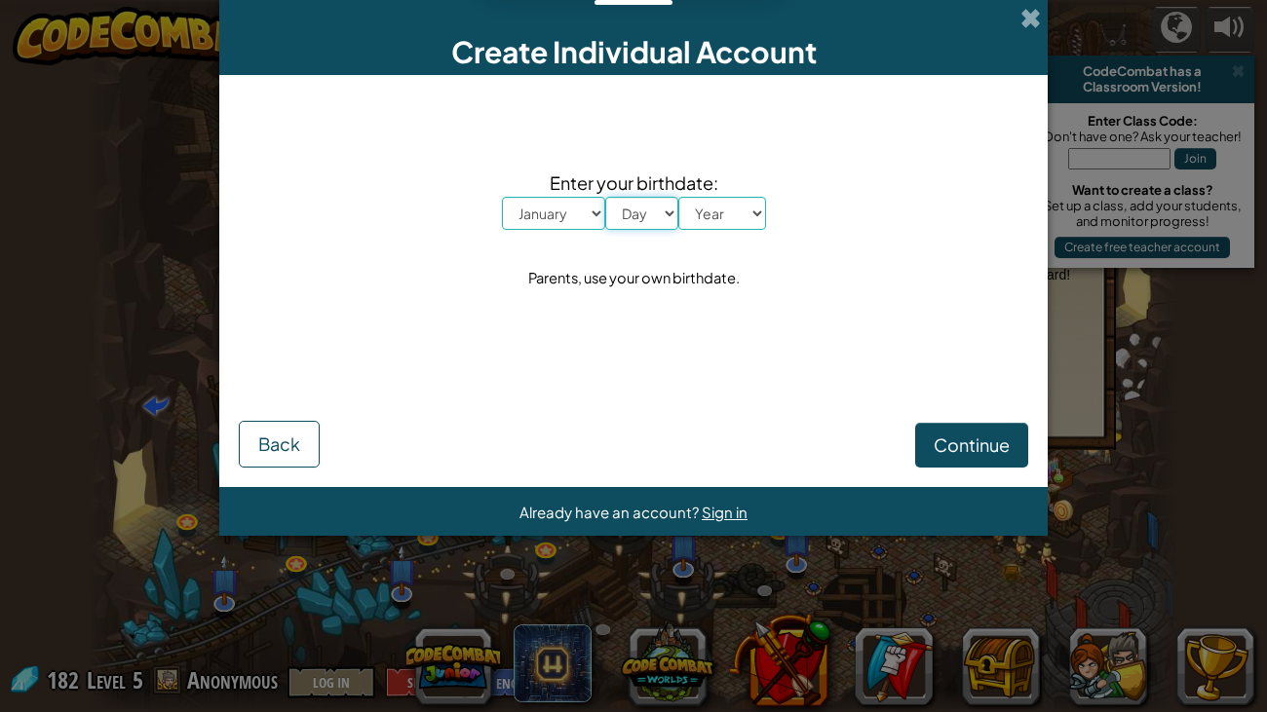
select select "1"
click at [605, 197] on select "Day 1 2 3 4 5 6 7 8 9 10 11 12 13 14 15 16 17 18 19 20 21 22 23 24 25 26 27 28 …" at bounding box center [641, 213] width 73 height 33
click at [716, 226] on select "Year 2025 2024 2023 2022 2021 2020 2019 2018 2017 2016 2015 2014 2013 2012 2011…" at bounding box center [722, 213] width 88 height 33
select select "2012"
click at [678, 197] on select "Year 2025 2024 2023 2022 2021 2020 2019 2018 2017 2016 2015 2014 2013 2012 2011…" at bounding box center [722, 213] width 88 height 33
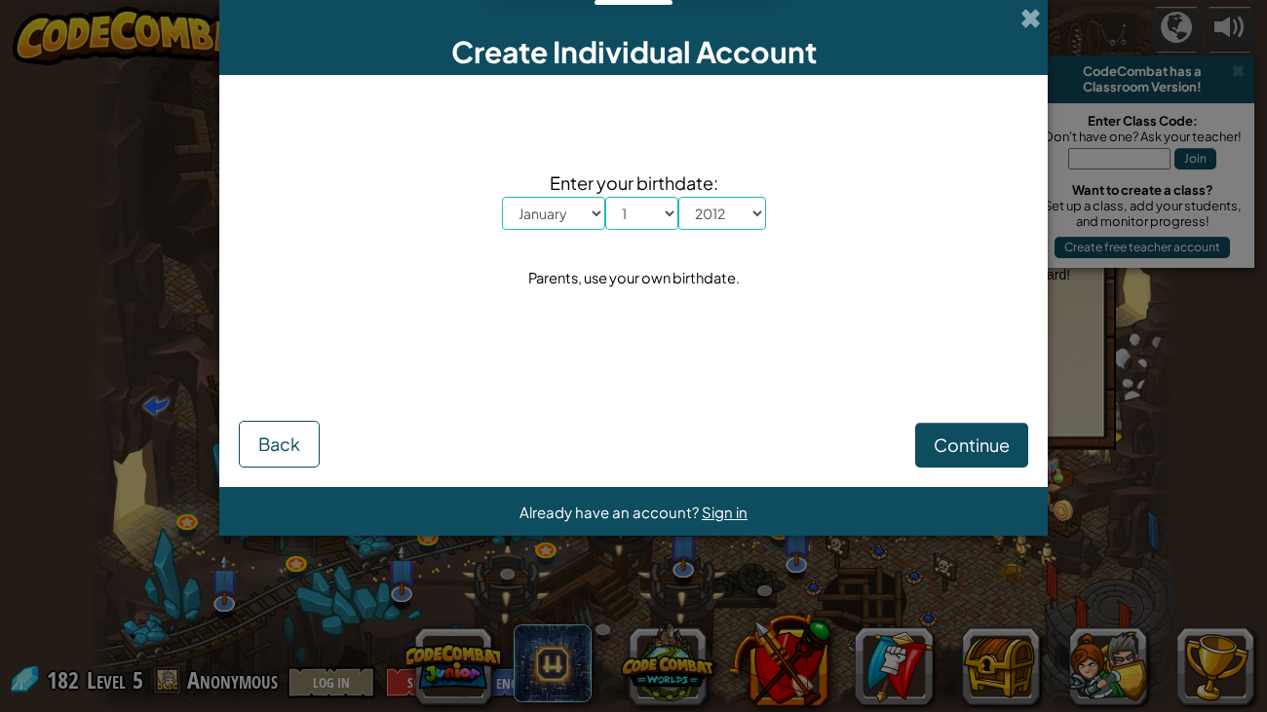
click at [967, 469] on form "Enter your birthdate: Month January February March April May June July August S…" at bounding box center [633, 281] width 828 height 412
click at [959, 458] on button "Continue" at bounding box center [971, 445] width 113 height 45
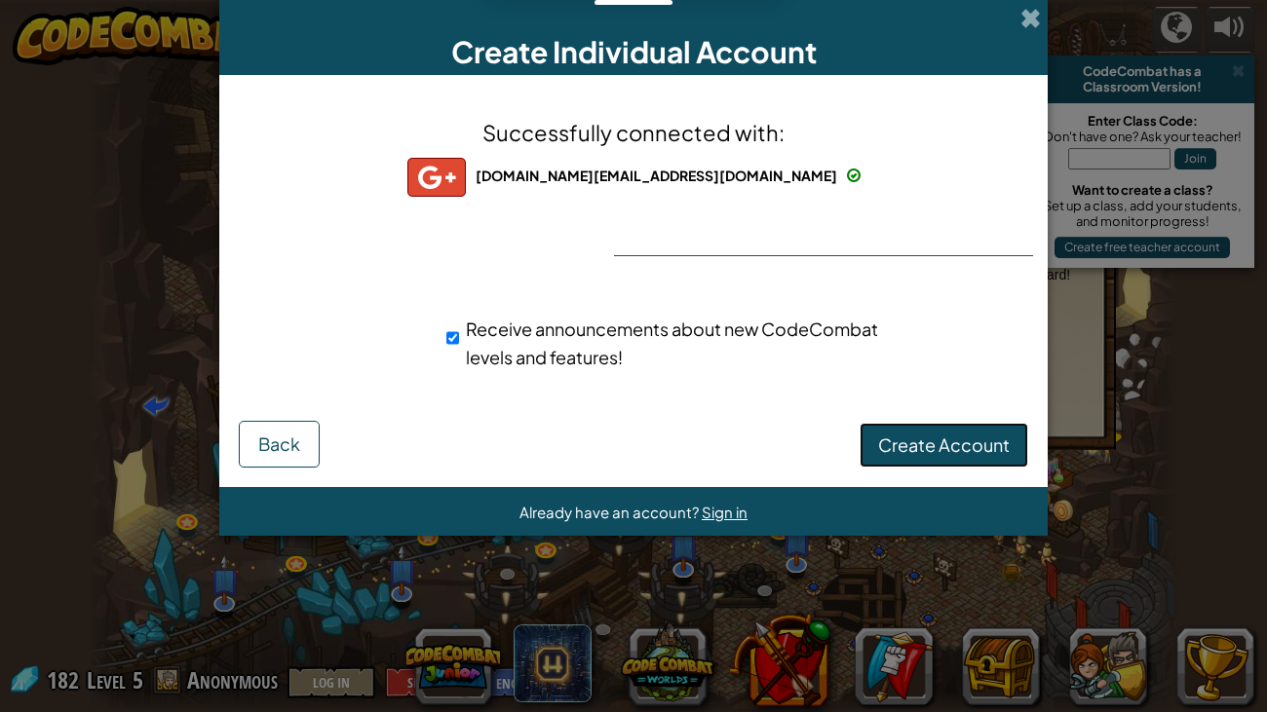
click at [927, 431] on button "Create Account" at bounding box center [943, 445] width 169 height 45
click at [930, 448] on button "Create Account" at bounding box center [943, 445] width 169 height 45
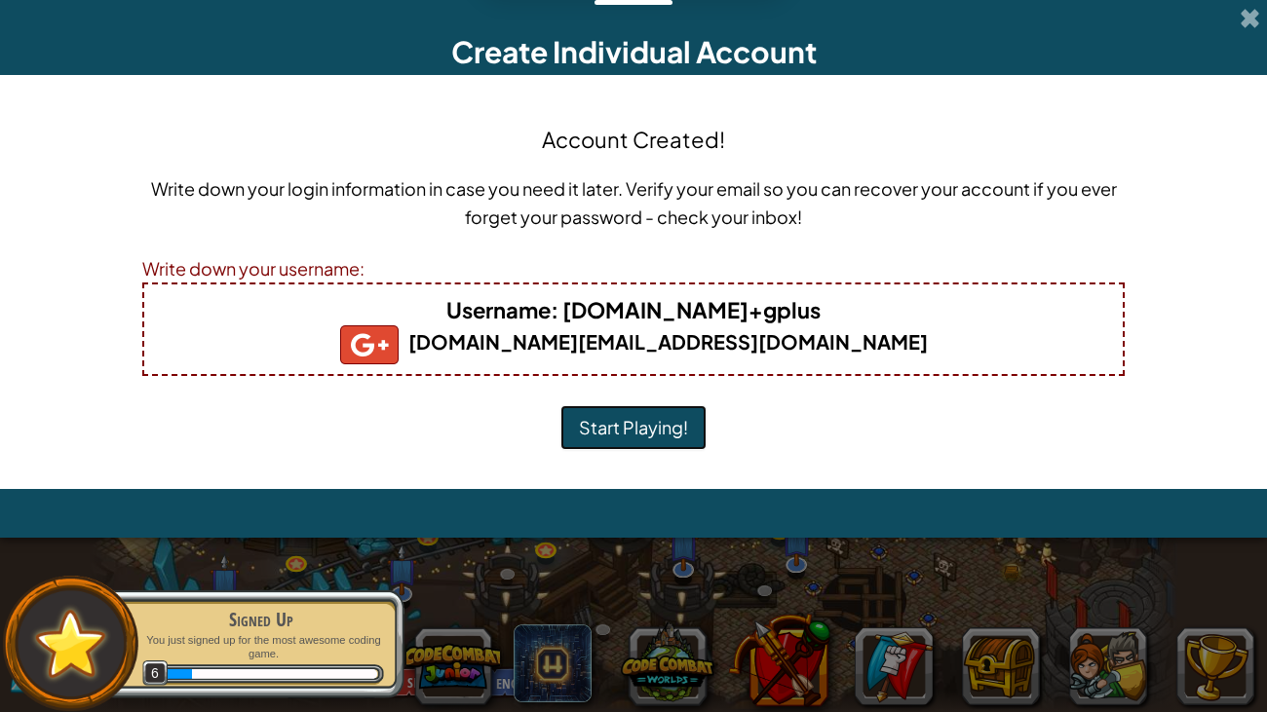
click at [675, 405] on button "Start Playing!" at bounding box center [633, 427] width 146 height 45
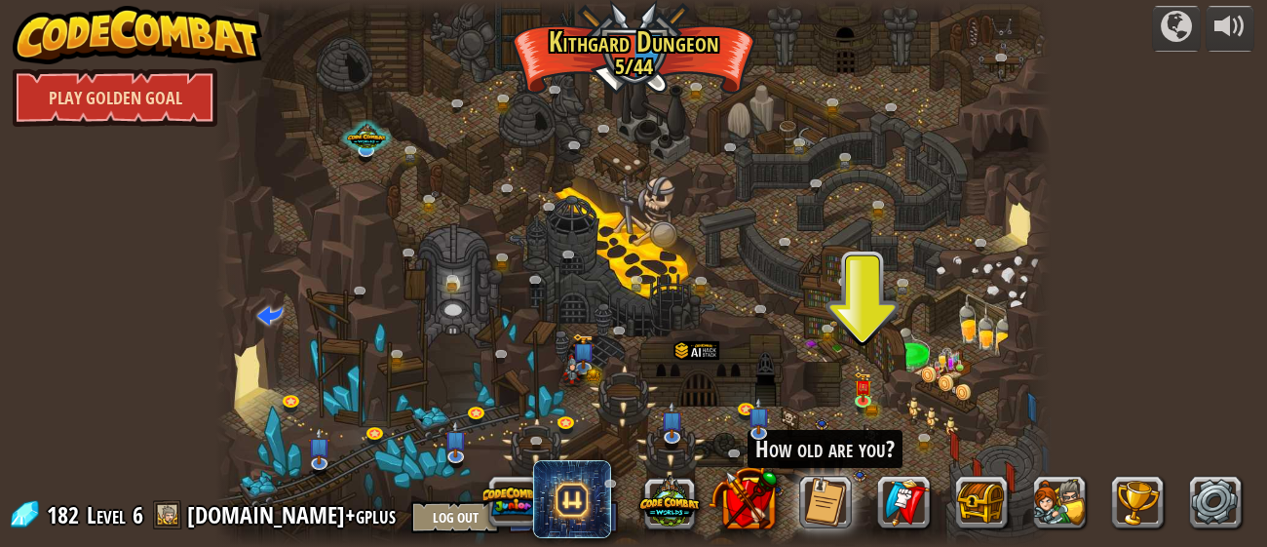
click at [128, 100] on link "Play Golden Goal" at bounding box center [115, 97] width 205 height 58
